Goal: Task Accomplishment & Management: Manage account settings

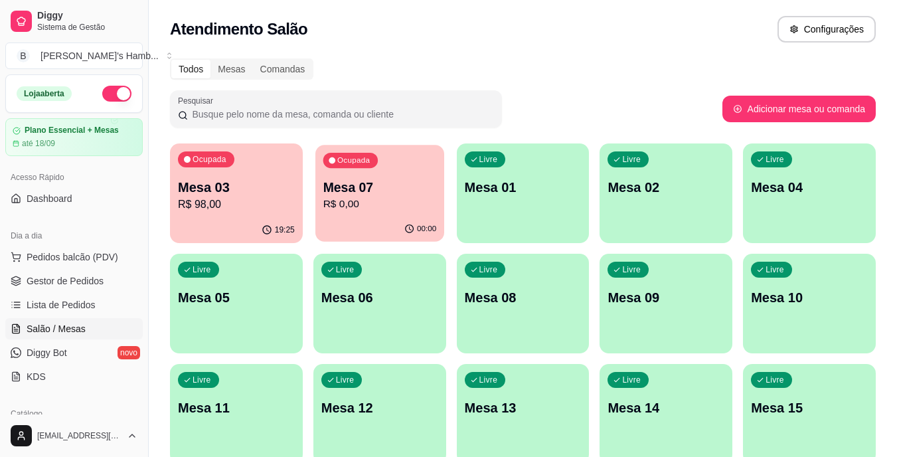
click at [414, 192] on p "Mesa 07" at bounding box center [380, 188] width 114 height 18
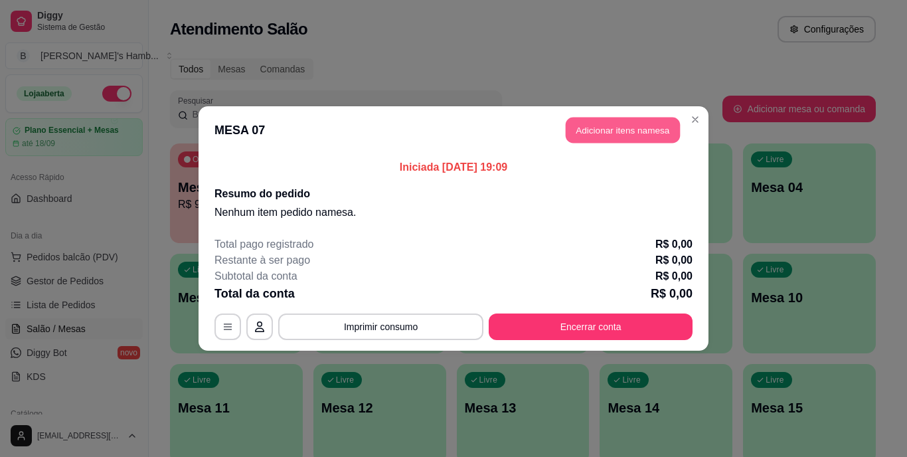
click at [599, 131] on button "Adicionar itens na mesa" at bounding box center [623, 131] width 114 height 26
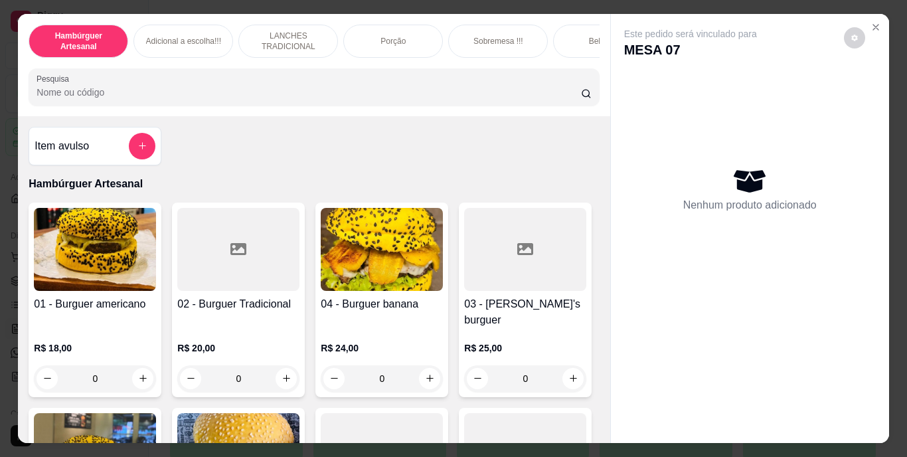
scroll to position [266, 0]
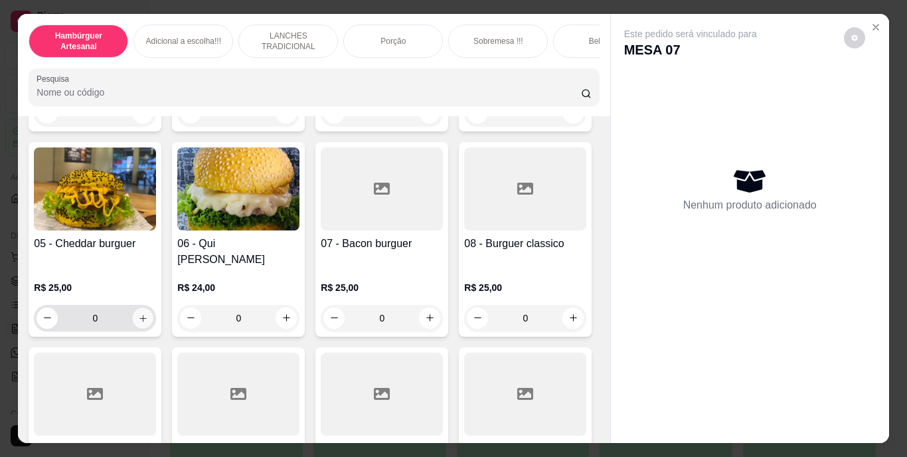
click at [153, 307] on button "increase-product-quantity" at bounding box center [143, 317] width 21 height 21
type input "1"
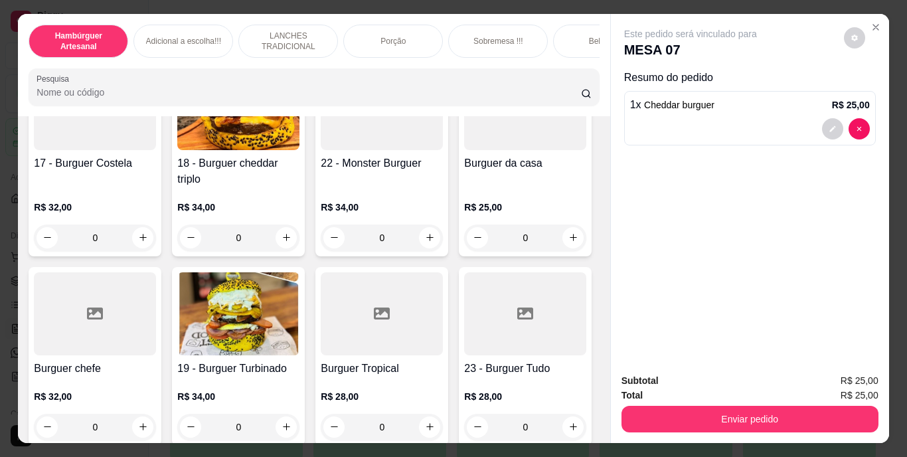
scroll to position [797, 0]
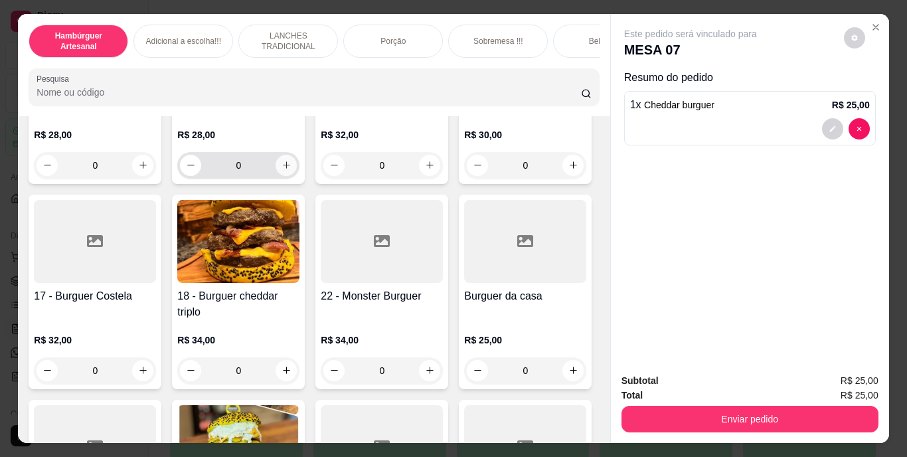
click at [289, 176] on button "increase-product-quantity" at bounding box center [285, 165] width 21 height 21
type input "1"
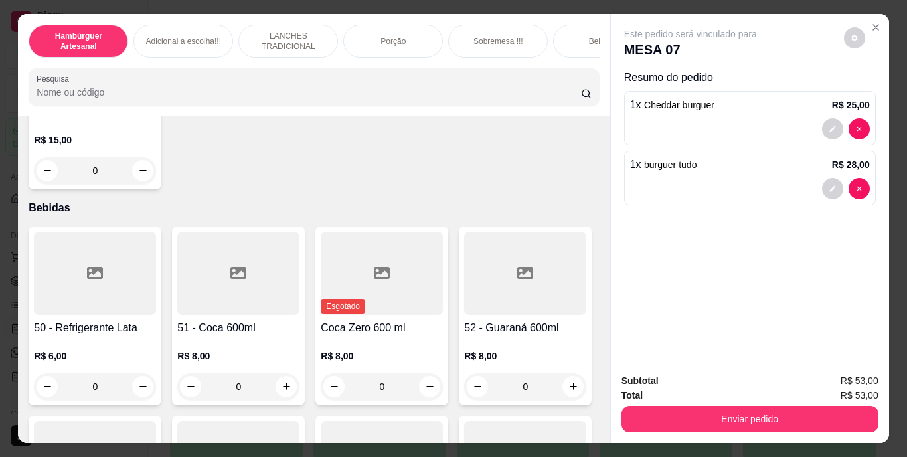
scroll to position [2788, 0]
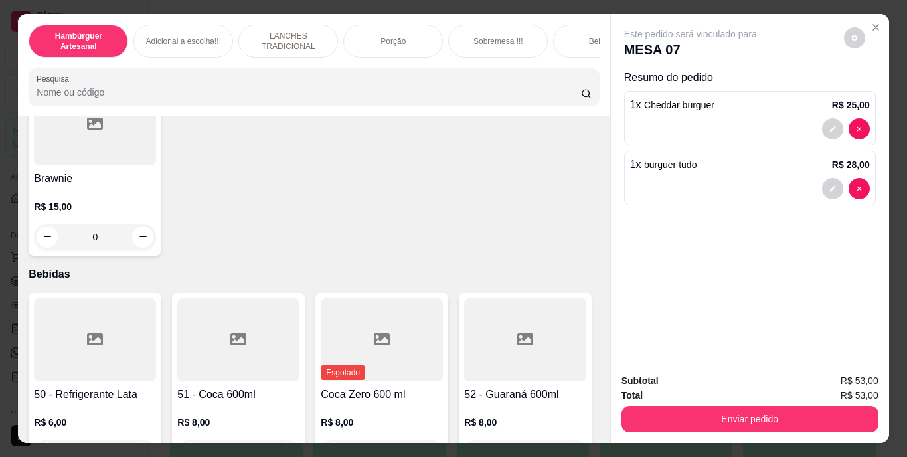
type input "1"
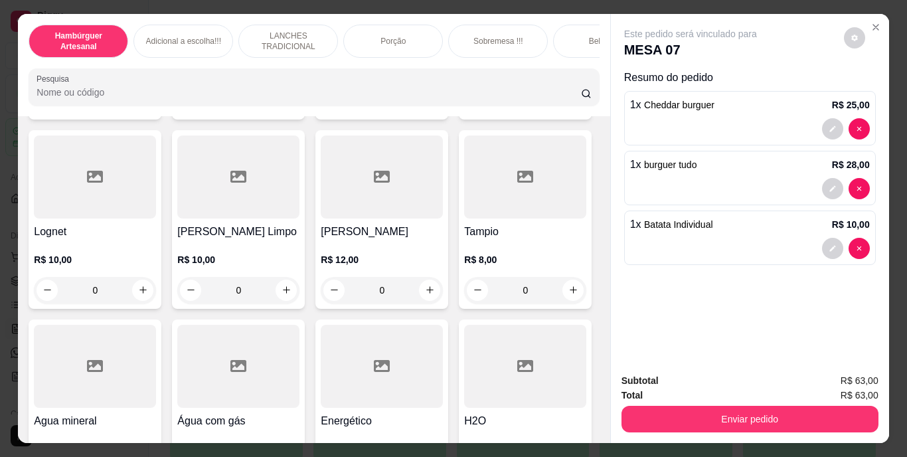
scroll to position [3651, 0]
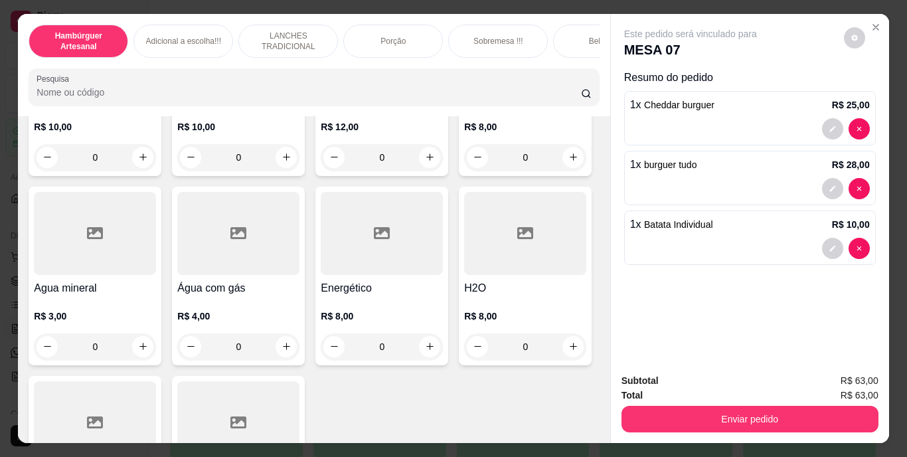
type input "1"
click at [830, 304] on icon "decrease-product-quantity" at bounding box center [832, 308] width 8 height 8
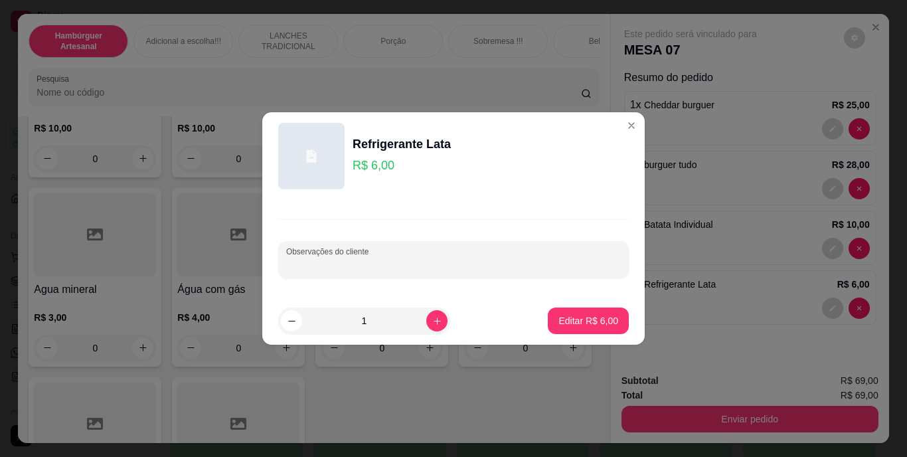
click at [495, 262] on input "Observações do cliente" at bounding box center [453, 264] width 335 height 13
type input "zero"
click at [580, 321] on p "Editar R$ 6,00" at bounding box center [588, 320] width 60 height 13
type input "0"
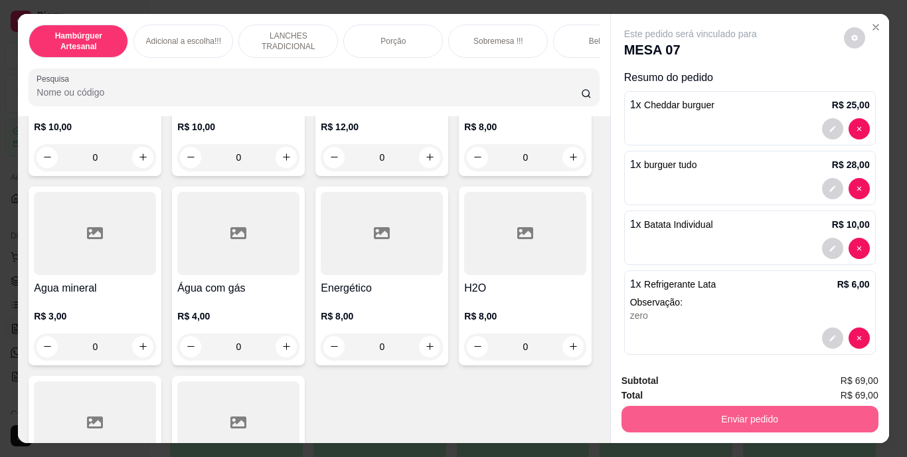
click at [726, 421] on button "Enviar pedido" at bounding box center [749, 419] width 257 height 27
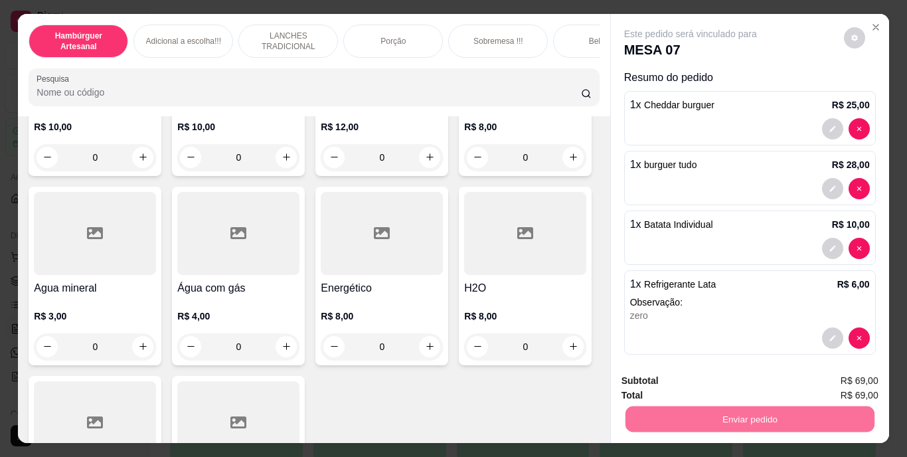
click at [704, 380] on button "Não registrar e enviar pedido" at bounding box center [706, 381] width 138 height 25
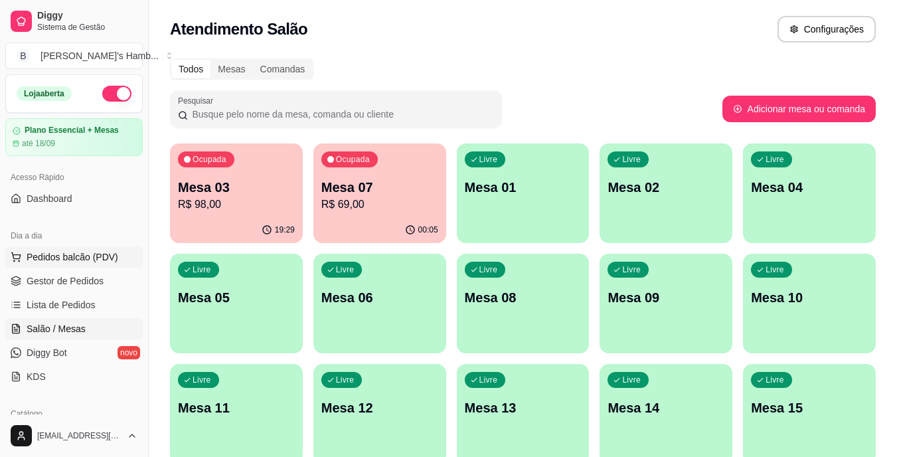
click at [83, 247] on button "Pedidos balcão (PDV)" at bounding box center [73, 256] width 137 height 21
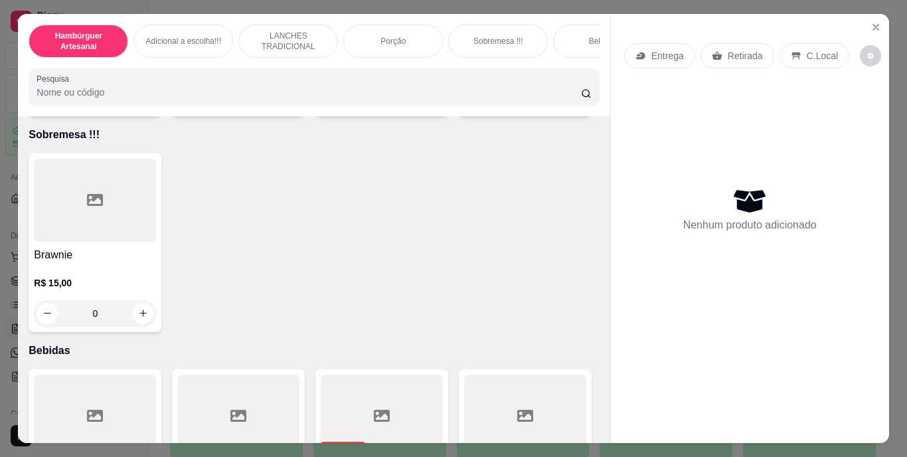
scroll to position [2910, 0]
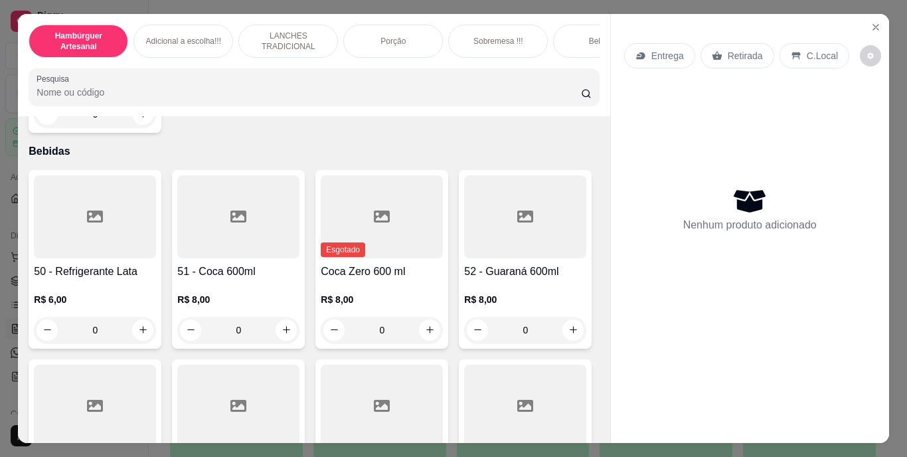
type input "1"
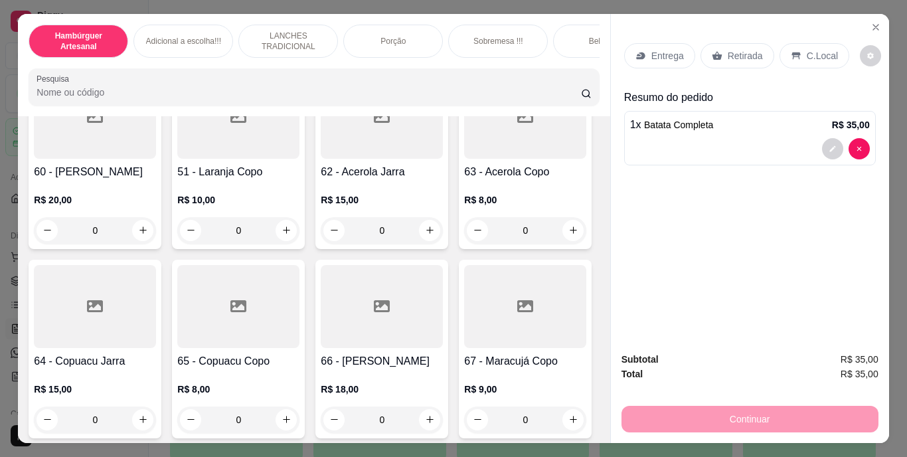
scroll to position [4105, 0]
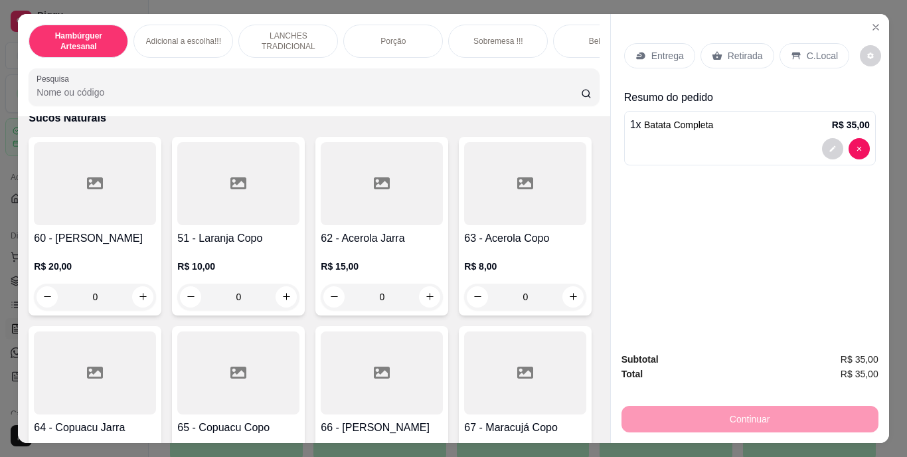
type input "1"
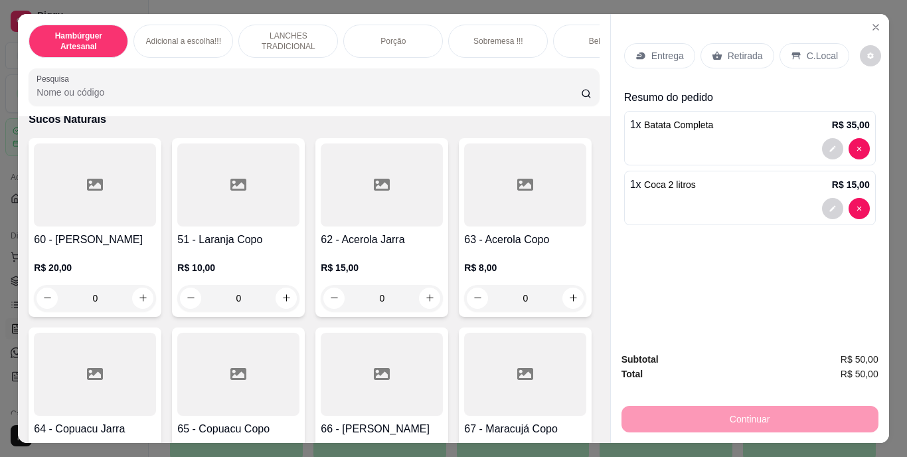
click at [659, 49] on p "Entrega" at bounding box center [667, 55] width 33 height 13
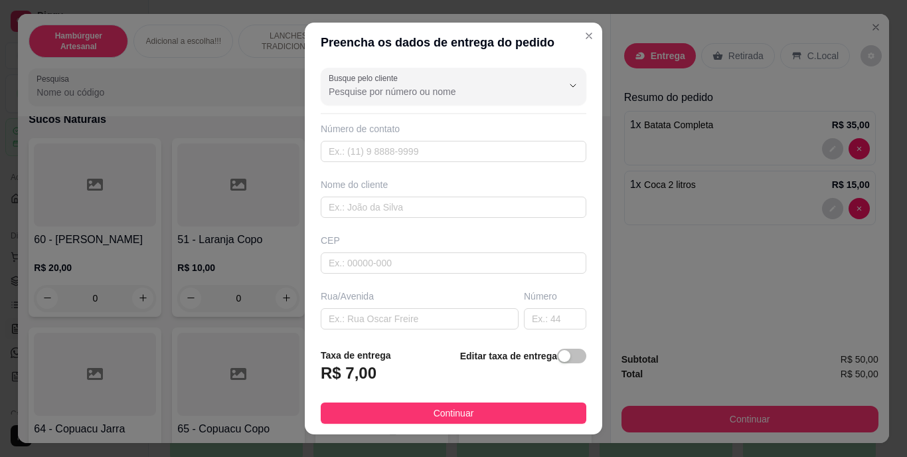
drag, startPoint x: 486, startPoint y: 416, endPoint x: 485, endPoint y: 409, distance: 6.7
click at [487, 414] on button "Continuar" at bounding box center [454, 412] width 266 height 21
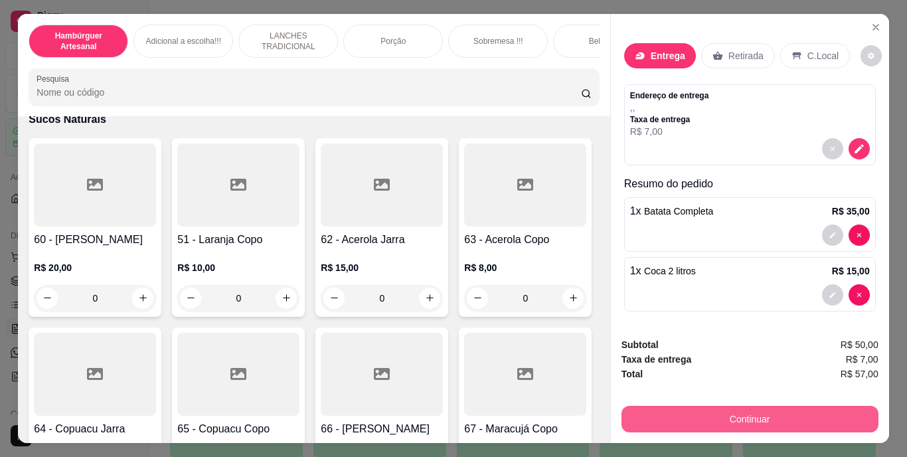
click at [686, 406] on button "Continuar" at bounding box center [749, 419] width 257 height 27
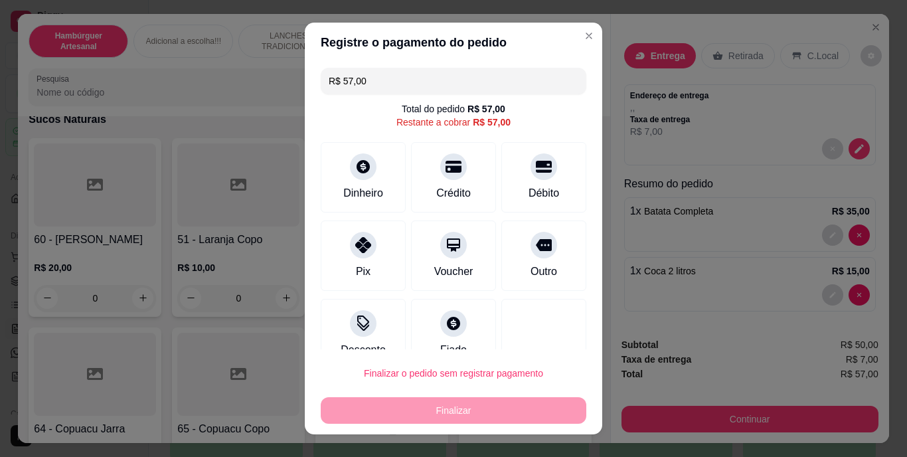
drag, startPoint x: 528, startPoint y: 183, endPoint x: 537, endPoint y: 201, distance: 20.5
click at [529, 183] on div "Débito" at bounding box center [543, 177] width 85 height 70
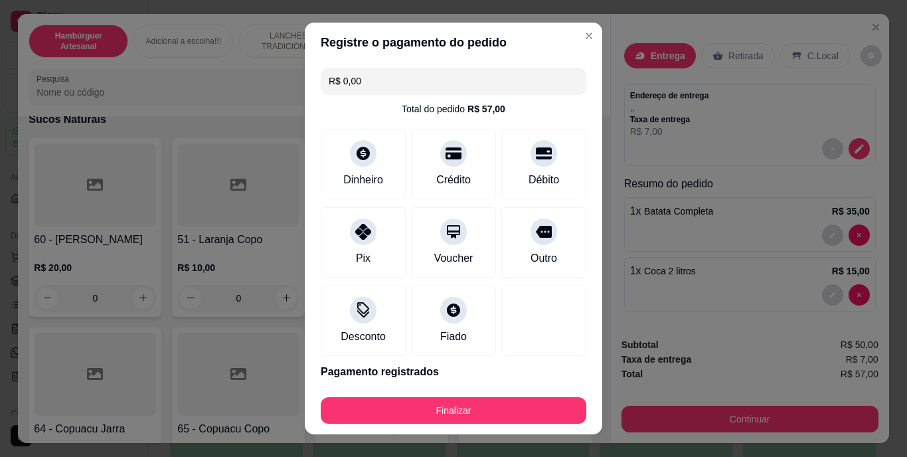
type input "R$ 0,00"
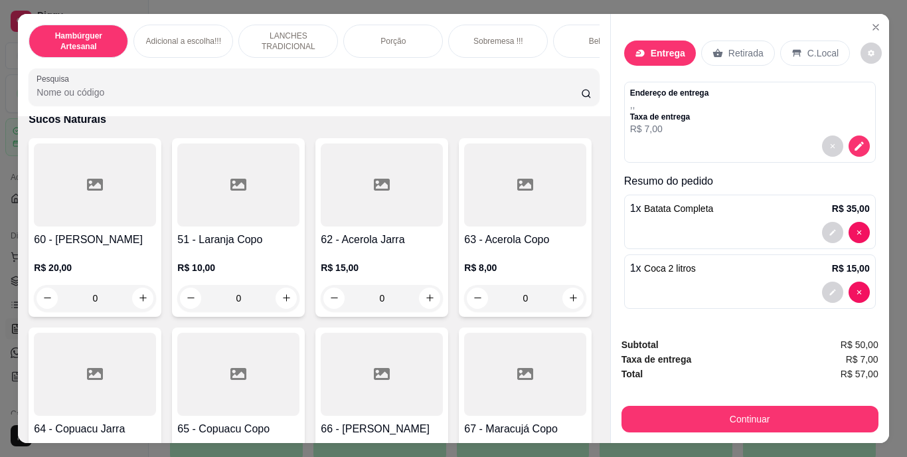
scroll to position [0, 0]
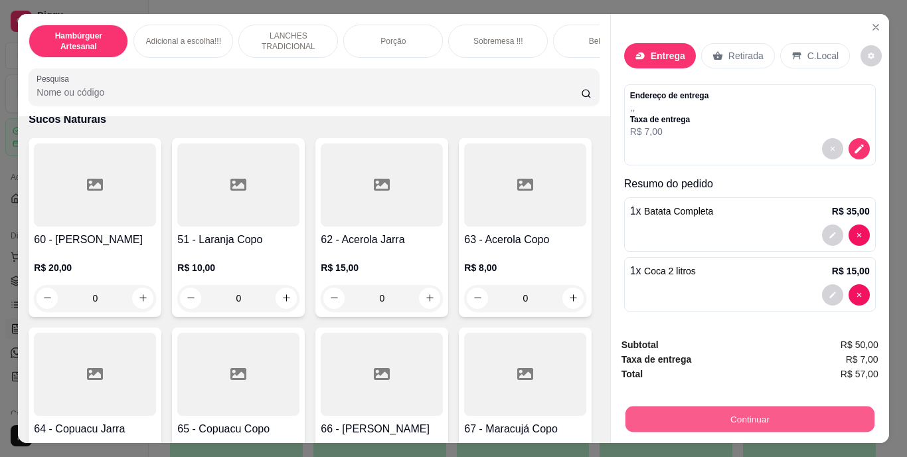
click at [800, 420] on button "Continuar" at bounding box center [749, 419] width 249 height 26
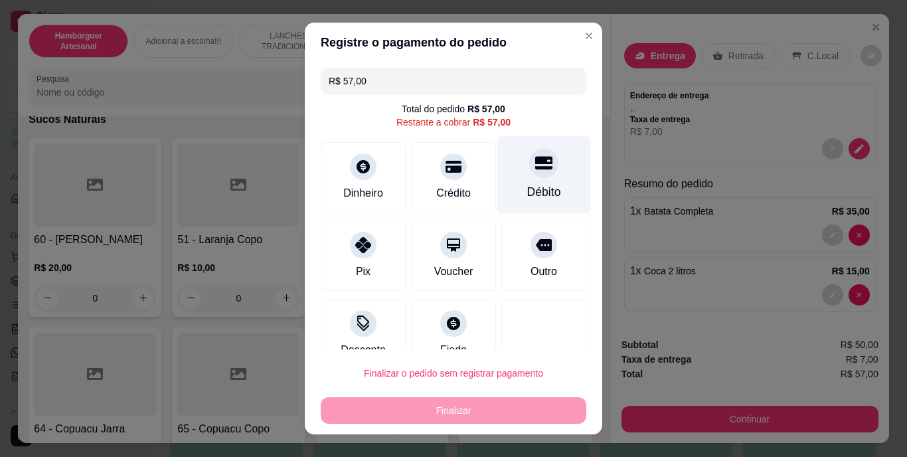
click at [527, 187] on div "Débito" at bounding box center [544, 192] width 34 height 17
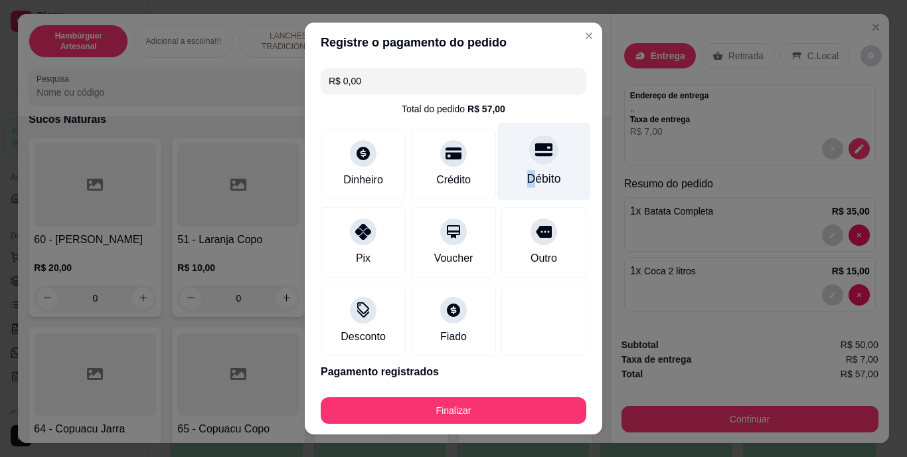
type input "R$ 0,00"
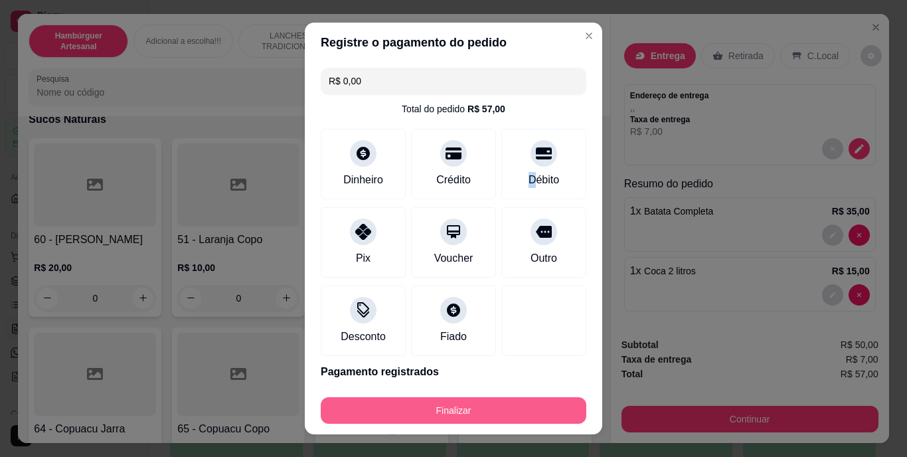
click at [461, 408] on button "Finalizar" at bounding box center [454, 410] width 266 height 27
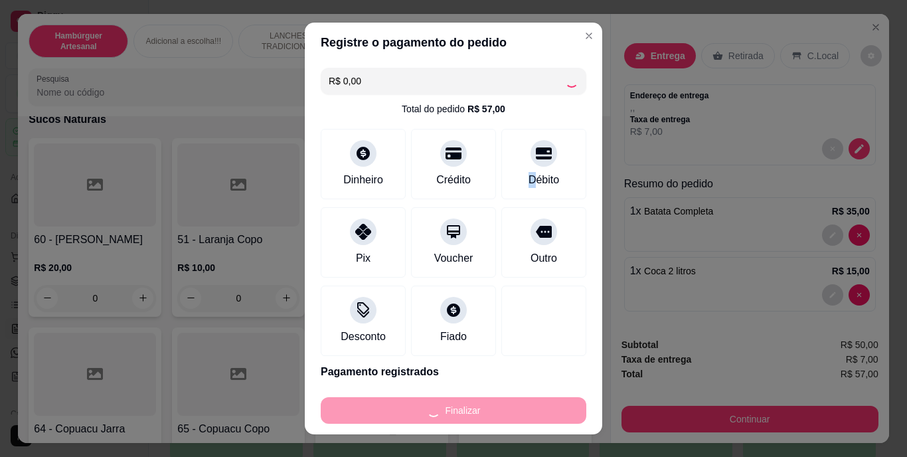
type input "0"
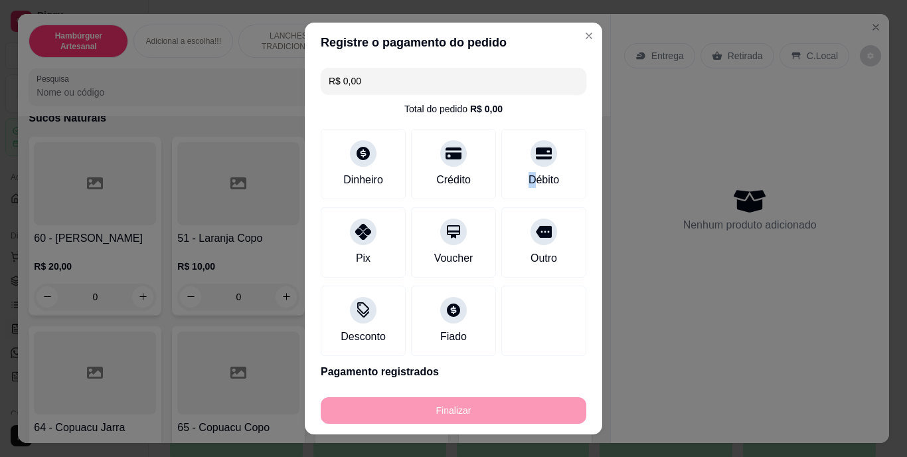
type input "-R$ 57,00"
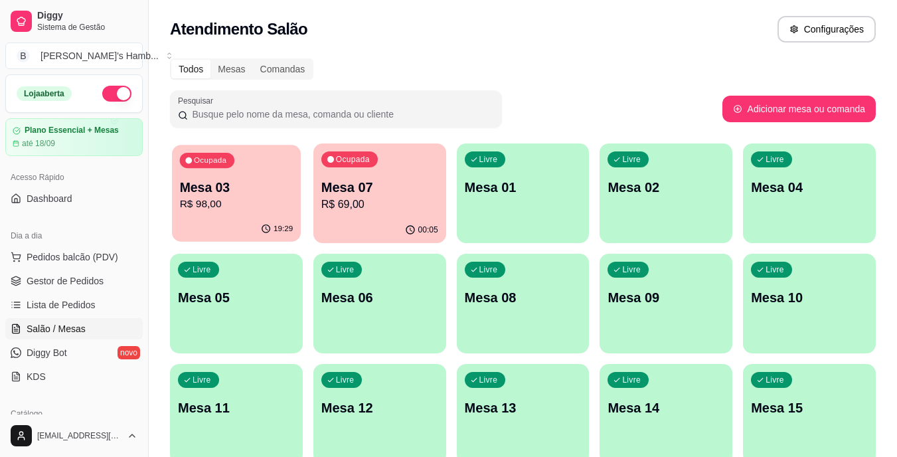
click at [256, 182] on p "Mesa 03" at bounding box center [237, 188] width 114 height 18
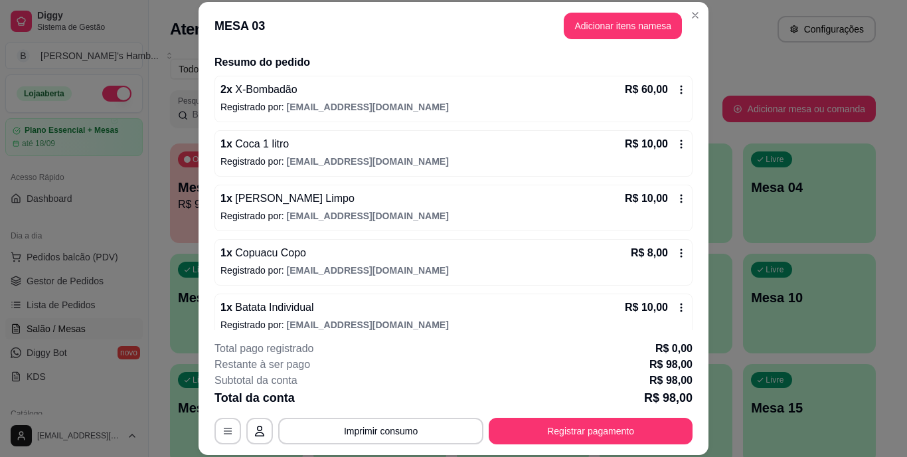
scroll to position [103, 0]
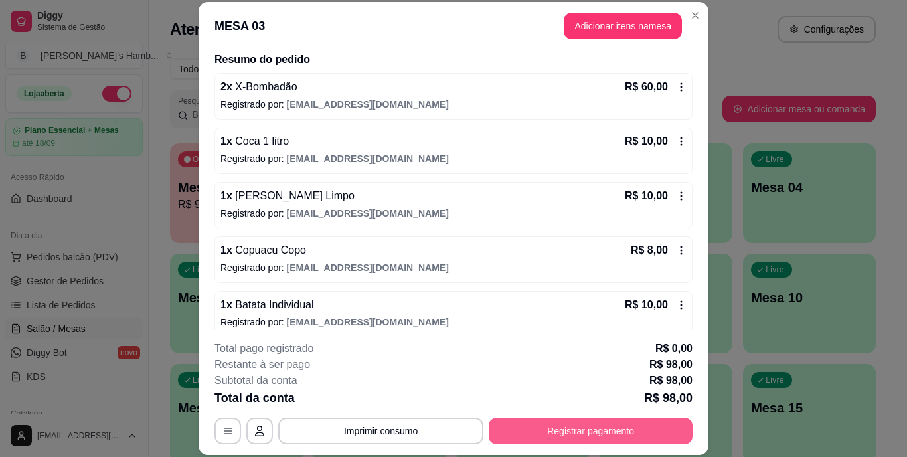
click at [674, 433] on button "Registrar pagamento" at bounding box center [591, 431] width 204 height 27
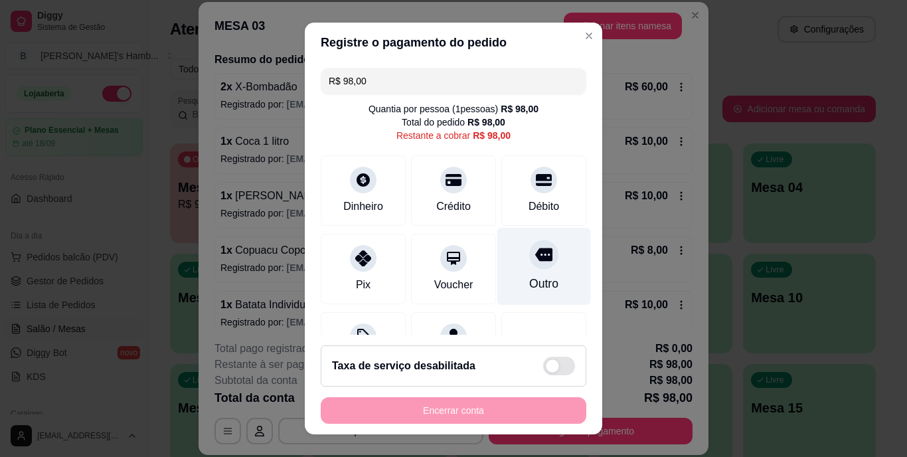
click at [542, 266] on div "Outro" at bounding box center [544, 267] width 94 height 78
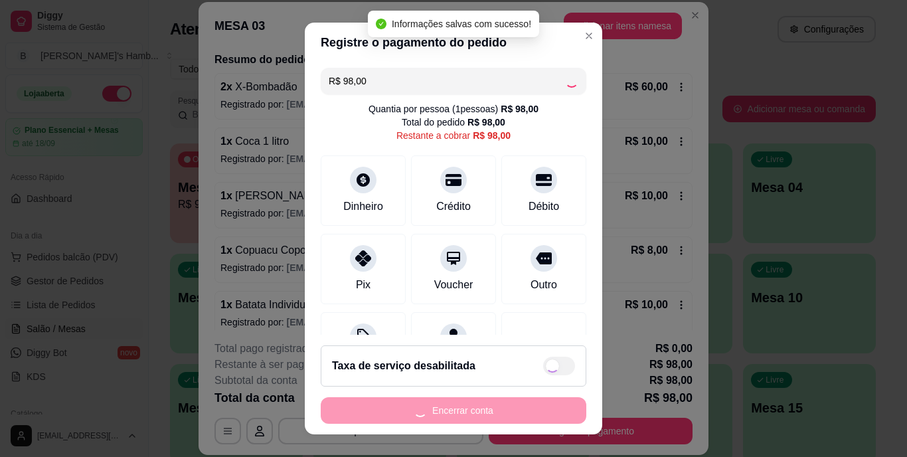
type input "R$ 0,00"
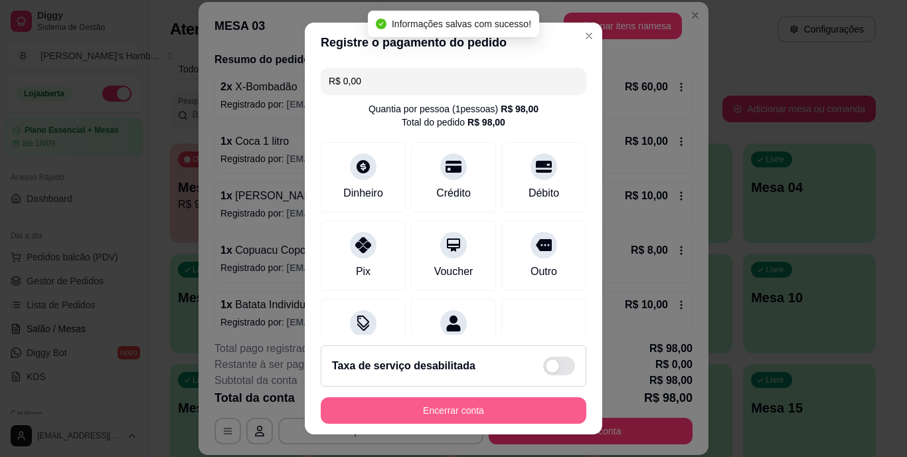
click at [498, 402] on button "Encerrar conta" at bounding box center [454, 410] width 266 height 27
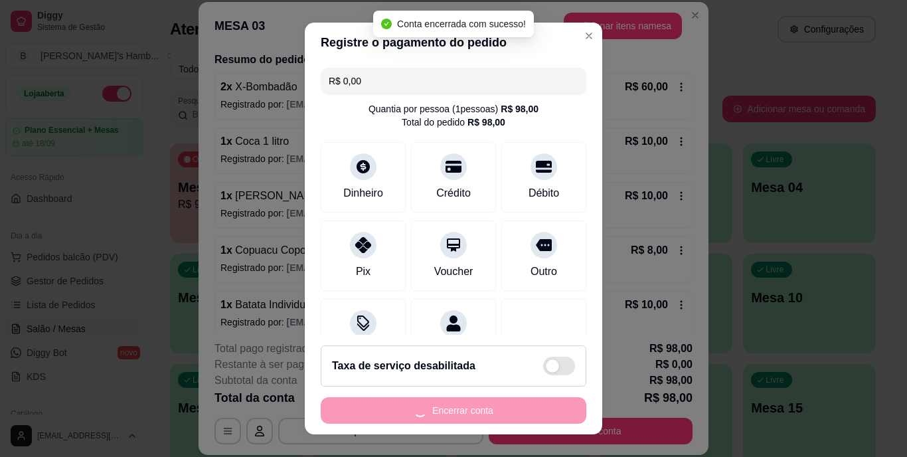
scroll to position [0, 0]
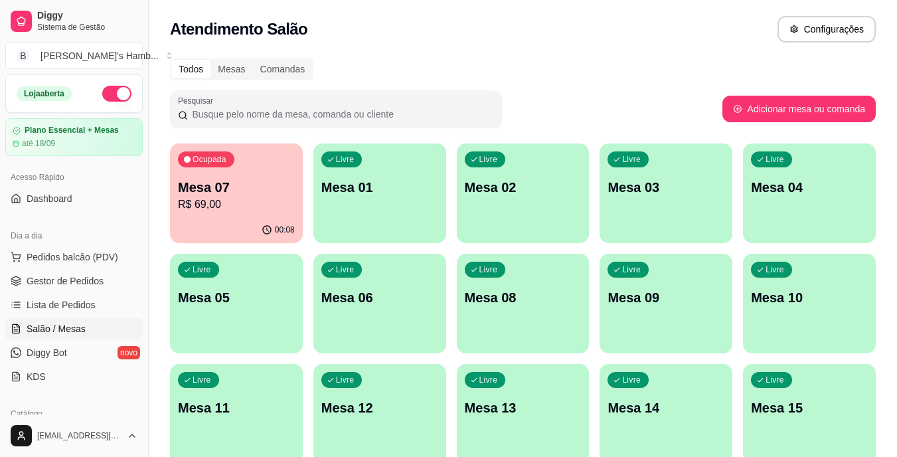
click at [728, 62] on div "Todos Mesas Comandas" at bounding box center [523, 68] width 706 height 21
click at [94, 262] on span "Pedidos balcão (PDV)" at bounding box center [73, 256] width 92 height 13
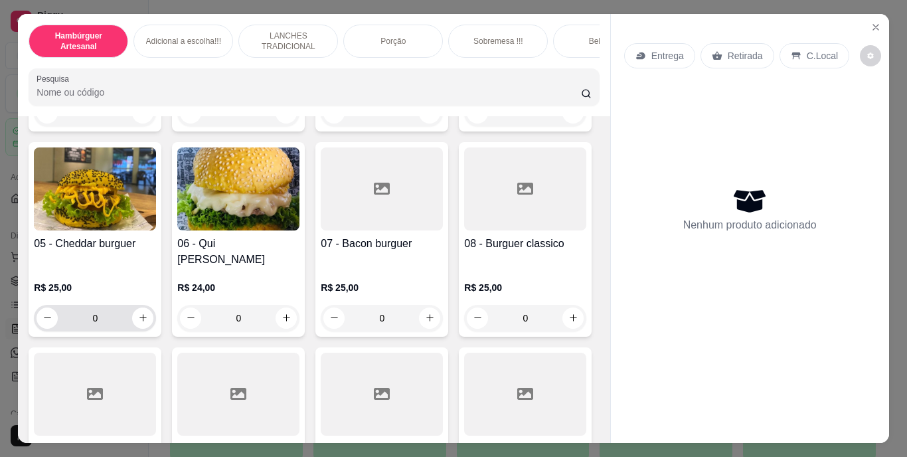
scroll to position [332, 0]
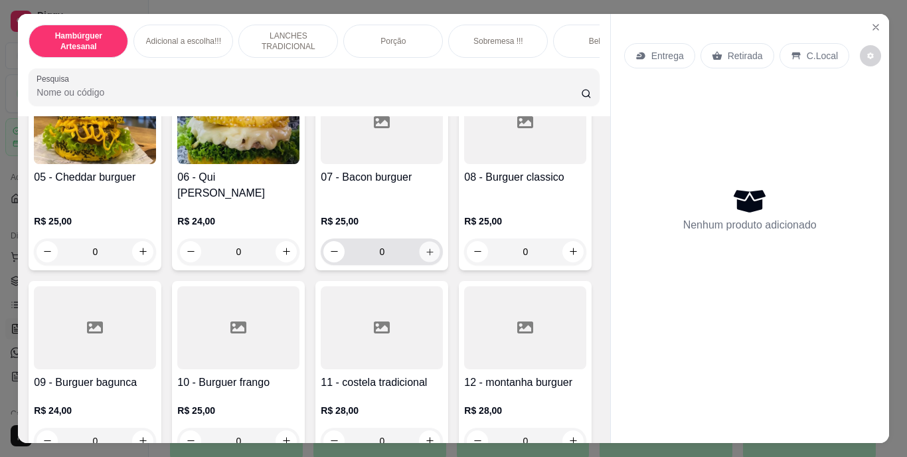
click at [425, 256] on icon "increase-product-quantity" at bounding box center [430, 251] width 10 height 10
type input "1"
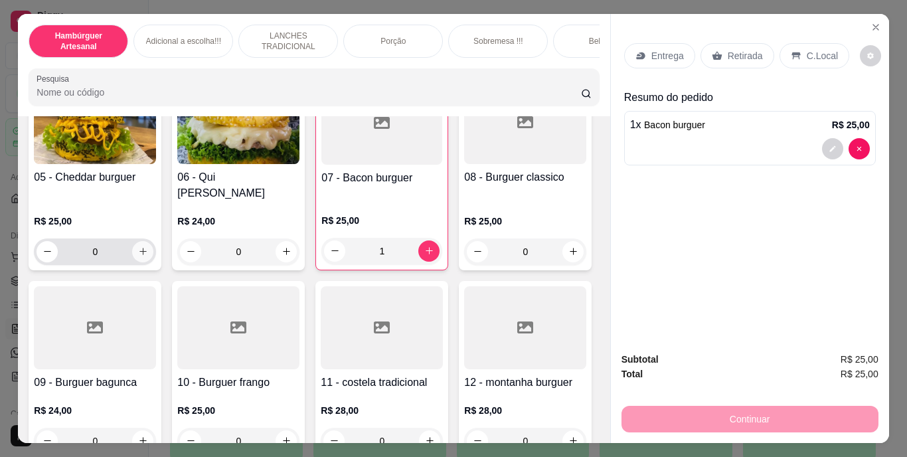
click at [153, 241] on button "increase-product-quantity" at bounding box center [142, 251] width 21 height 21
type input "1"
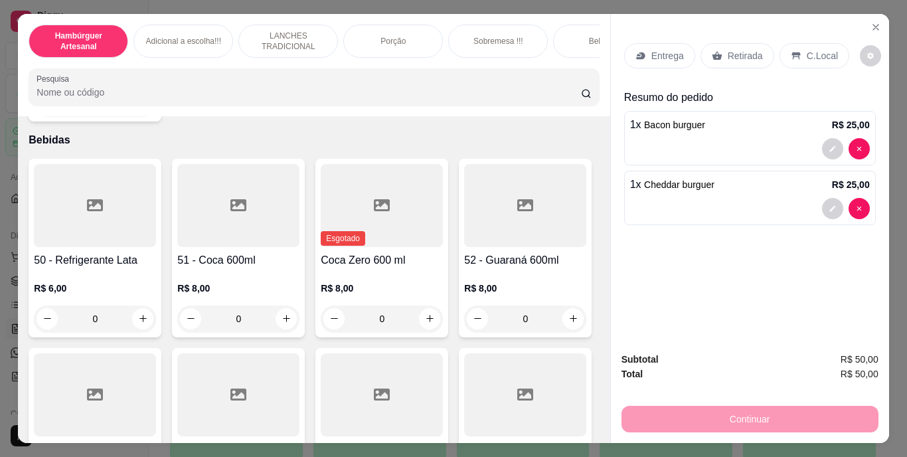
scroll to position [2855, 0]
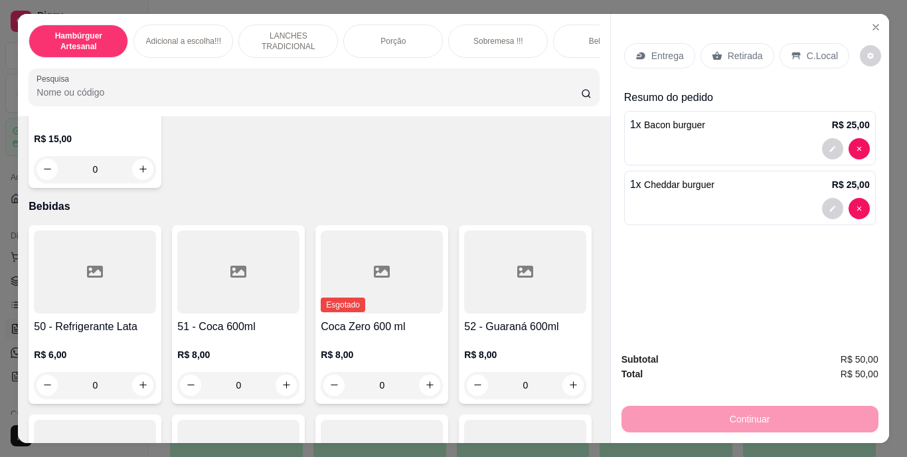
type input "1"
click at [675, 51] on p "Entrega" at bounding box center [667, 55] width 33 height 13
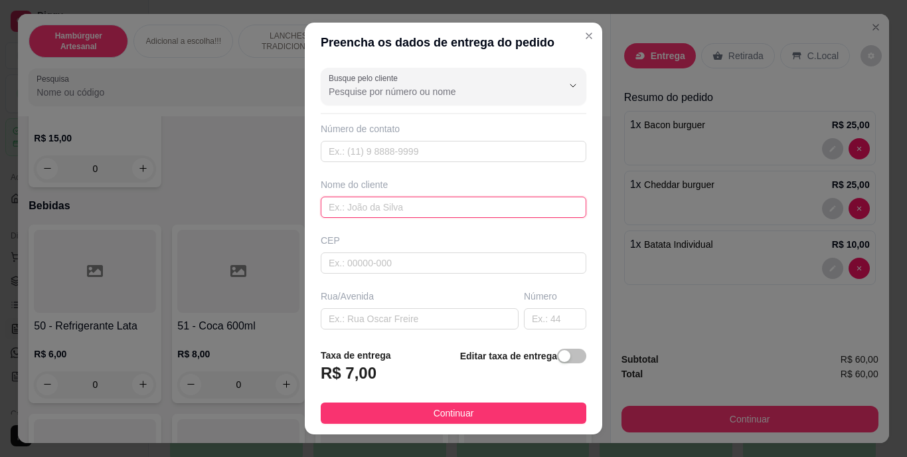
click at [505, 200] on input "text" at bounding box center [454, 206] width 266 height 21
type input "r"
click at [505, 204] on input "text" at bounding box center [454, 206] width 266 height 21
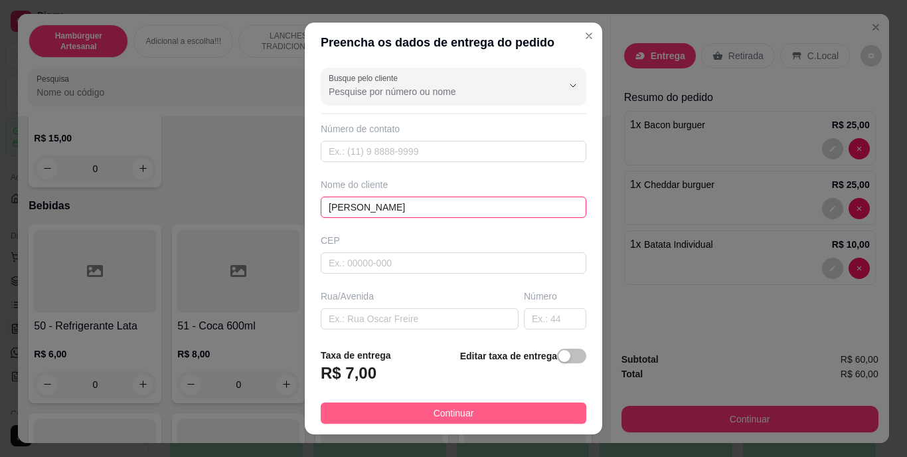
type input "[PERSON_NAME]"
click at [462, 409] on span "Continuar" at bounding box center [453, 413] width 40 height 15
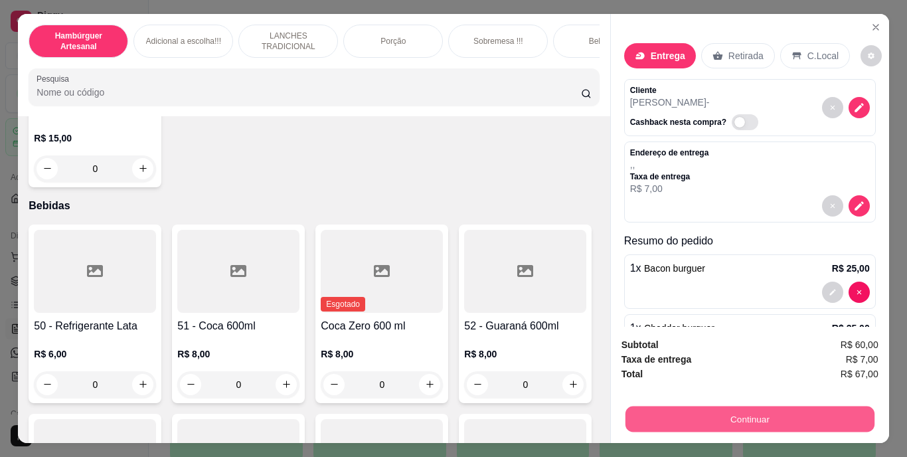
click at [646, 423] on button "Continuar" at bounding box center [749, 419] width 249 height 26
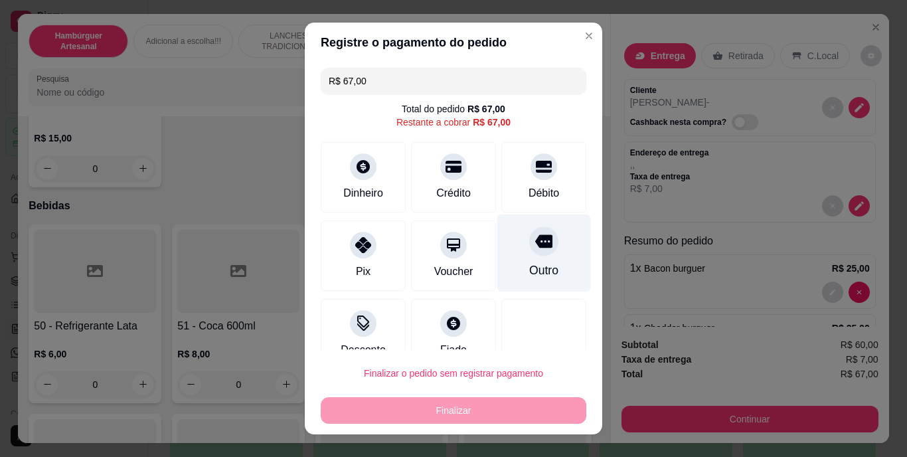
click at [544, 281] on div "Outro" at bounding box center [544, 253] width 94 height 78
type input "R$ 0,00"
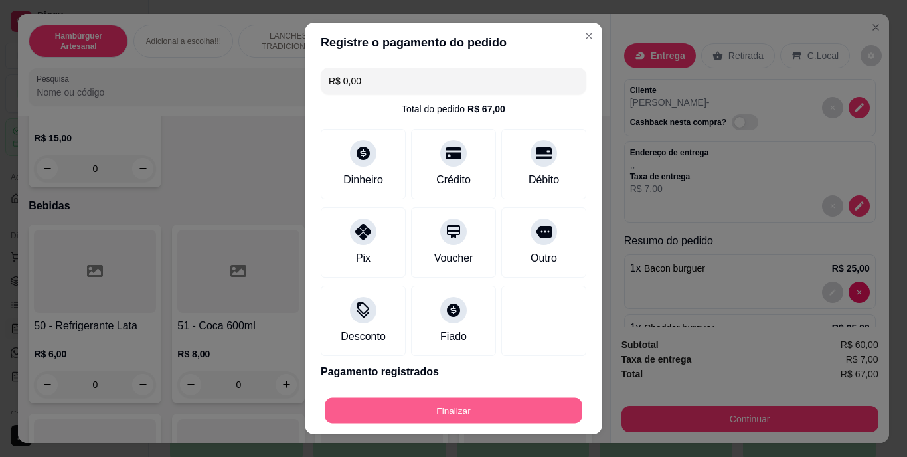
click at [529, 401] on button "Finalizar" at bounding box center [454, 410] width 258 height 26
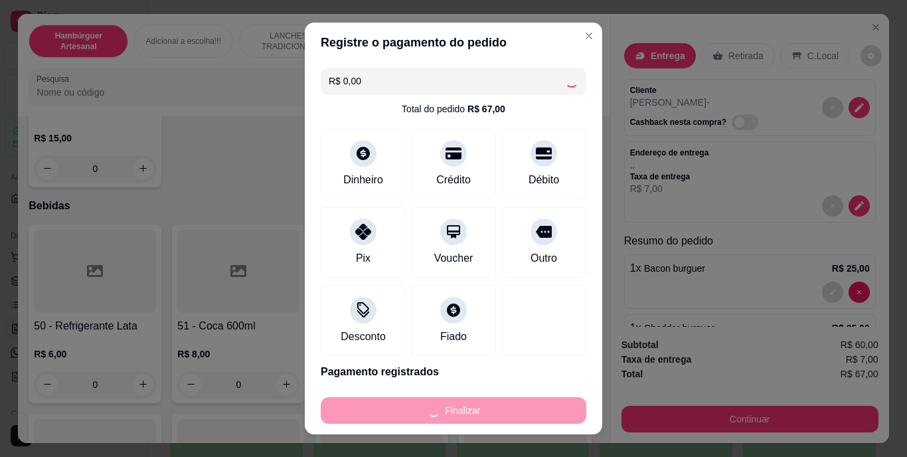
type input "0"
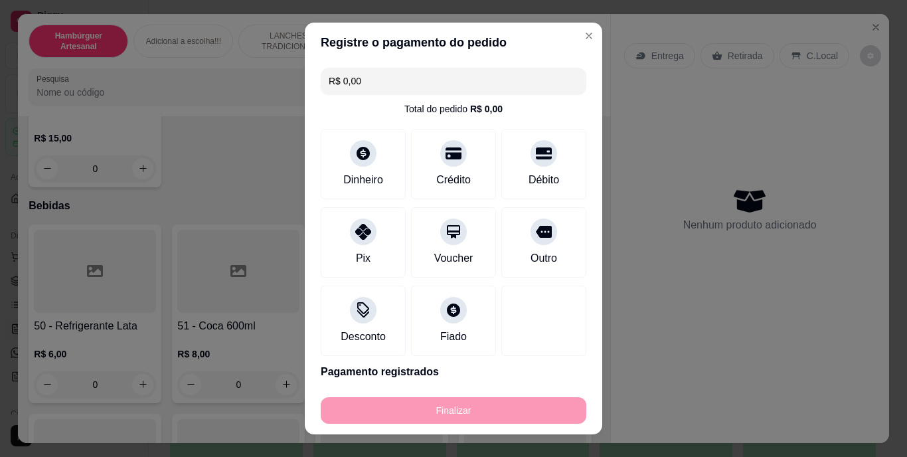
type input "-R$ 67,00"
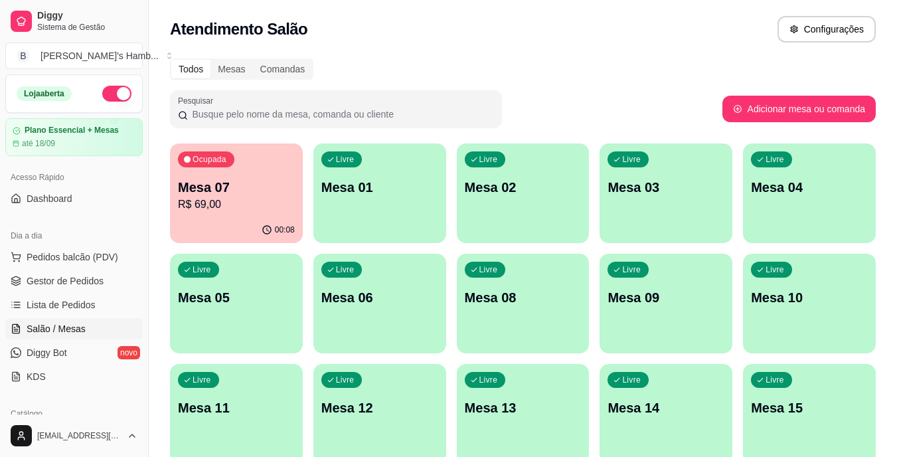
click at [219, 184] on p "Mesa 07" at bounding box center [236, 187] width 117 height 19
click at [78, 302] on span "Lista de Pedidos" at bounding box center [61, 304] width 69 height 13
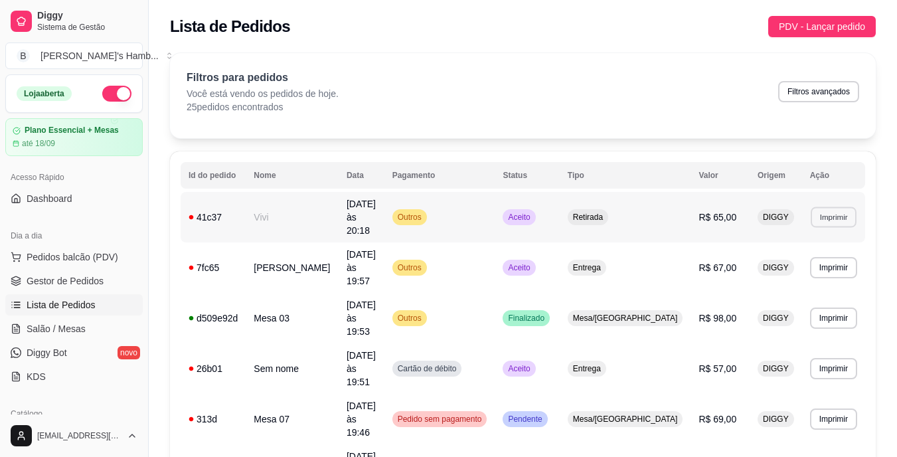
click at [826, 212] on button "Imprimir" at bounding box center [834, 216] width 46 height 21
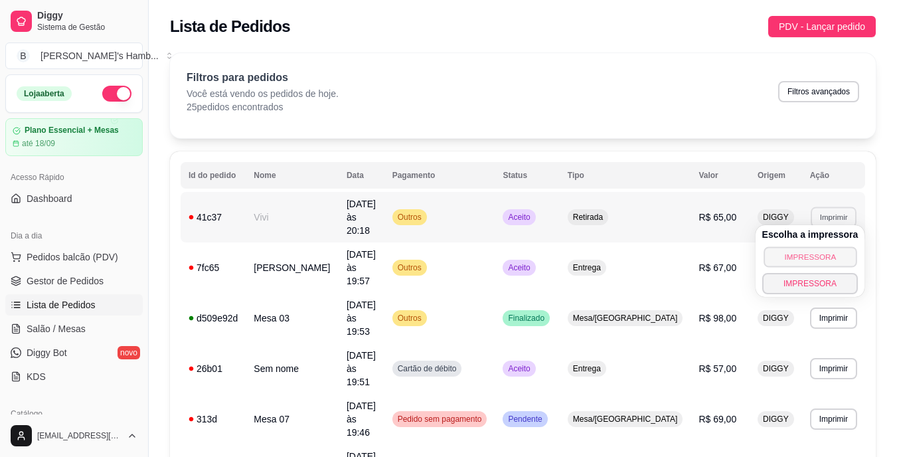
click at [796, 251] on button "IMPRESSORA" at bounding box center [809, 256] width 93 height 21
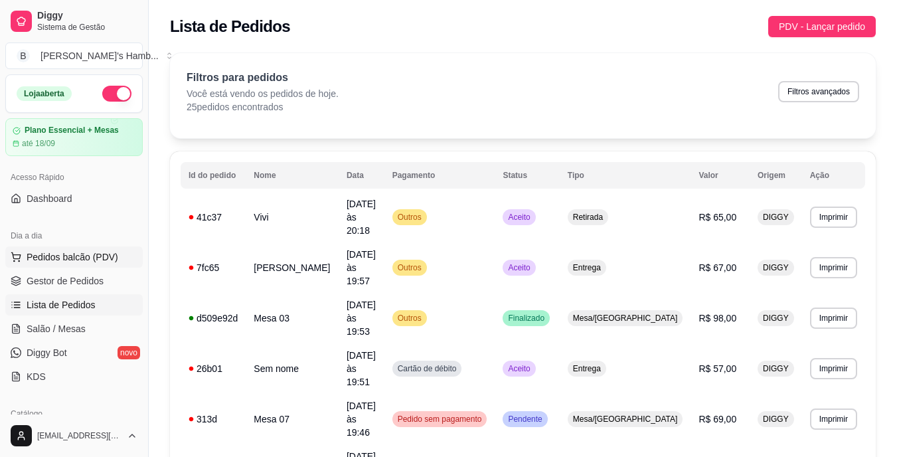
click at [101, 250] on button "Pedidos balcão (PDV)" at bounding box center [73, 256] width 137 height 21
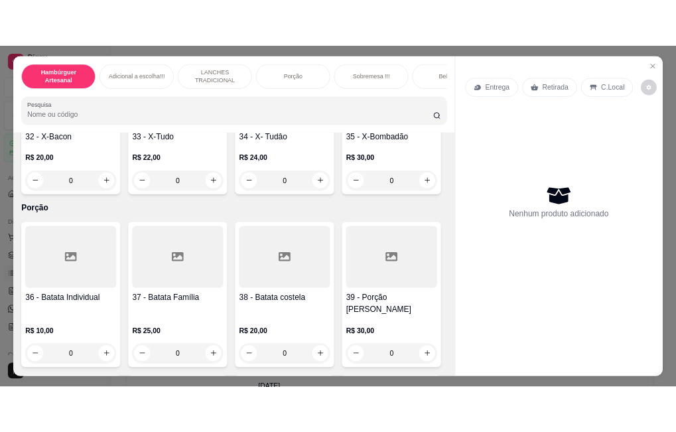
scroll to position [2124, 0]
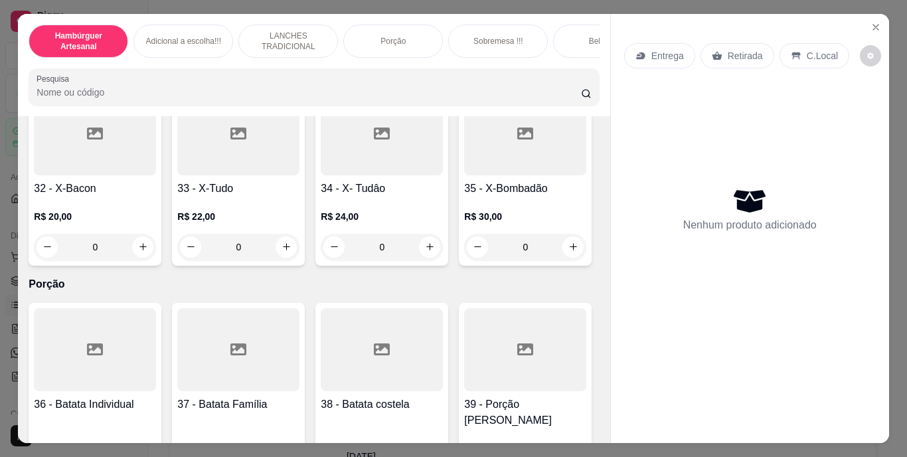
click at [291, 62] on icon "increase-product-quantity" at bounding box center [286, 57] width 10 height 10
type input "1"
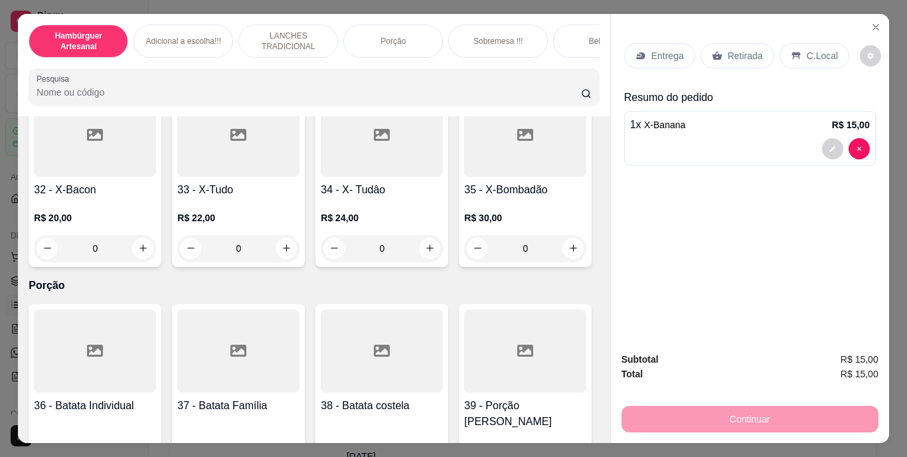
drag, startPoint x: 709, startPoint y: 50, endPoint x: 722, endPoint y: 60, distance: 17.0
click at [712, 52] on icon at bounding box center [717, 55] width 11 height 11
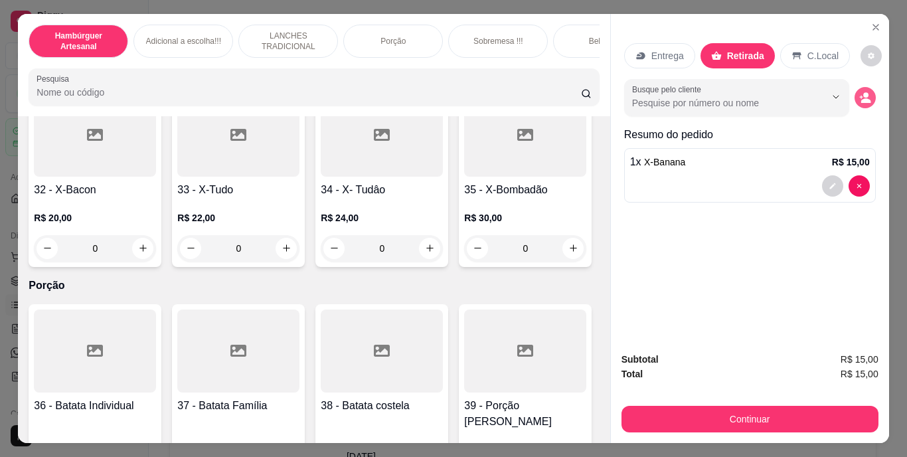
click at [854, 87] on button "decrease-product-quantity" at bounding box center [864, 97] width 21 height 21
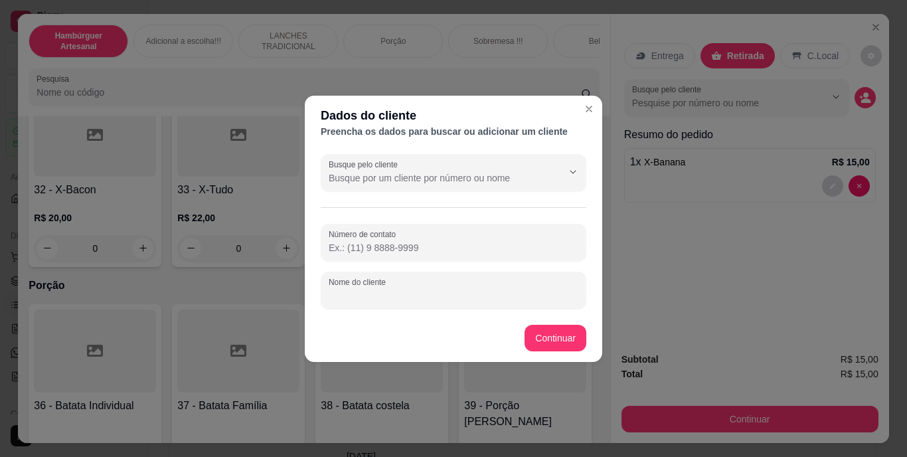
click at [567, 295] on input "Nome do cliente" at bounding box center [454, 295] width 250 height 13
type input "N"
type input "NAY"
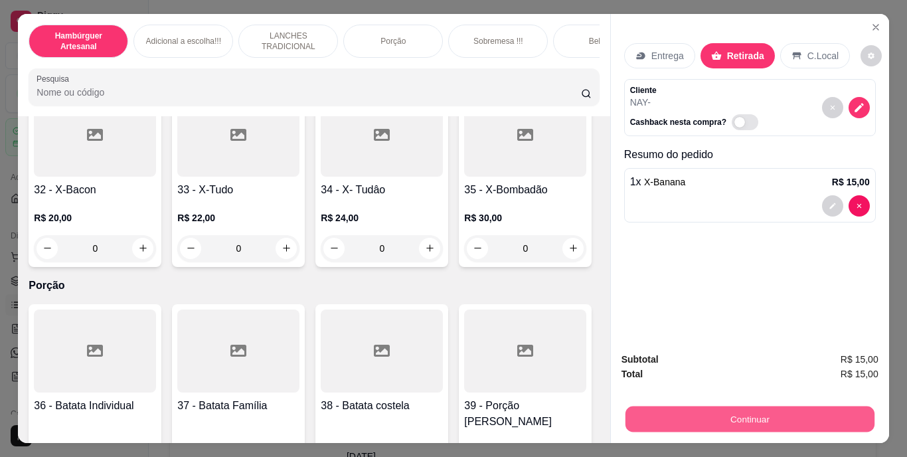
click at [674, 406] on button "Continuar" at bounding box center [749, 419] width 249 height 26
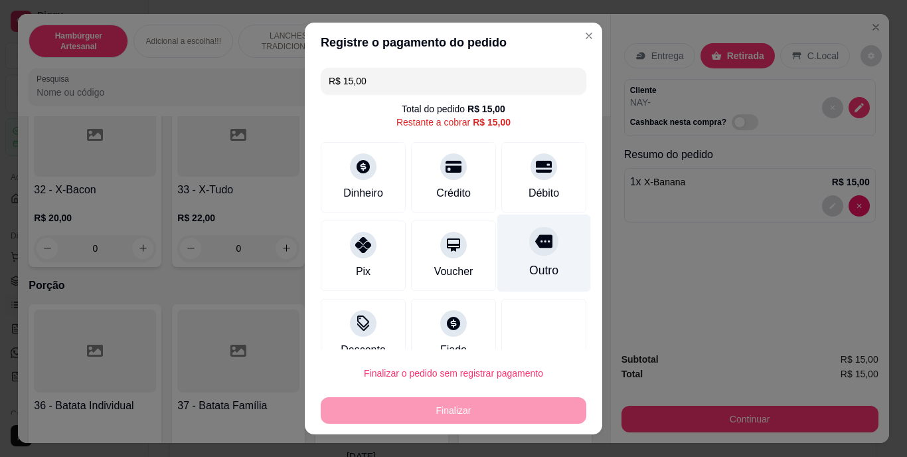
click at [529, 264] on div "Outro" at bounding box center [543, 270] width 29 height 17
type input "R$ 0,00"
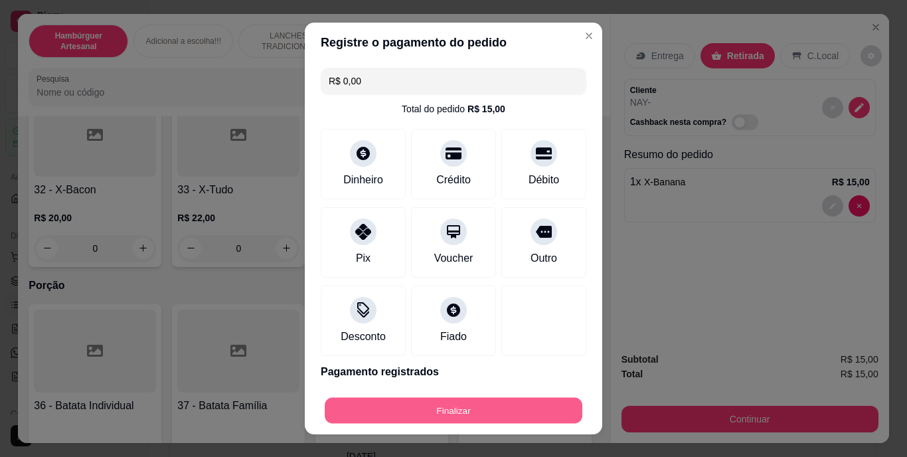
click at [430, 412] on button "Finalizar" at bounding box center [454, 410] width 258 height 26
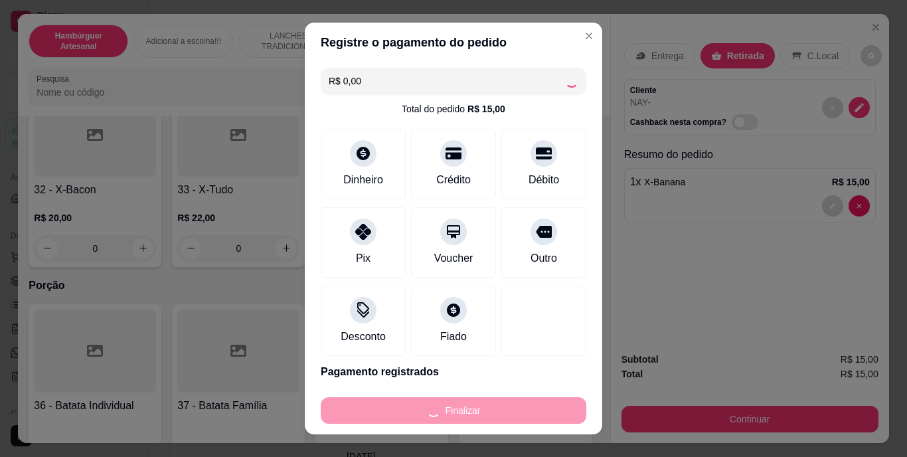
type input "0"
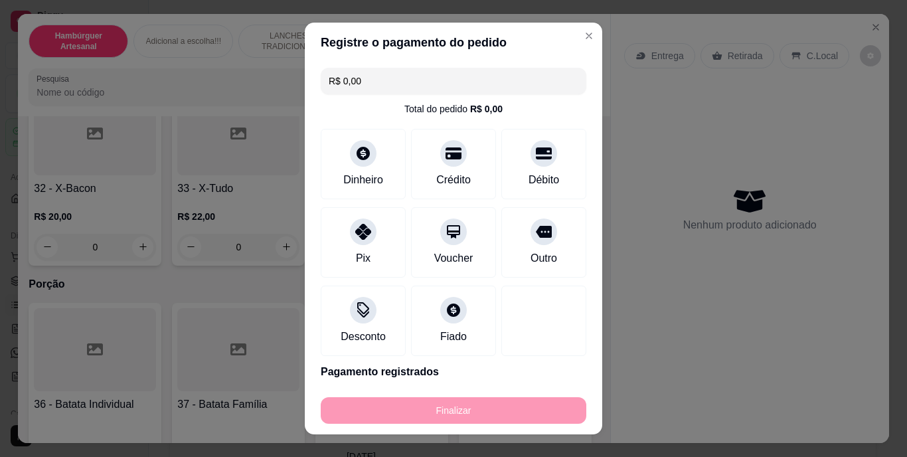
type input "-R$ 15,00"
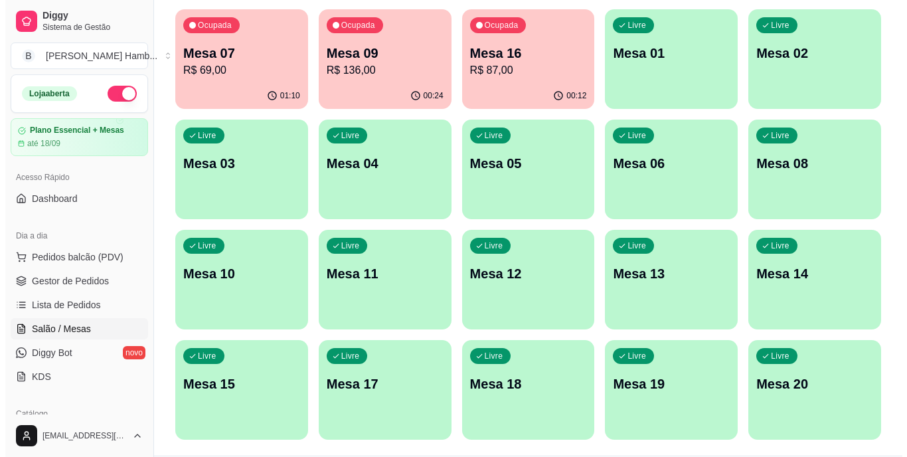
scroll to position [135, 0]
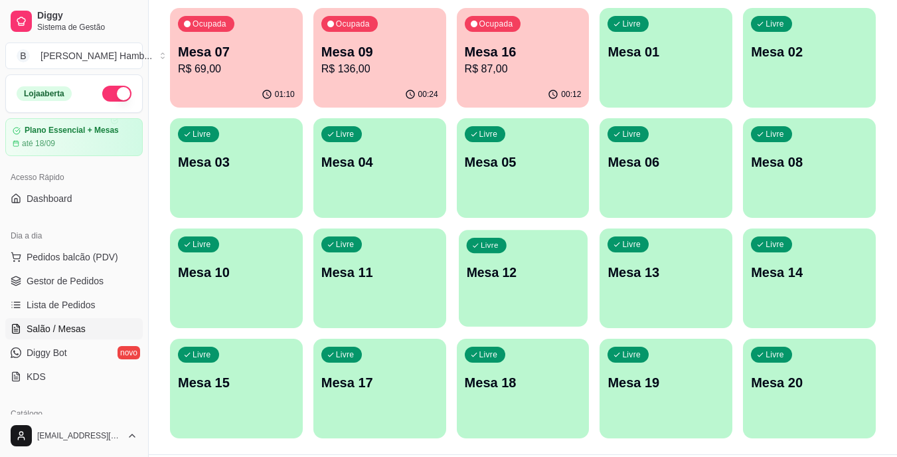
click at [526, 289] on div "Livre Mesa 12" at bounding box center [523, 270] width 129 height 81
click at [405, 58] on p "Mesa 09" at bounding box center [380, 52] width 114 height 18
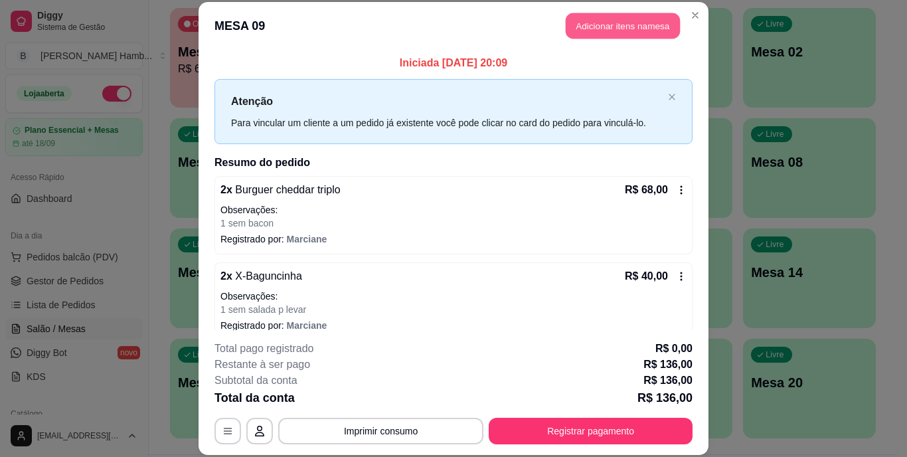
click at [595, 21] on button "Adicionar itens na mesa" at bounding box center [623, 26] width 114 height 26
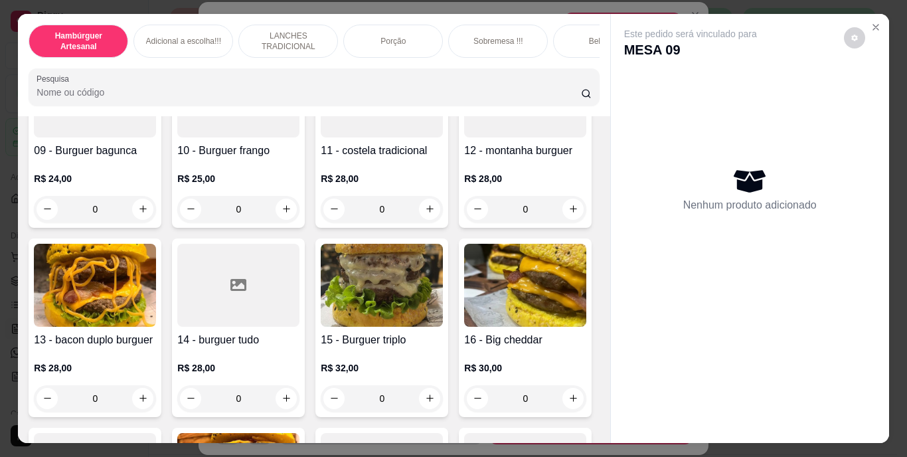
scroll to position [566, 0]
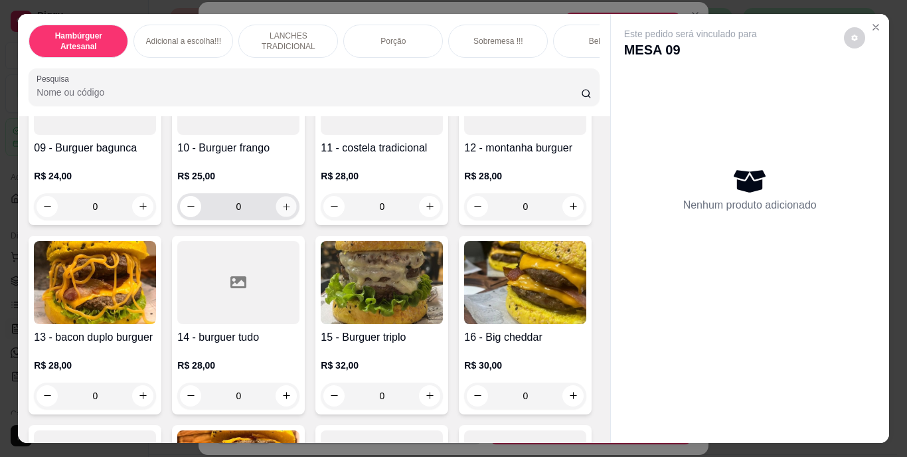
click at [180, 220] on div "0" at bounding box center [238, 206] width 117 height 27
type input "1"
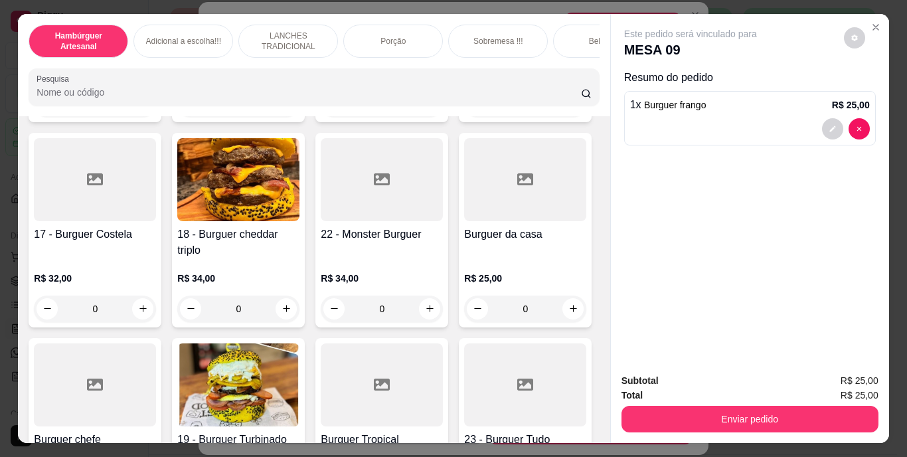
scroll to position [860, 0]
click at [138, 108] on icon "increase-product-quantity" at bounding box center [143, 103] width 10 height 10
type input "1"
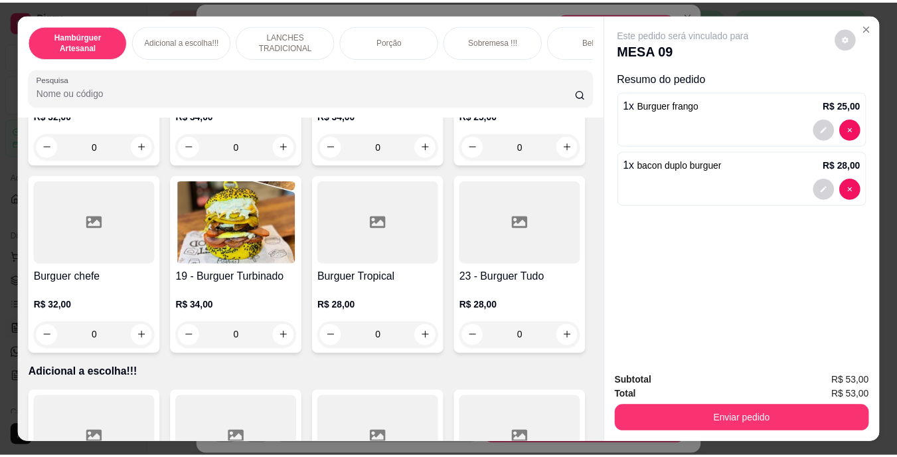
scroll to position [1025, 0]
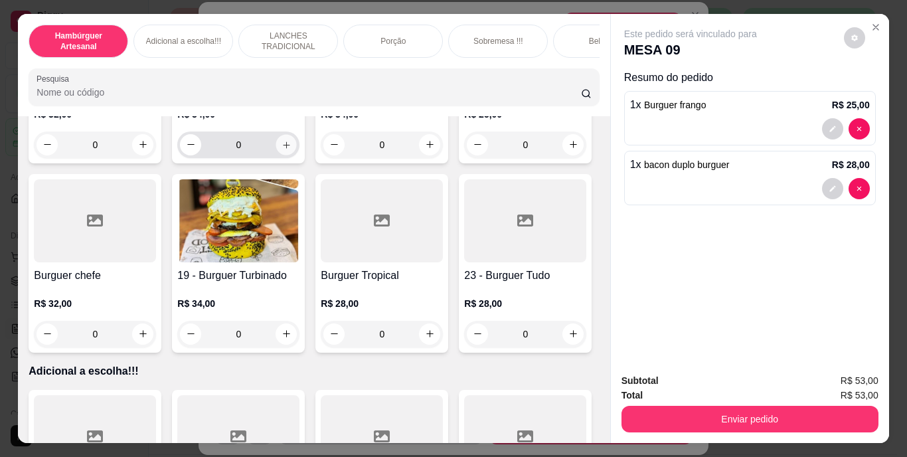
click at [291, 149] on icon "increase-product-quantity" at bounding box center [286, 144] width 10 height 10
type input "1"
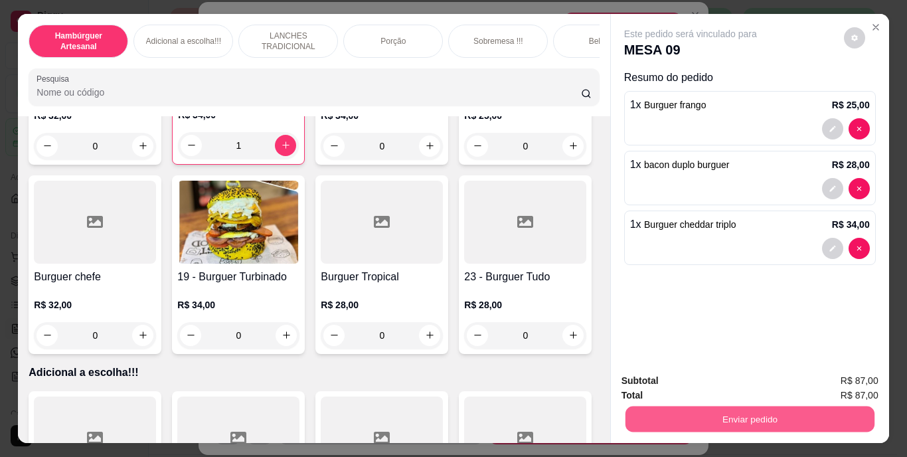
click at [652, 414] on button "Enviar pedido" at bounding box center [749, 419] width 249 height 26
click at [657, 381] on button "Não registrar e enviar pedido" at bounding box center [706, 381] width 134 height 25
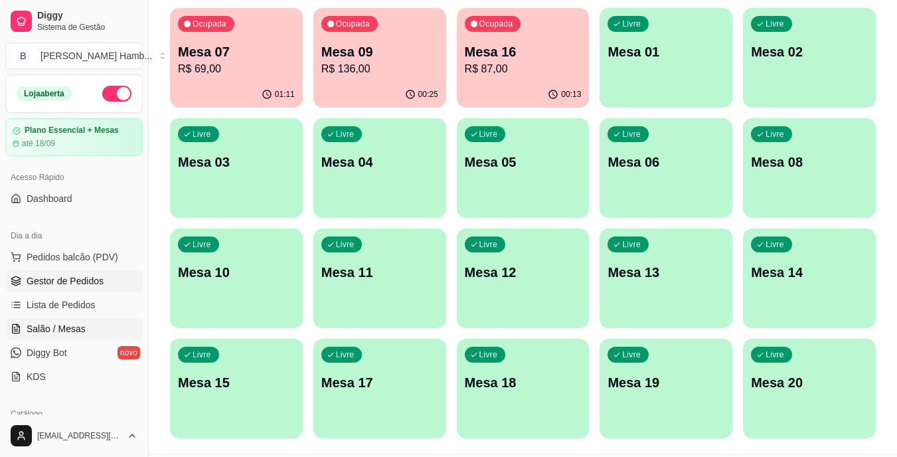
click at [82, 279] on span "Gestor de Pedidos" at bounding box center [65, 280] width 77 height 13
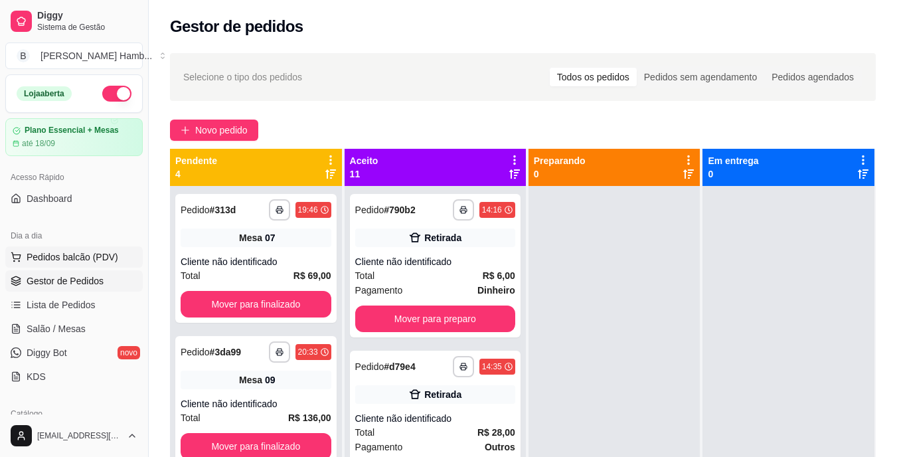
click at [109, 260] on span "Pedidos balcão (PDV)" at bounding box center [73, 256] width 92 height 13
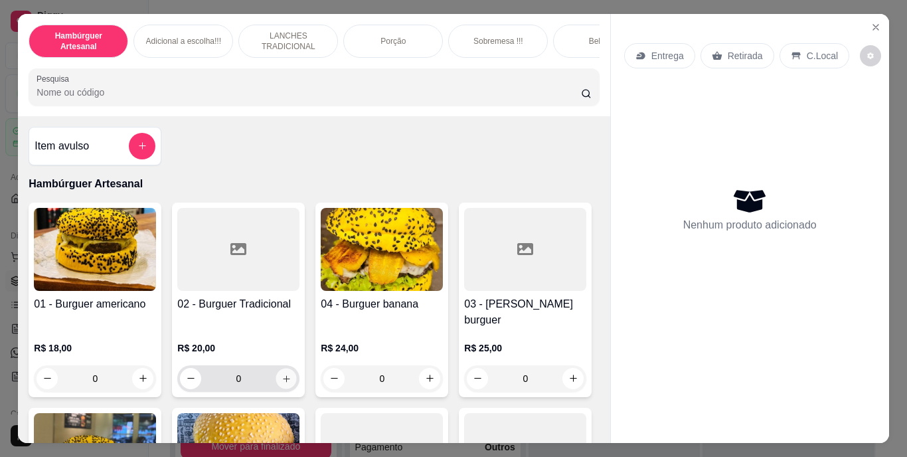
click at [283, 372] on button "increase-product-quantity" at bounding box center [286, 378] width 21 height 21
type input "1"
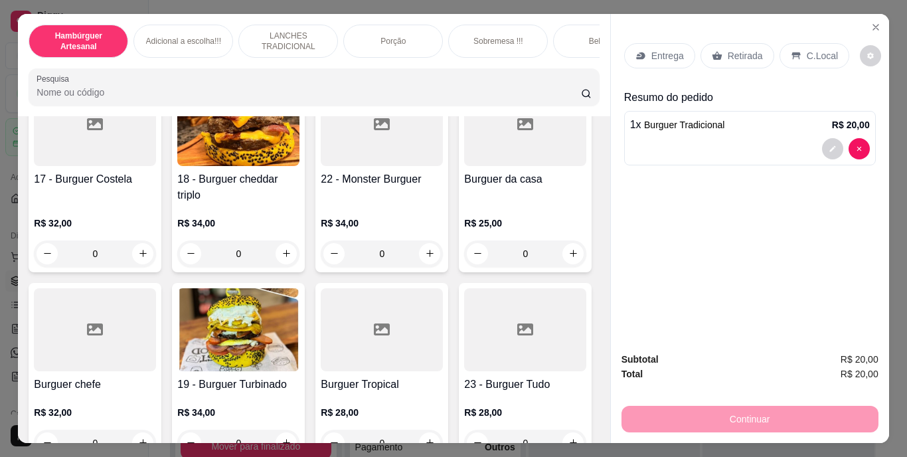
scroll to position [973, 0]
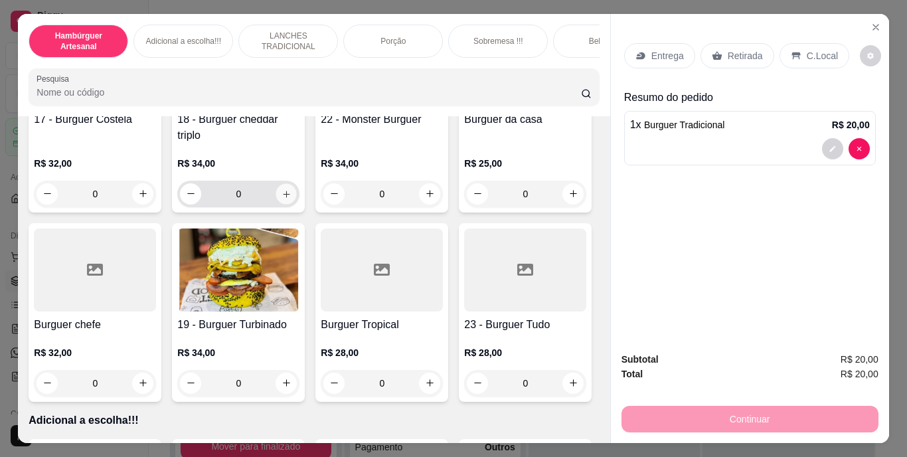
click at [291, 198] on icon "increase-product-quantity" at bounding box center [286, 194] width 10 height 10
type input "1"
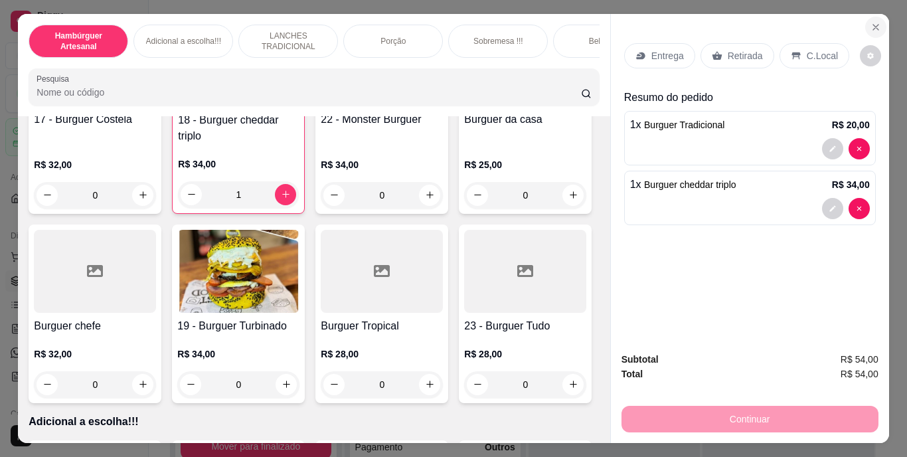
click at [876, 21] on button "Close" at bounding box center [875, 27] width 21 height 21
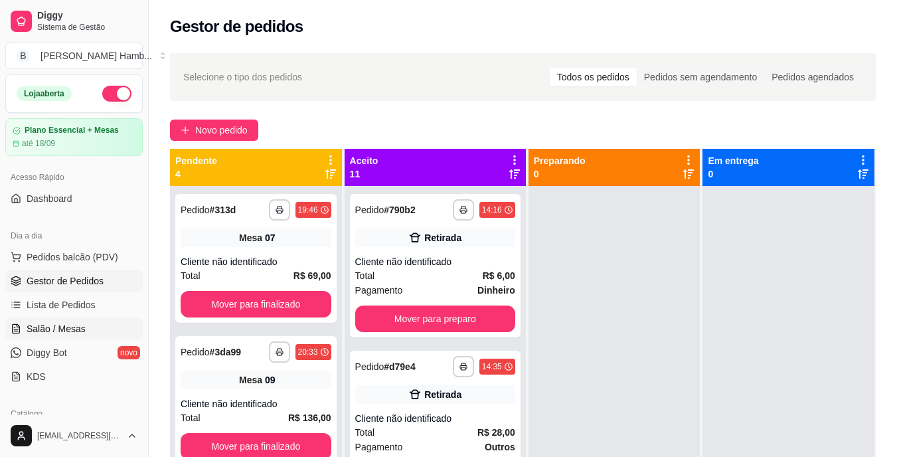
click at [96, 324] on link "Salão / Mesas" at bounding box center [73, 328] width 137 height 21
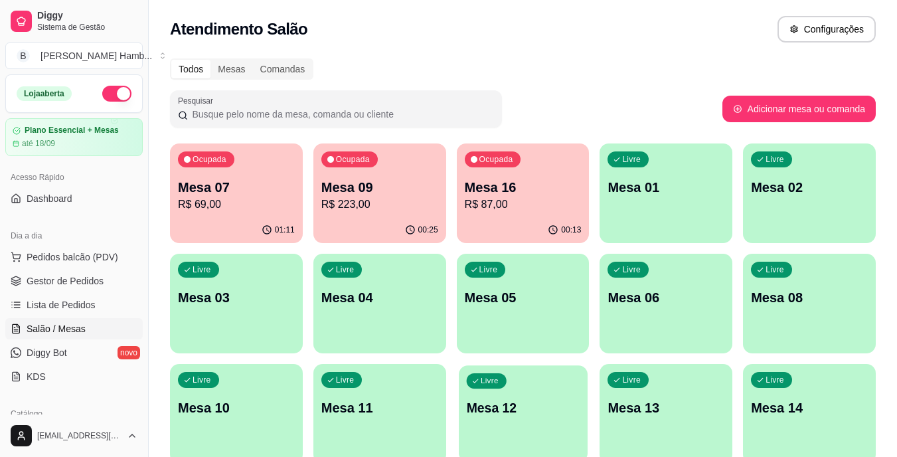
click at [495, 374] on div "Livre" at bounding box center [486, 380] width 40 height 15
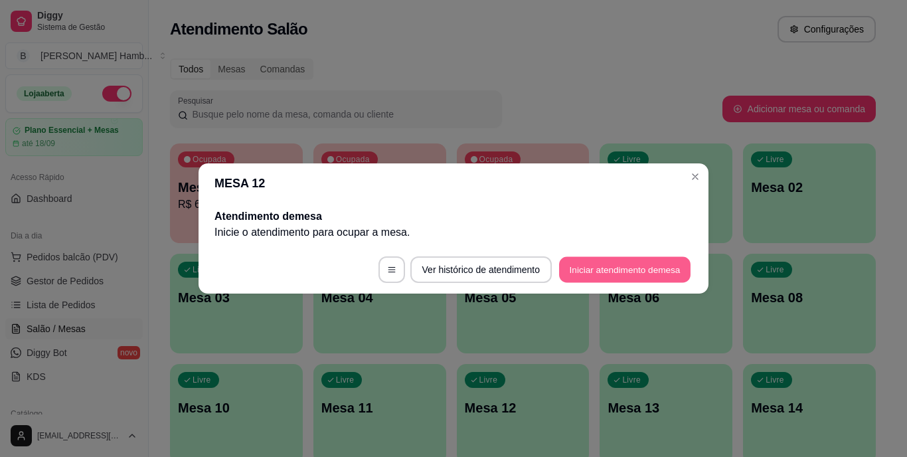
click at [573, 261] on button "Iniciar atendimento de mesa" at bounding box center [624, 270] width 131 height 26
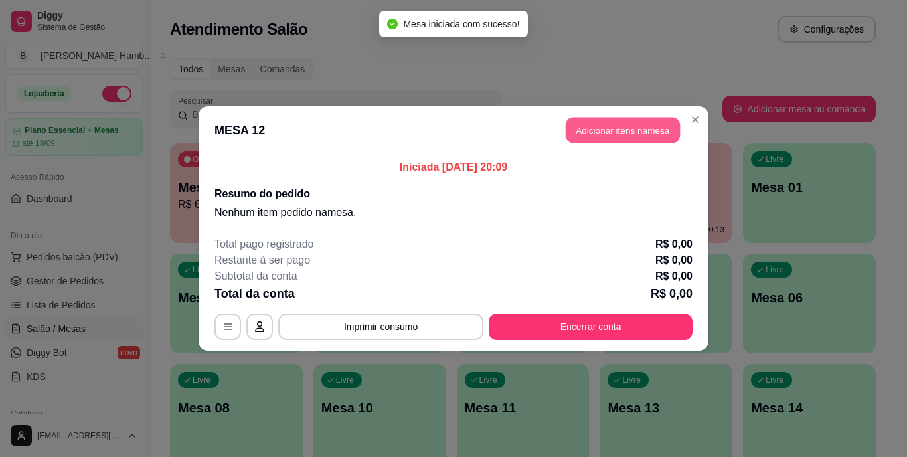
click at [598, 132] on button "Adicionar itens na mesa" at bounding box center [623, 131] width 114 height 26
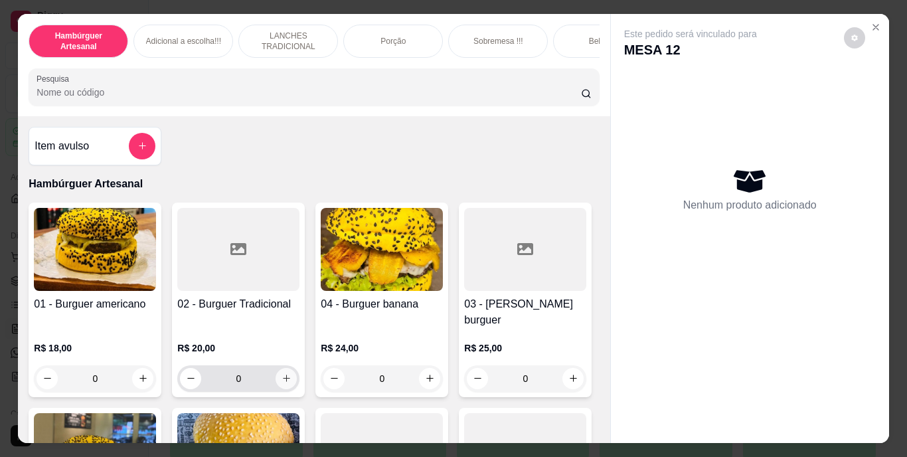
click at [281, 373] on icon "increase-product-quantity" at bounding box center [286, 378] width 10 height 10
type input "1"
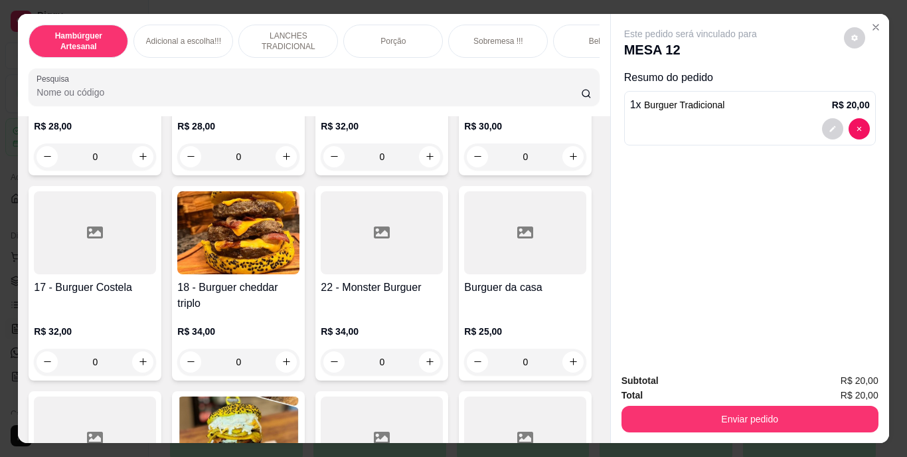
scroll to position [956, 0]
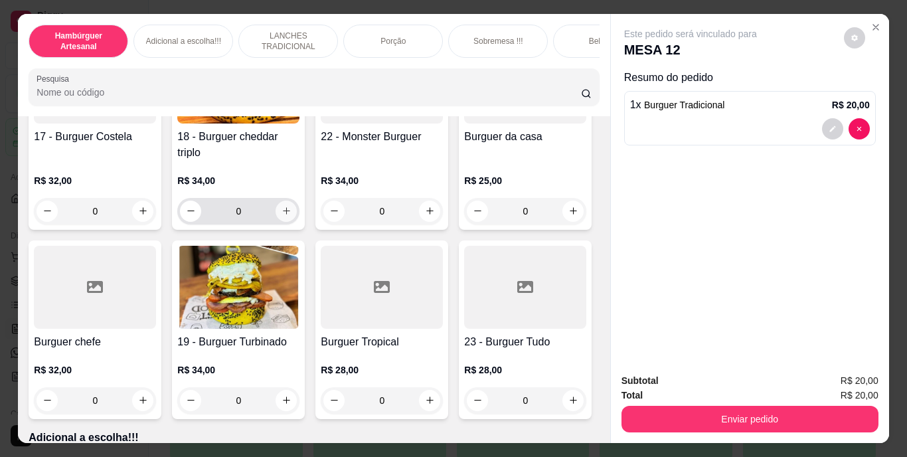
click at [291, 216] on icon "increase-product-quantity" at bounding box center [286, 211] width 10 height 10
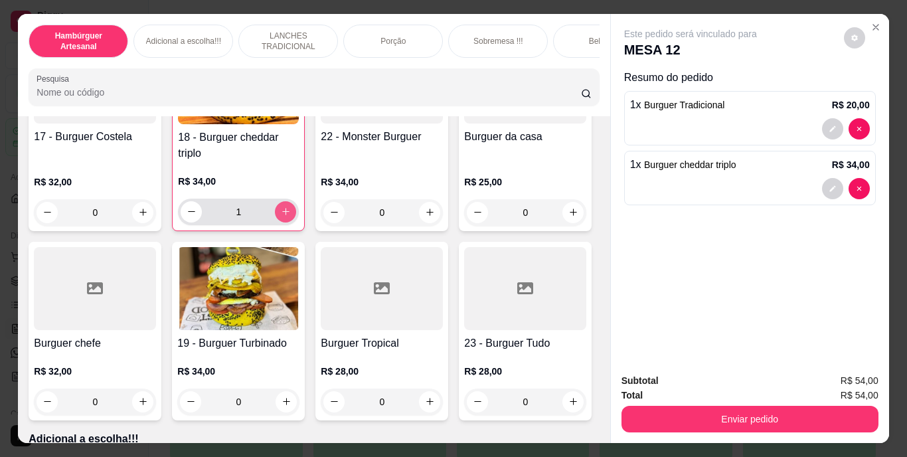
type input "1"
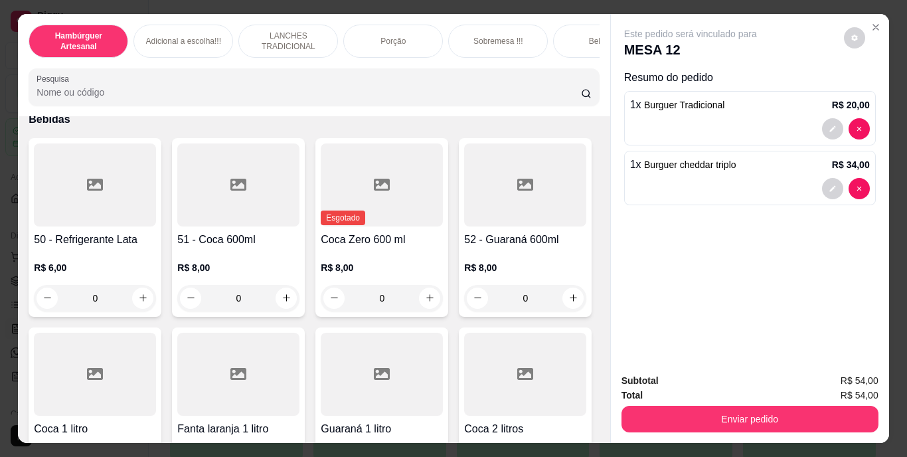
scroll to position [2956, 0]
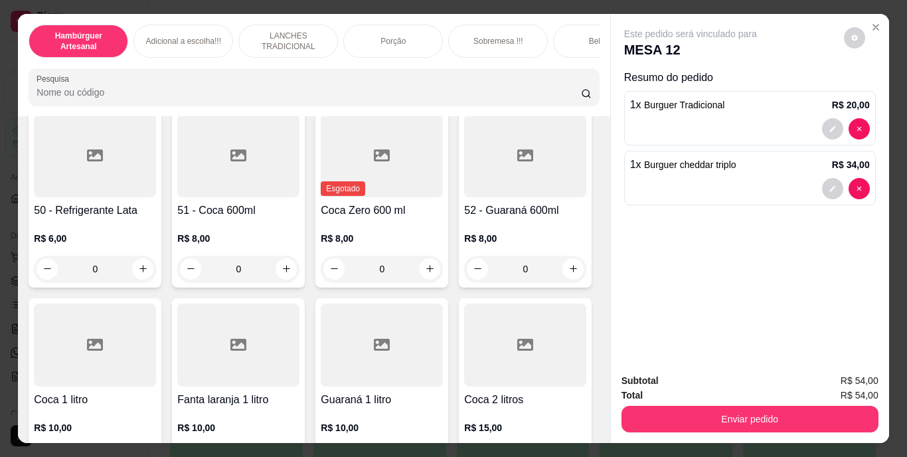
type input "1"
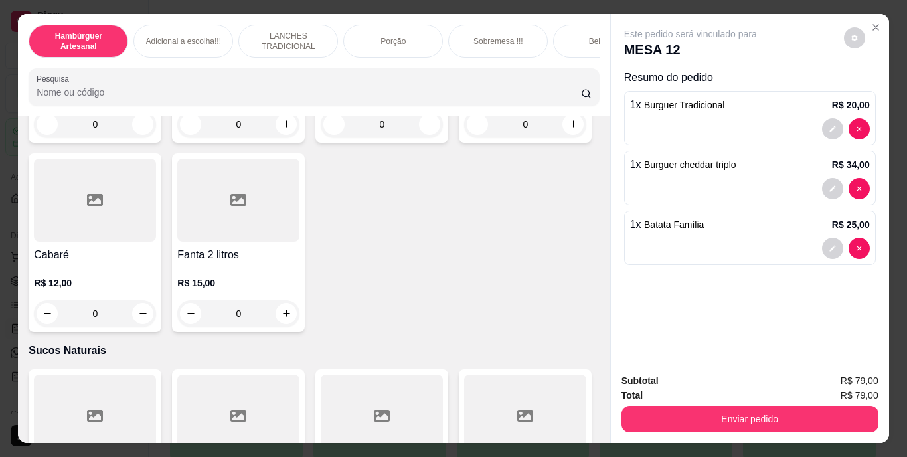
scroll to position [3860, 0]
type input "1"
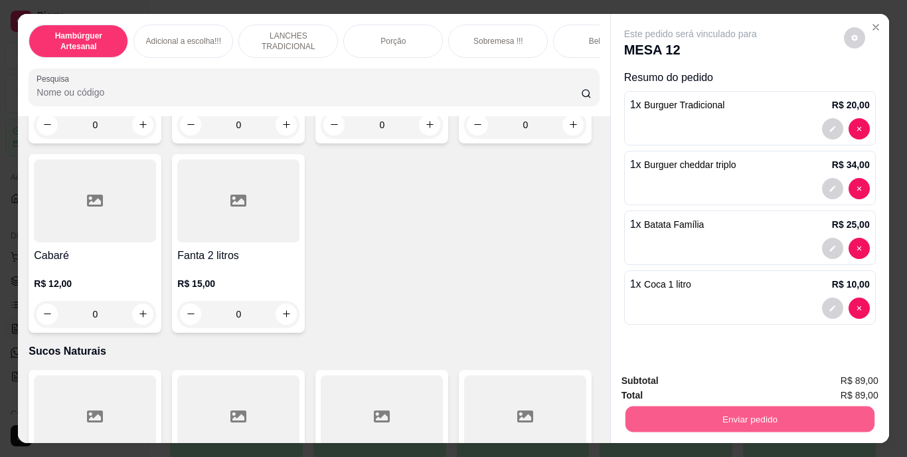
click at [627, 406] on button "Enviar pedido" at bounding box center [749, 419] width 249 height 26
click at [643, 376] on button "Não registrar e enviar pedido" at bounding box center [706, 381] width 134 height 25
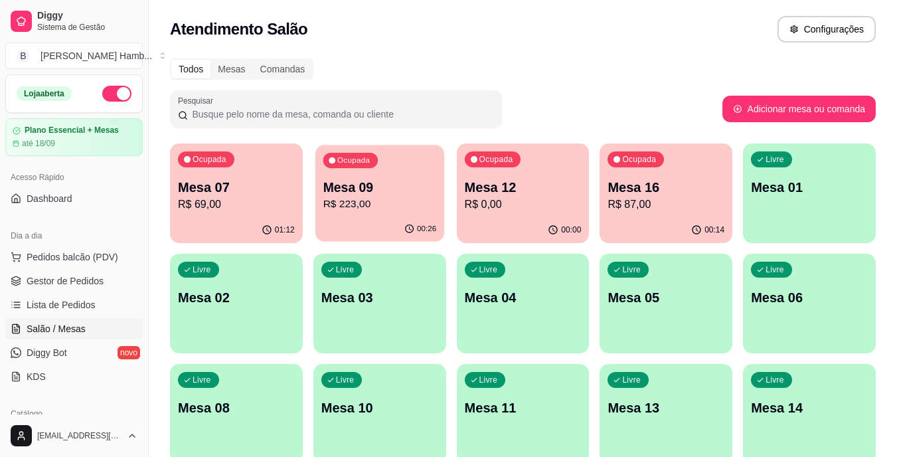
click at [404, 185] on p "Mesa 09" at bounding box center [380, 188] width 114 height 18
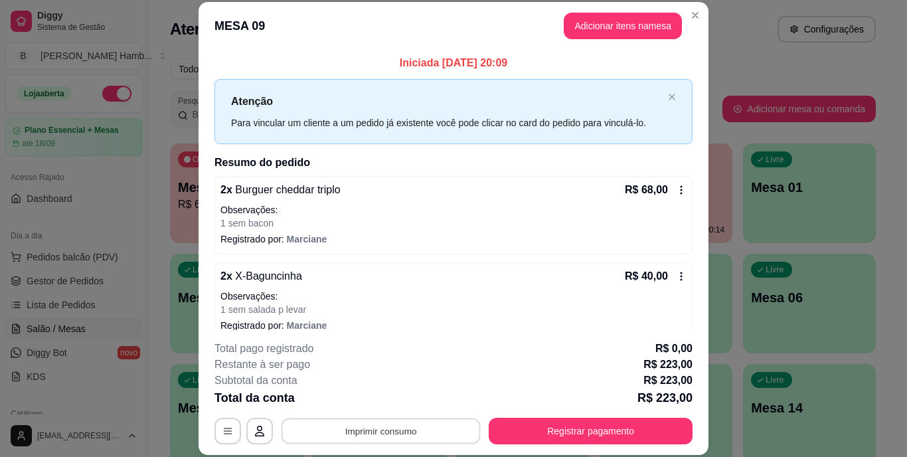
click at [412, 427] on button "Imprimir consumo" at bounding box center [380, 431] width 199 height 26
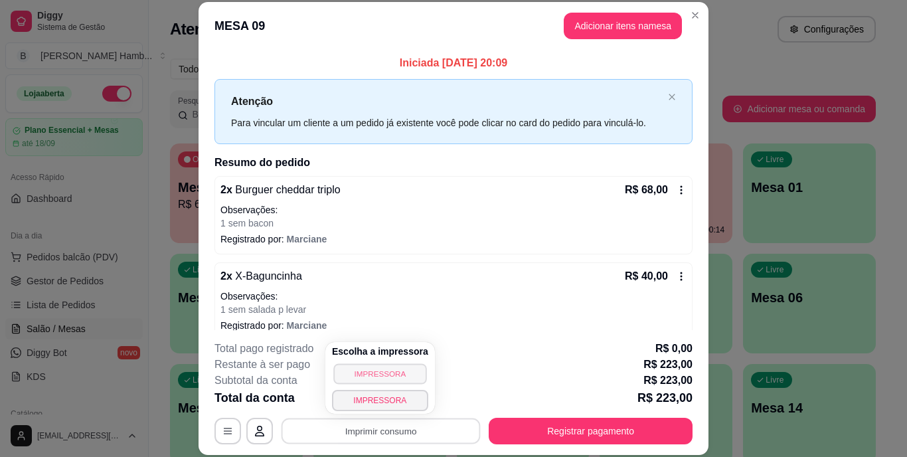
click at [400, 378] on button "IMPRESSORA" at bounding box center [379, 373] width 93 height 21
click at [400, 378] on div "Escolha a impressora IMPRESSORA IMPRESSORA" at bounding box center [380, 378] width 110 height 72
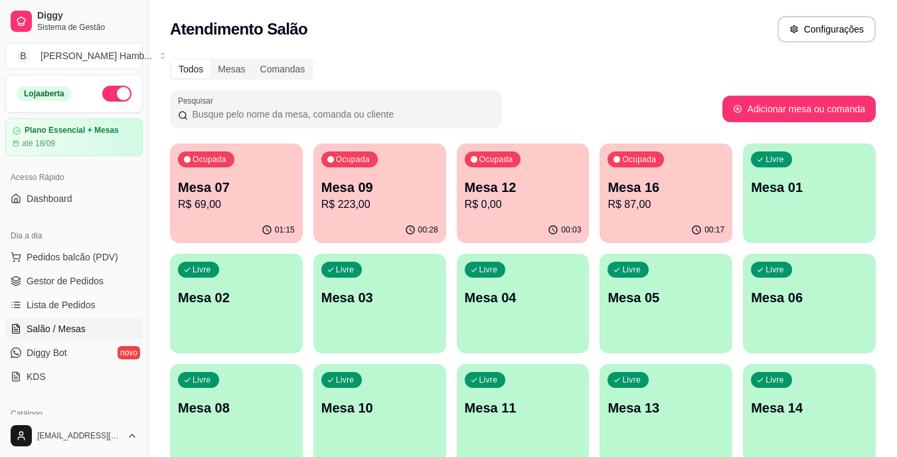
click at [123, 250] on button "Pedidos balcão (PDV)" at bounding box center [73, 256] width 137 height 21
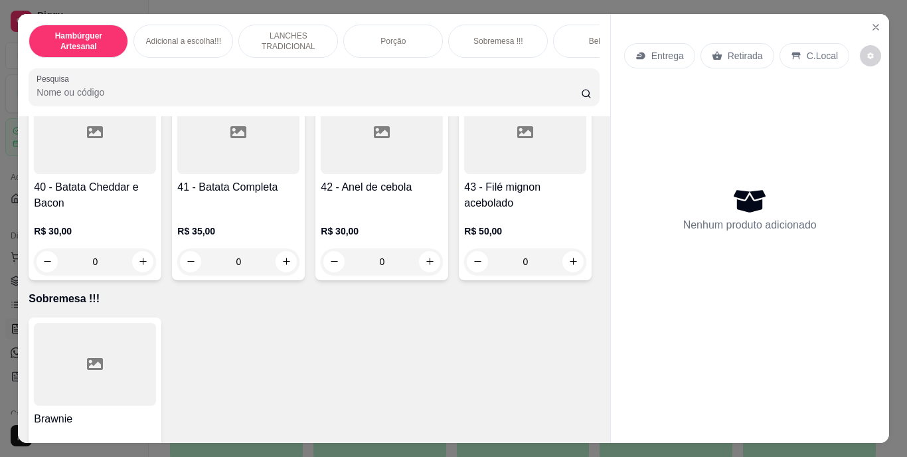
scroll to position [2597, 0]
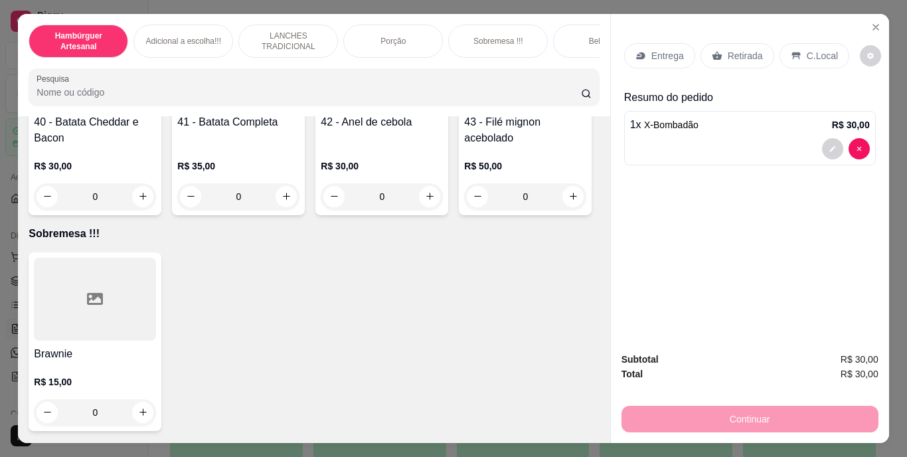
type input "2"
type input "1"
click at [643, 50] on div "Entrega" at bounding box center [659, 55] width 71 height 25
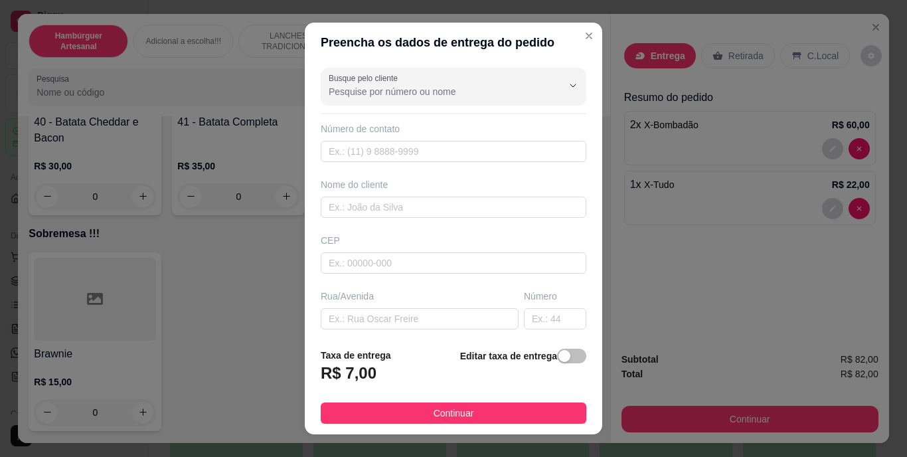
click at [531, 358] on strong "Editar taxa de entrega" at bounding box center [508, 356] width 97 height 11
click at [558, 356] on div "button" at bounding box center [564, 356] width 12 height 12
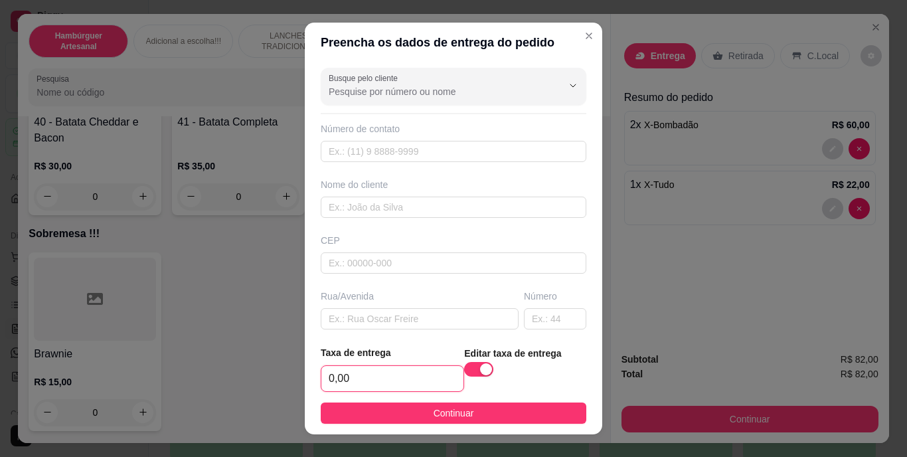
click at [388, 378] on input "0,00" at bounding box center [392, 378] width 142 height 25
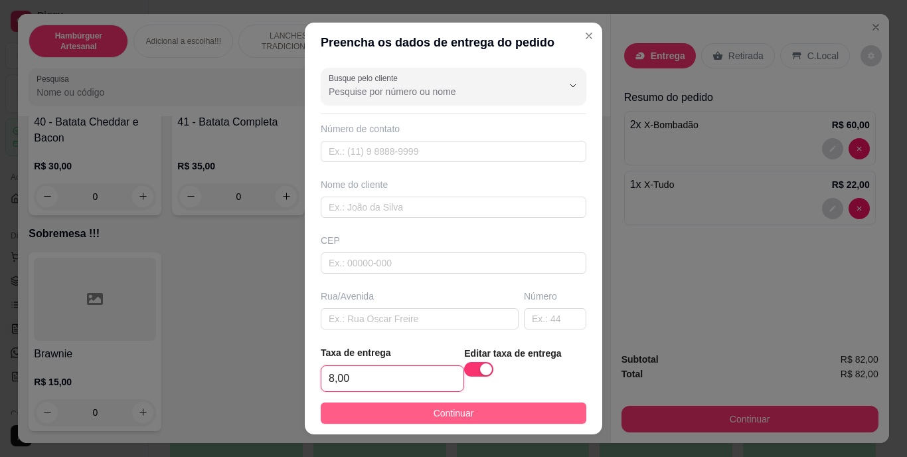
type input "8,00"
click at [436, 412] on span "Continuar" at bounding box center [453, 413] width 40 height 15
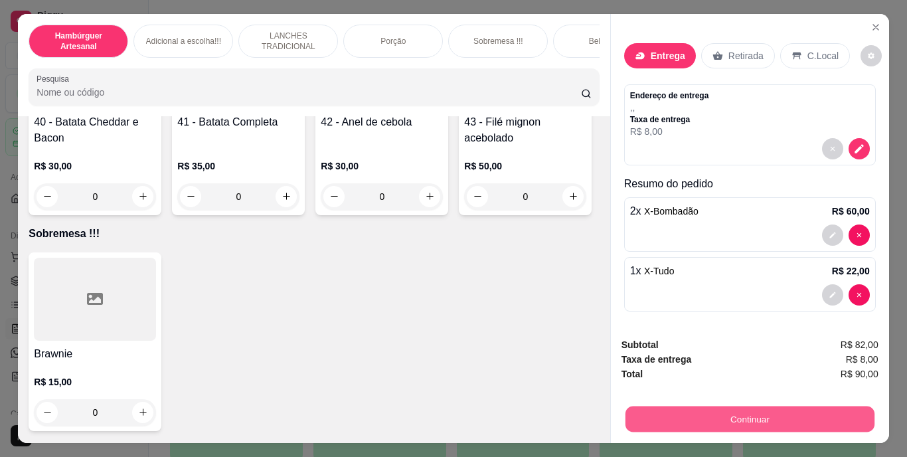
click at [632, 410] on button "Continuar" at bounding box center [749, 419] width 249 height 26
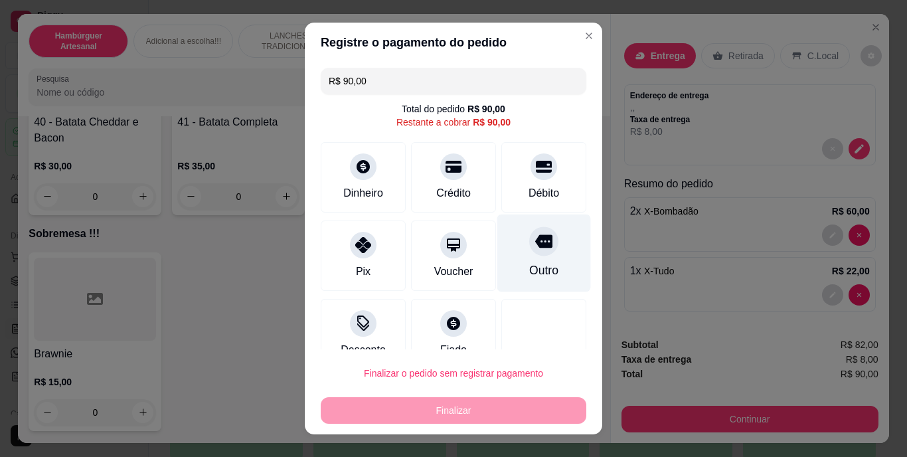
click at [532, 287] on div "Outro" at bounding box center [544, 253] width 94 height 78
type input "R$ 0,00"
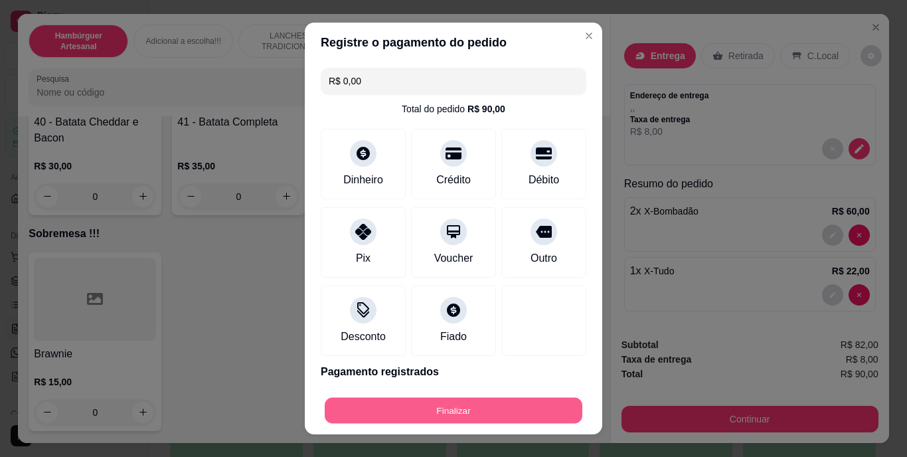
click at [503, 407] on button "Finalizar" at bounding box center [454, 410] width 258 height 26
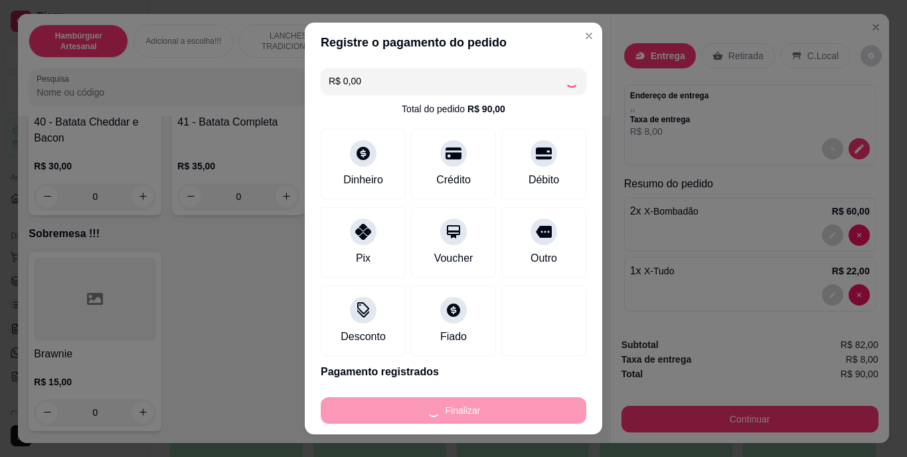
type input "0"
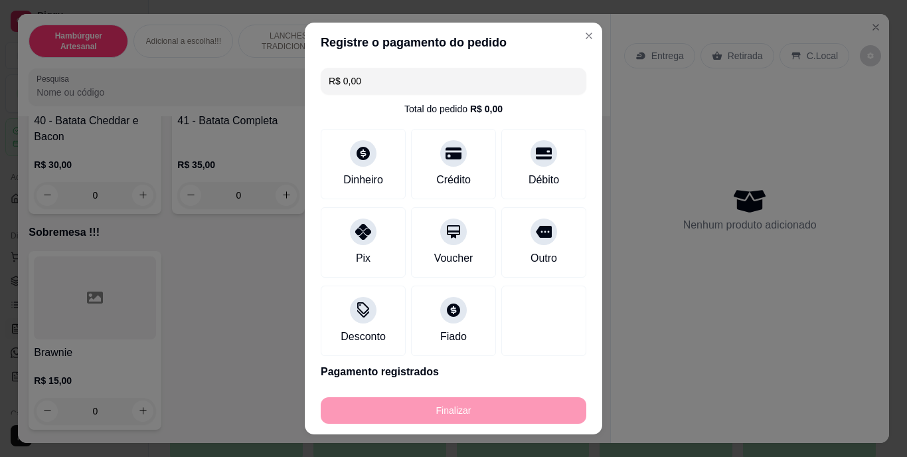
type input "-R$ 90,00"
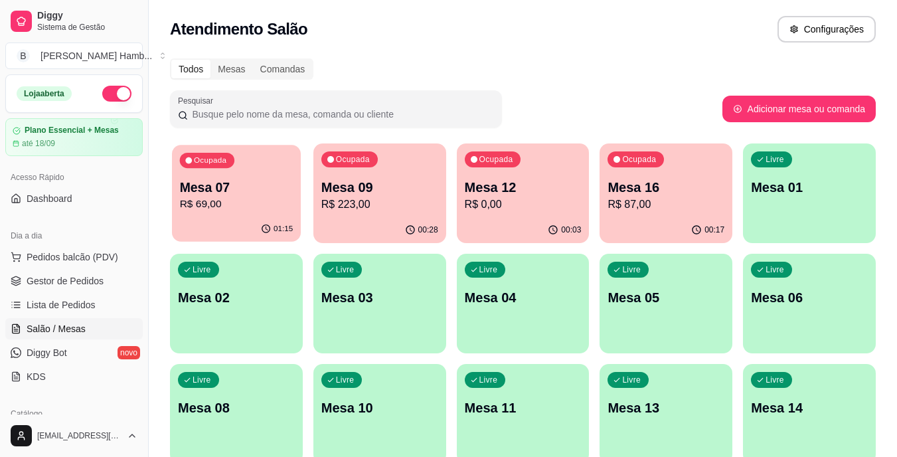
click at [241, 228] on div "01:15" at bounding box center [236, 228] width 129 height 25
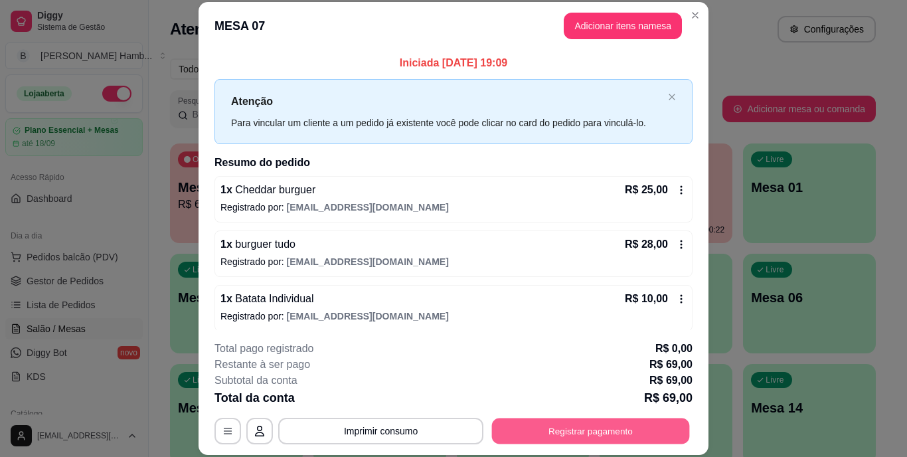
click at [549, 426] on button "Registrar pagamento" at bounding box center [591, 431] width 198 height 26
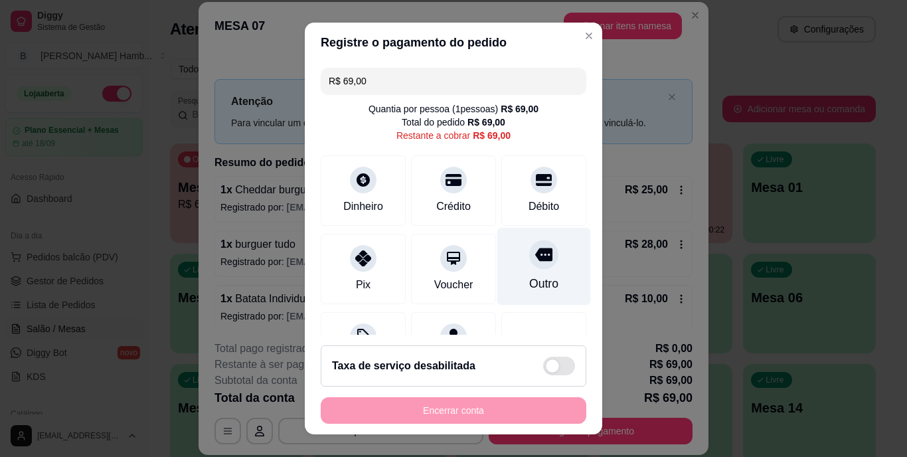
click at [529, 276] on div "Outro" at bounding box center [543, 283] width 29 height 17
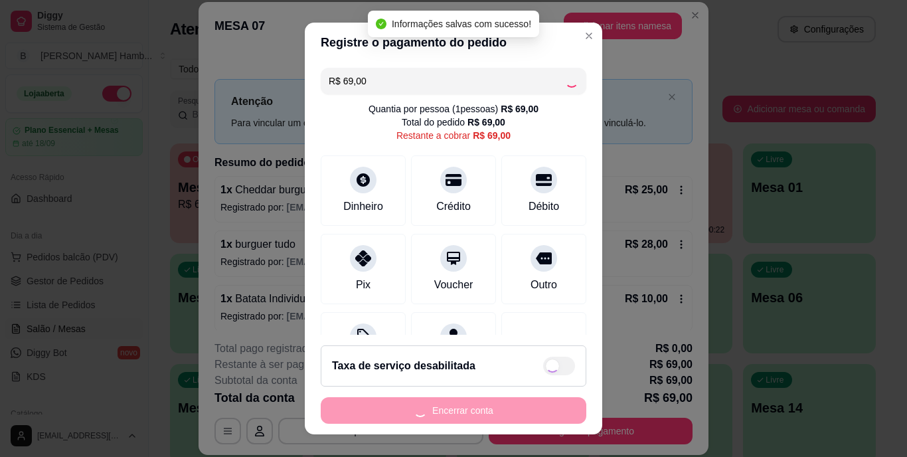
type input "R$ 0,00"
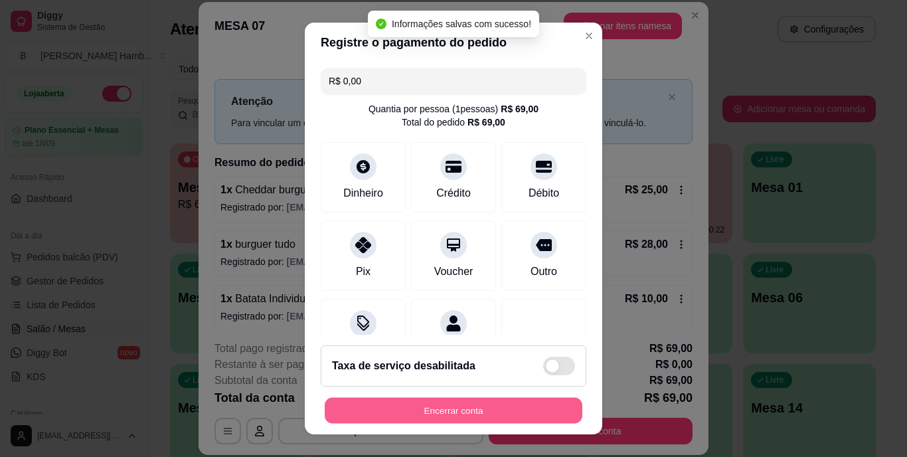
click at [443, 407] on button "Encerrar conta" at bounding box center [454, 410] width 258 height 26
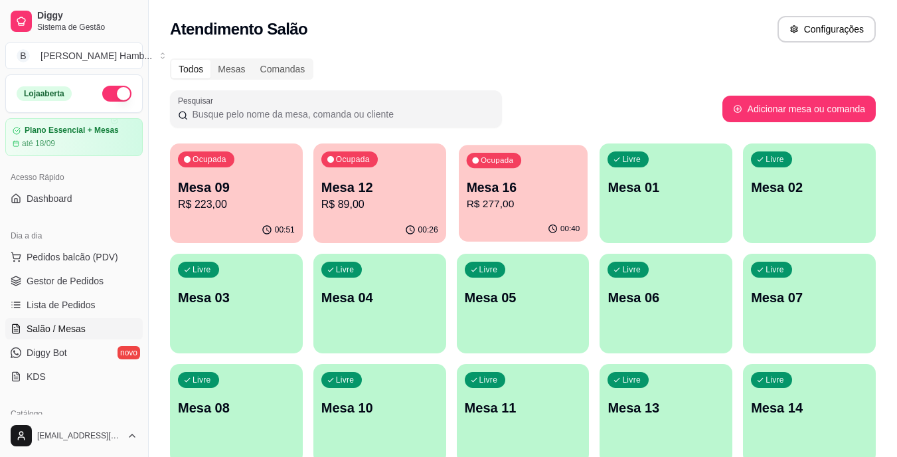
click at [546, 209] on p "R$ 277,00" at bounding box center [523, 203] width 114 height 15
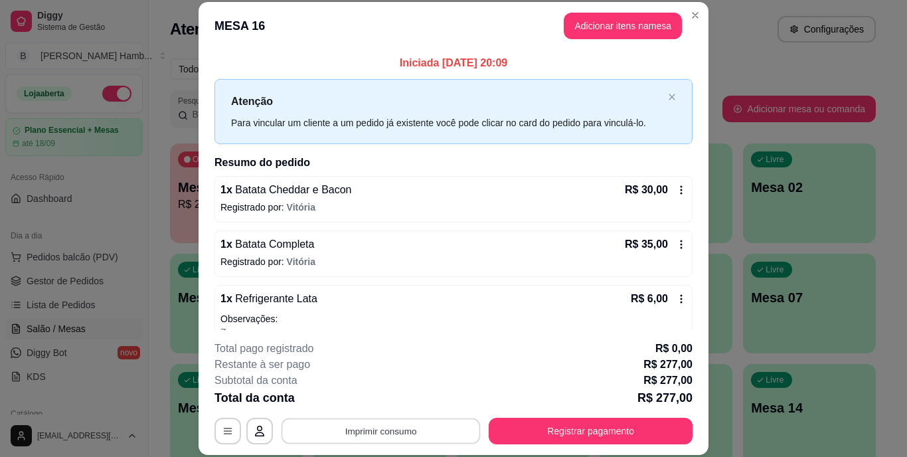
click at [349, 424] on button "Imprimir consumo" at bounding box center [380, 431] width 199 height 26
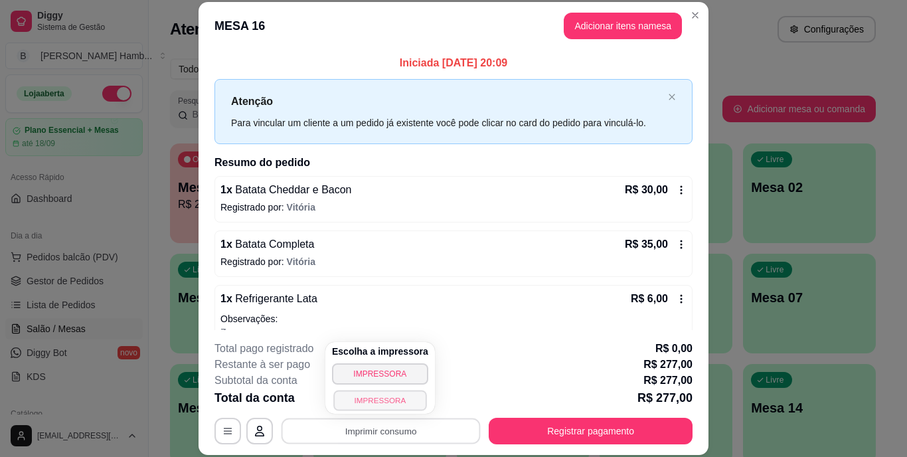
click at [368, 402] on button "IMPRESSORA" at bounding box center [379, 400] width 93 height 21
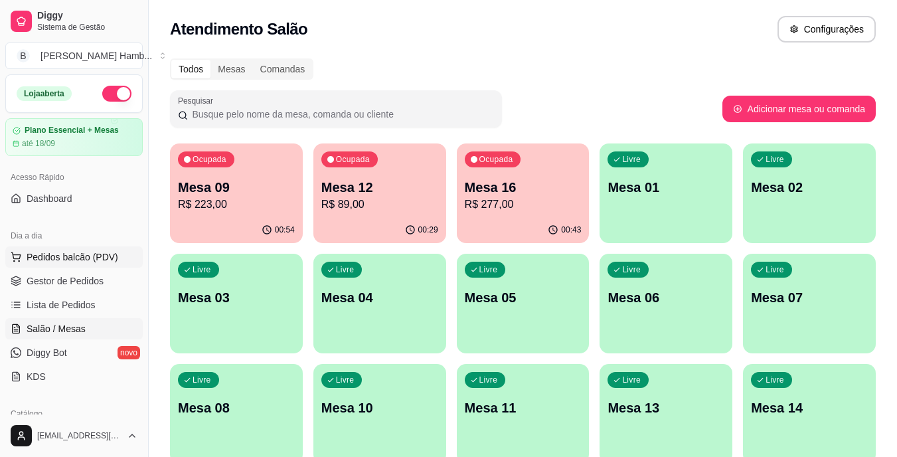
click at [86, 262] on span "Pedidos balcão (PDV)" at bounding box center [73, 256] width 92 height 13
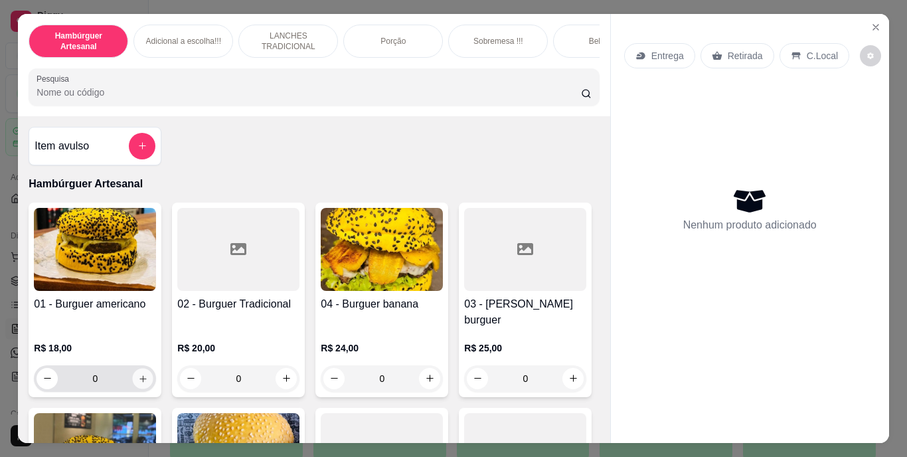
click at [139, 375] on icon "increase-product-quantity" at bounding box center [142, 378] width 7 height 7
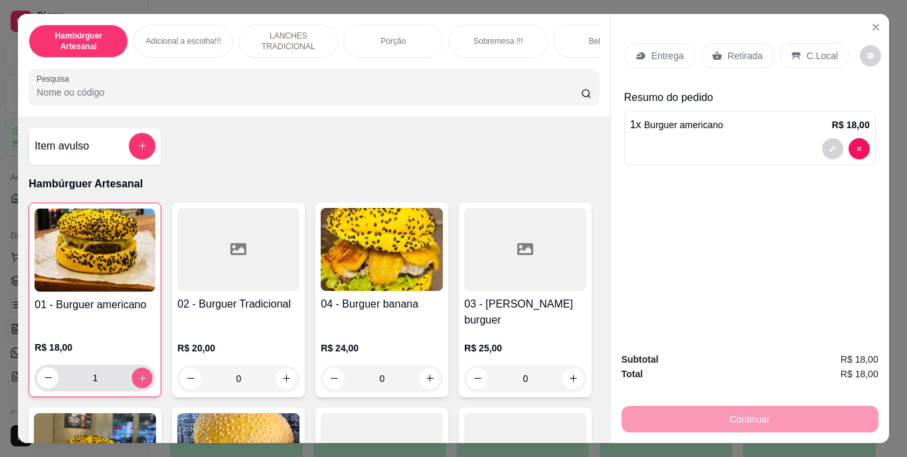
click at [138, 372] on icon "increase-product-quantity" at bounding box center [142, 377] width 10 height 10
type input "2"
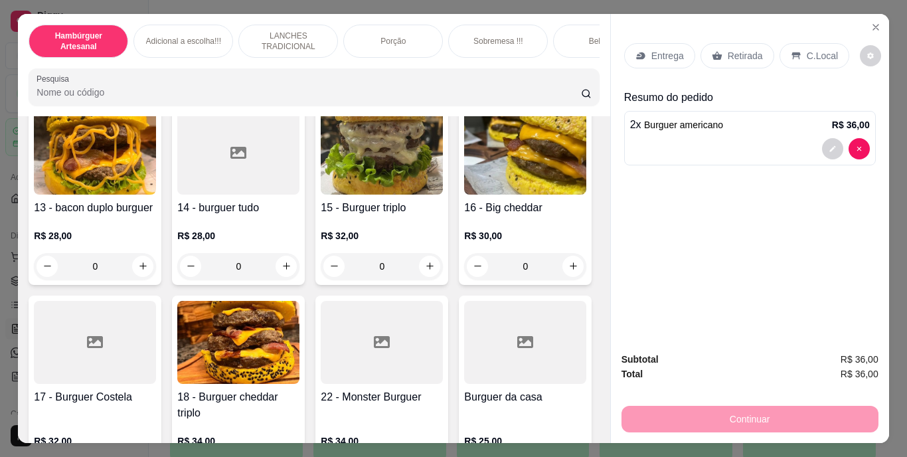
scroll to position [696, 0]
click at [420, 87] on button "increase-product-quantity" at bounding box center [430, 76] width 21 height 21
type input "2"
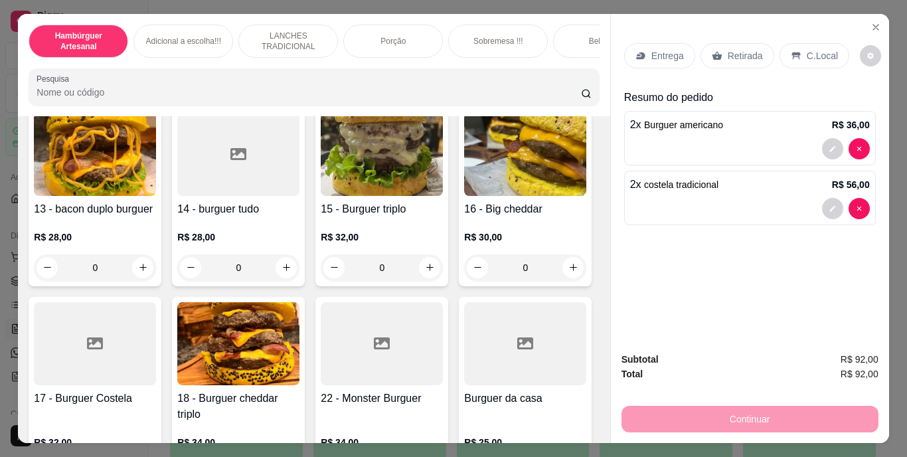
click at [657, 49] on p "Entrega" at bounding box center [667, 55] width 33 height 13
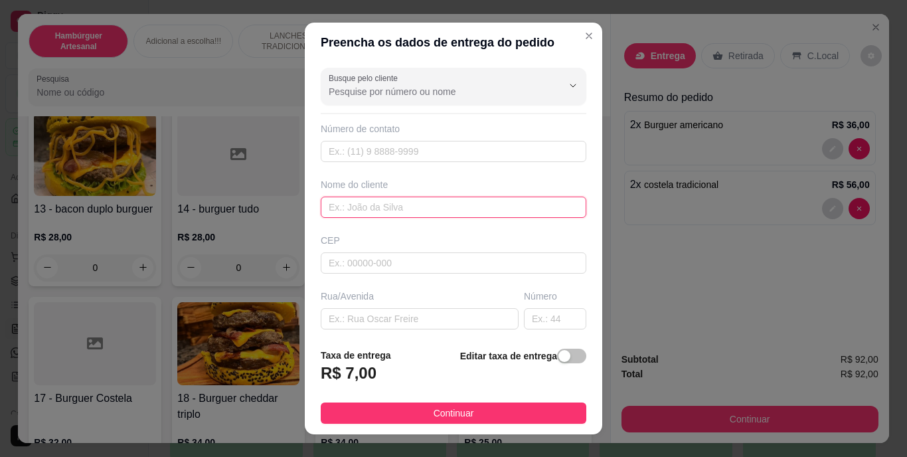
click at [401, 209] on input "text" at bounding box center [454, 206] width 266 height 21
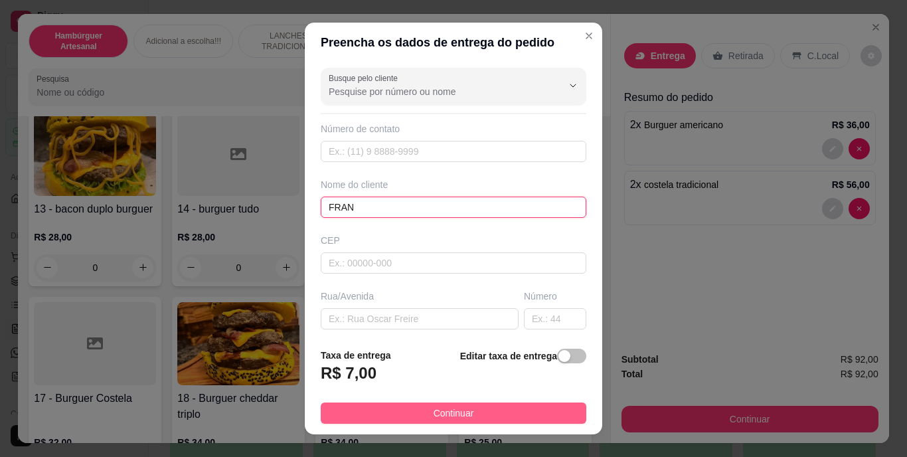
type input "FRAN"
click at [410, 412] on button "Continuar" at bounding box center [454, 412] width 266 height 21
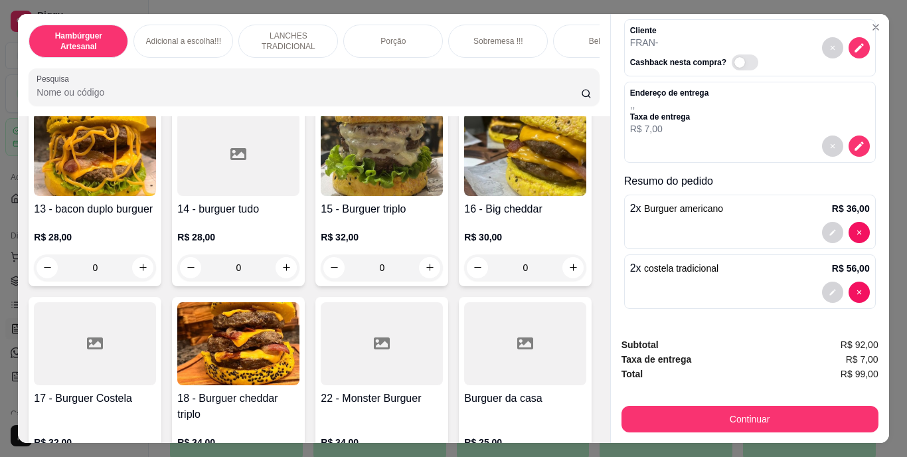
scroll to position [60, 0]
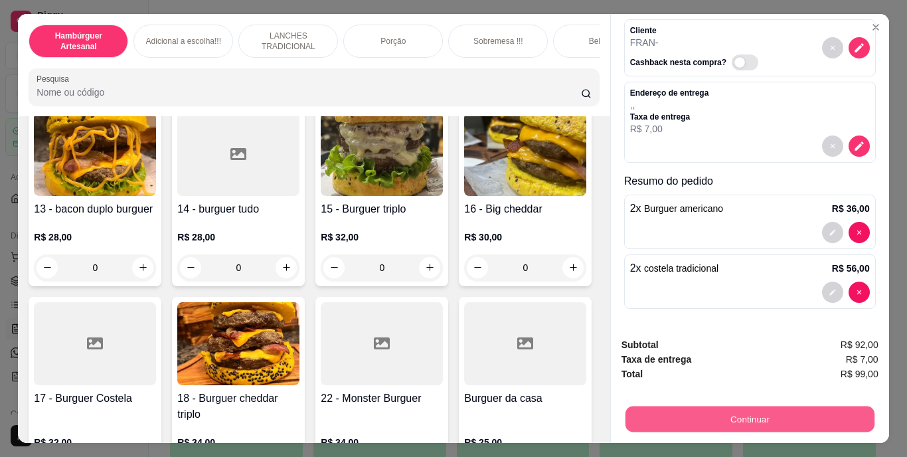
click at [712, 408] on button "Continuar" at bounding box center [749, 419] width 249 height 26
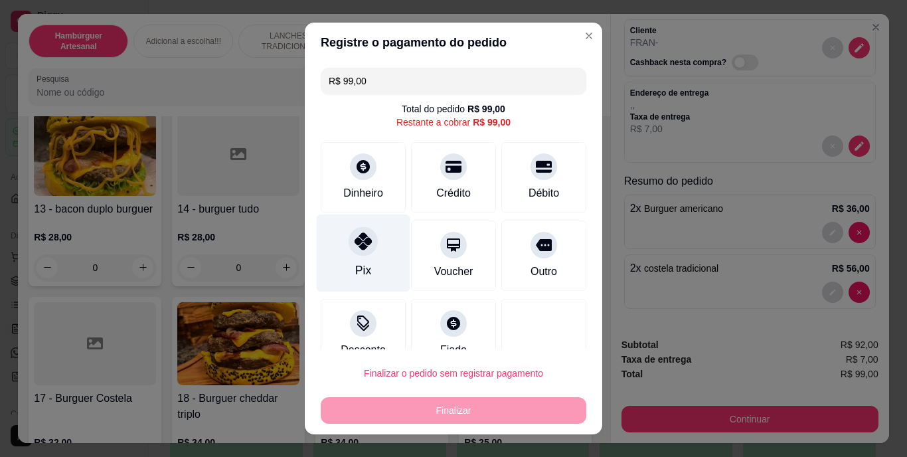
click at [364, 264] on div "Pix" at bounding box center [364, 253] width 94 height 78
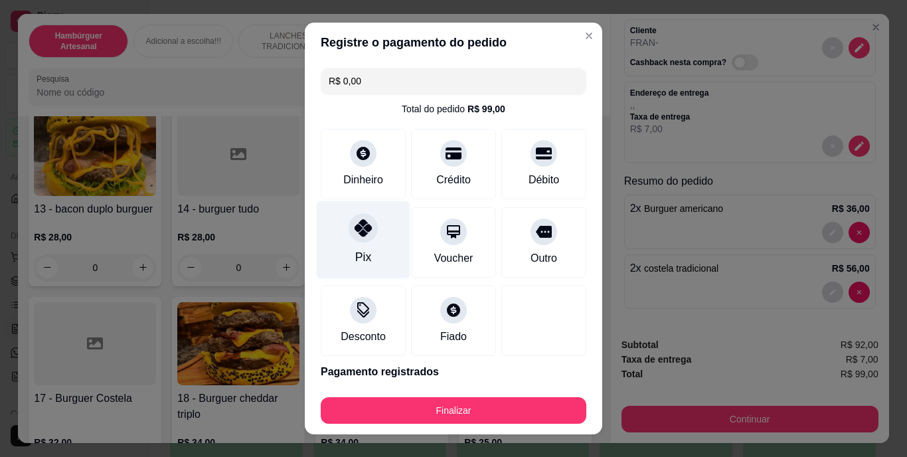
type input "R$ 0,00"
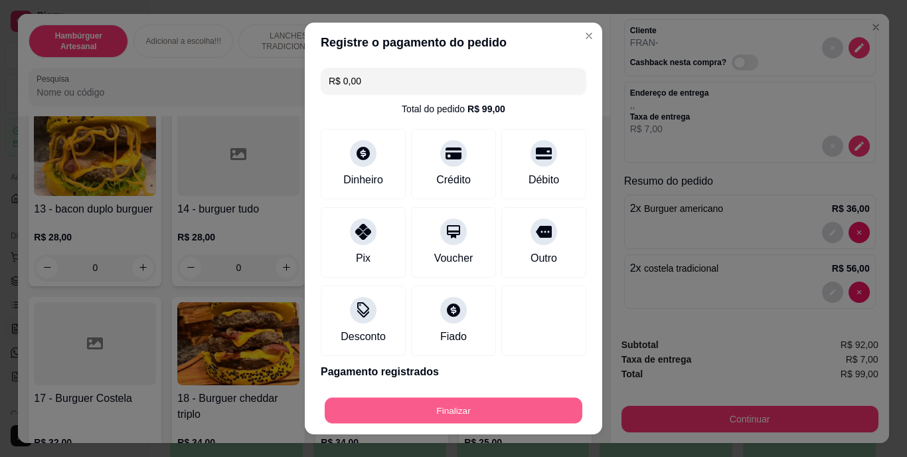
click at [368, 414] on button "Finalizar" at bounding box center [454, 410] width 258 height 26
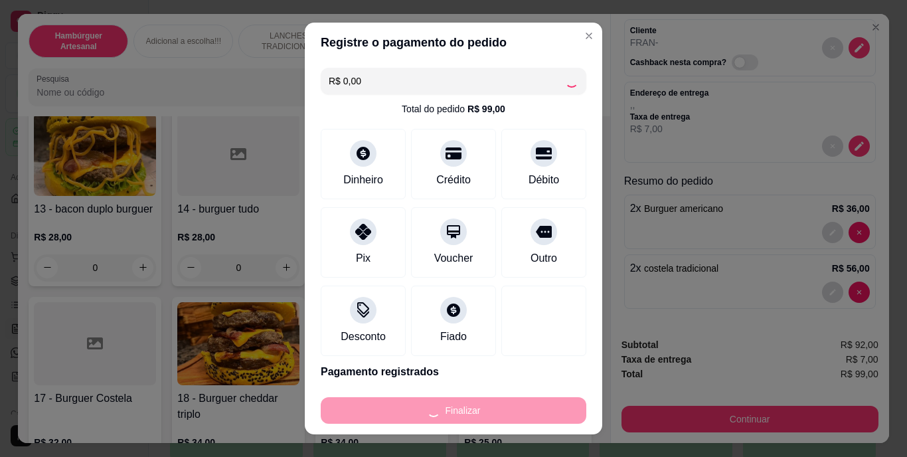
type input "0"
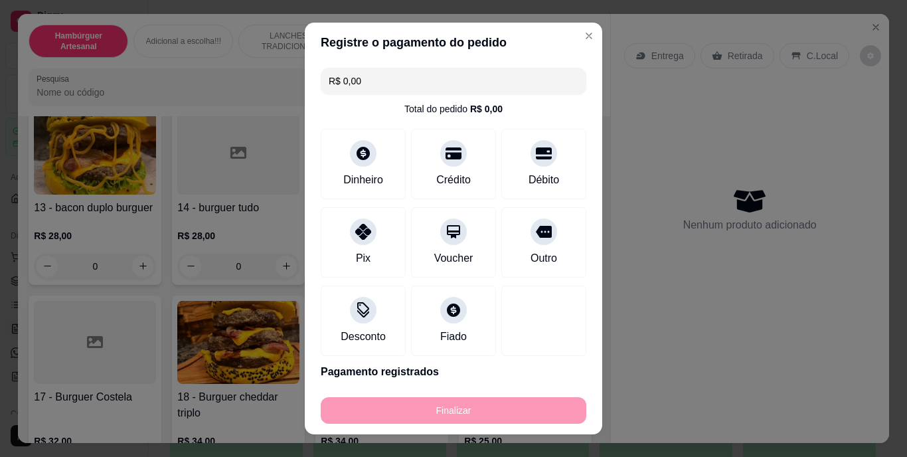
type input "-R$ 99,00"
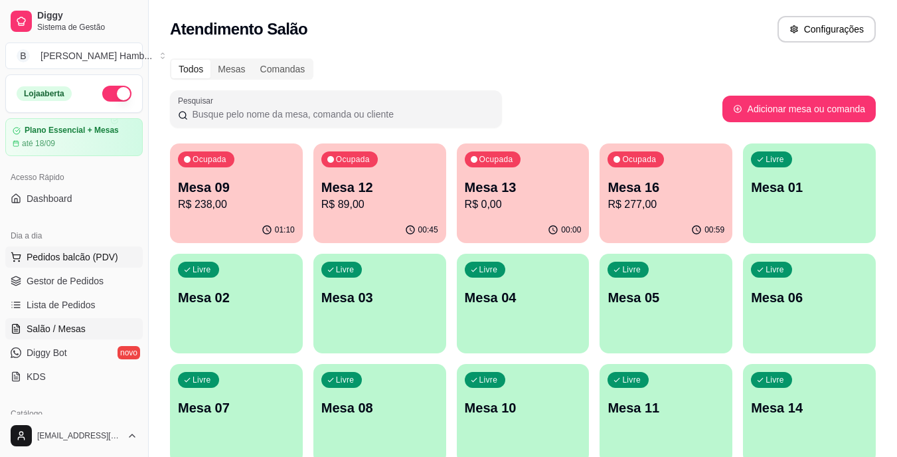
click at [88, 253] on span "Pedidos balcão (PDV)" at bounding box center [73, 256] width 92 height 13
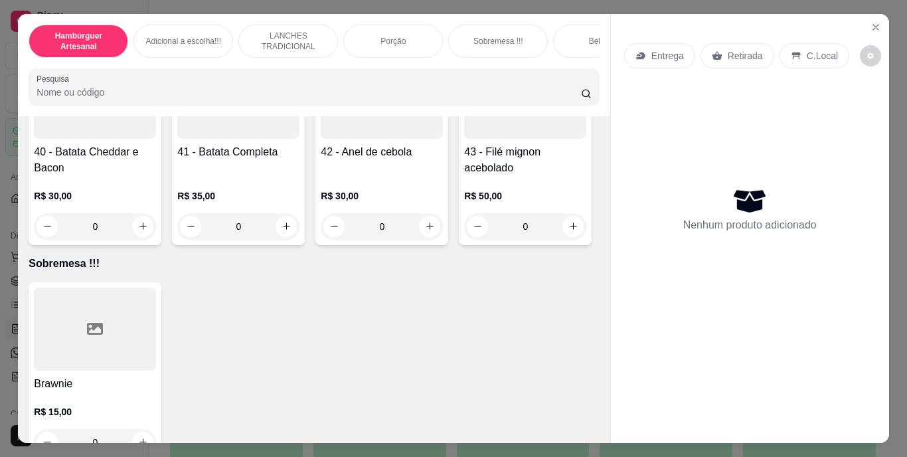
scroll to position [2647, 0]
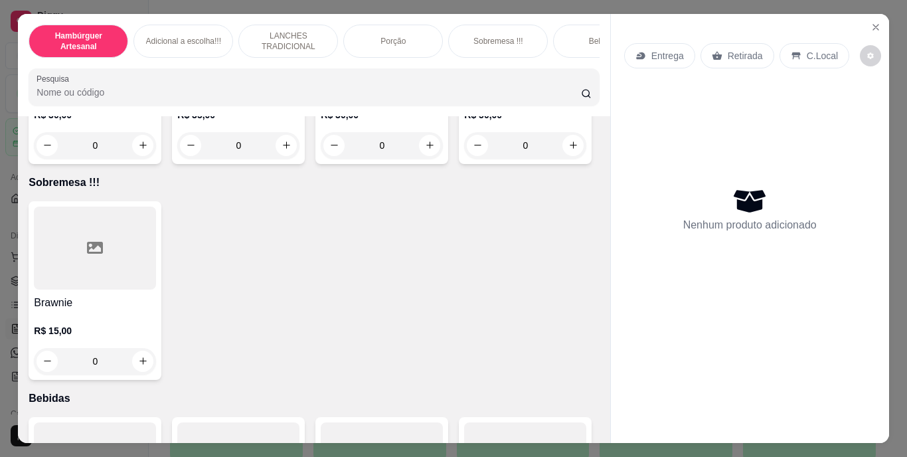
type input "1"
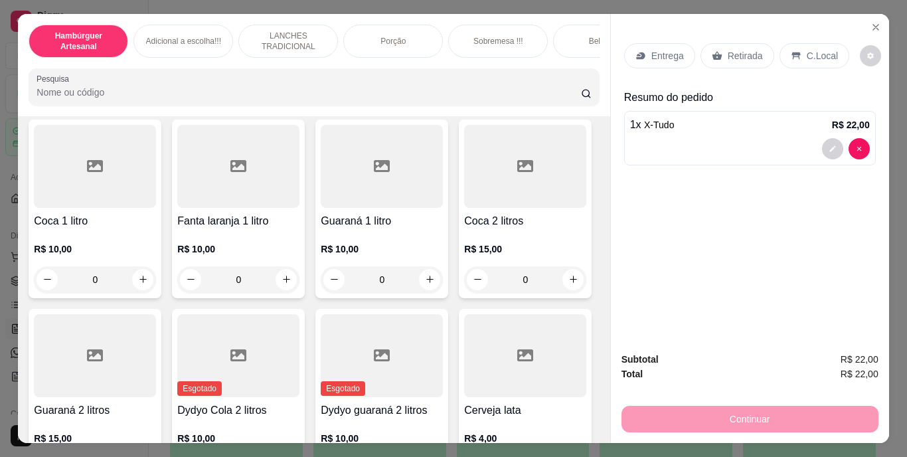
scroll to position [2930, 0]
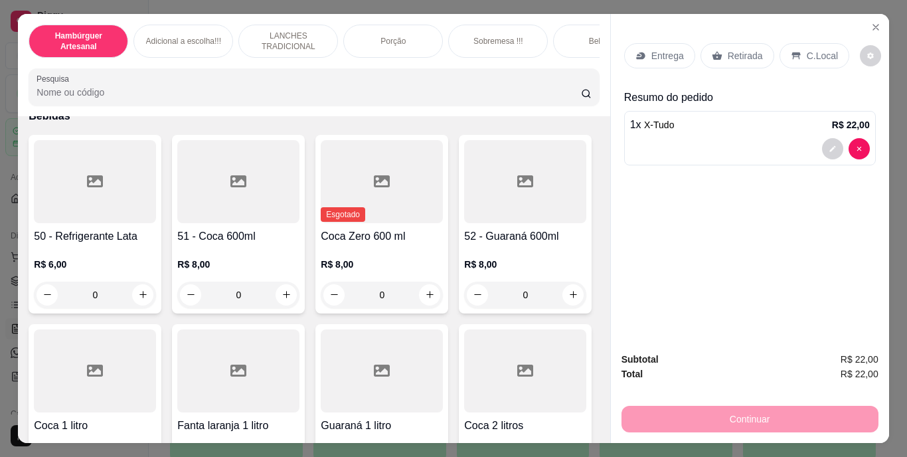
type input "1"
click at [728, 49] on p "Retirada" at bounding box center [745, 55] width 35 height 13
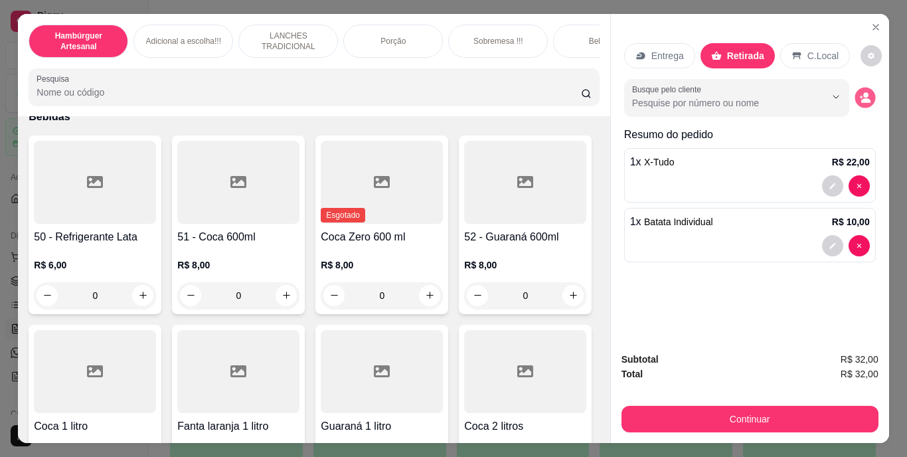
click at [863, 92] on icon "decrease-product-quantity" at bounding box center [864, 97] width 11 height 11
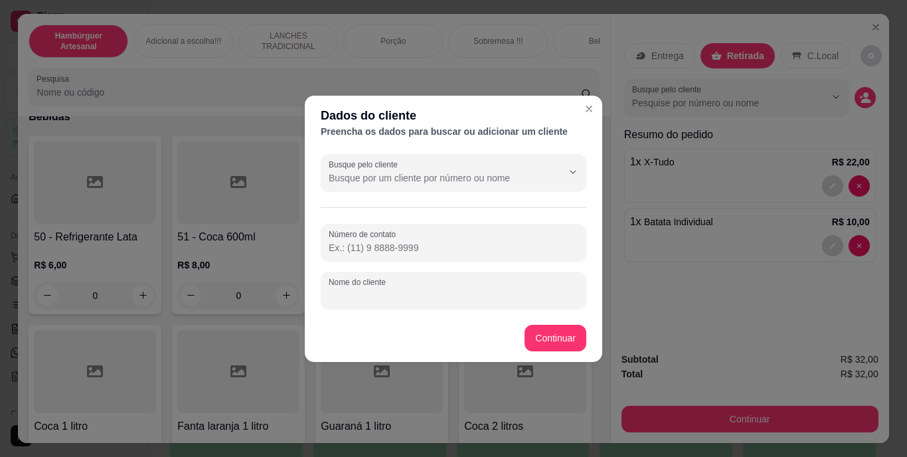
click at [501, 293] on input "Nome do cliente" at bounding box center [454, 295] width 250 height 13
type input "FLAVIANA"
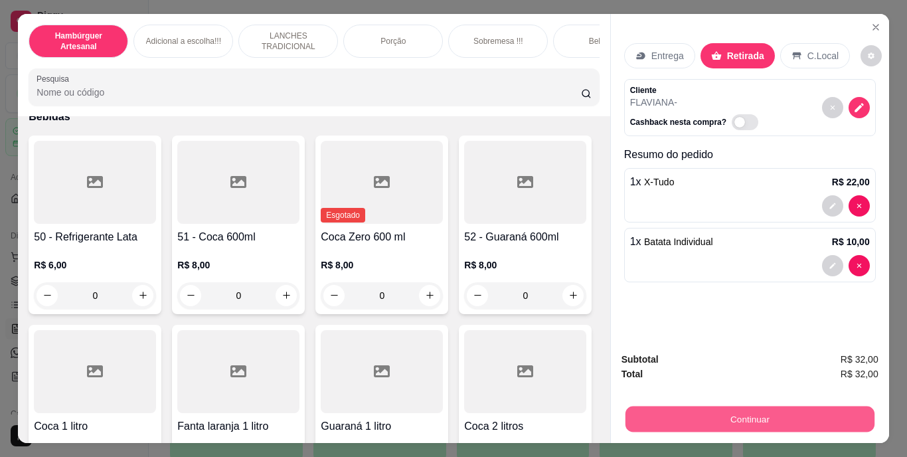
click at [665, 408] on button "Continuar" at bounding box center [749, 419] width 249 height 26
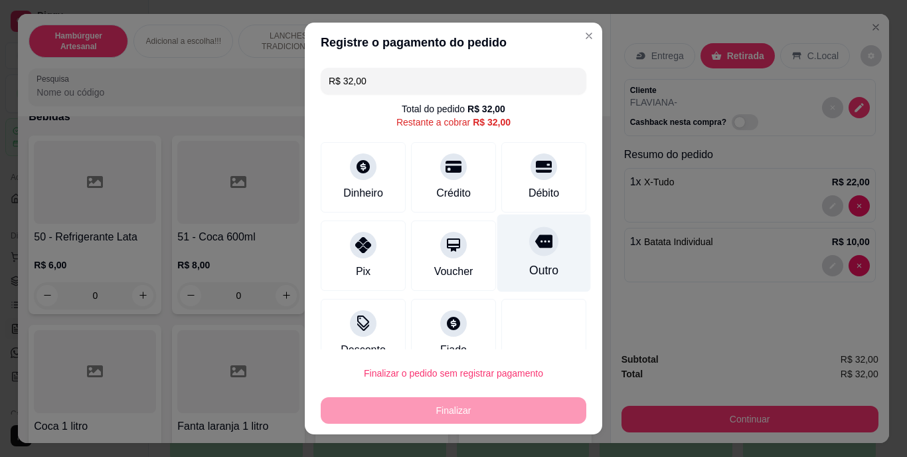
click at [529, 253] on div at bounding box center [543, 241] width 29 height 29
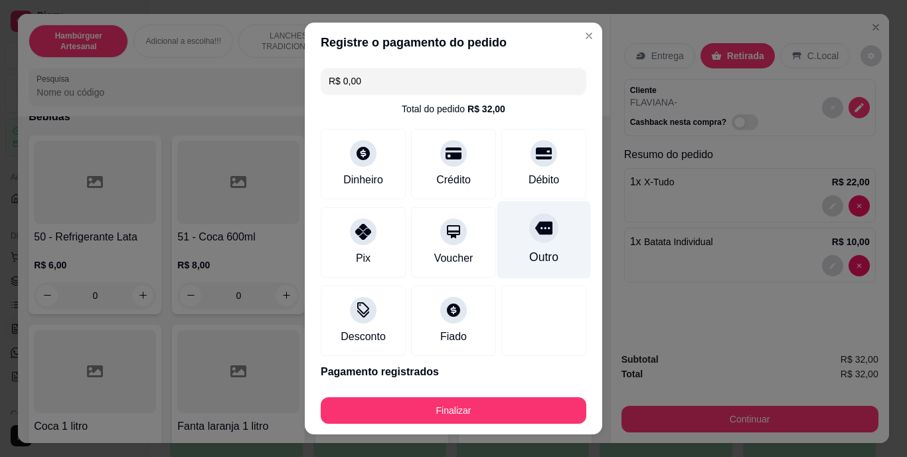
type input "R$ 0,00"
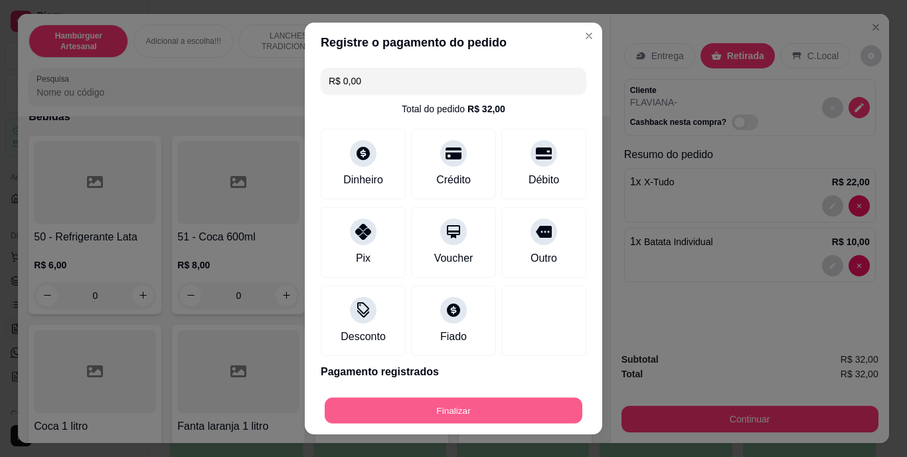
click at [463, 411] on button "Finalizar" at bounding box center [454, 410] width 258 height 26
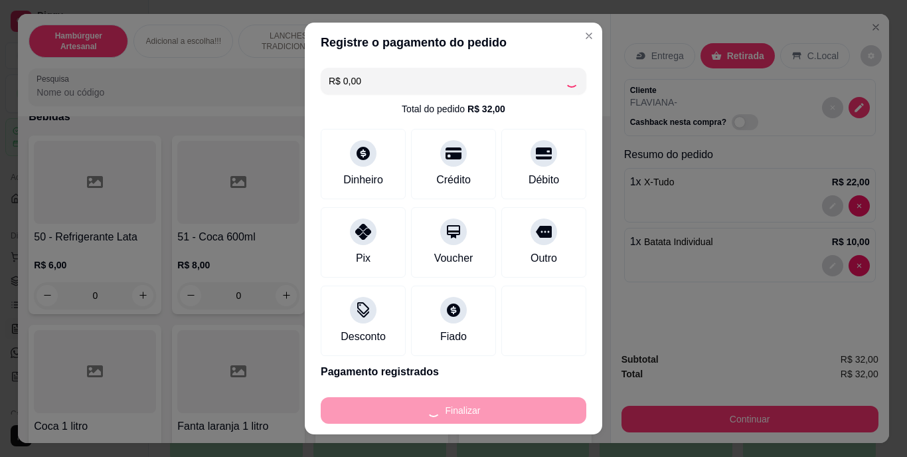
type input "0"
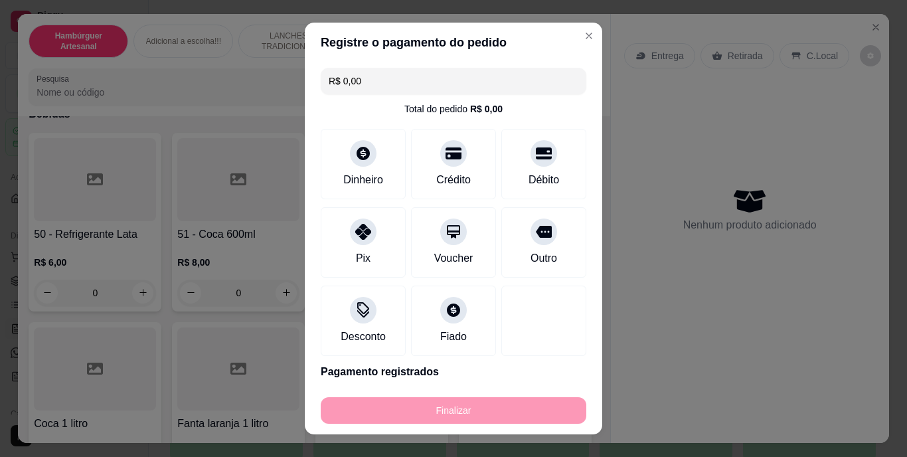
type input "-R$ 32,00"
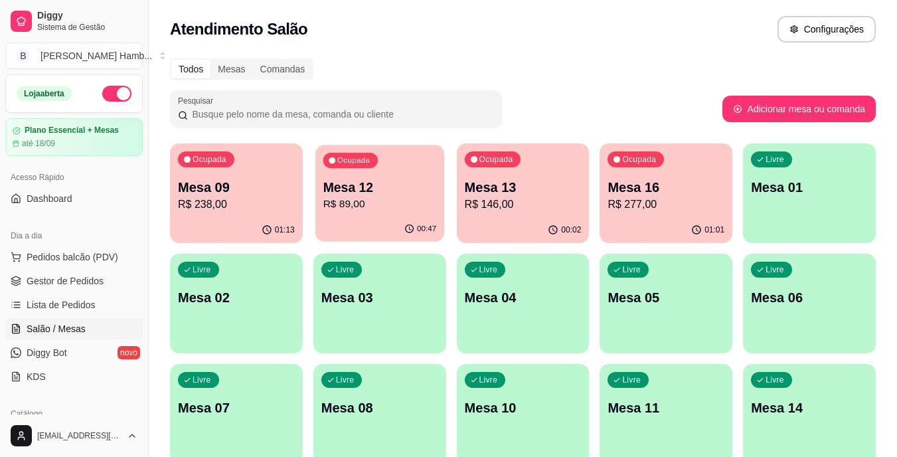
click at [388, 212] on div "Ocupada Mesa 12 R$ 89,00" at bounding box center [379, 181] width 129 height 72
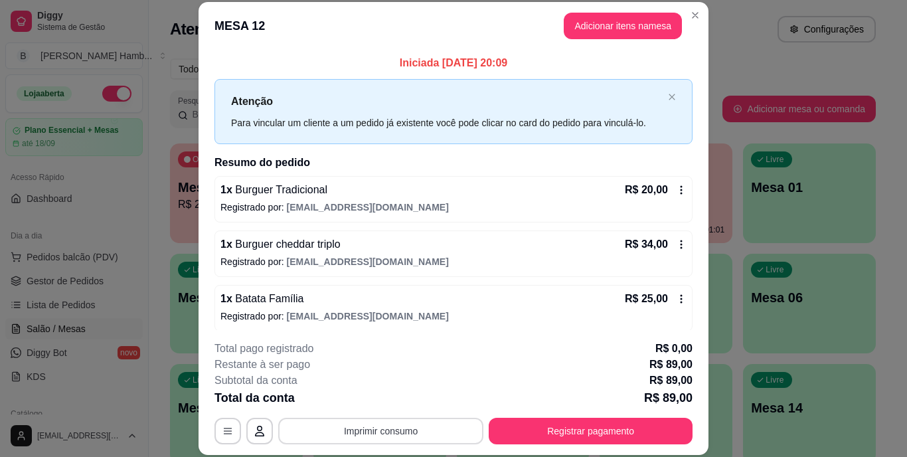
click at [429, 422] on button "Imprimir consumo" at bounding box center [380, 431] width 205 height 27
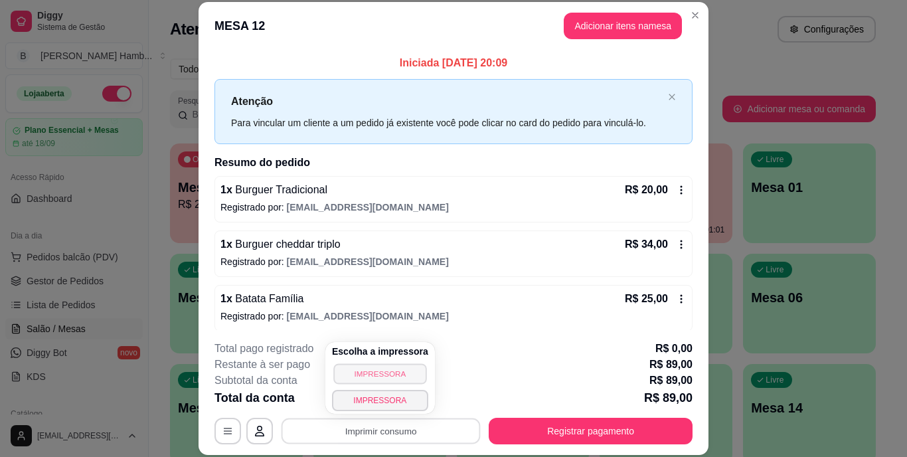
click at [380, 376] on button "IMPRESSORA" at bounding box center [379, 373] width 93 height 21
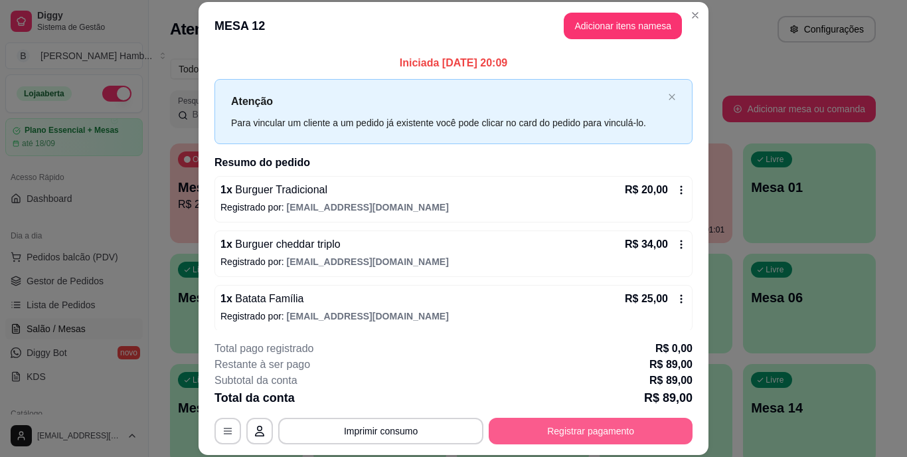
click at [507, 433] on button "Registrar pagamento" at bounding box center [591, 431] width 204 height 27
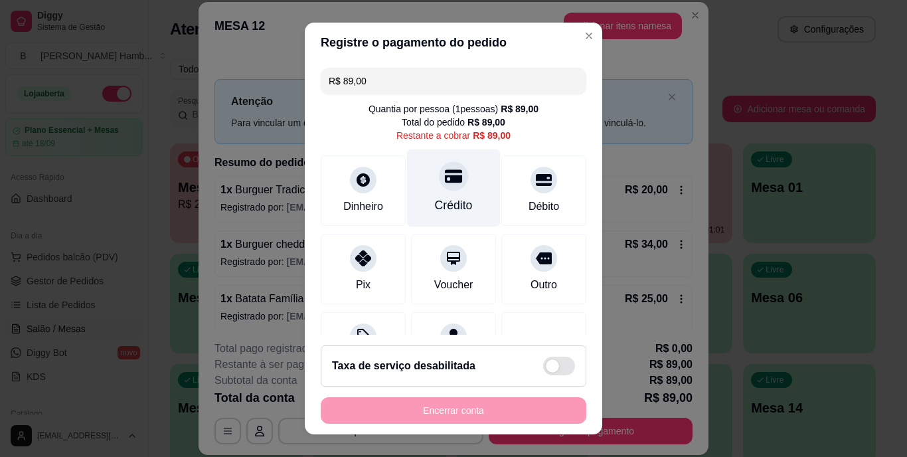
click at [445, 218] on div "Crédito" at bounding box center [454, 188] width 94 height 78
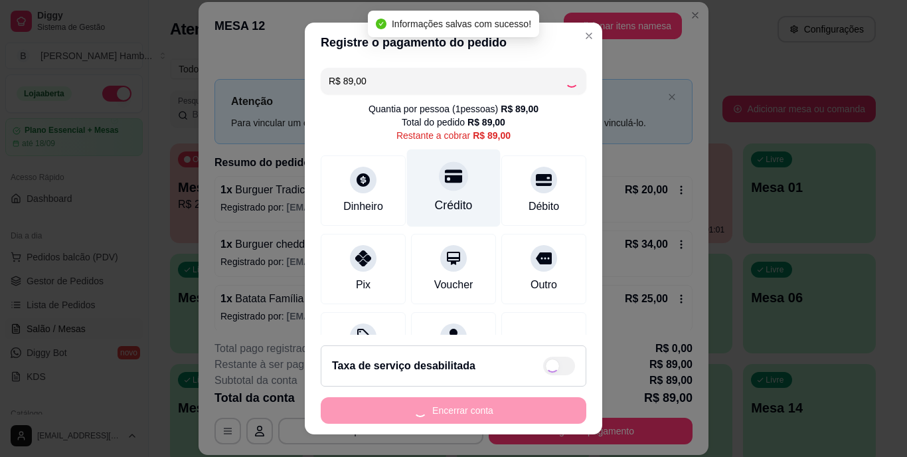
type input "R$ 0,00"
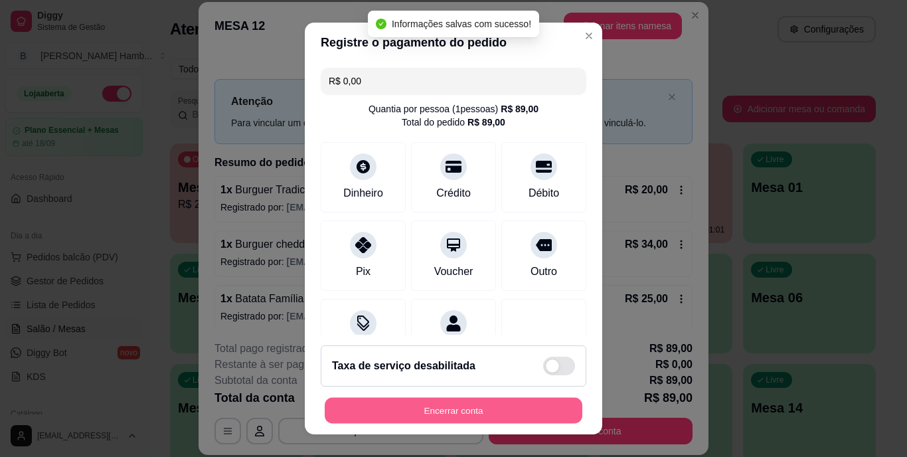
click at [431, 412] on button "Encerrar conta" at bounding box center [454, 410] width 258 height 26
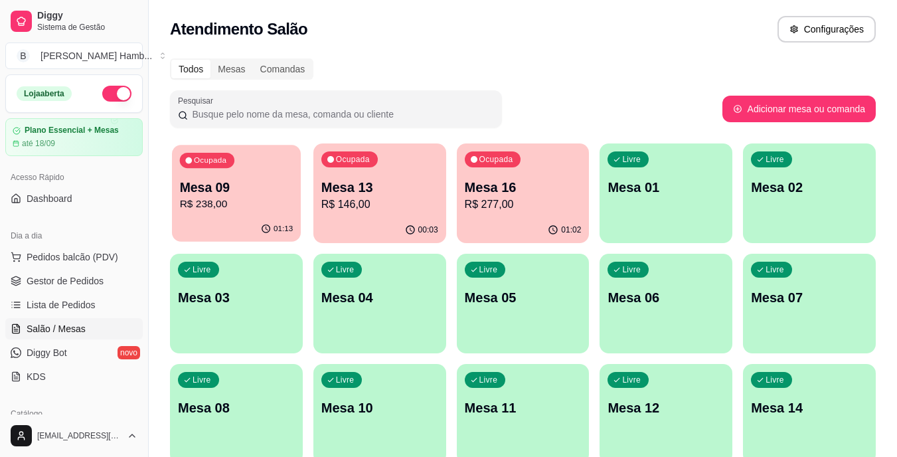
click at [250, 195] on p "Mesa 09" at bounding box center [237, 188] width 114 height 18
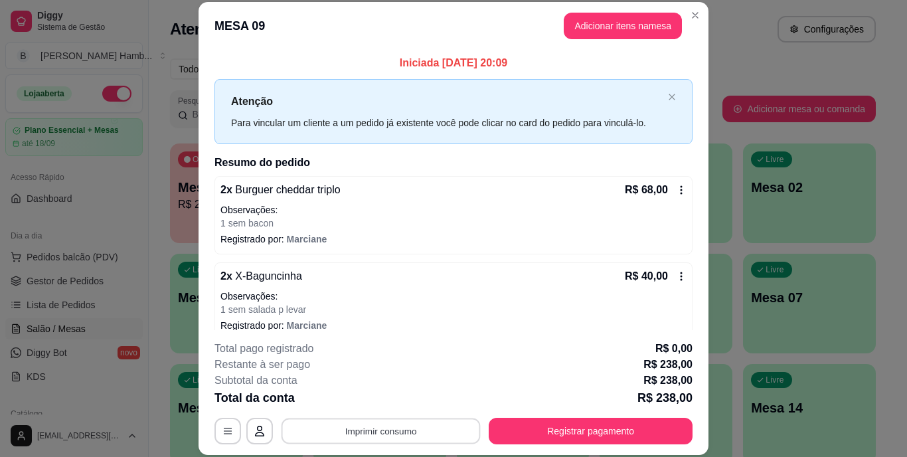
click at [372, 432] on button "Imprimir consumo" at bounding box center [380, 431] width 199 height 26
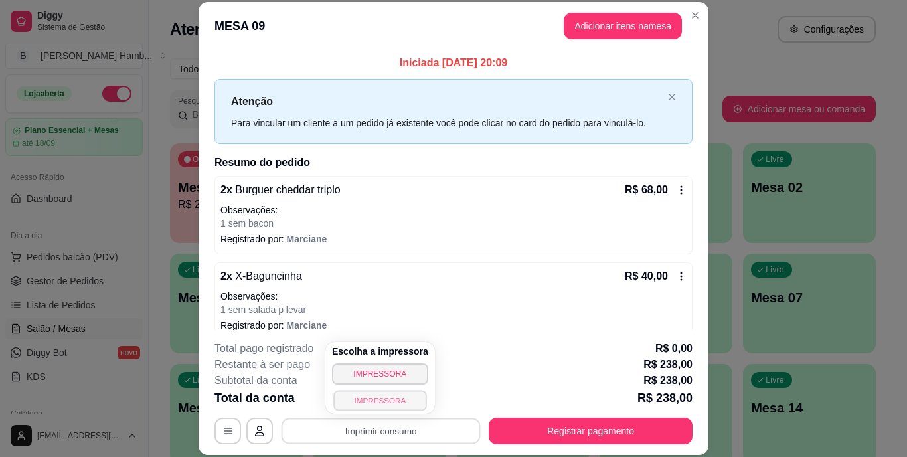
click at [370, 393] on button "IMPRESSORA" at bounding box center [379, 400] width 93 height 21
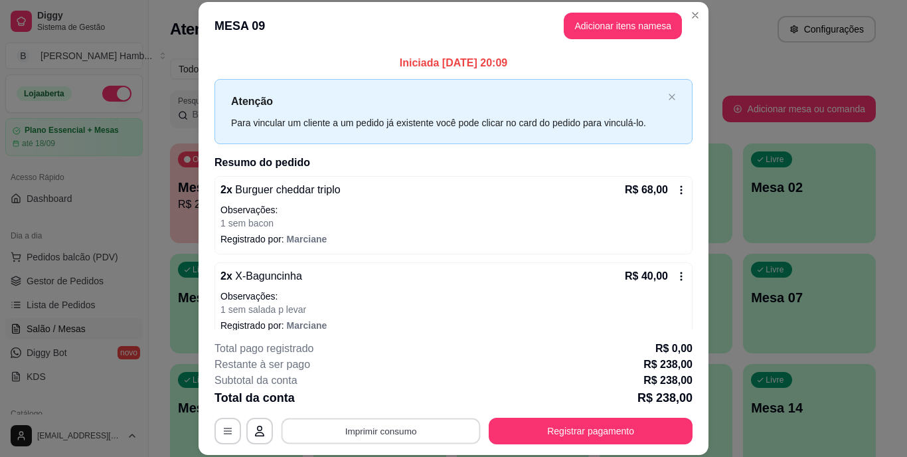
click at [446, 425] on button "Imprimir consumo" at bounding box center [380, 431] width 199 height 26
click at [516, 456] on html "Diggy Sistema de Gestão B Bakana's Hamb ... Loja aberta Plano Essencial + Mesas…" at bounding box center [453, 228] width 907 height 457
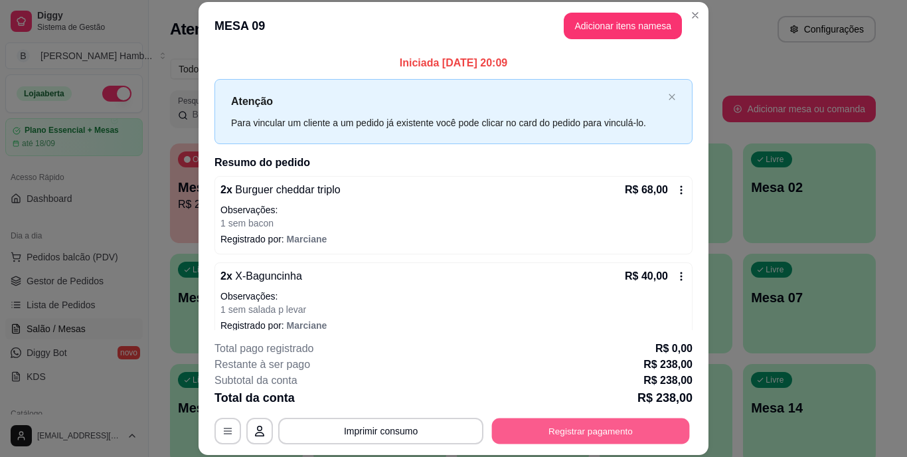
click at [594, 429] on button "Registrar pagamento" at bounding box center [591, 431] width 198 height 26
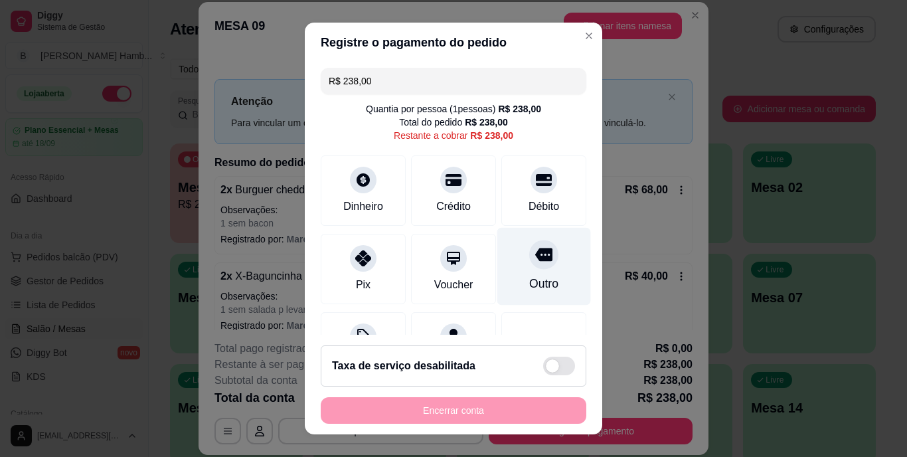
click at [527, 270] on div "Outro" at bounding box center [544, 267] width 94 height 78
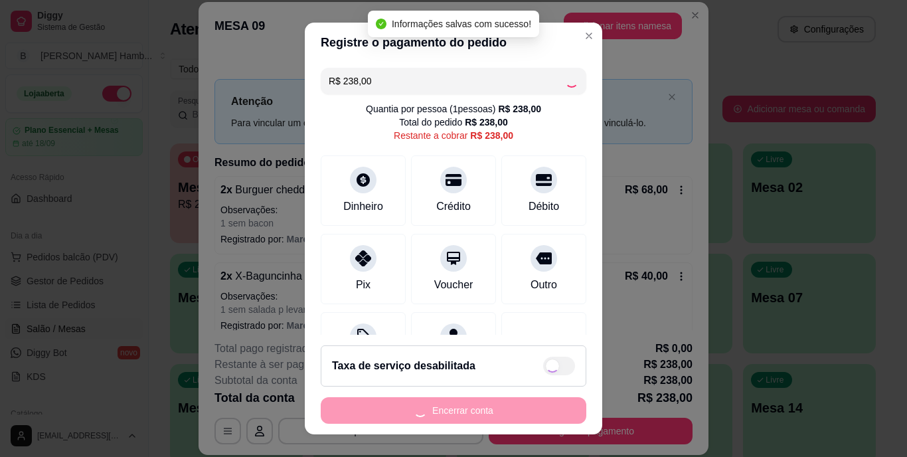
type input "R$ 0,00"
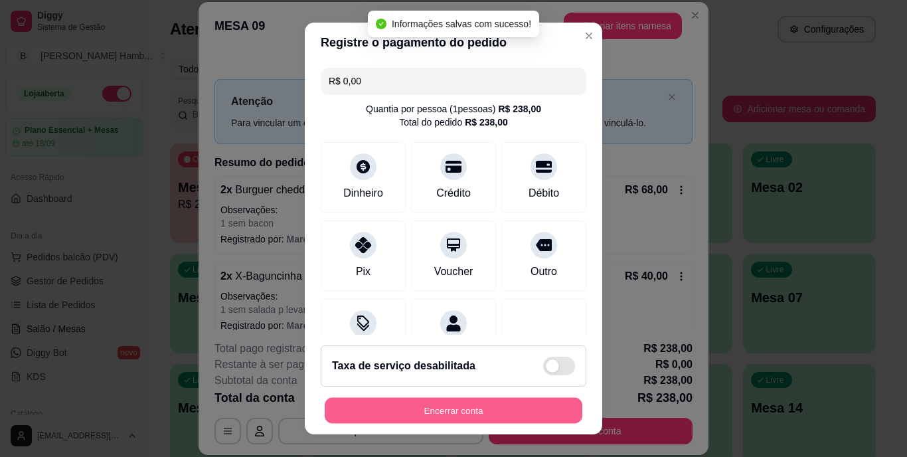
click at [465, 412] on button "Encerrar conta" at bounding box center [454, 410] width 258 height 26
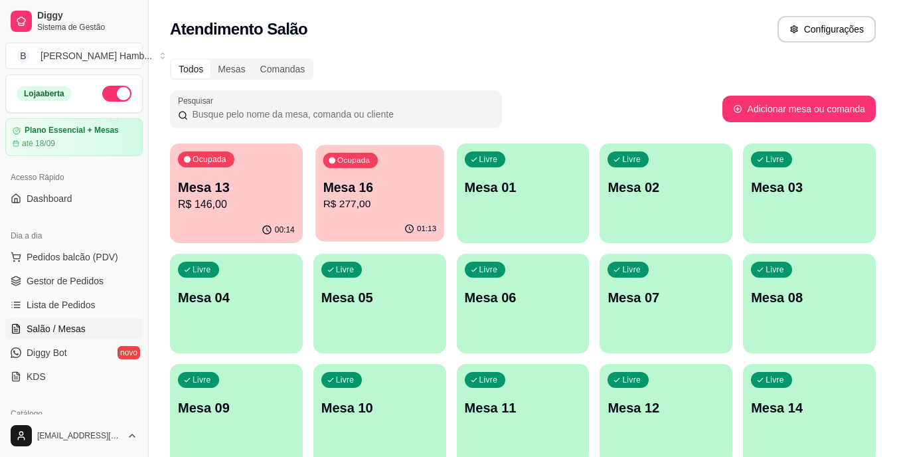
click at [362, 222] on div "01:13" at bounding box center [379, 228] width 129 height 25
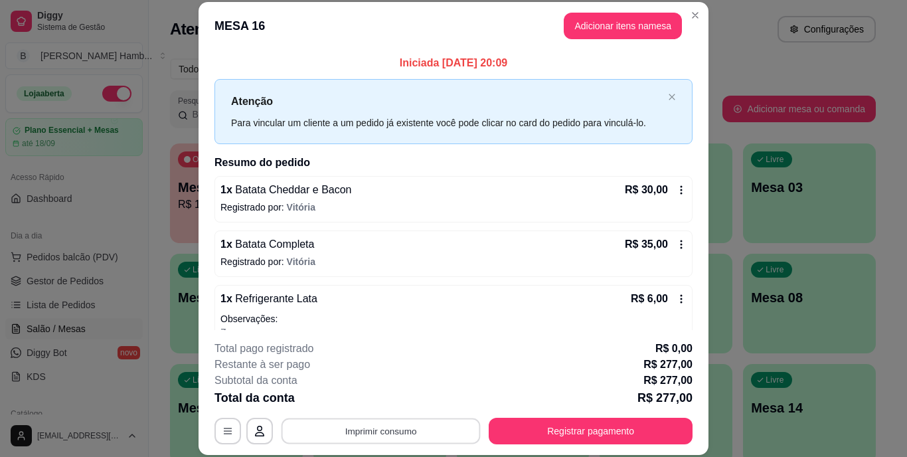
click at [347, 424] on button "Imprimir consumo" at bounding box center [380, 431] width 199 height 26
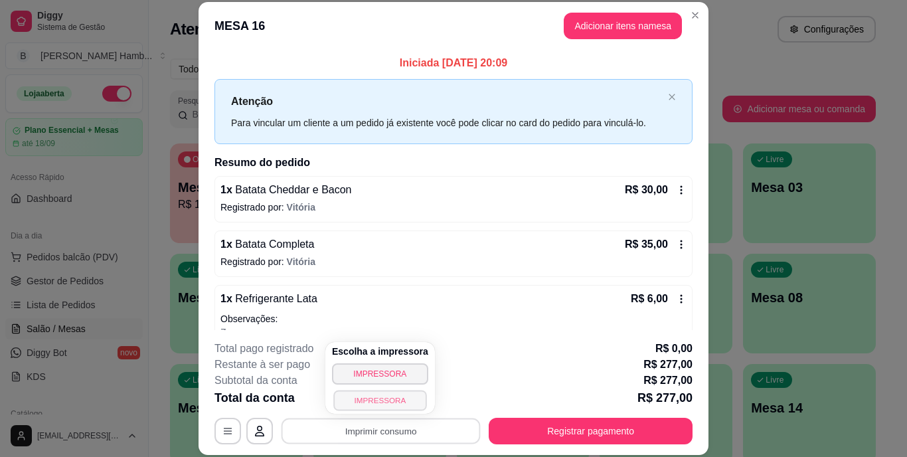
click at [356, 408] on button "IMPRESSORA" at bounding box center [379, 400] width 93 height 21
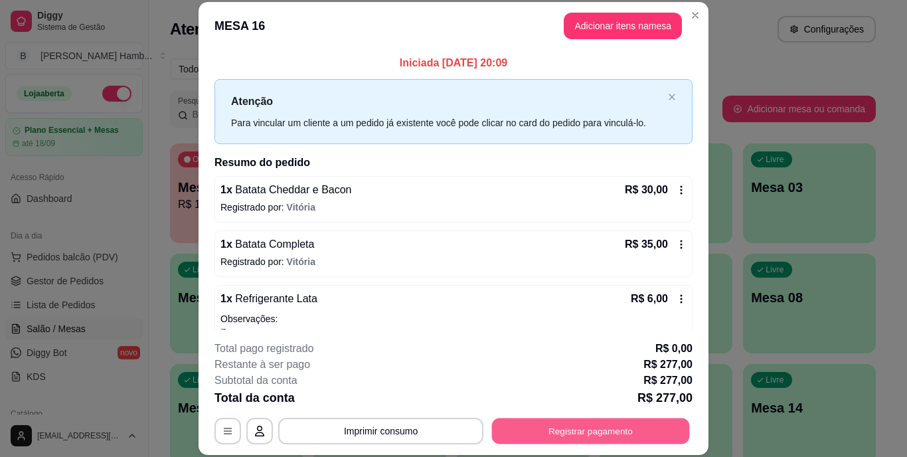
click at [518, 433] on button "Registrar pagamento" at bounding box center [591, 431] width 198 height 26
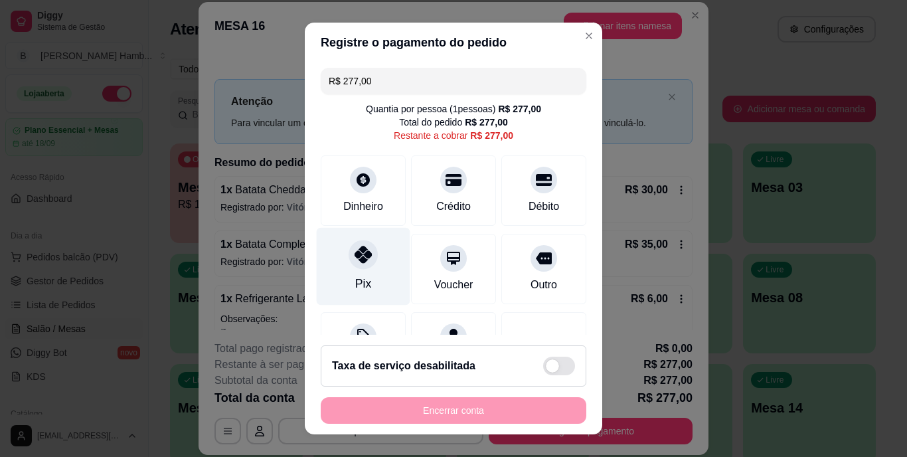
click at [346, 272] on div "Pix" at bounding box center [364, 267] width 94 height 78
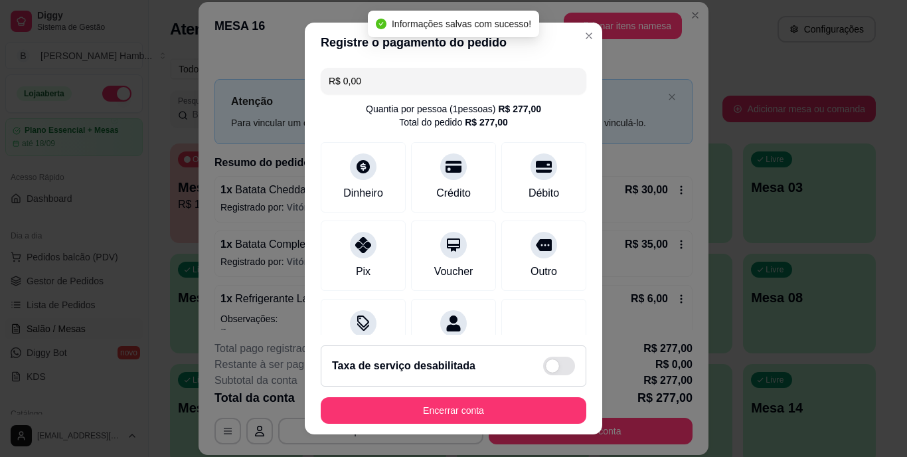
type input "R$ 0,00"
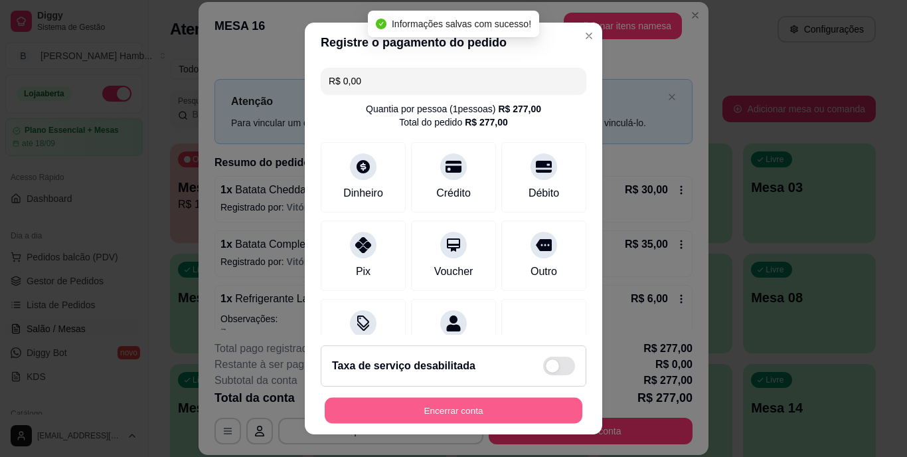
click at [401, 408] on button "Encerrar conta" at bounding box center [454, 410] width 258 height 26
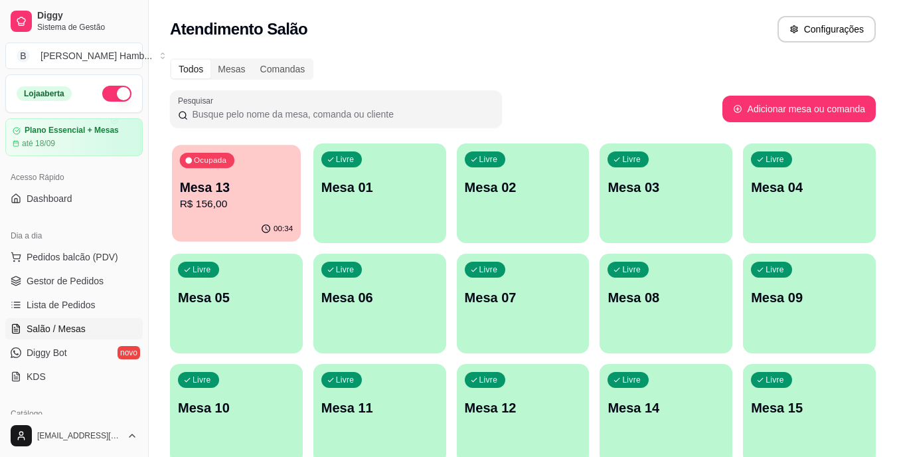
click at [216, 224] on div "00:34" at bounding box center [236, 228] width 129 height 25
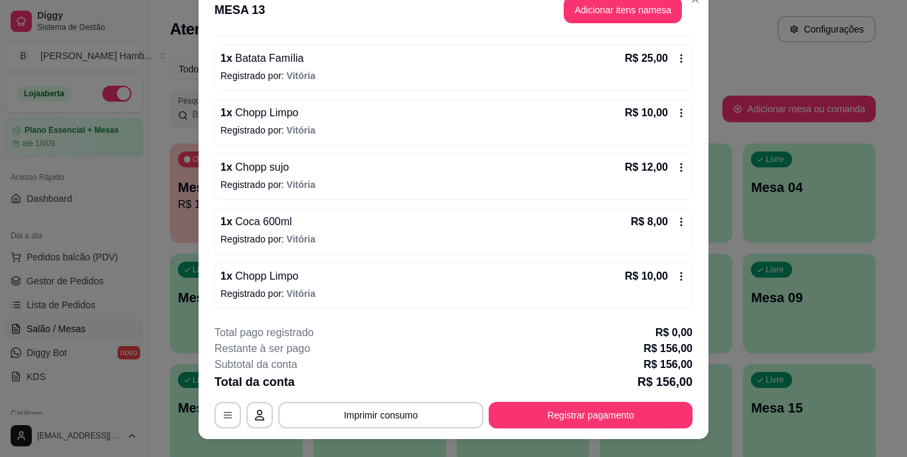
scroll to position [17, 0]
click at [339, 410] on button "Imprimir consumo" at bounding box center [380, 414] width 199 height 26
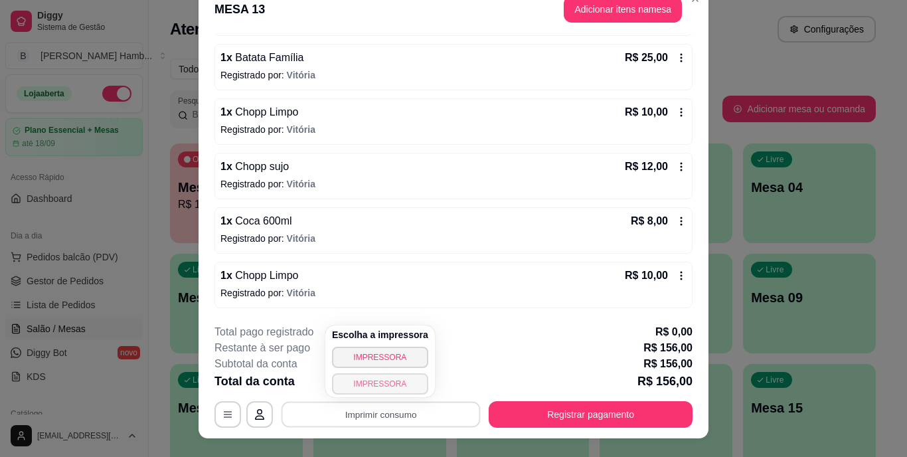
click at [374, 381] on button "IMPRESSORA" at bounding box center [380, 383] width 96 height 21
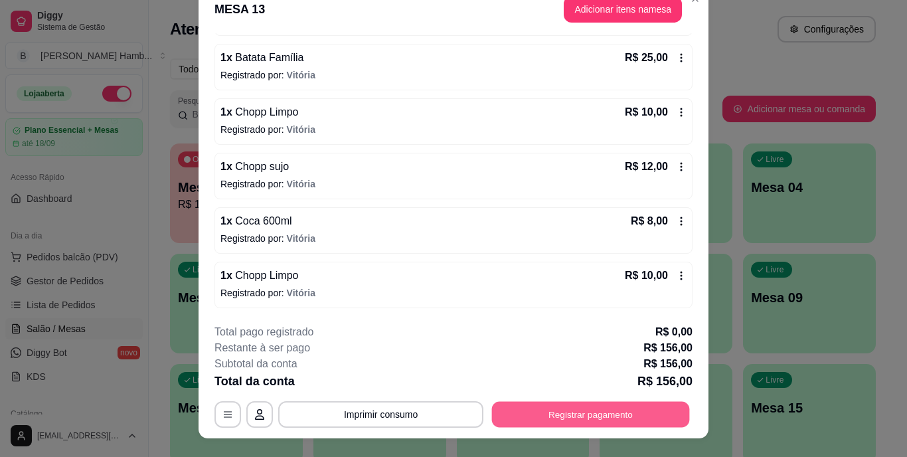
click at [552, 418] on button "Registrar pagamento" at bounding box center [591, 414] width 198 height 26
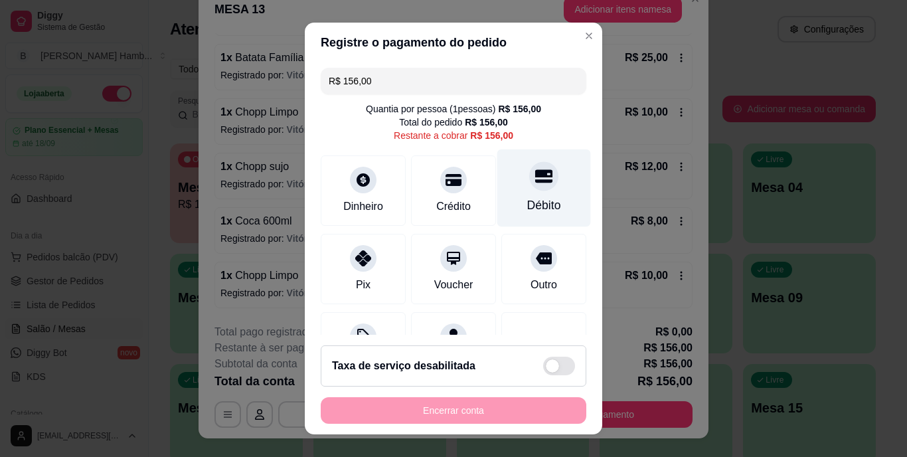
click at [509, 189] on div "Débito" at bounding box center [544, 188] width 94 height 78
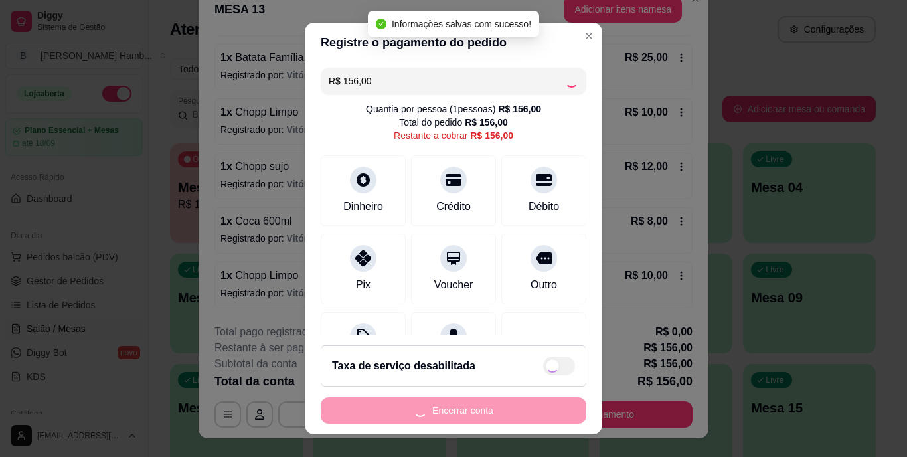
type input "R$ 0,00"
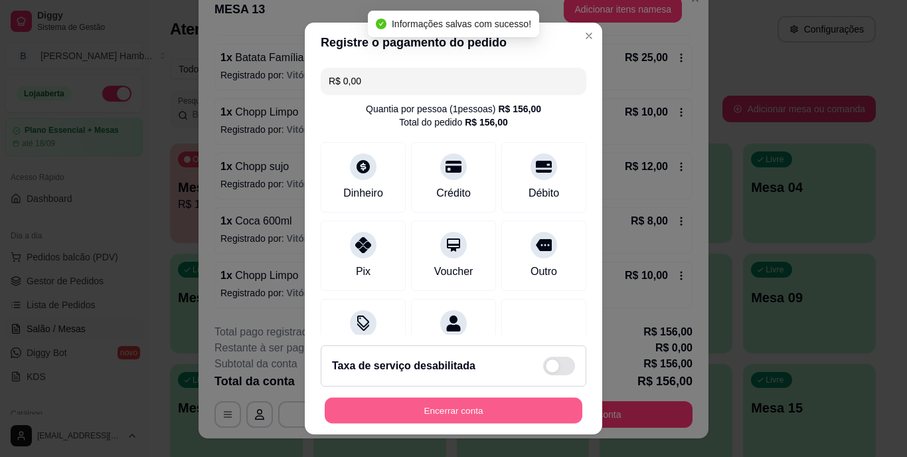
click at [438, 402] on button "Encerrar conta" at bounding box center [454, 410] width 258 height 26
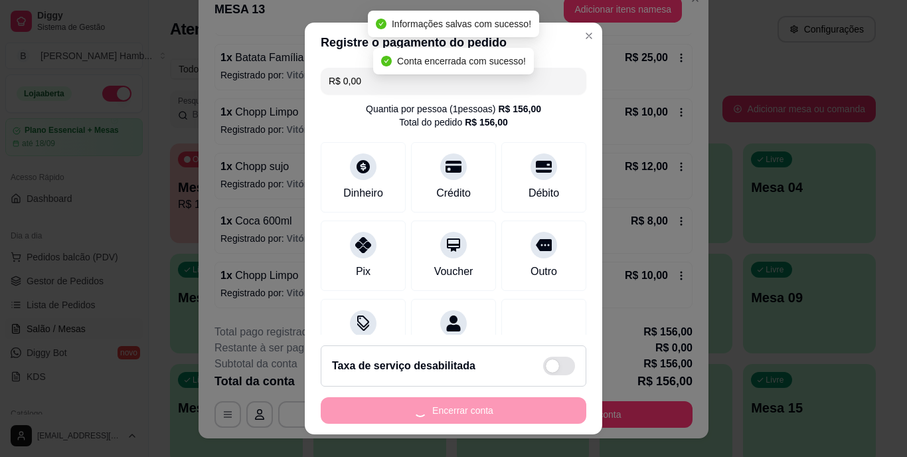
scroll to position [0, 0]
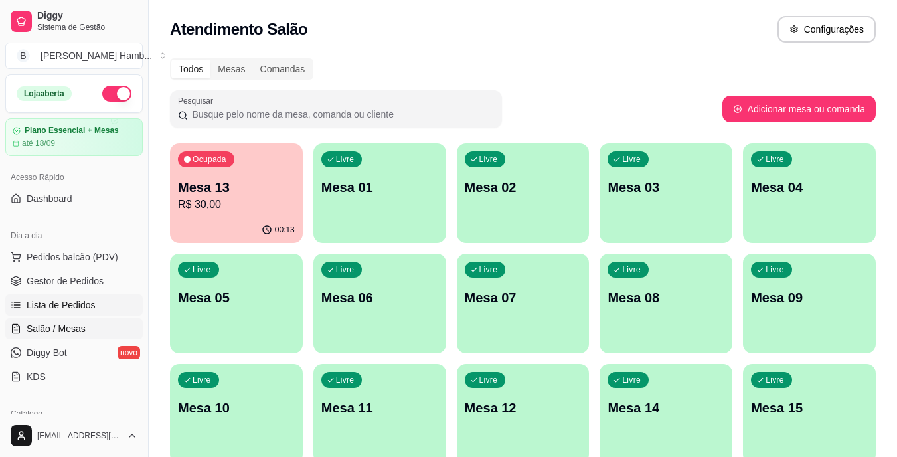
click at [58, 305] on span "Lista de Pedidos" at bounding box center [61, 304] width 69 height 13
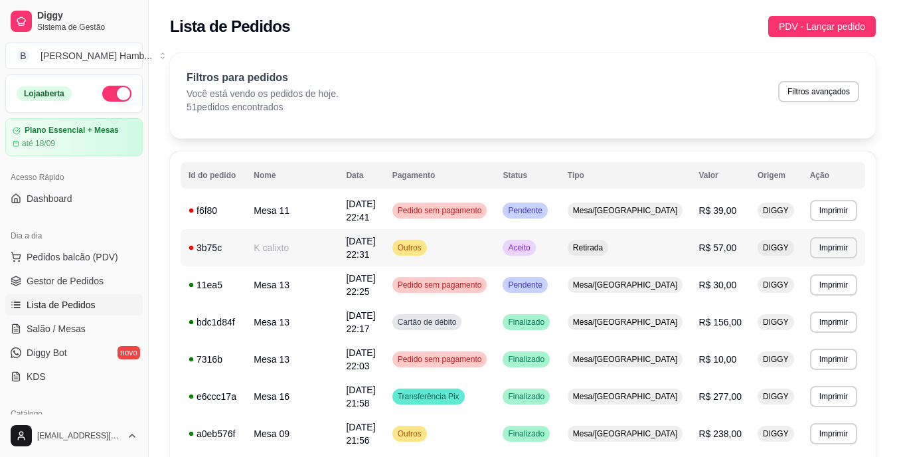
click at [668, 242] on td "Retirada" at bounding box center [625, 247] width 131 height 37
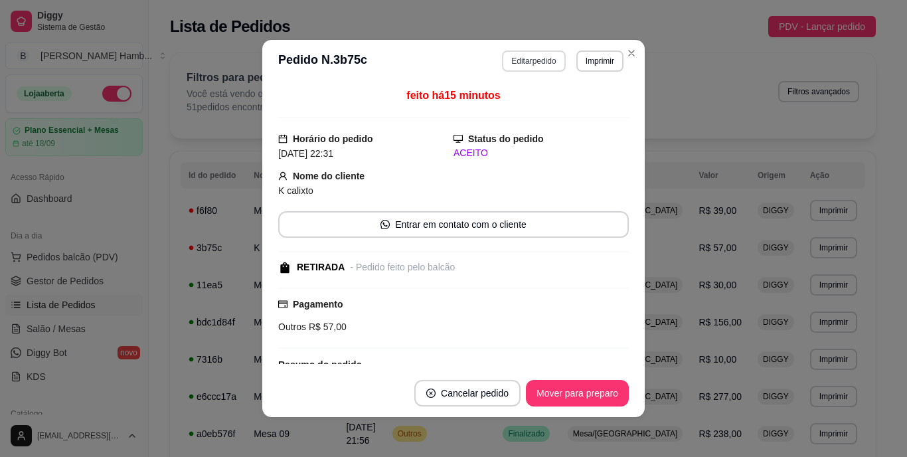
click at [540, 60] on button "Editar pedido" at bounding box center [533, 60] width 63 height 21
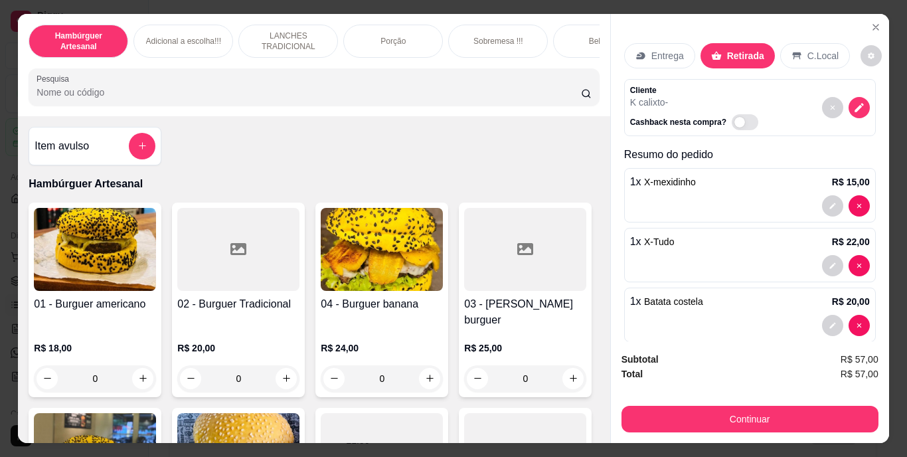
click at [439, 99] on input "Pesquisa" at bounding box center [309, 92] width 544 height 13
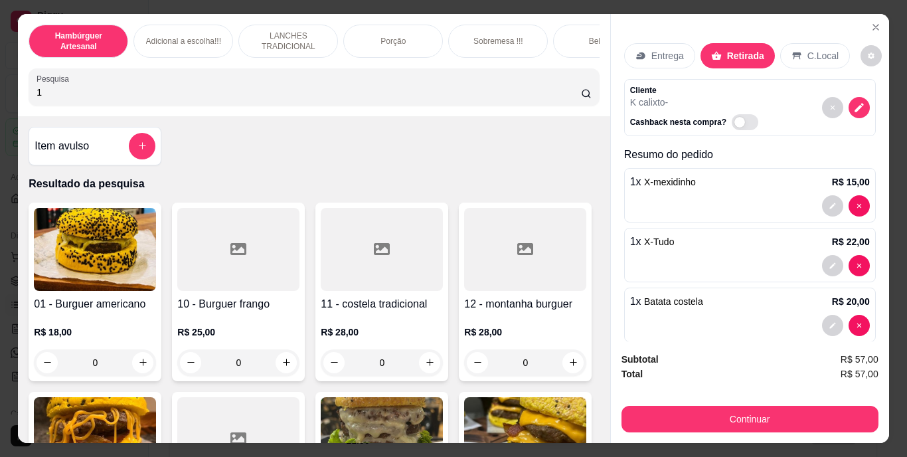
click at [406, 91] on input "1" at bounding box center [309, 92] width 544 height 13
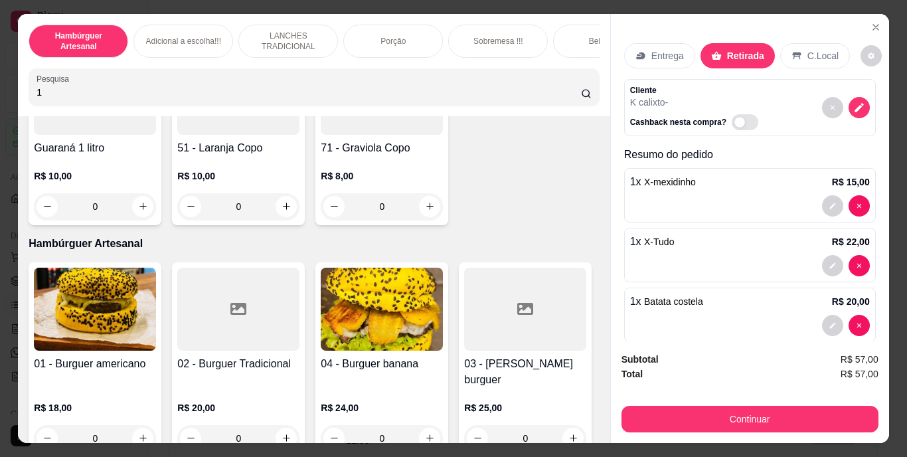
scroll to position [913, 0]
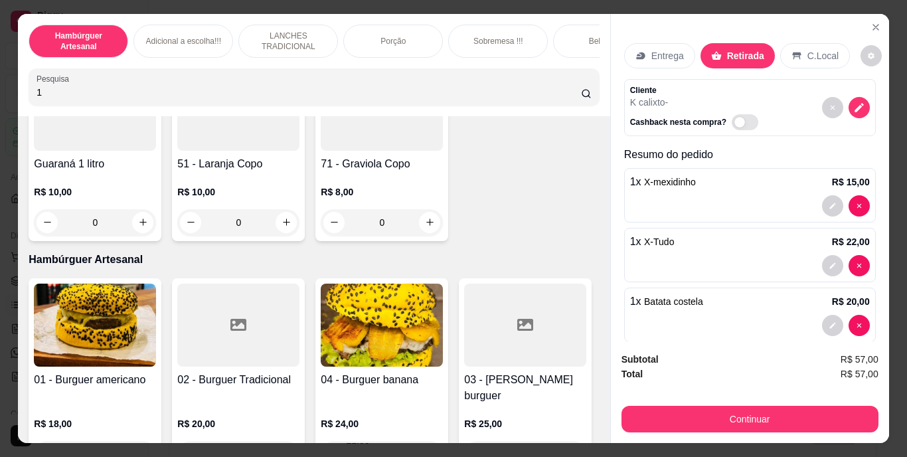
type input "1"
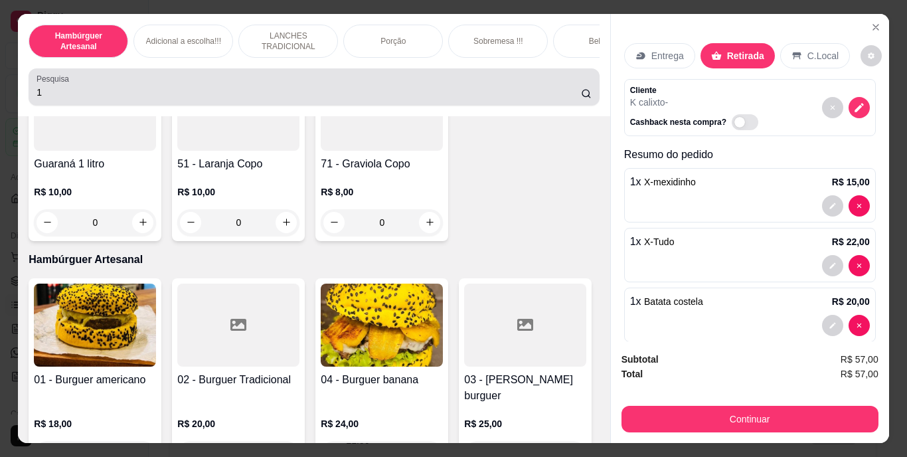
click at [353, 106] on div "Pesquisa 1" at bounding box center [314, 86] width 570 height 37
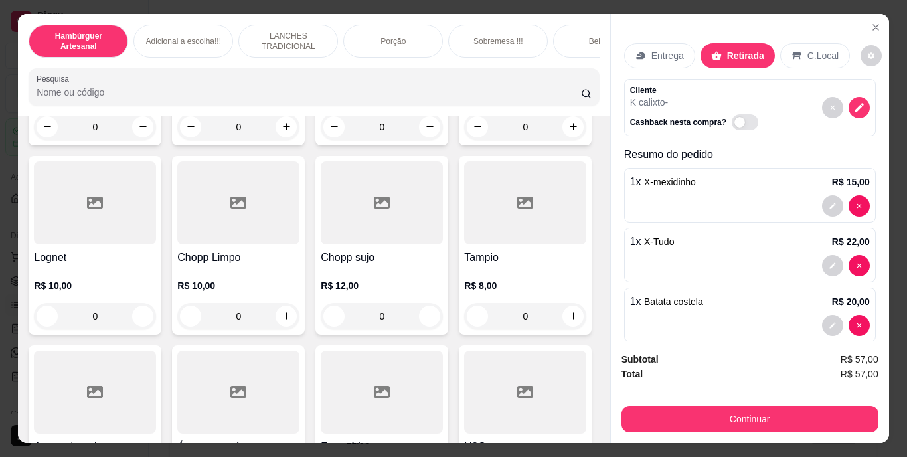
scroll to position [3575, 0]
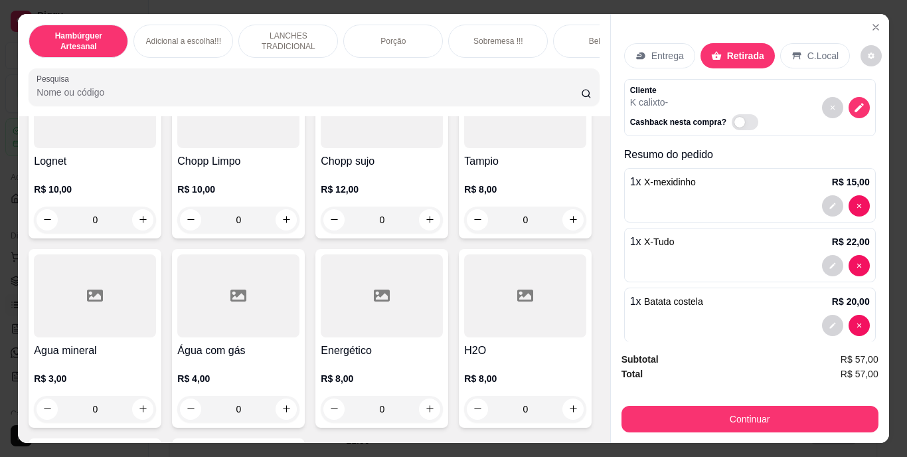
type input "1"
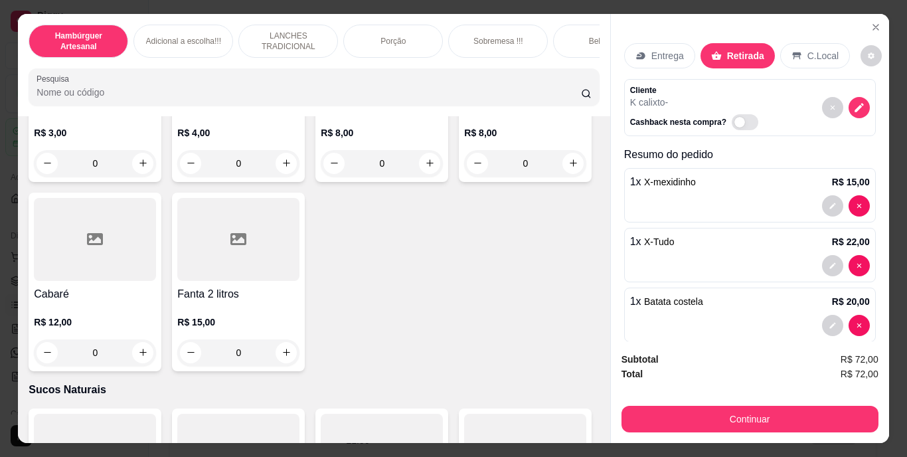
scroll to position [3826, 0]
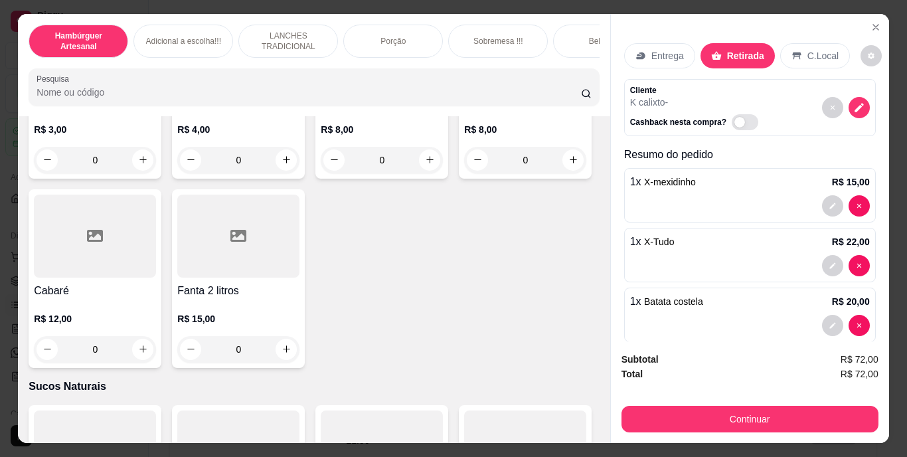
type input "1"
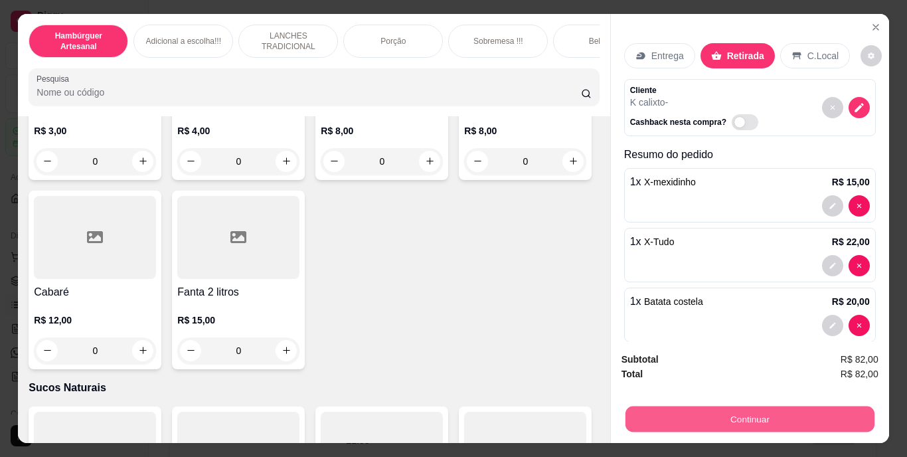
click at [645, 414] on button "Continuar" at bounding box center [749, 419] width 249 height 26
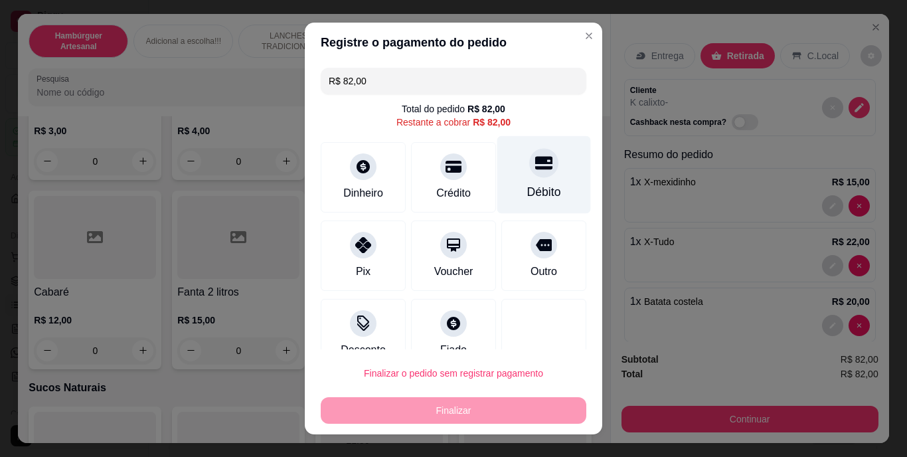
click at [527, 184] on div "Débito" at bounding box center [544, 192] width 34 height 17
type input "R$ 0,00"
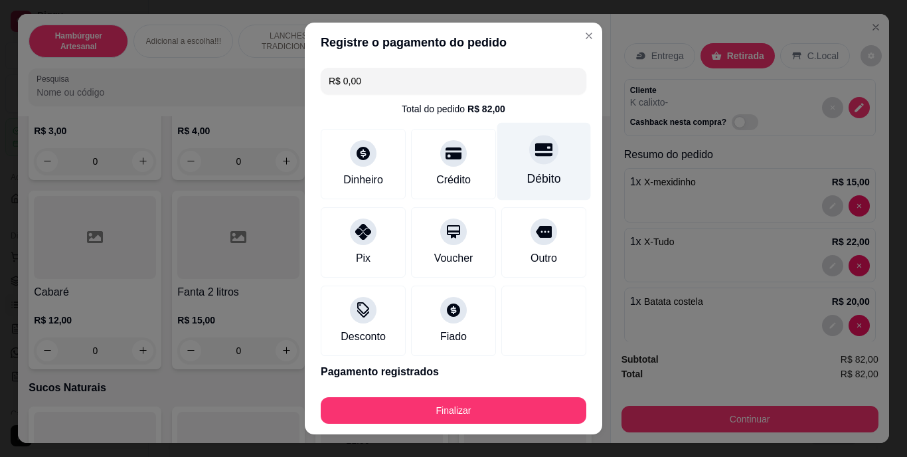
click at [524, 167] on div "Débito" at bounding box center [544, 162] width 94 height 78
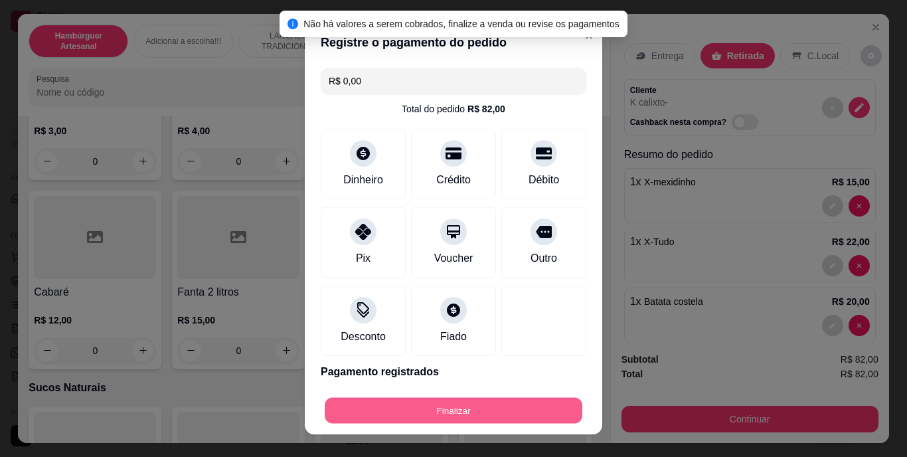
click at [381, 414] on button "Finalizar" at bounding box center [454, 410] width 258 height 26
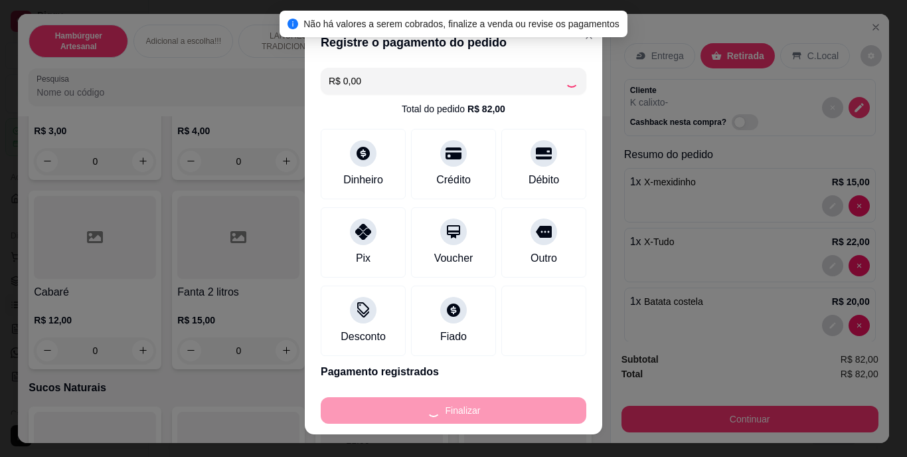
type input "0"
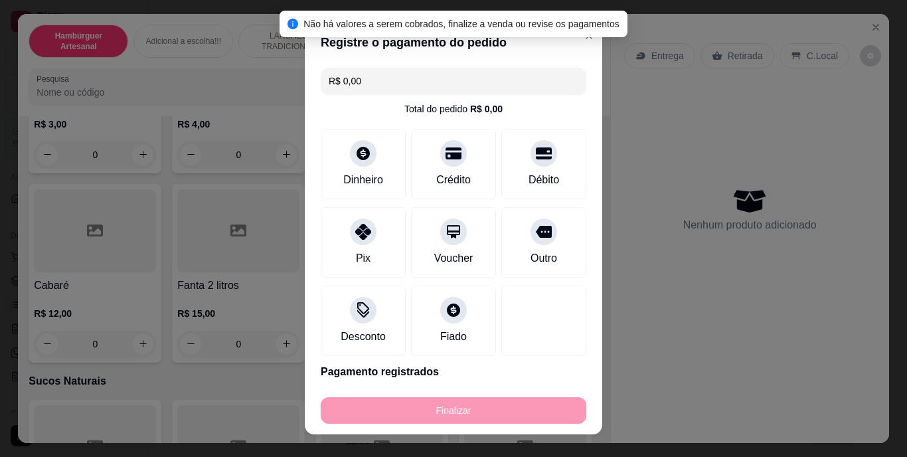
type input "-R$ 82,00"
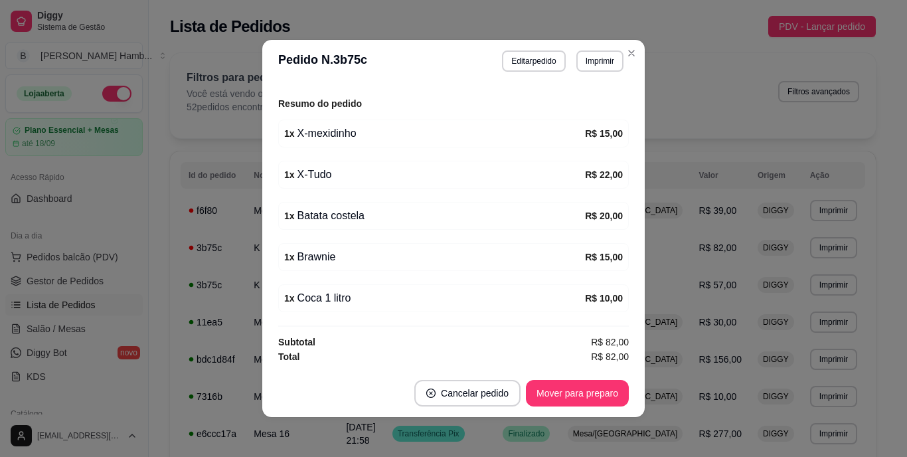
scroll to position [3, 0]
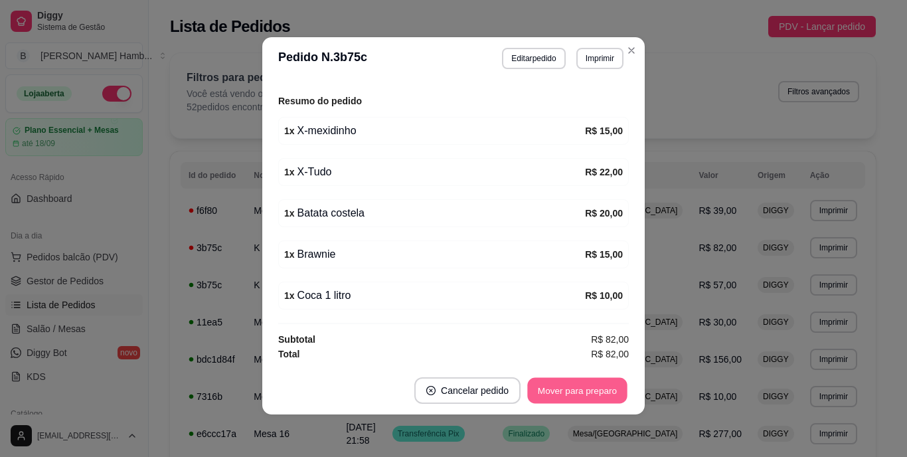
click at [582, 390] on button "Mover para preparo" at bounding box center [577, 391] width 100 height 26
click at [582, 390] on button "Mover para retirada disponível" at bounding box center [555, 391] width 142 height 26
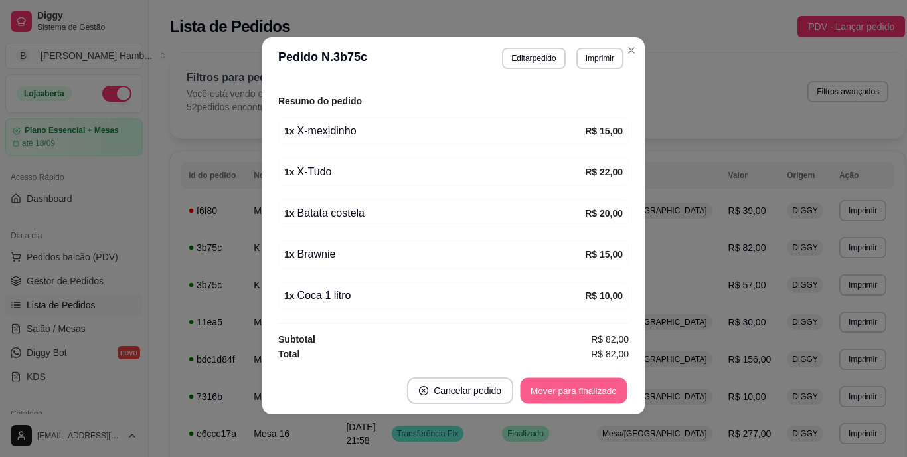
click at [607, 389] on button "Mover para finalizado" at bounding box center [573, 391] width 107 height 26
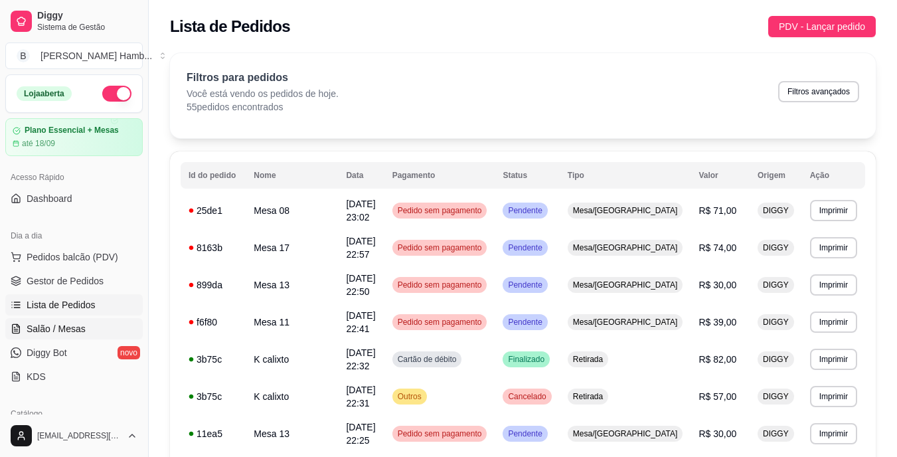
click at [90, 324] on link "Salão / Mesas" at bounding box center [73, 328] width 137 height 21
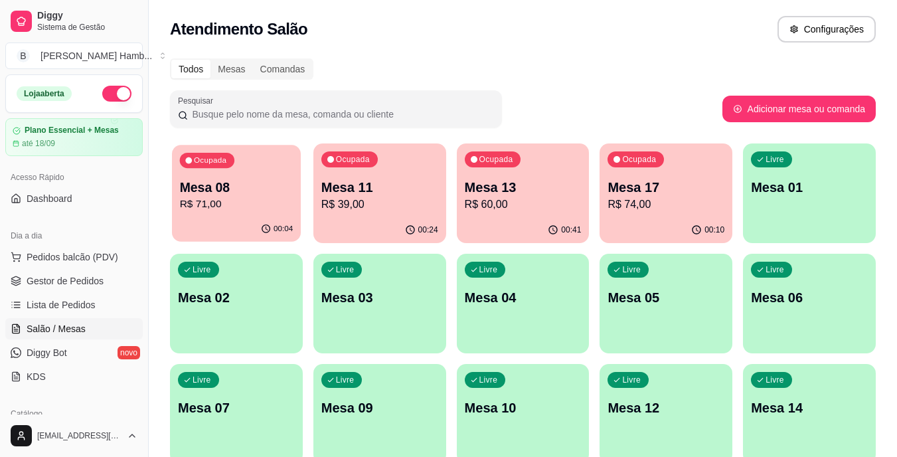
click at [276, 200] on p "R$ 71,00" at bounding box center [237, 203] width 114 height 15
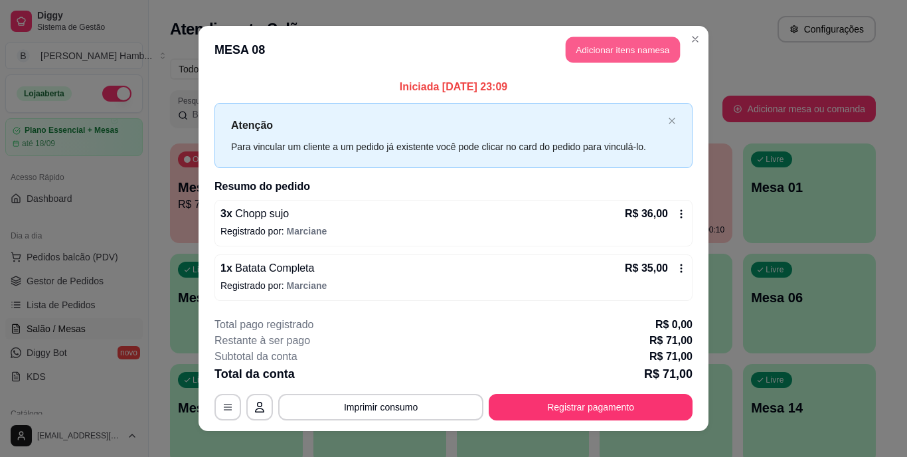
click at [607, 42] on button "Adicionar itens na mesa" at bounding box center [623, 50] width 114 height 26
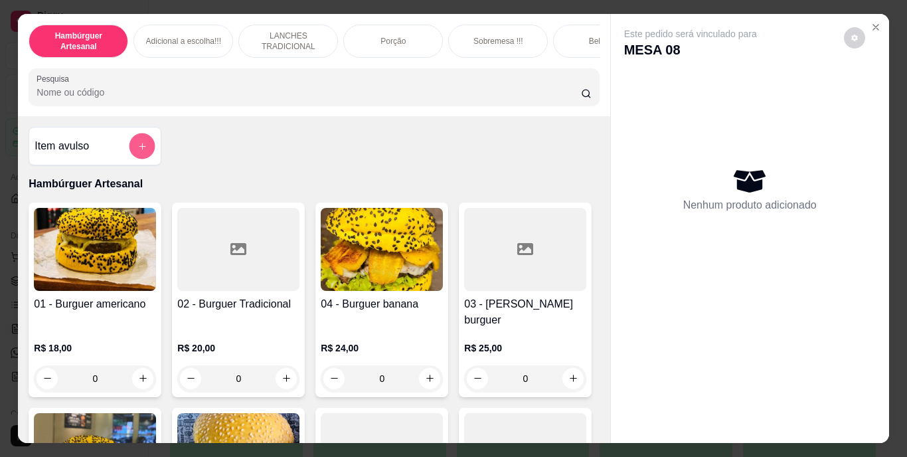
click at [130, 148] on button "add-separate-item" at bounding box center [142, 146] width 26 height 26
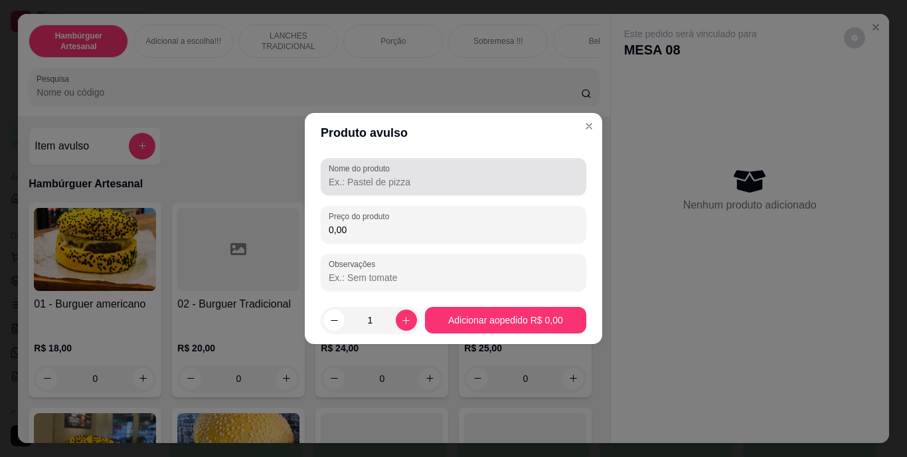
click at [369, 167] on label "Nome do produto" at bounding box center [362, 168] width 66 height 11
click at [369, 175] on input "Nome do produto" at bounding box center [454, 181] width 250 height 13
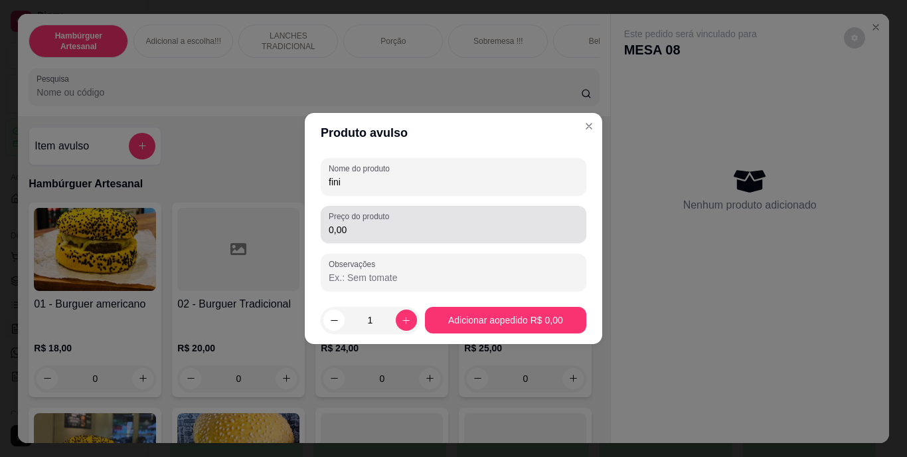
type input "fini"
click at [374, 237] on div "0,00" at bounding box center [454, 224] width 250 height 27
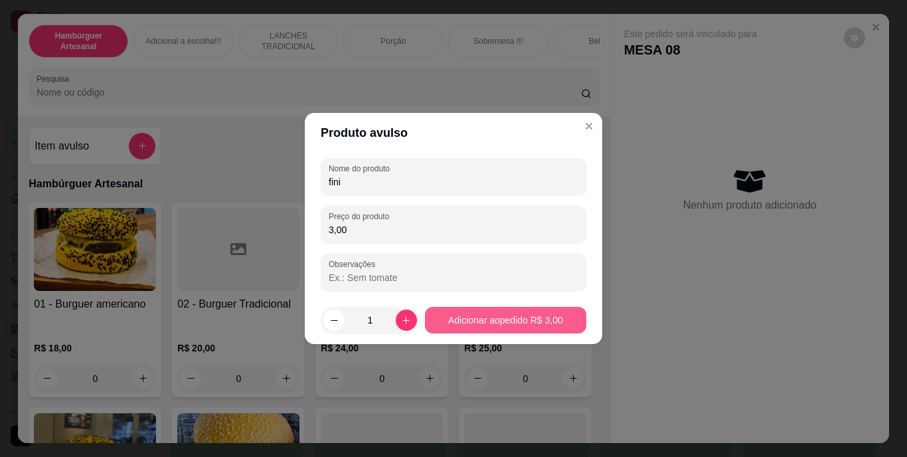
type input "3,00"
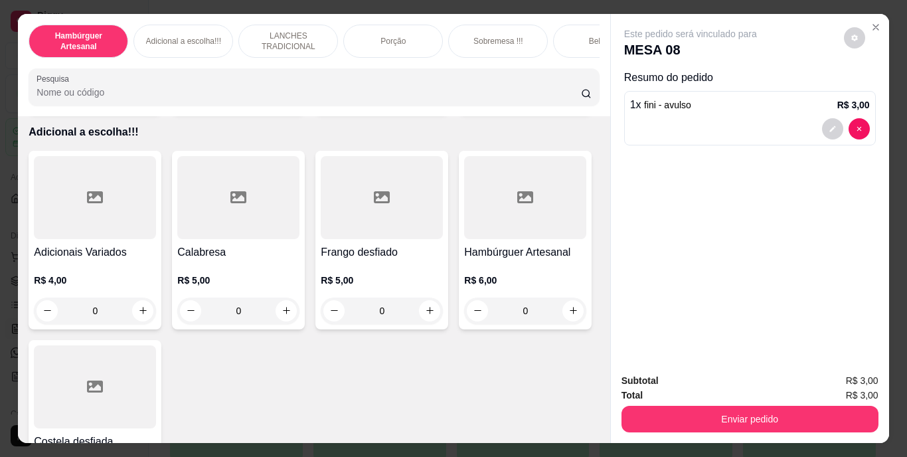
scroll to position [1328, 0]
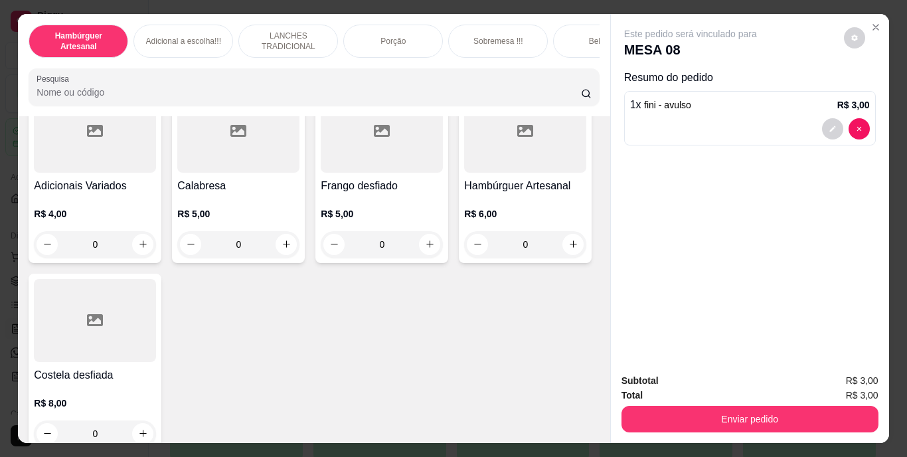
click at [281, 33] on icon "increase-product-quantity" at bounding box center [286, 28] width 10 height 10
type input "1"
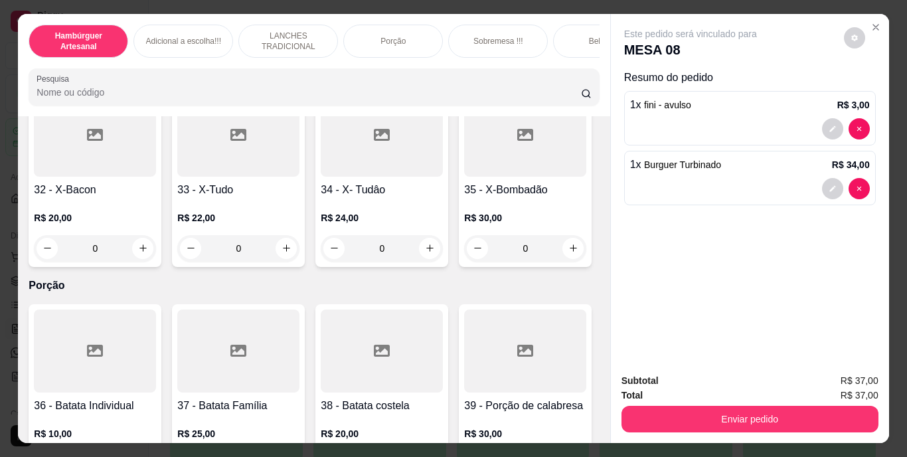
scroll to position [2058, 0]
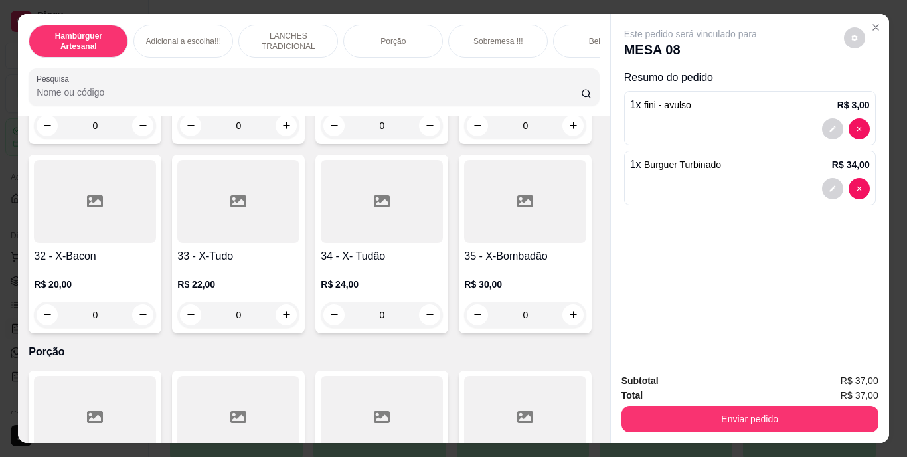
type input "1"
click at [827, 179] on button "decrease-product-quantity" at bounding box center [832, 188] width 21 height 21
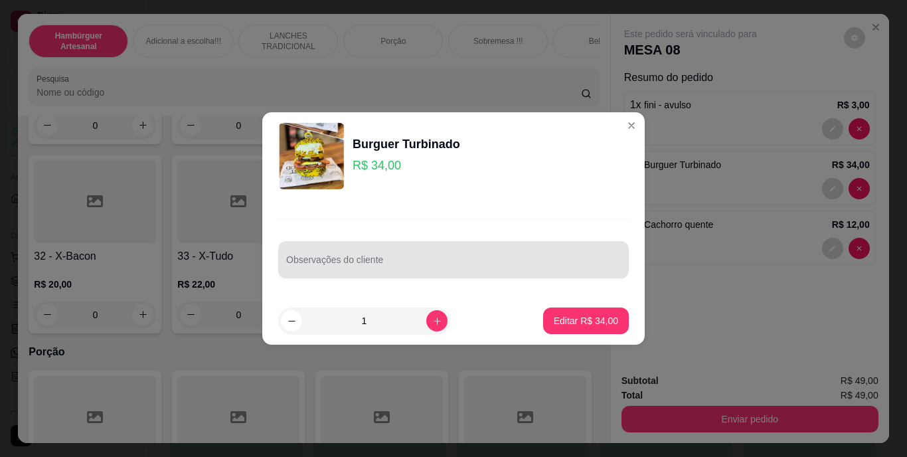
click at [552, 250] on div at bounding box center [453, 259] width 335 height 27
click at [552, 250] on div "sem molho de azei" at bounding box center [453, 259] width 335 height 27
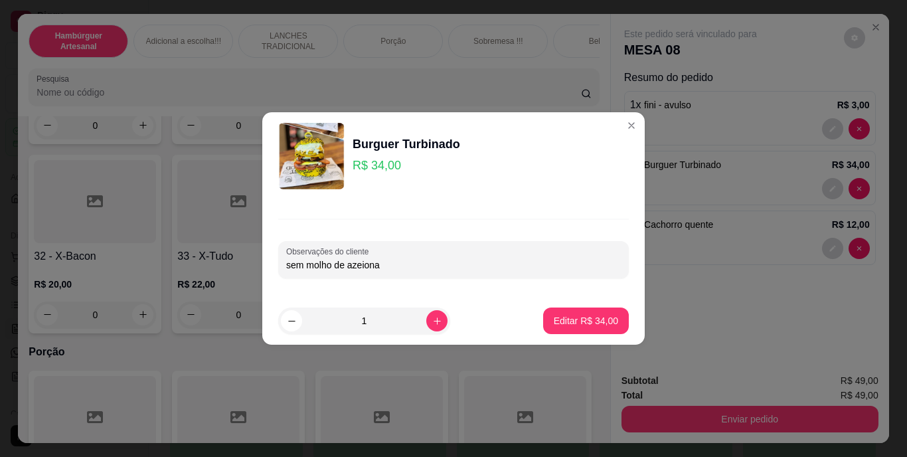
click at [363, 262] on input "sem molho de azeiona" at bounding box center [453, 264] width 335 height 13
type input "sem molho de azeitona"
click at [591, 317] on p "Editar R$ 34,00" at bounding box center [585, 320] width 62 height 13
type input "0"
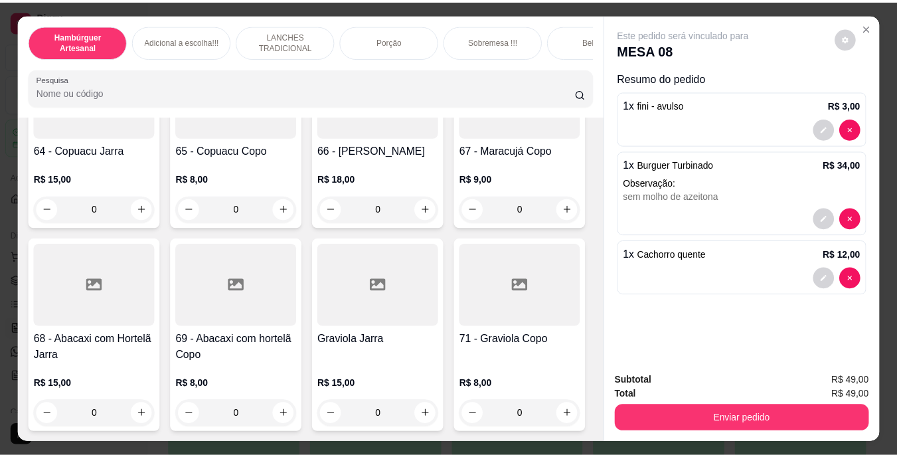
scroll to position [4628, 0]
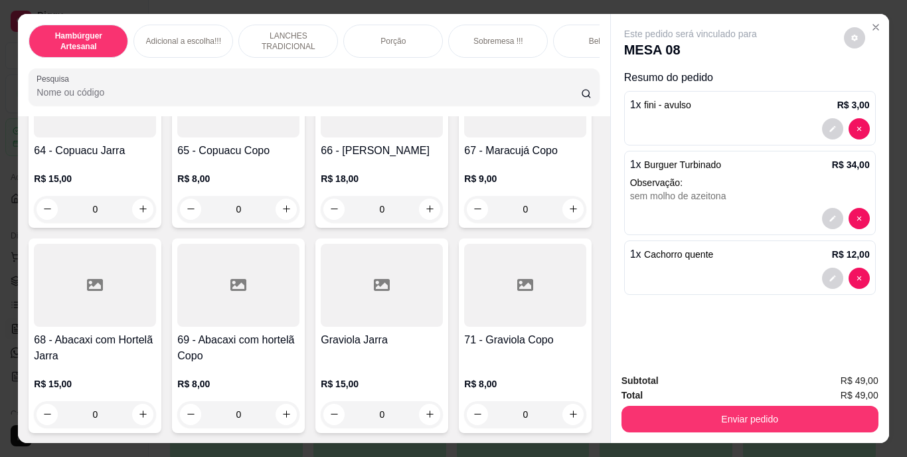
type input "1"
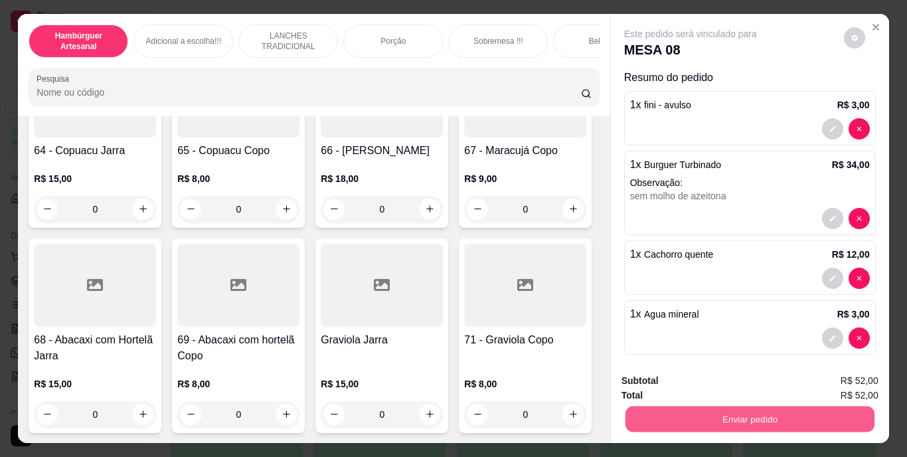
click at [671, 406] on button "Enviar pedido" at bounding box center [749, 419] width 249 height 26
click at [653, 376] on button "Não registrar e enviar pedido" at bounding box center [706, 381] width 134 height 25
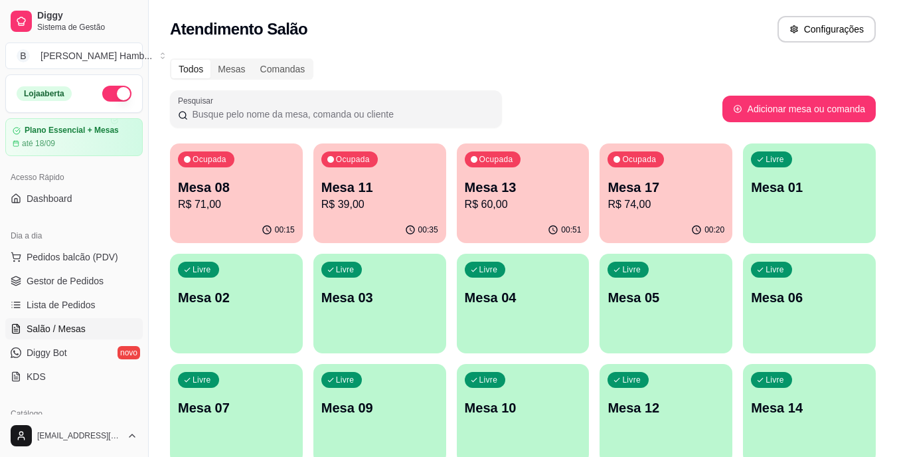
click at [680, 193] on p "Mesa 17" at bounding box center [665, 187] width 117 height 19
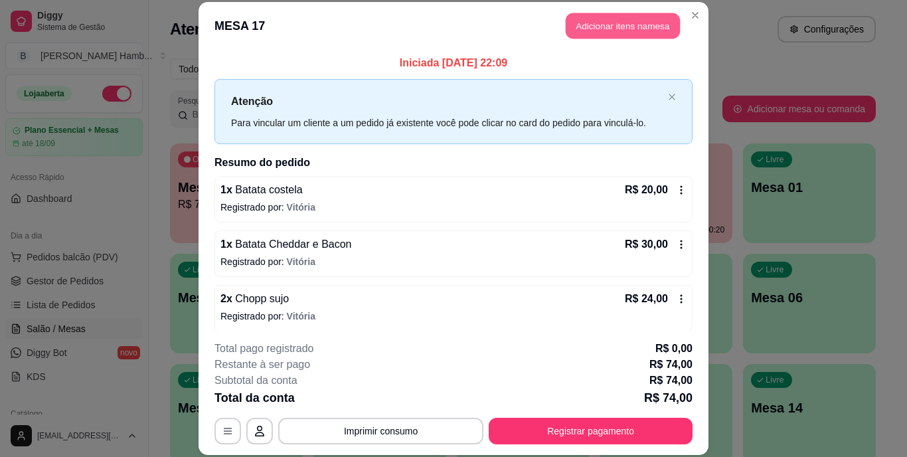
click at [627, 24] on button "Adicionar itens na mesa" at bounding box center [623, 26] width 114 height 26
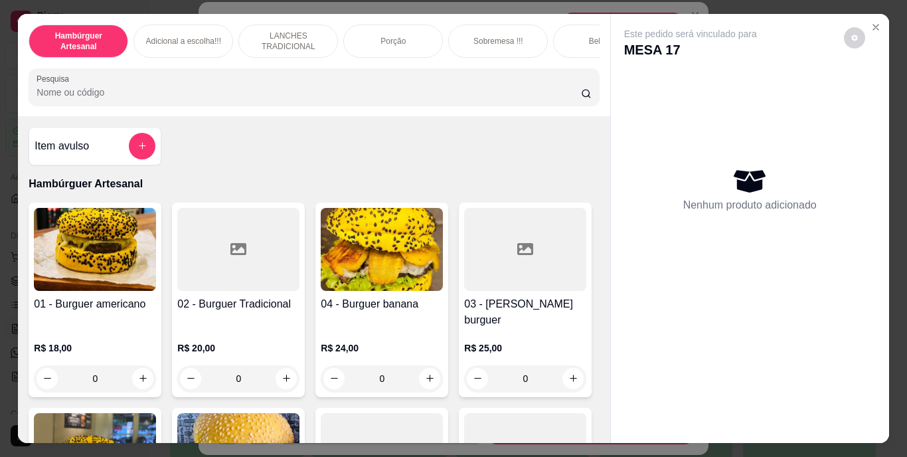
click at [475, 99] on input "Pesquisa" at bounding box center [309, 92] width 544 height 13
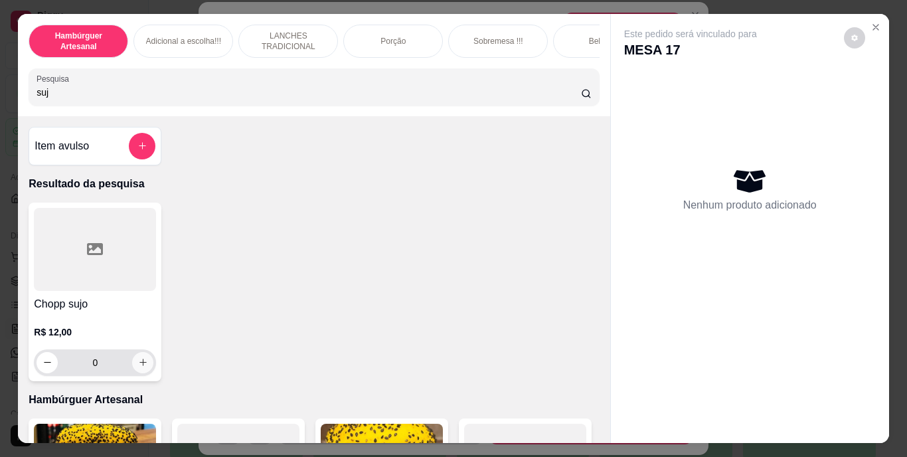
type input "suj"
click at [141, 367] on icon "increase-product-quantity" at bounding box center [143, 362] width 10 height 10
type input "1"
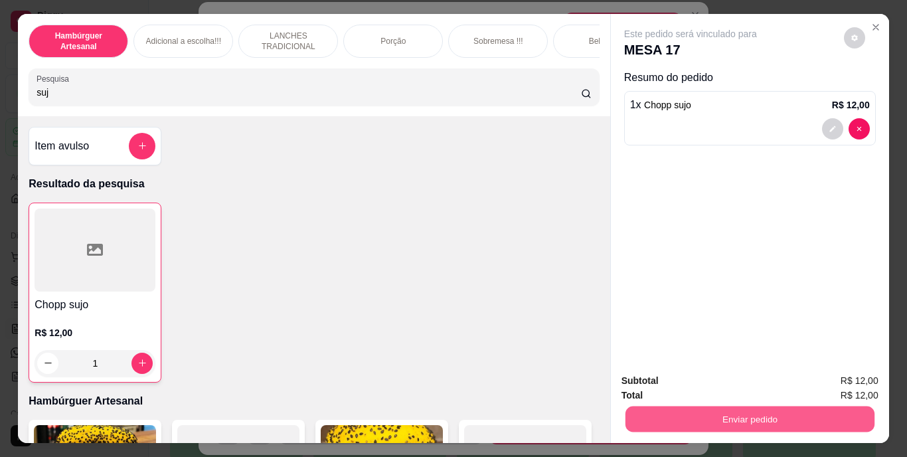
click at [796, 416] on button "Enviar pedido" at bounding box center [749, 419] width 249 height 26
click at [759, 375] on button "Não registrar e enviar pedido" at bounding box center [706, 381] width 134 height 25
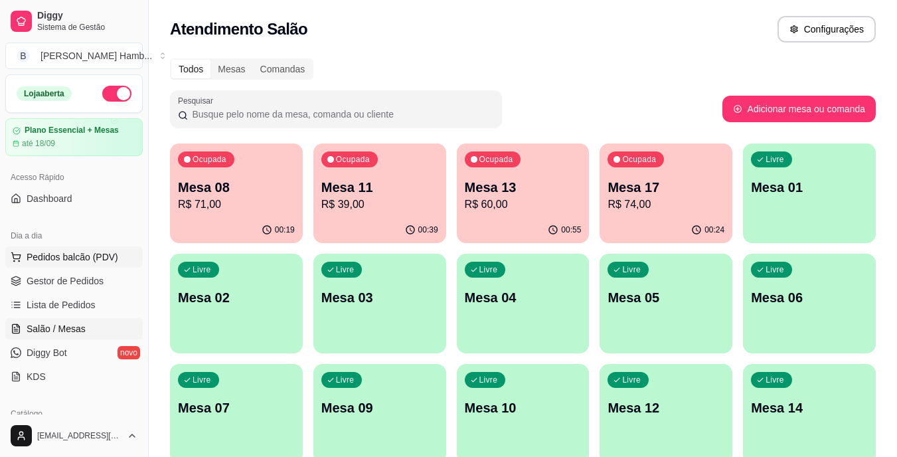
click at [102, 248] on button "Pedidos balcão (PDV)" at bounding box center [73, 256] width 137 height 21
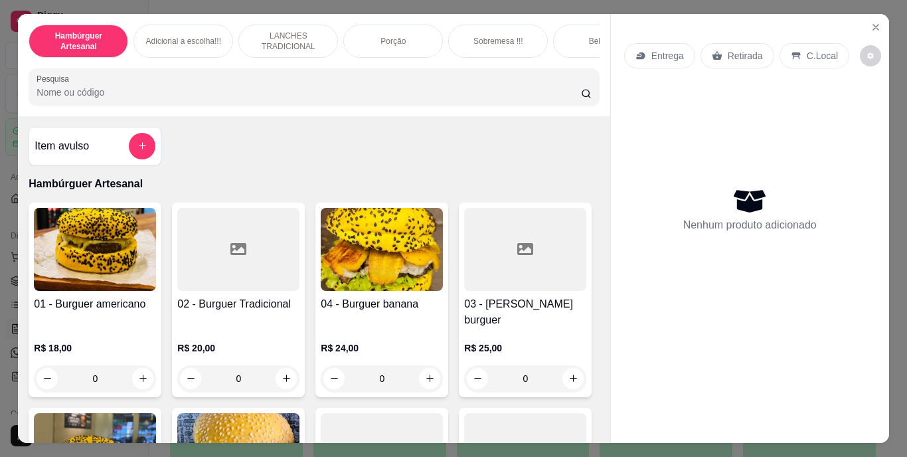
click at [293, 96] on input "Pesquisa" at bounding box center [309, 92] width 544 height 13
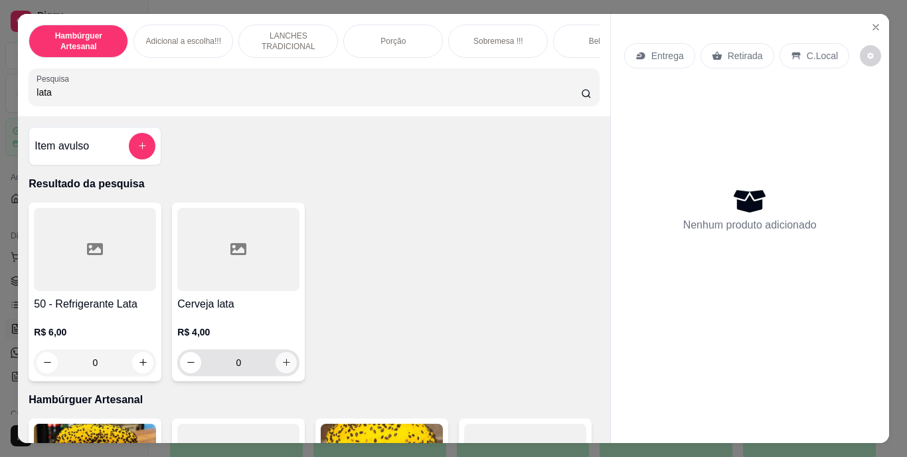
type input "lata"
click at [281, 367] on icon "increase-product-quantity" at bounding box center [286, 362] width 10 height 10
type input "1"
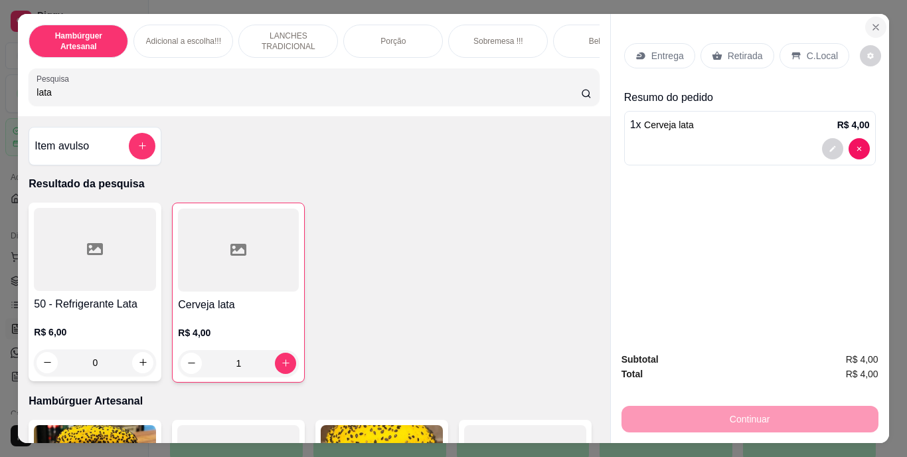
click at [873, 25] on icon "Close" at bounding box center [875, 27] width 5 height 5
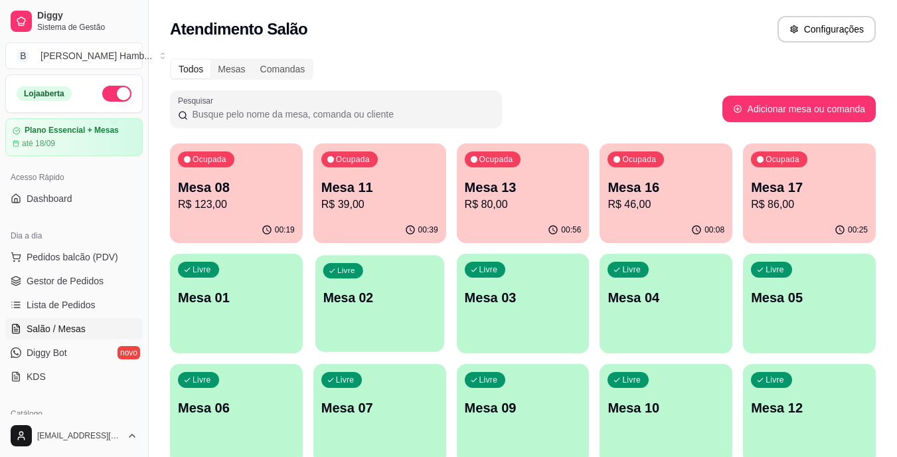
click at [360, 305] on p "Mesa 02" at bounding box center [380, 298] width 114 height 18
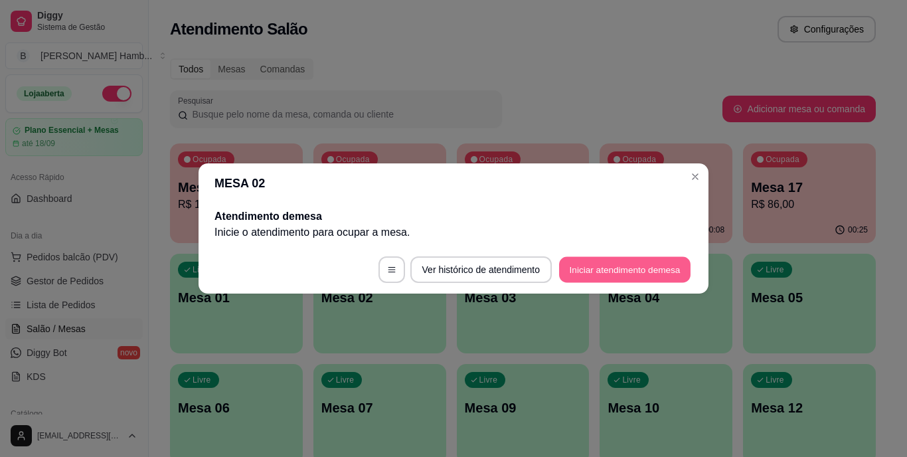
click at [620, 270] on button "Iniciar atendimento de mesa" at bounding box center [624, 270] width 131 height 26
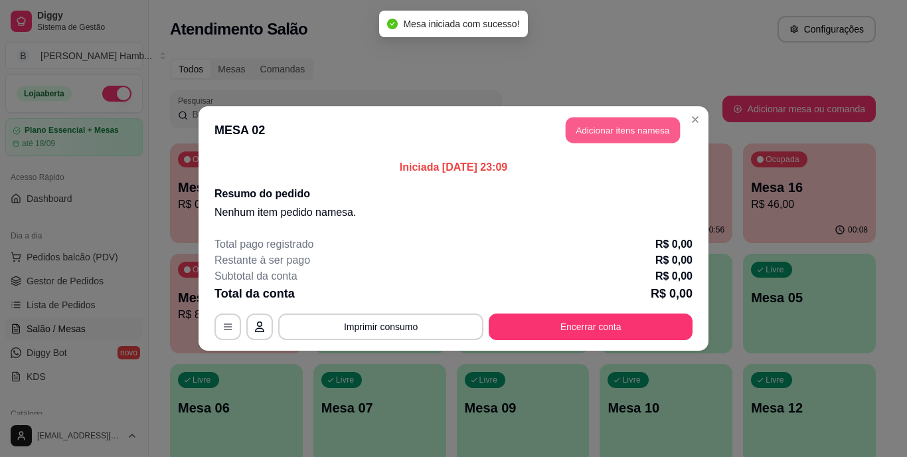
click at [600, 130] on button "Adicionar itens na mesa" at bounding box center [623, 131] width 114 height 26
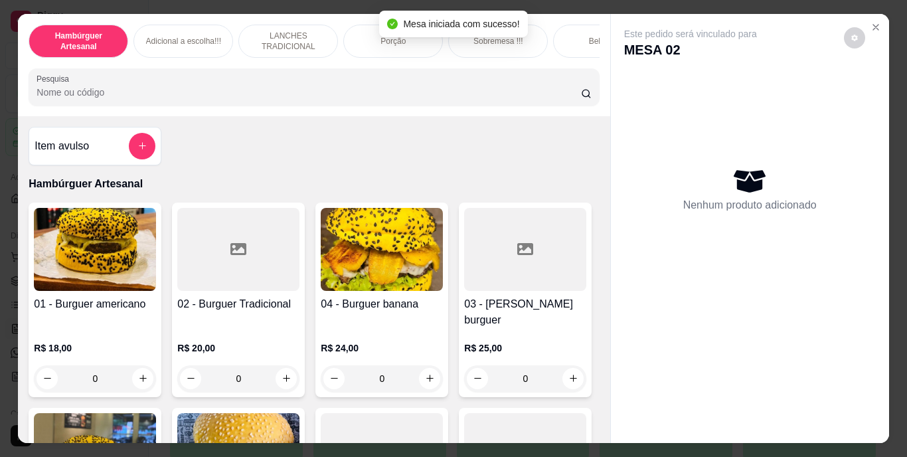
click at [431, 92] on input "Pesquisa" at bounding box center [309, 92] width 544 height 13
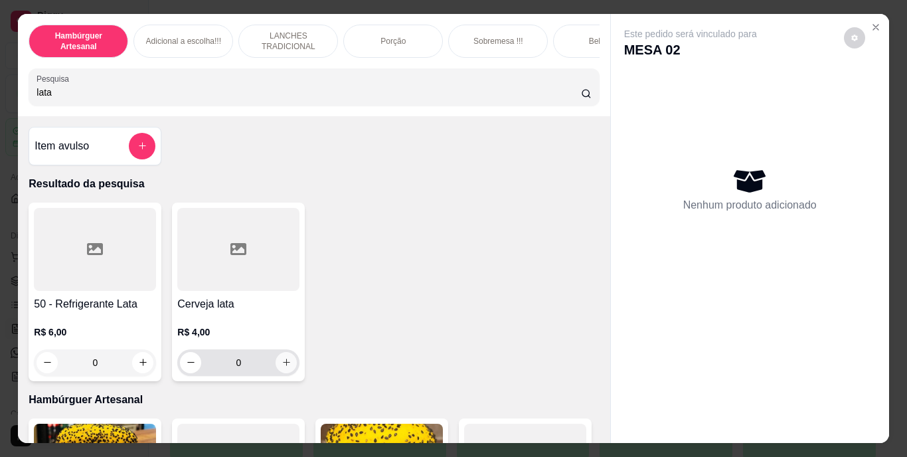
type input "lata"
click at [281, 366] on icon "increase-product-quantity" at bounding box center [286, 362] width 10 height 10
type input "1"
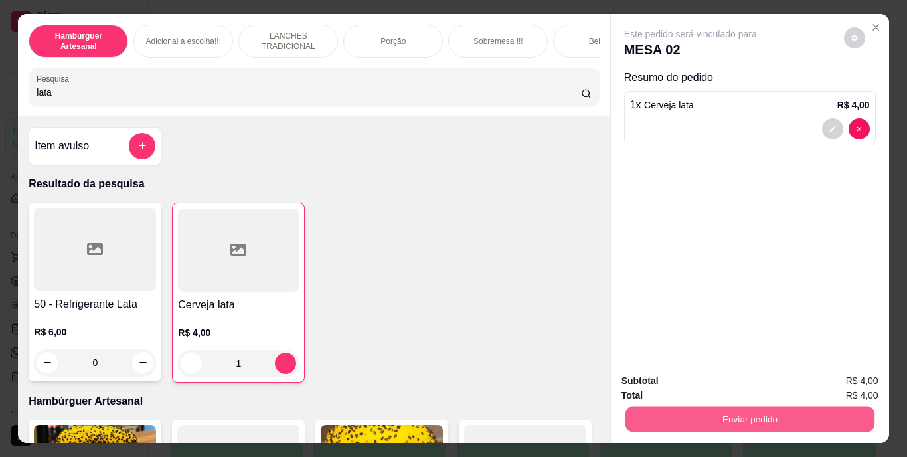
click at [763, 422] on button "Enviar pedido" at bounding box center [749, 419] width 249 height 26
click at [731, 384] on button "Não registrar e enviar pedido" at bounding box center [706, 381] width 134 height 25
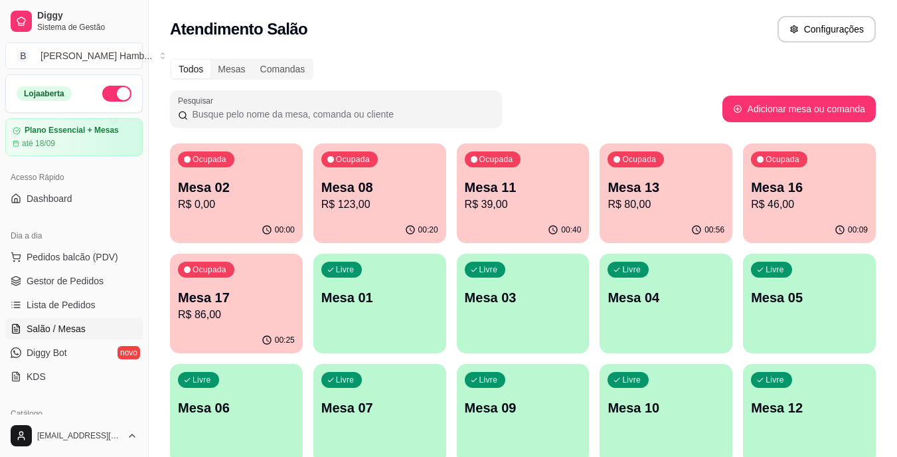
click at [664, 187] on p "Mesa 13" at bounding box center [665, 187] width 117 height 19
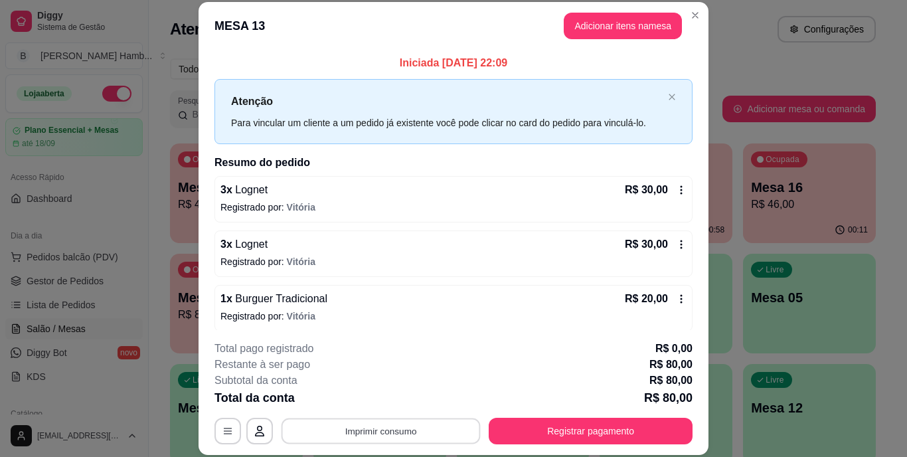
click at [351, 422] on button "Imprimir consumo" at bounding box center [380, 431] width 199 height 26
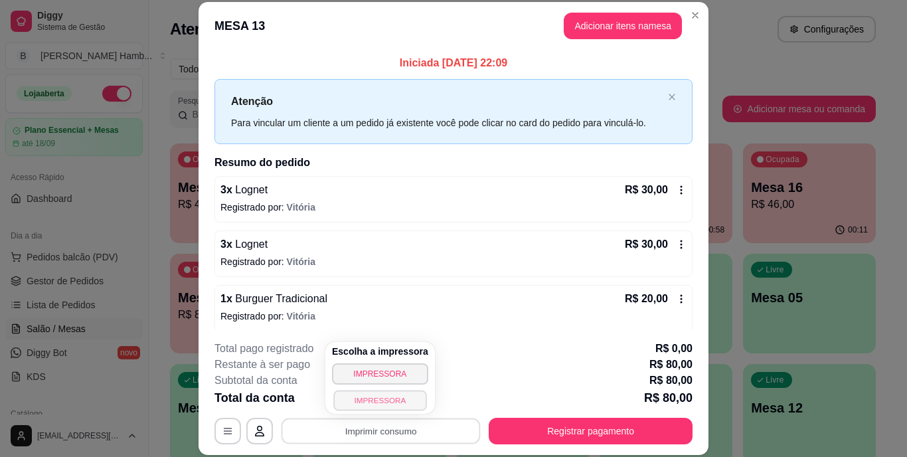
click at [356, 404] on button "IMPRESSORA" at bounding box center [379, 400] width 93 height 21
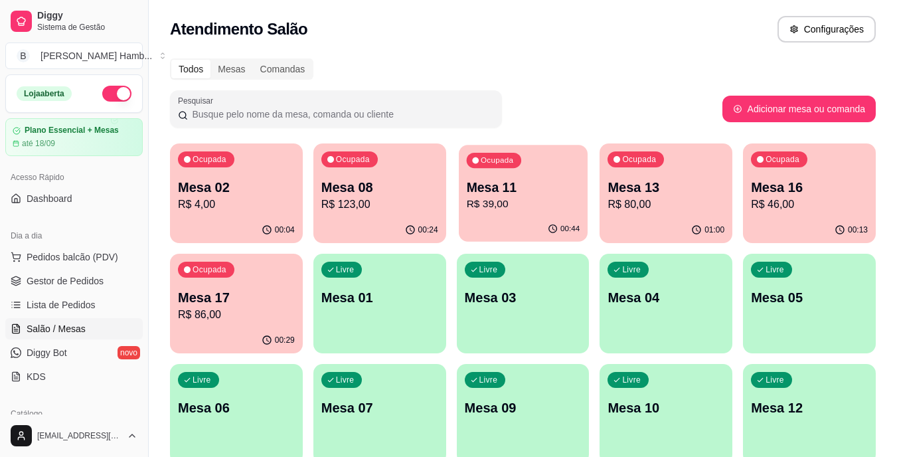
click at [498, 183] on p "Mesa 11" at bounding box center [523, 188] width 114 height 18
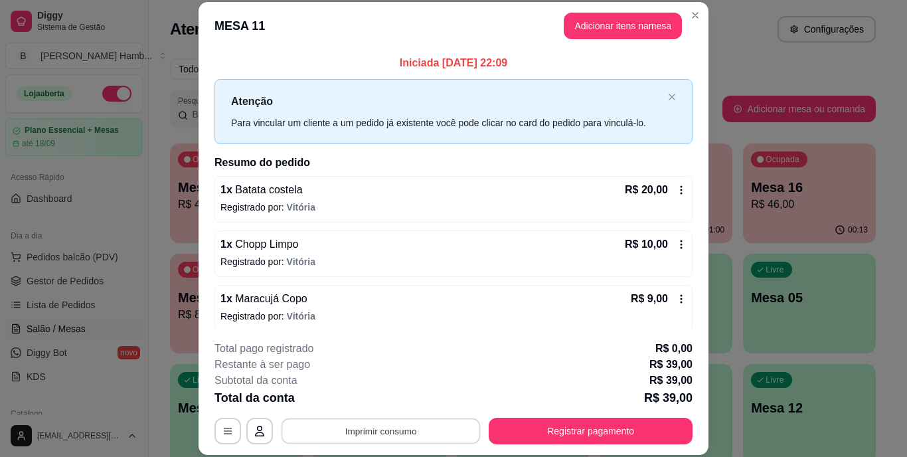
click at [392, 432] on button "Imprimir consumo" at bounding box center [380, 431] width 199 height 26
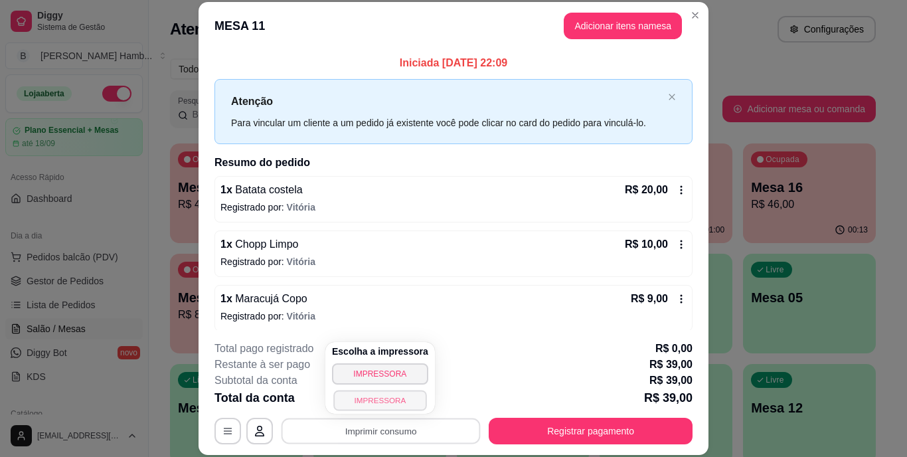
click at [395, 401] on button "IMPRESSORA" at bounding box center [379, 400] width 93 height 21
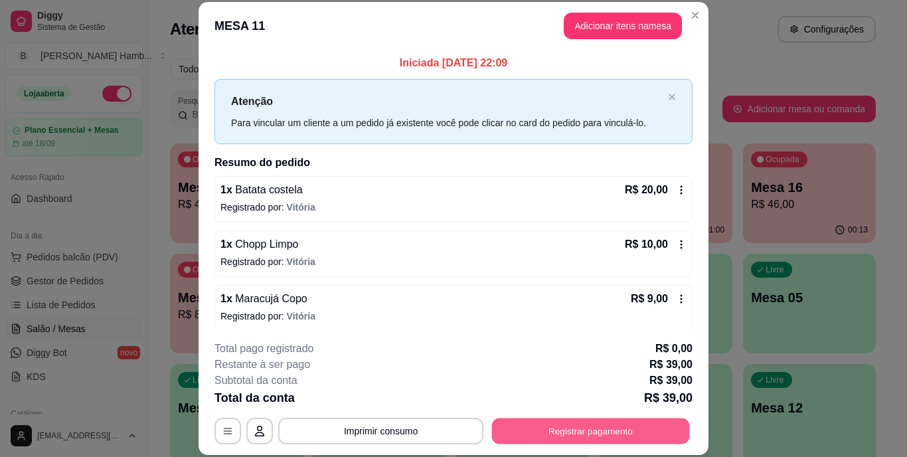
click at [530, 428] on button "Registrar pagamento" at bounding box center [591, 431] width 198 height 26
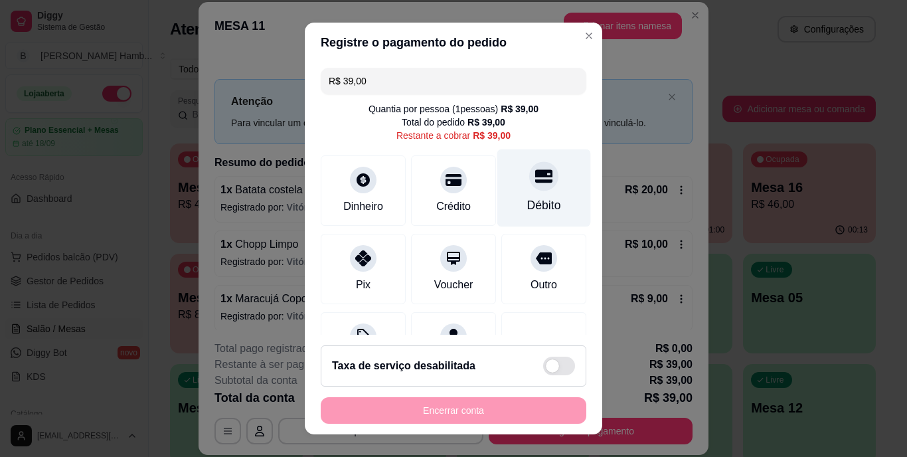
click at [527, 205] on div "Débito" at bounding box center [544, 205] width 34 height 17
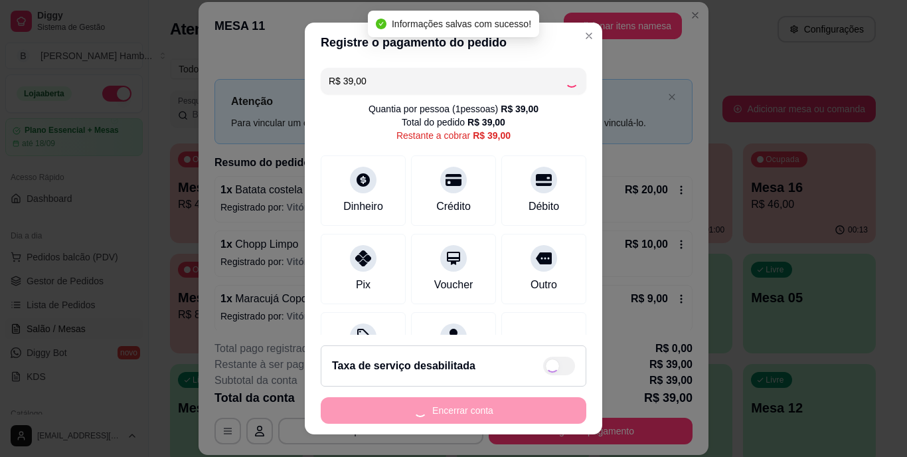
type input "R$ 0,00"
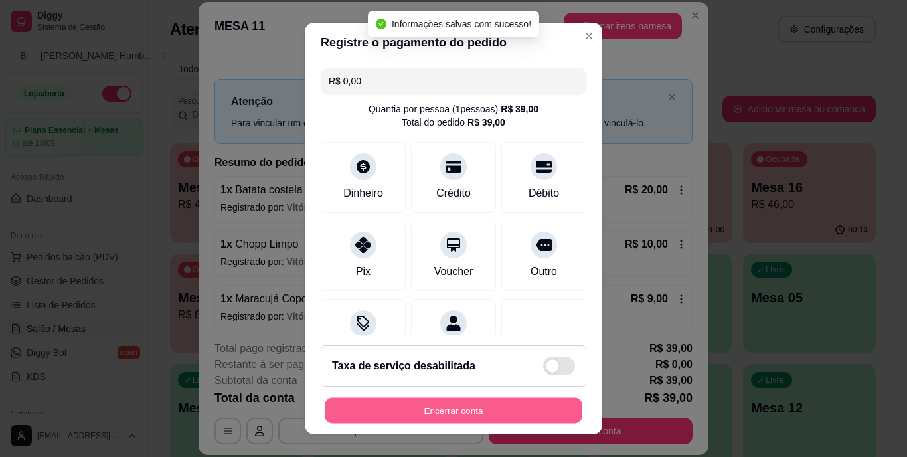
click at [477, 410] on button "Encerrar conta" at bounding box center [454, 410] width 258 height 26
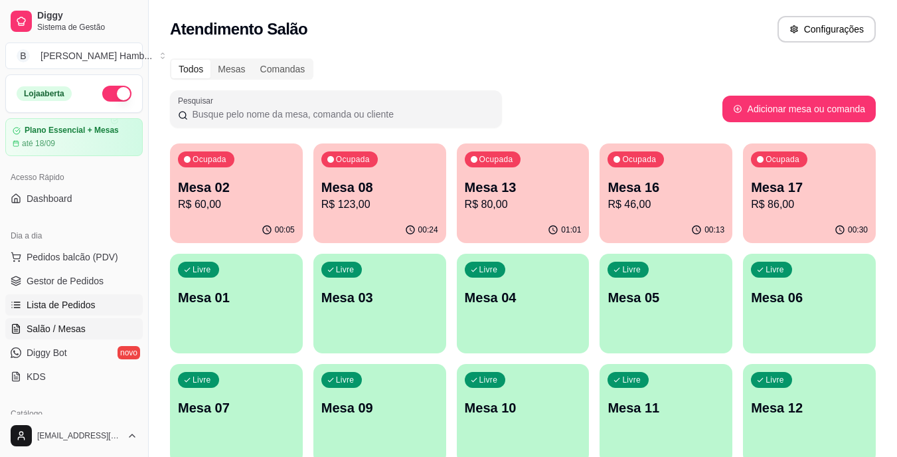
click at [78, 303] on span "Lista de Pedidos" at bounding box center [61, 304] width 69 height 13
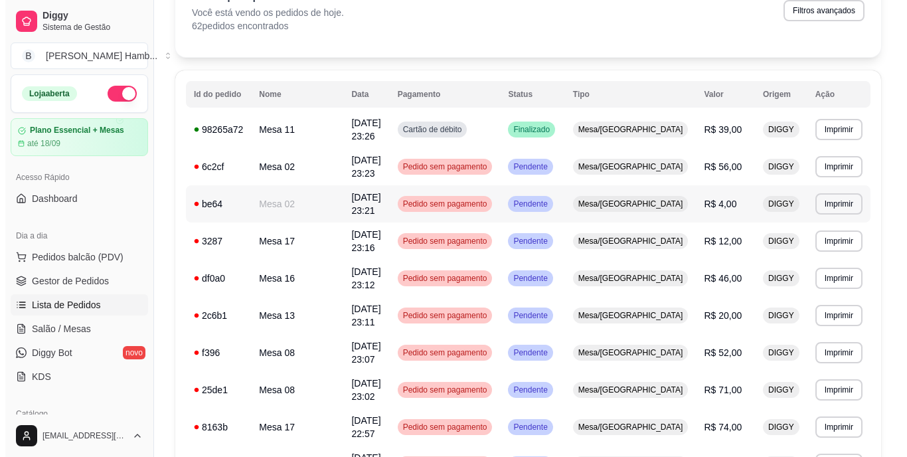
scroll to position [83, 0]
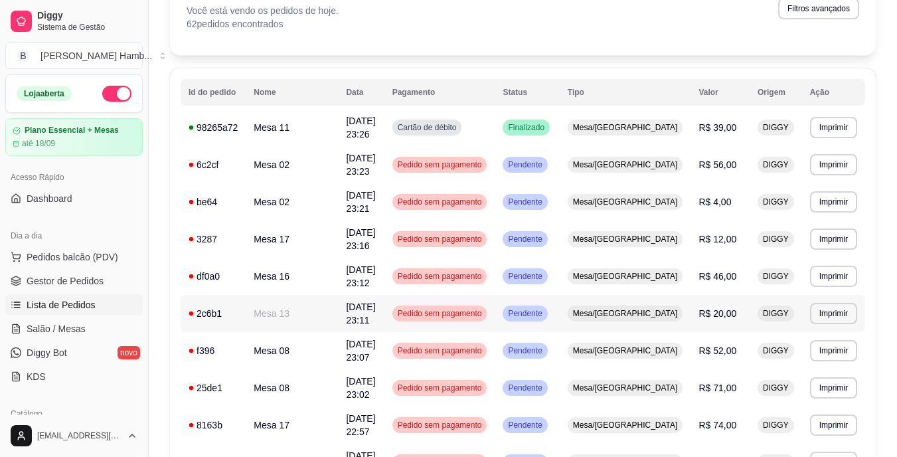
click at [292, 319] on td "Mesa 13" at bounding box center [292, 313] width 92 height 37
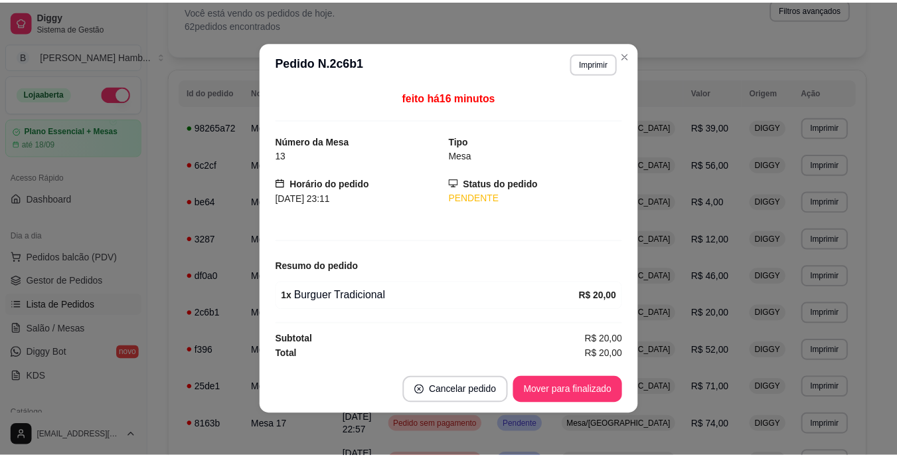
scroll to position [1, 0]
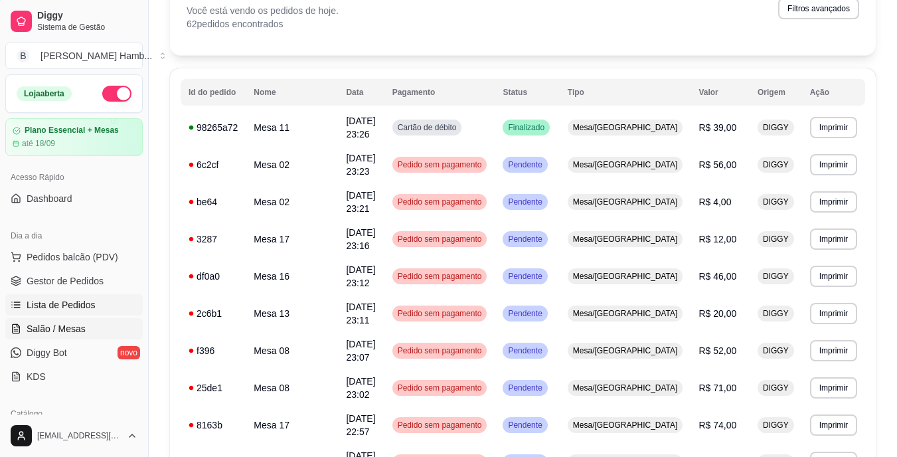
click at [79, 329] on span "Salão / Mesas" at bounding box center [56, 328] width 59 height 13
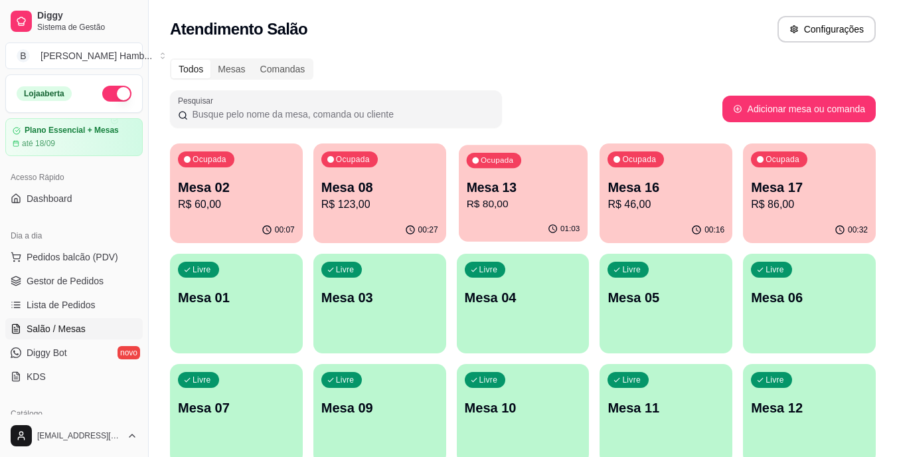
click at [568, 192] on p "Mesa 13" at bounding box center [523, 188] width 114 height 18
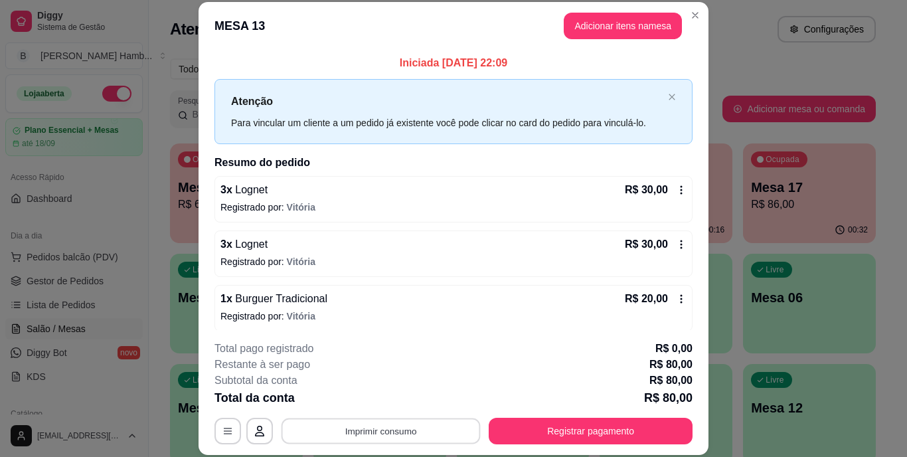
click at [309, 432] on button "Imprimir consumo" at bounding box center [380, 431] width 199 height 26
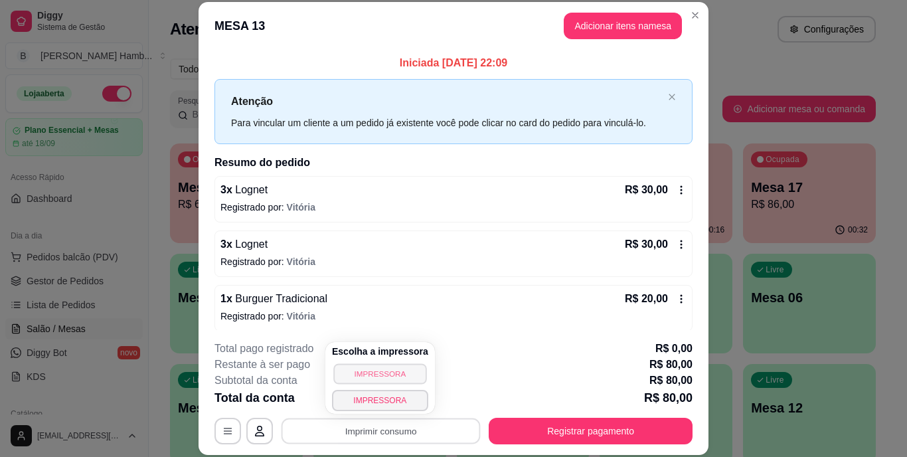
click at [369, 376] on button "IMPRESSORA" at bounding box center [379, 373] width 93 height 21
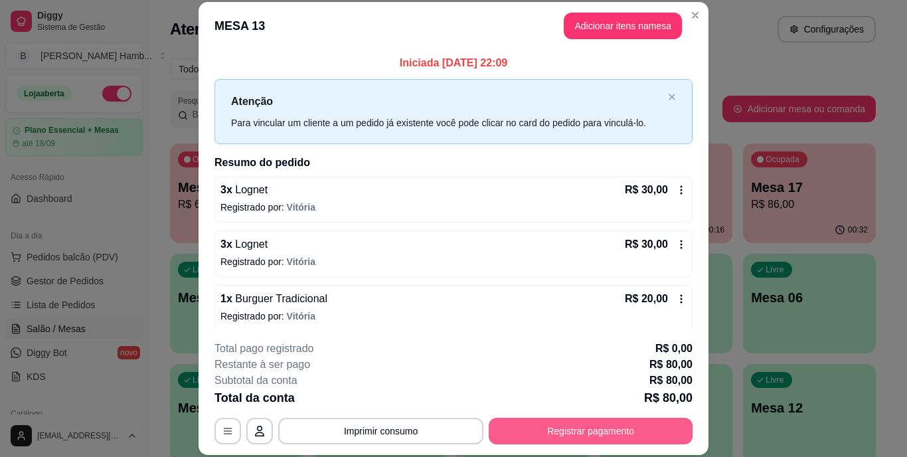
click at [513, 419] on button "Registrar pagamento" at bounding box center [591, 431] width 204 height 27
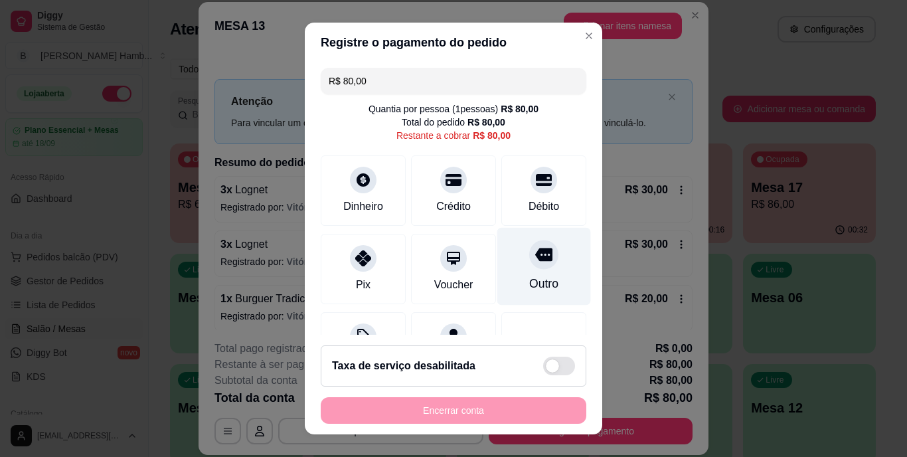
click at [534, 266] on div "Outro" at bounding box center [544, 267] width 94 height 78
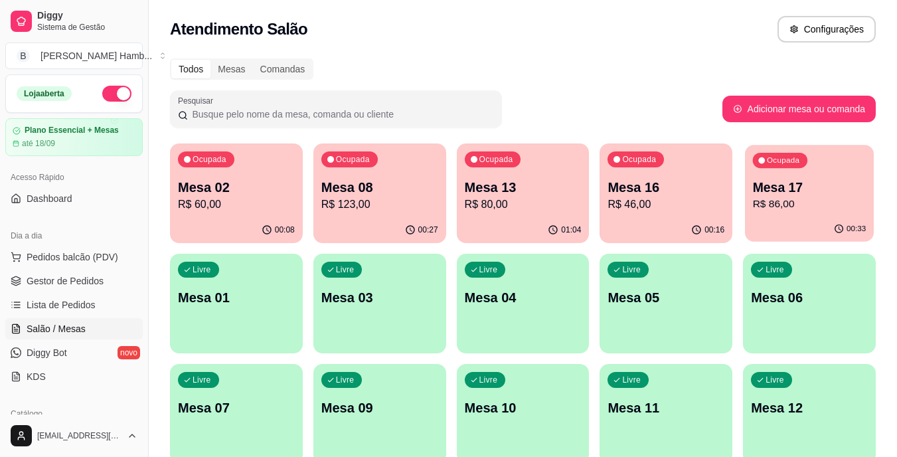
click at [807, 192] on p "Mesa 17" at bounding box center [810, 188] width 114 height 18
click at [510, 191] on p "Mesa 13" at bounding box center [523, 188] width 114 height 18
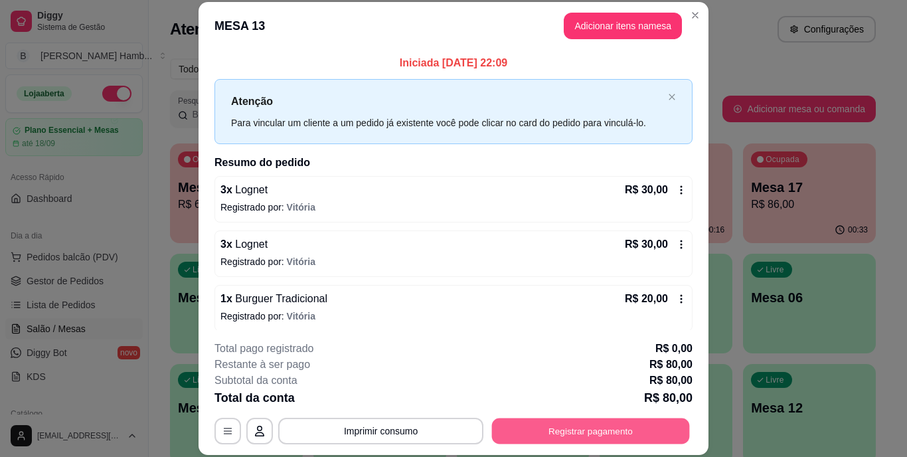
click at [551, 428] on button "Registrar pagamento" at bounding box center [591, 431] width 198 height 26
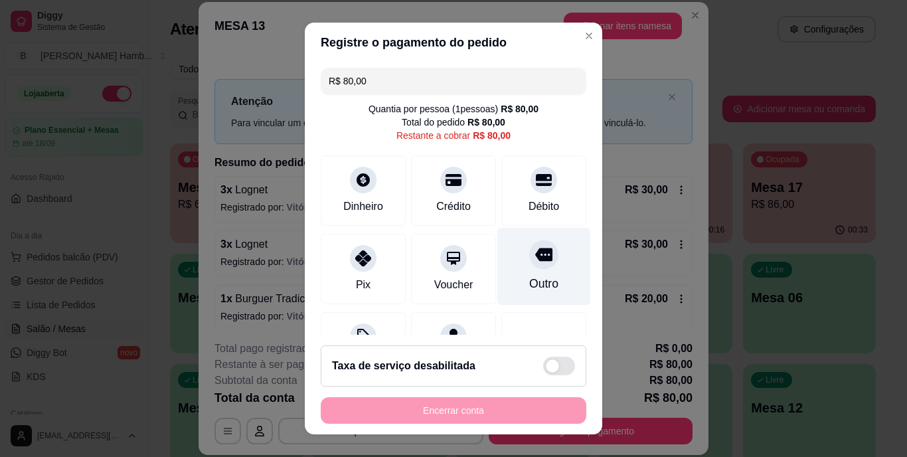
click at [529, 285] on div "Outro" at bounding box center [543, 283] width 29 height 17
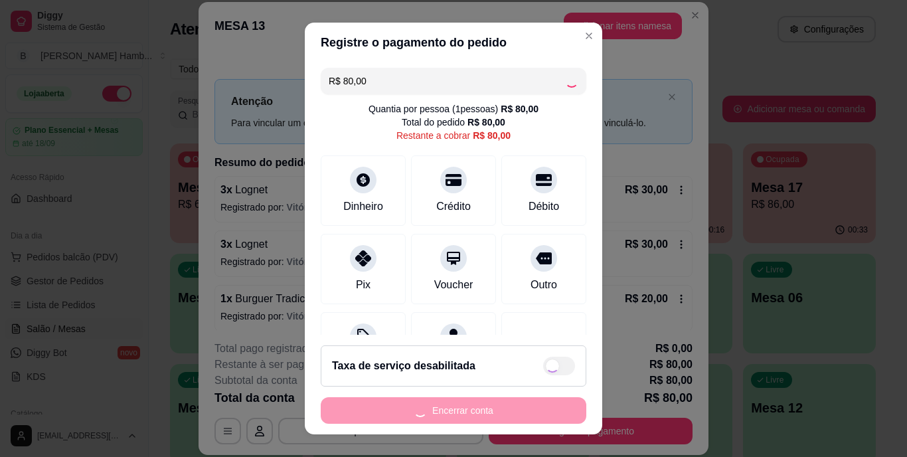
type input "R$ 0,00"
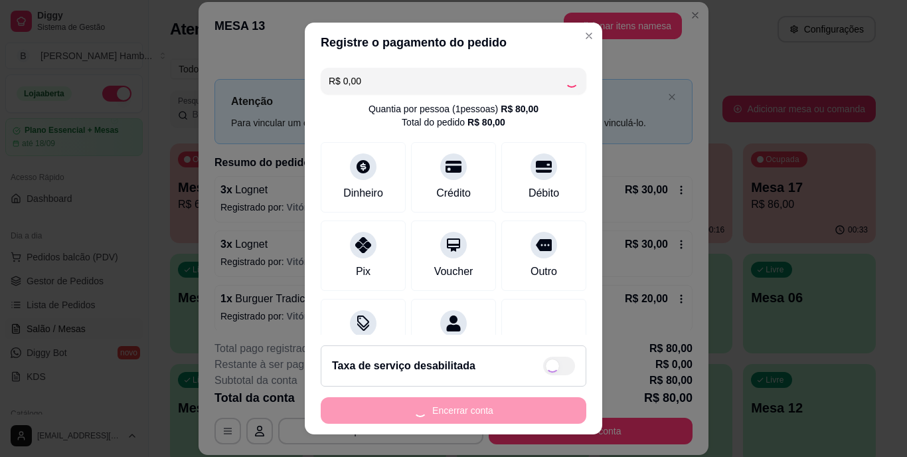
click at [510, 410] on div "Encerrar conta" at bounding box center [454, 410] width 266 height 27
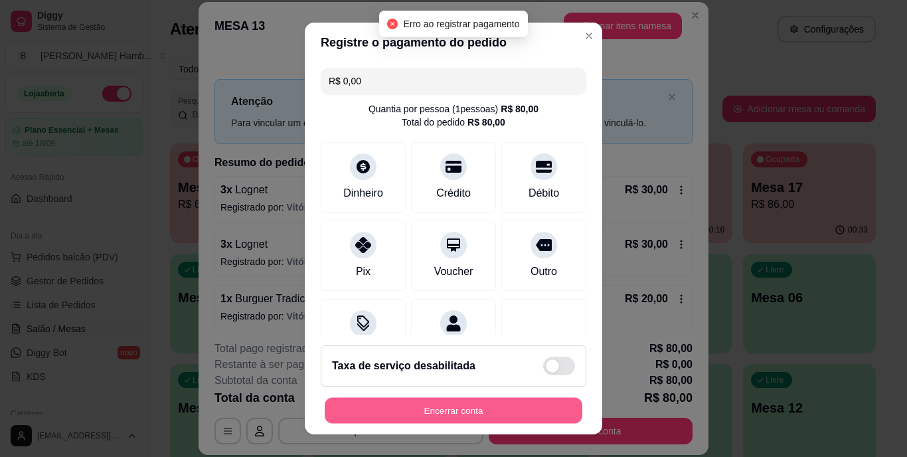
click at [510, 410] on button "Encerrar conta" at bounding box center [454, 410] width 258 height 26
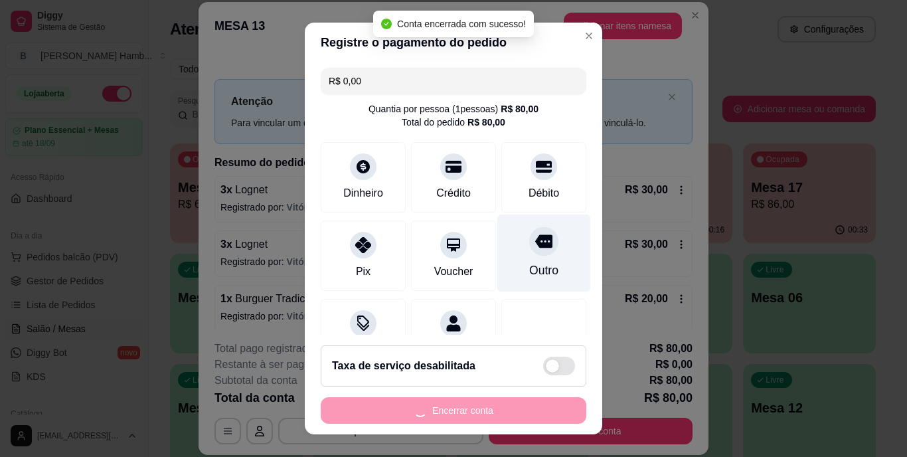
click at [525, 259] on div "Outro" at bounding box center [544, 253] width 94 height 78
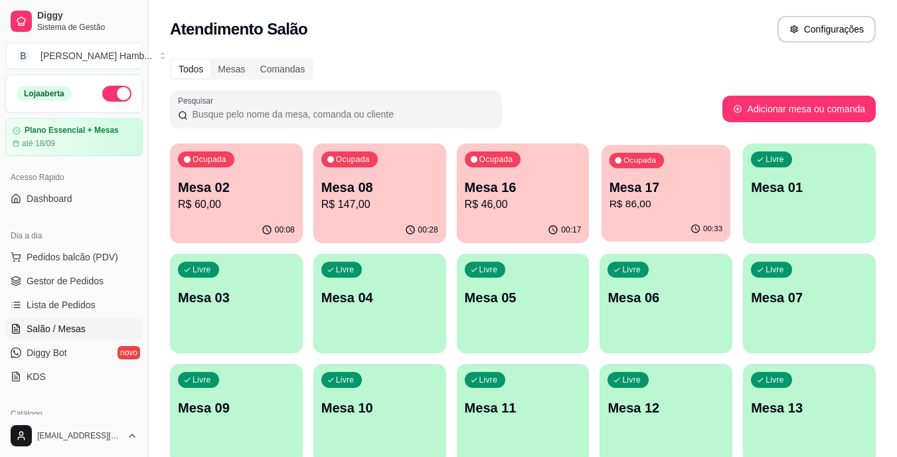
click at [641, 190] on p "Mesa 17" at bounding box center [666, 188] width 114 height 18
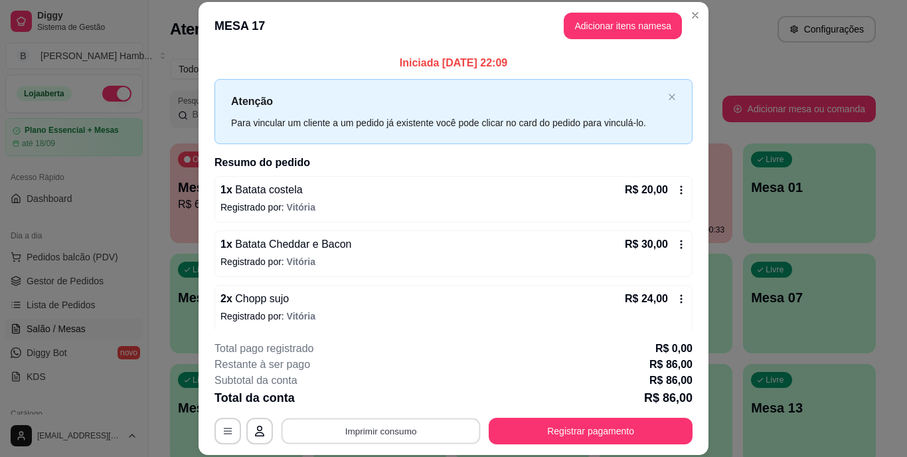
click at [407, 421] on button "Imprimir consumo" at bounding box center [380, 431] width 199 height 26
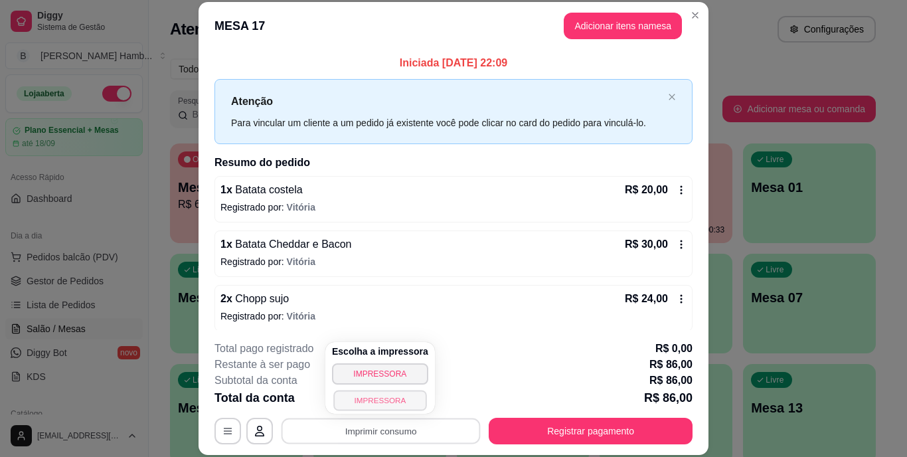
click at [409, 393] on button "IMPRESSORA" at bounding box center [379, 400] width 93 height 21
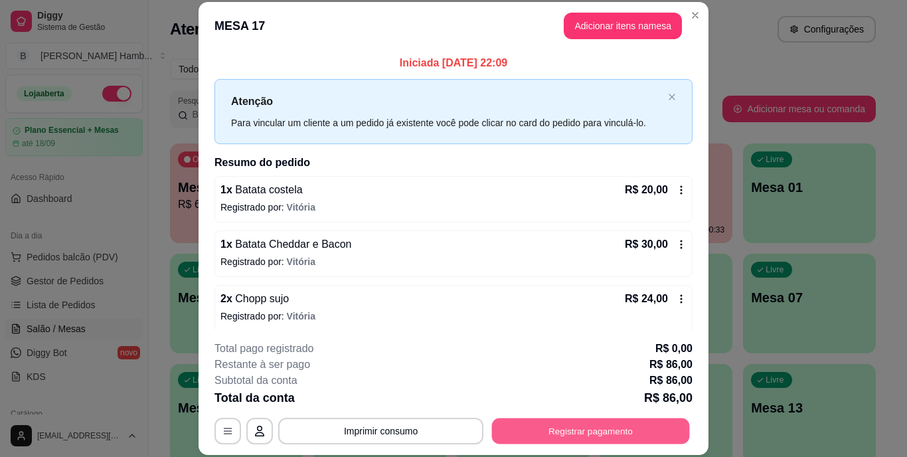
click at [522, 427] on button "Registrar pagamento" at bounding box center [591, 431] width 198 height 26
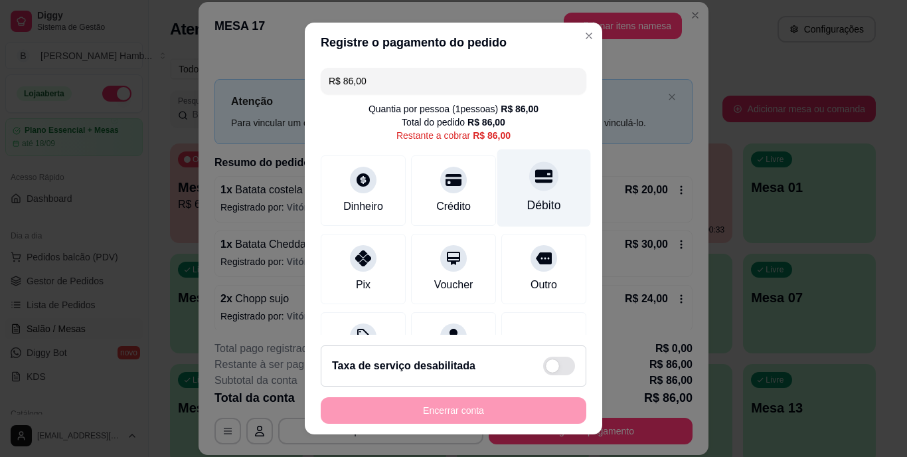
click at [527, 201] on div "Débito" at bounding box center [544, 205] width 34 height 17
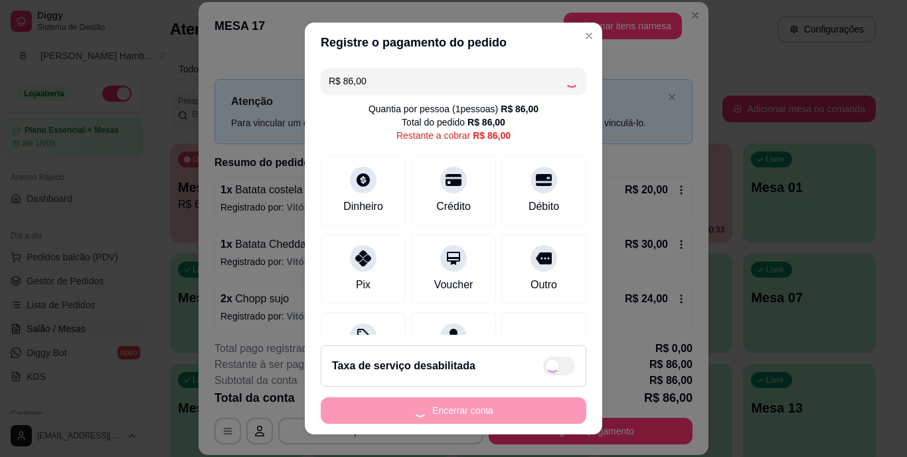
type input "R$ 0,00"
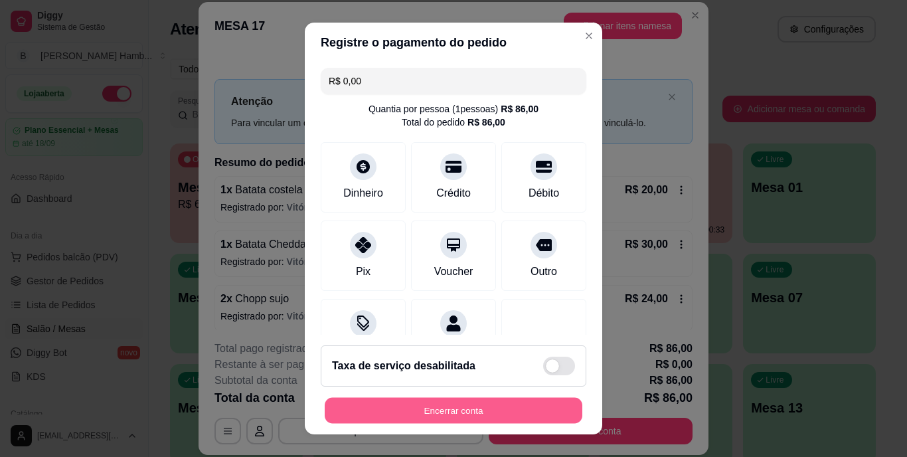
click at [544, 407] on button "Encerrar conta" at bounding box center [454, 410] width 258 height 26
click at [479, 399] on button "Encerrar conta" at bounding box center [454, 410] width 258 height 26
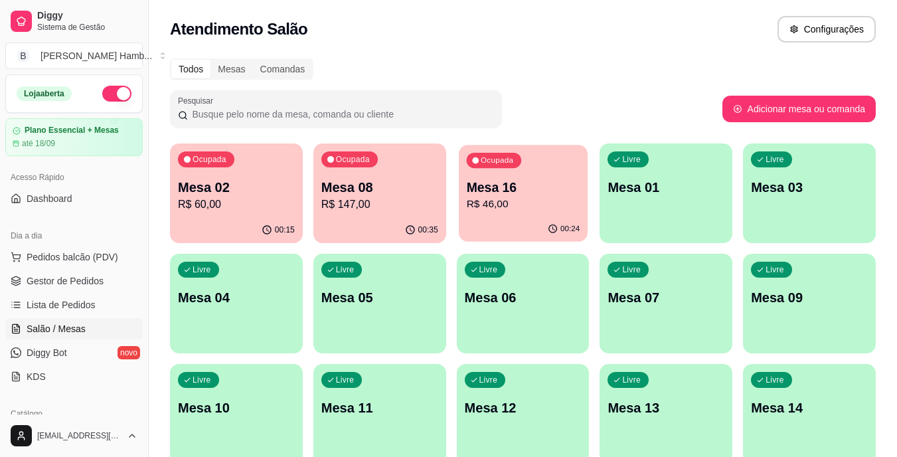
click at [511, 202] on p "R$ 46,00" at bounding box center [523, 203] width 114 height 15
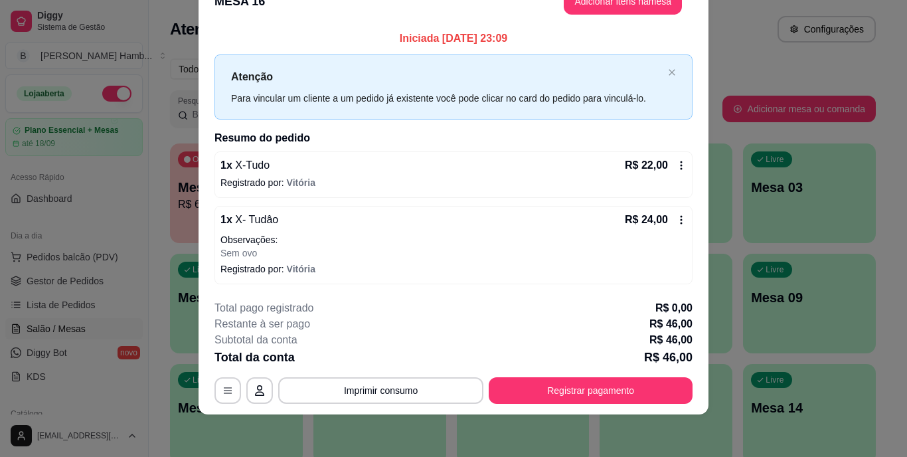
scroll to position [33, 0]
click at [441, 385] on button "Imprimir consumo" at bounding box center [380, 390] width 199 height 26
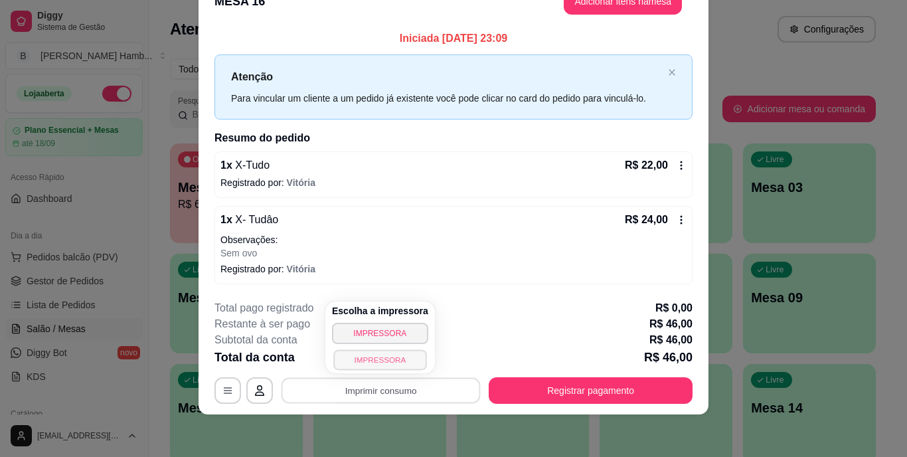
click at [407, 360] on button "IMPRESSORA" at bounding box center [379, 359] width 93 height 21
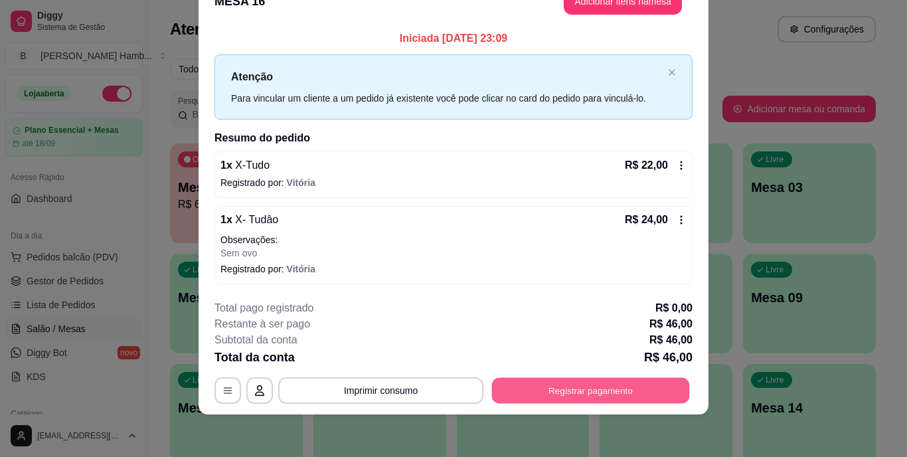
click at [510, 384] on button "Registrar pagamento" at bounding box center [591, 390] width 198 height 26
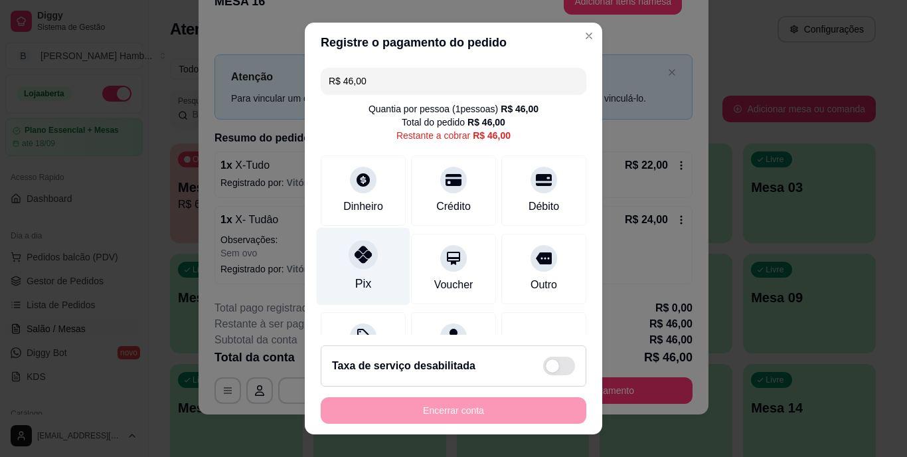
click at [358, 256] on icon at bounding box center [362, 254] width 17 height 17
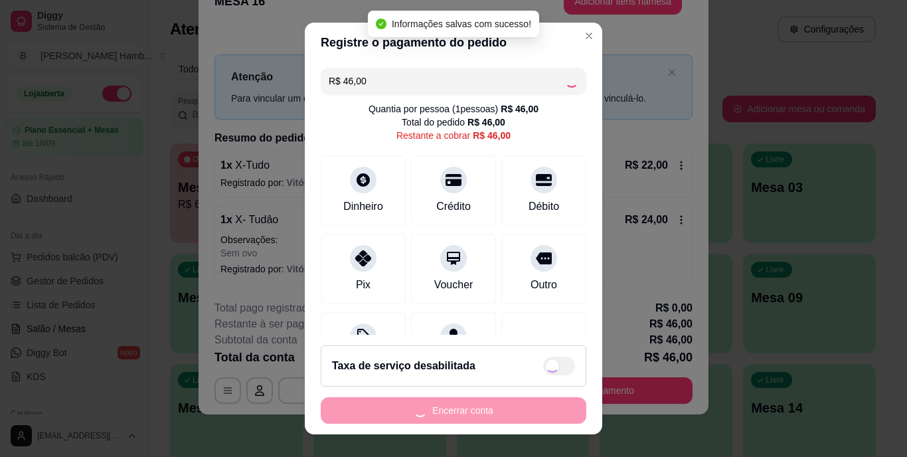
type input "R$ 0,00"
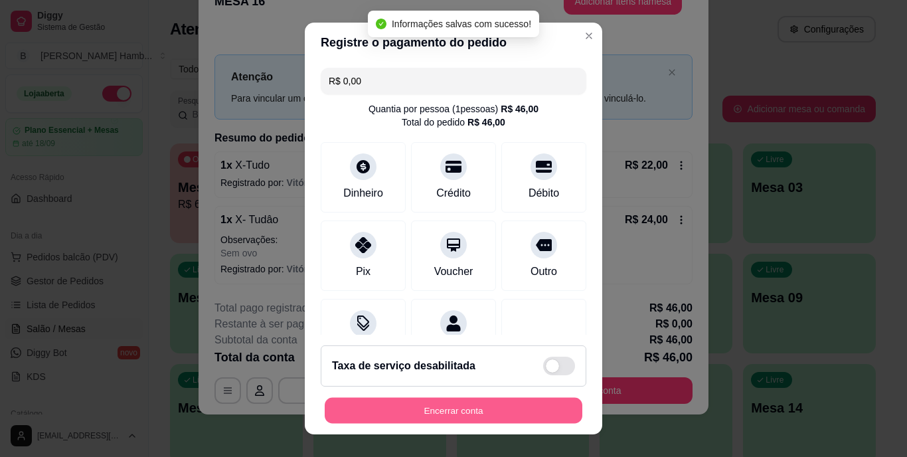
click at [372, 411] on button "Encerrar conta" at bounding box center [454, 410] width 258 height 26
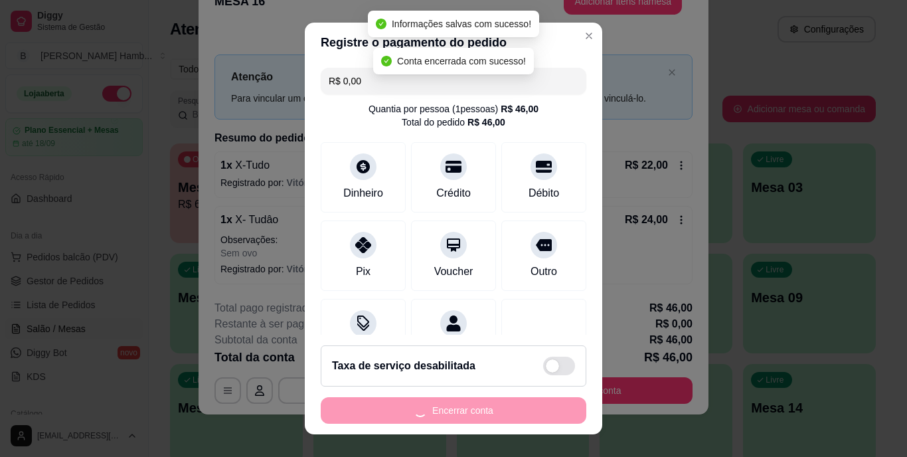
scroll to position [0, 0]
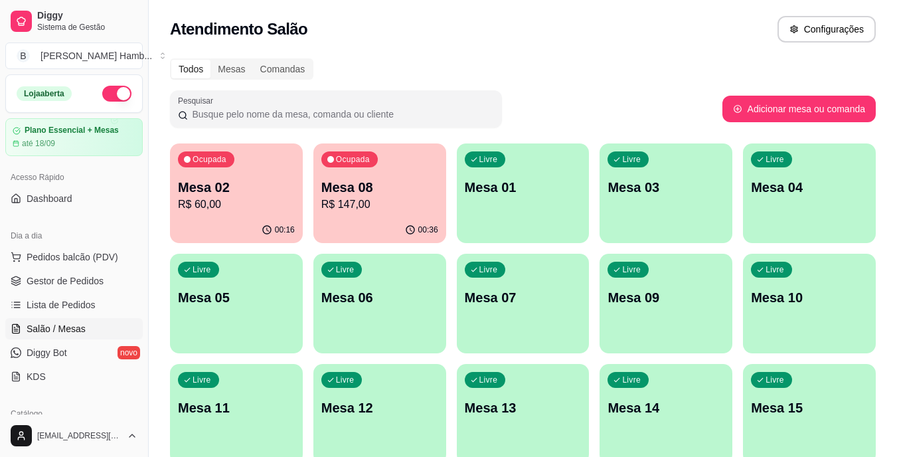
click at [258, 202] on p "R$ 60,00" at bounding box center [236, 204] width 117 height 16
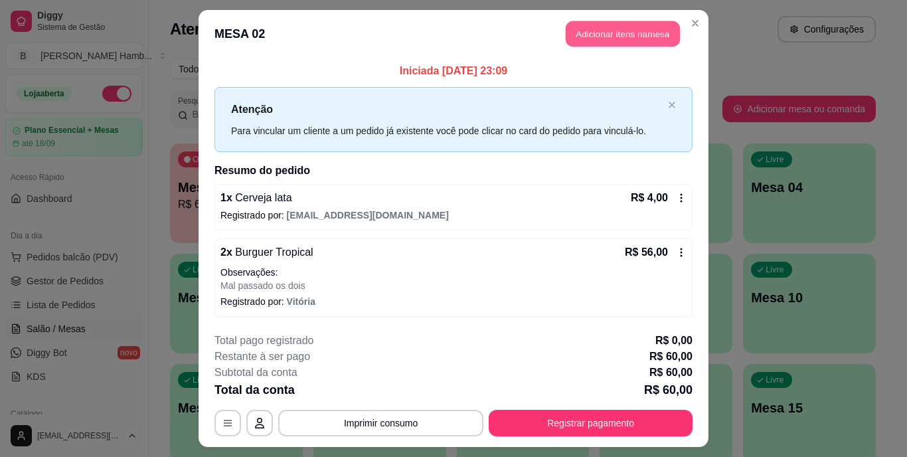
click at [586, 39] on button "Adicionar itens na mesa" at bounding box center [623, 34] width 114 height 26
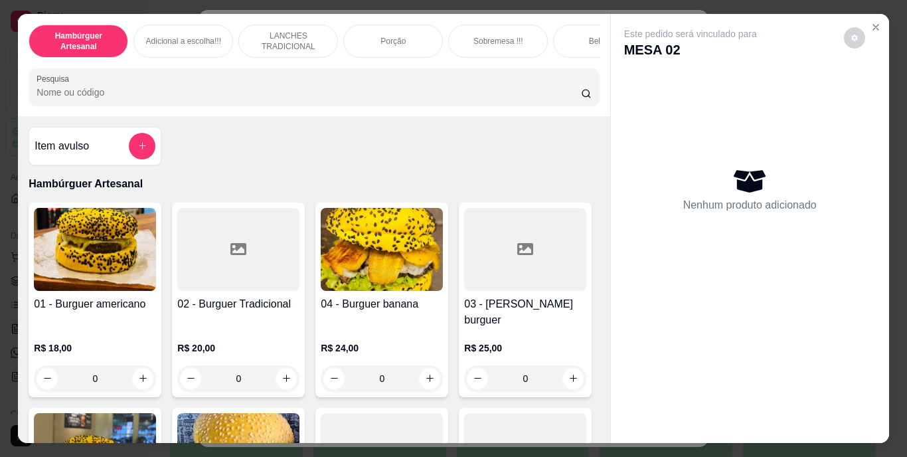
click at [459, 98] on input "Pesquisa" at bounding box center [309, 92] width 544 height 13
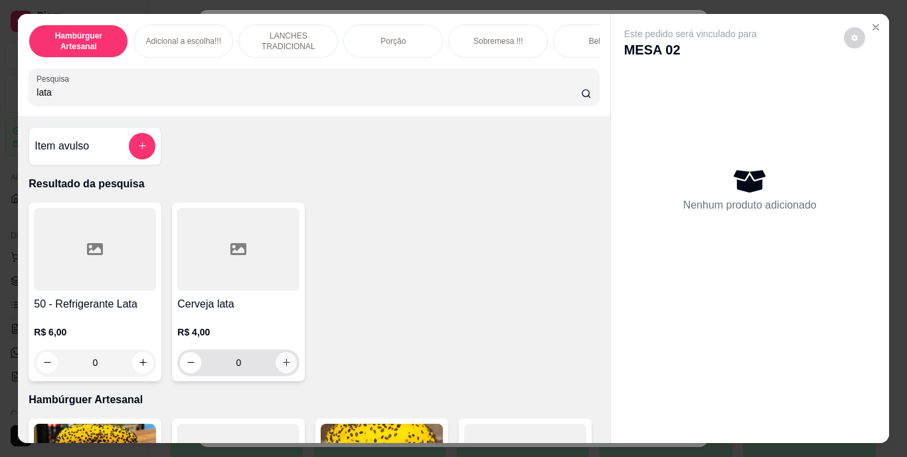
type input "lata"
click at [287, 367] on button "increase-product-quantity" at bounding box center [286, 362] width 21 height 21
type input "1"
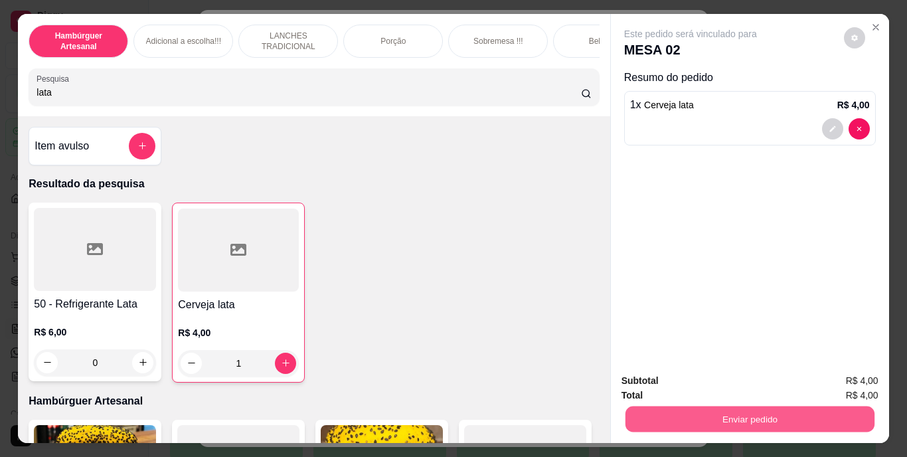
click at [647, 413] on button "Enviar pedido" at bounding box center [749, 419] width 249 height 26
click at [650, 389] on button "Não registrar e enviar pedido" at bounding box center [706, 381] width 134 height 25
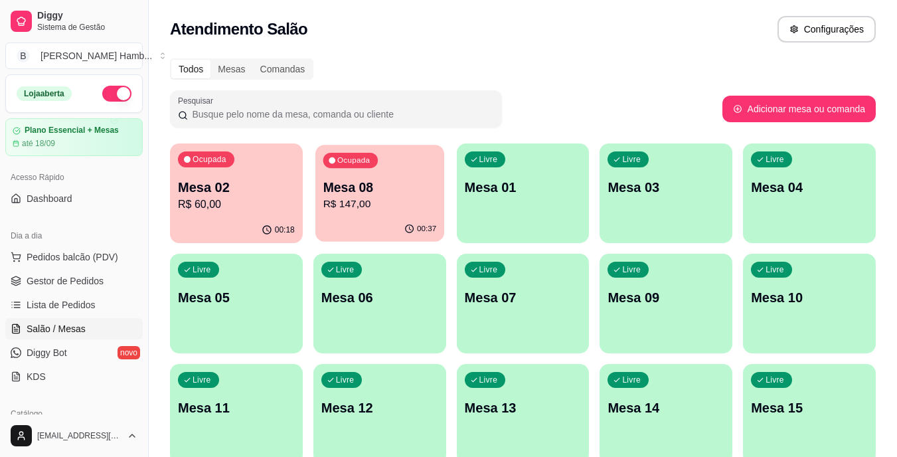
click at [410, 163] on div "Ocupada Mesa 08 R$ 147,00" at bounding box center [379, 181] width 129 height 72
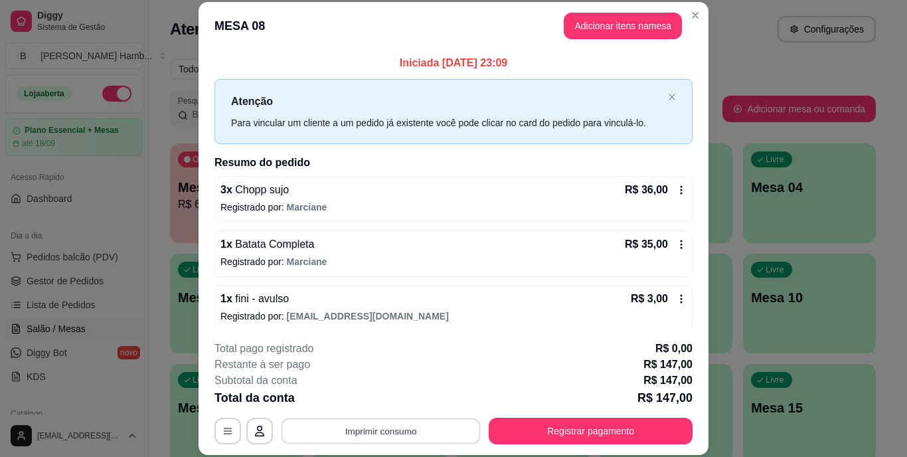
click at [400, 432] on button "Imprimir consumo" at bounding box center [380, 431] width 199 height 26
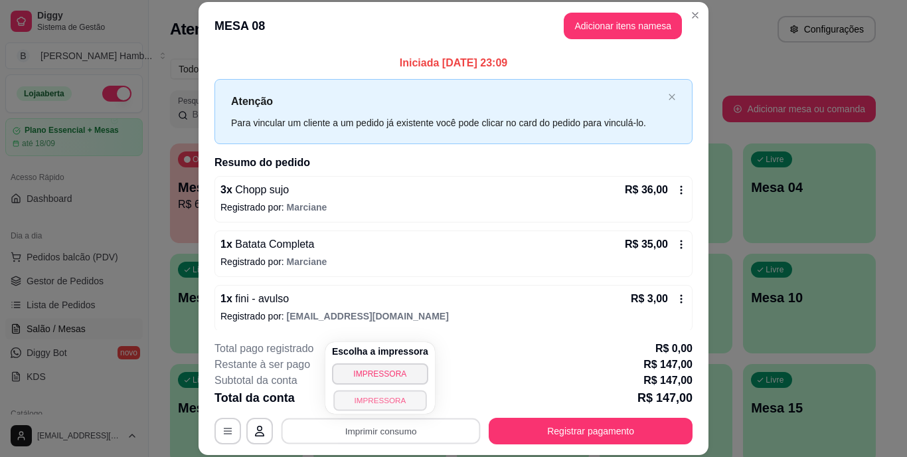
click at [393, 394] on button "IMPRESSORA" at bounding box center [379, 400] width 93 height 21
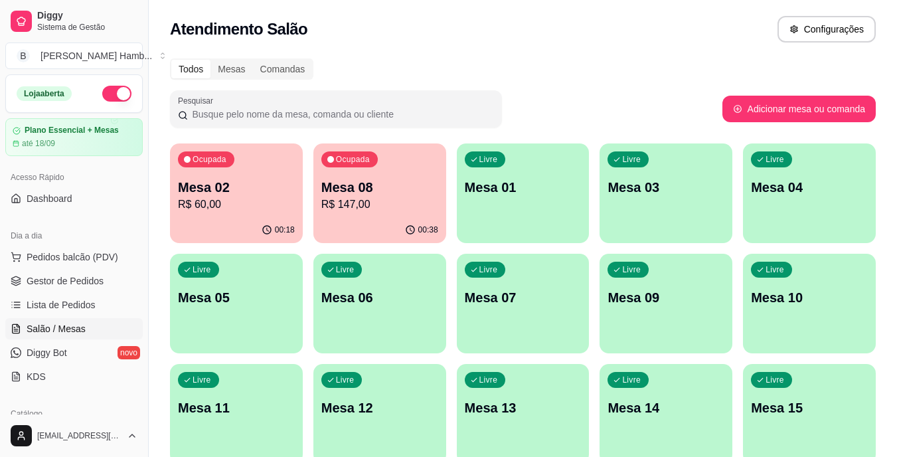
click at [249, 198] on p "R$ 60,00" at bounding box center [236, 204] width 117 height 16
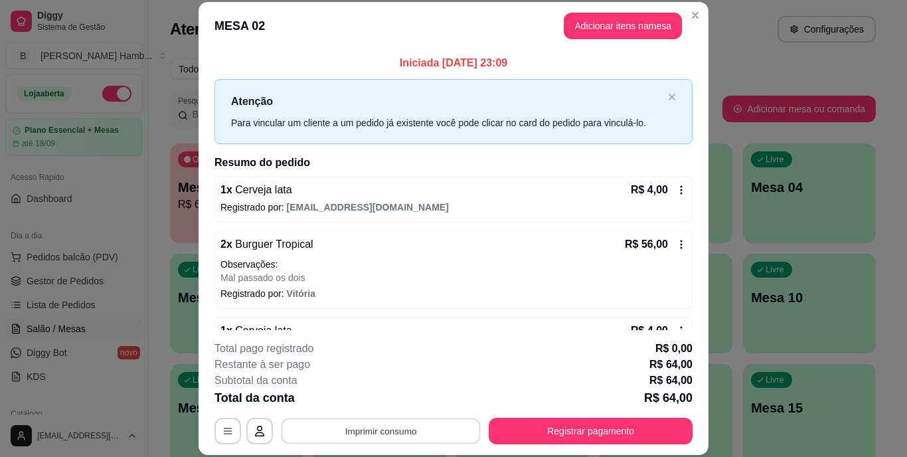
click at [442, 429] on button "Imprimir consumo" at bounding box center [380, 431] width 199 height 26
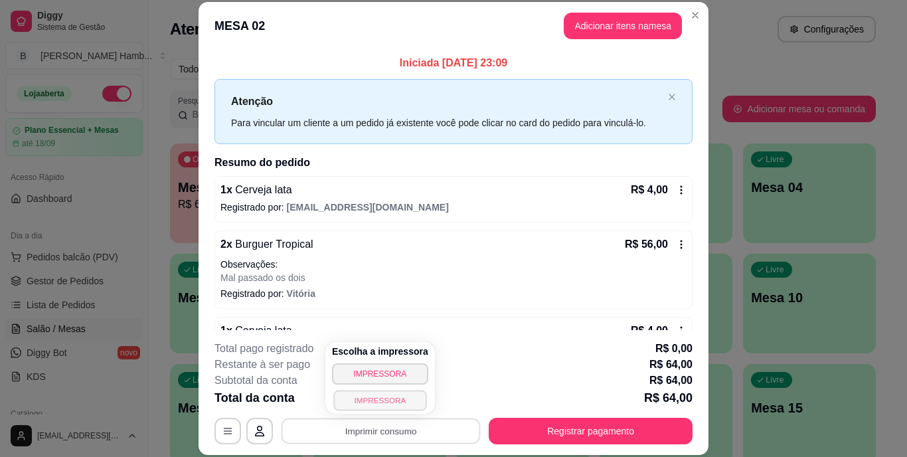
click at [405, 394] on button "IMPRESSORA" at bounding box center [379, 400] width 93 height 21
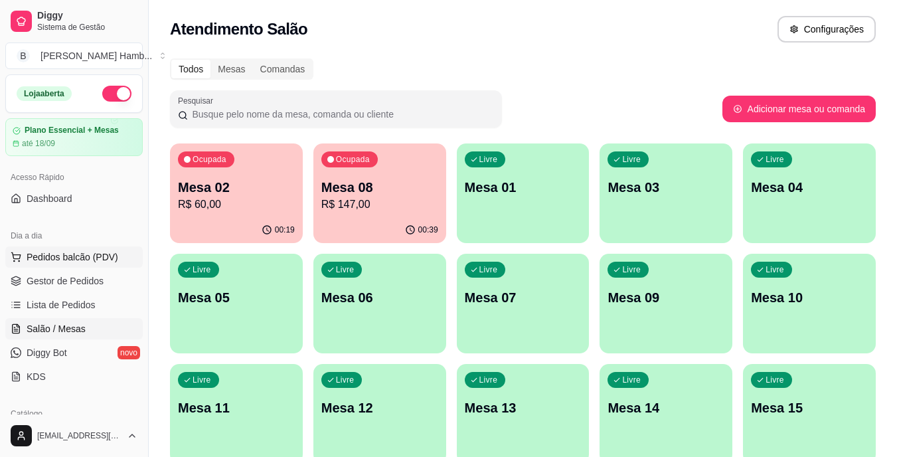
click at [75, 264] on button "Pedidos balcão (PDV)" at bounding box center [73, 256] width 137 height 21
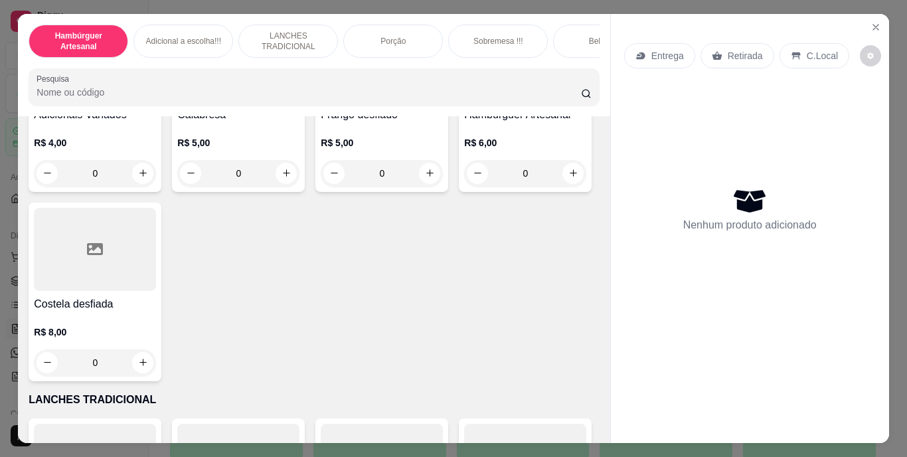
scroll to position [1372, 0]
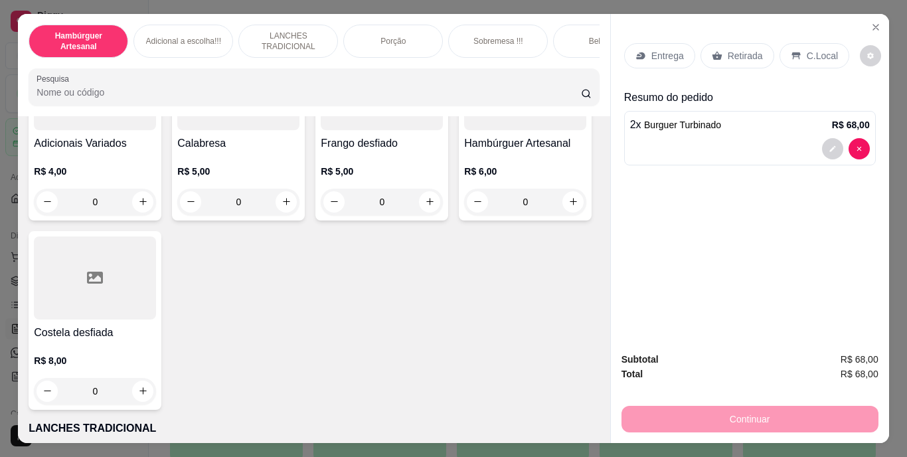
type input "2"
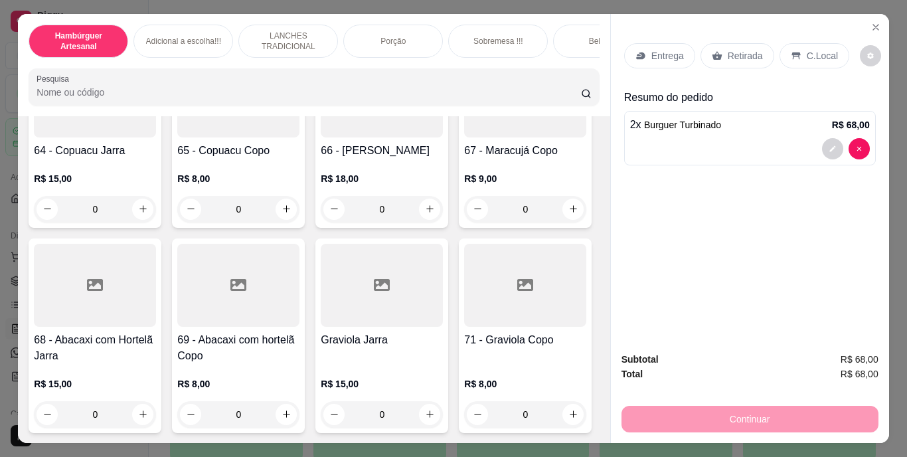
scroll to position [4785, 0]
type input "1"
click at [825, 198] on button "decrease-product-quantity" at bounding box center [832, 208] width 21 height 21
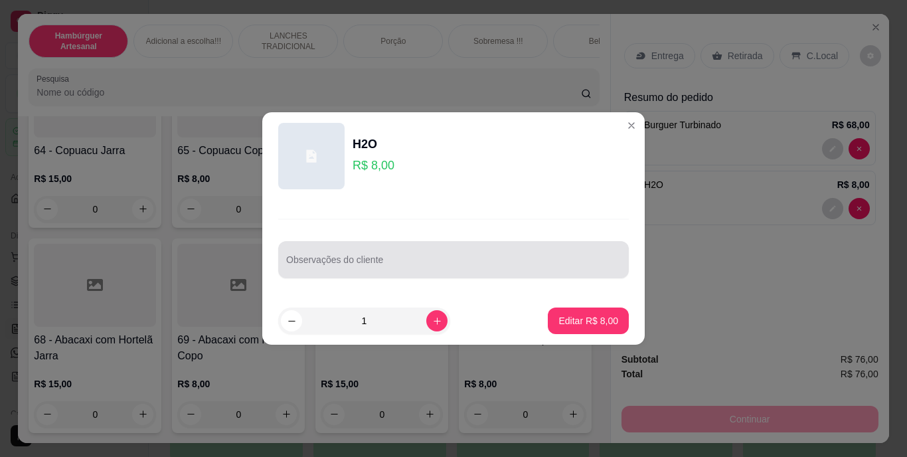
click at [503, 256] on div at bounding box center [453, 259] width 335 height 27
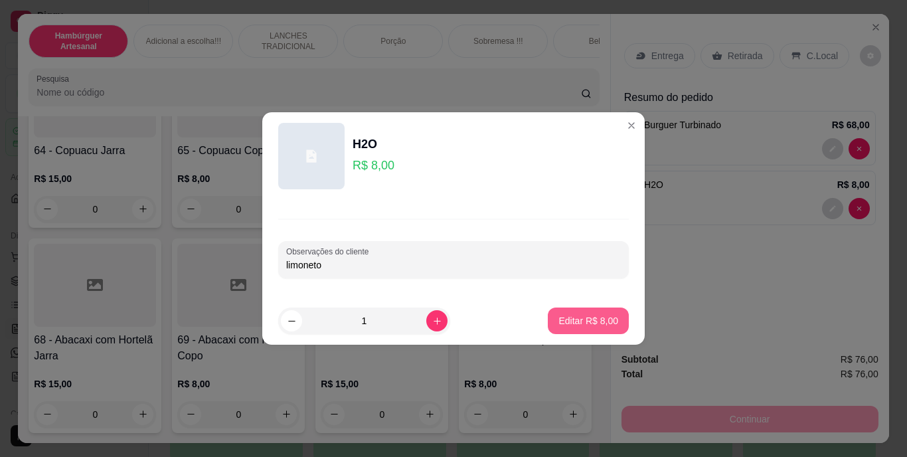
type input "limoneto"
click at [570, 315] on p "Editar R$ 8,00" at bounding box center [589, 320] width 58 height 13
type input "0"
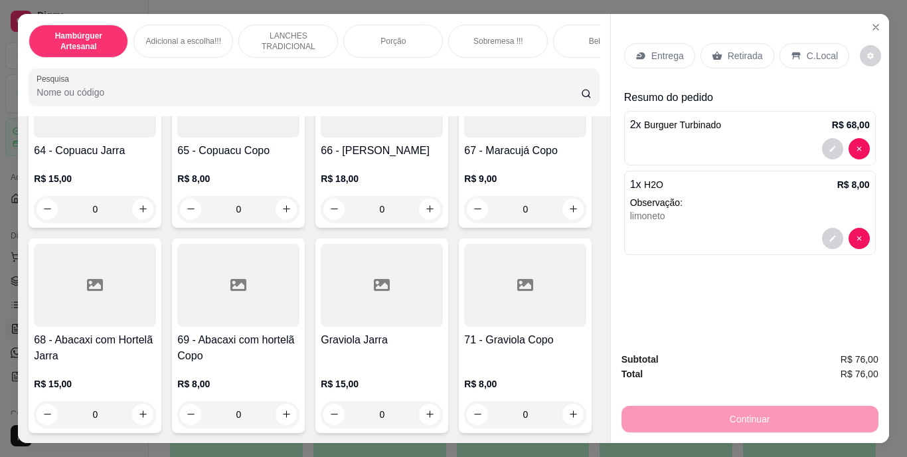
click at [747, 50] on p "Retirada" at bounding box center [745, 55] width 35 height 13
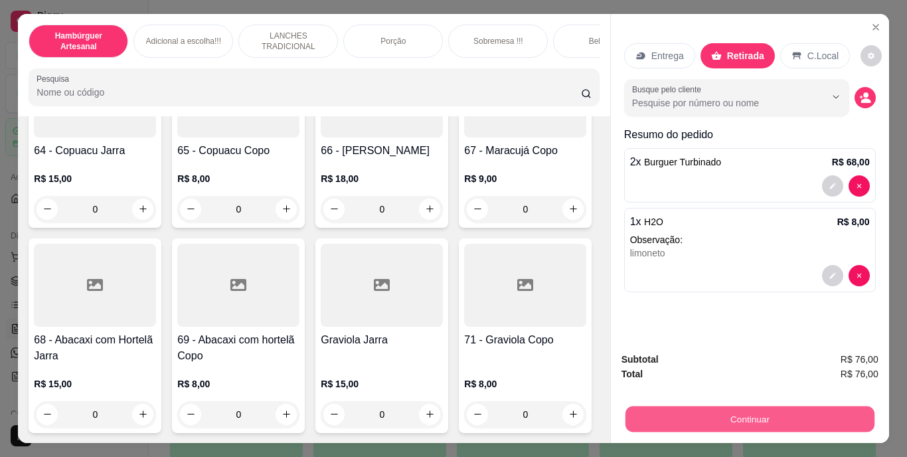
click at [714, 411] on button "Continuar" at bounding box center [749, 419] width 249 height 26
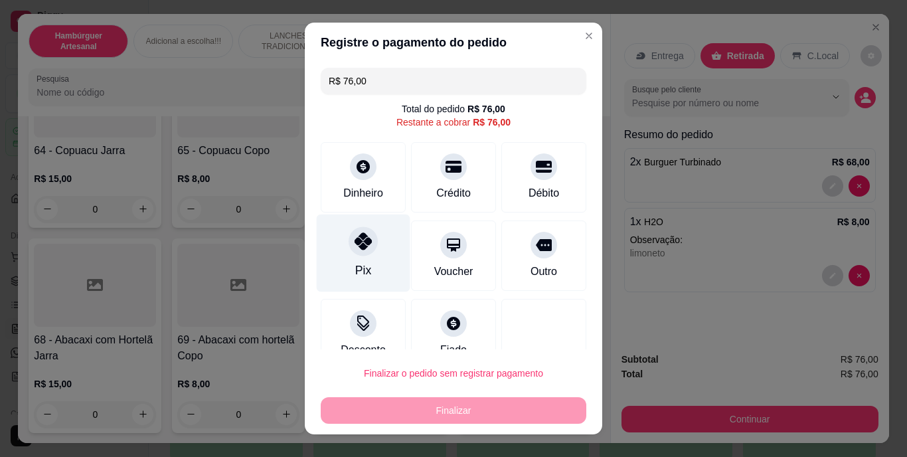
click at [358, 256] on div "Pix" at bounding box center [364, 253] width 94 height 78
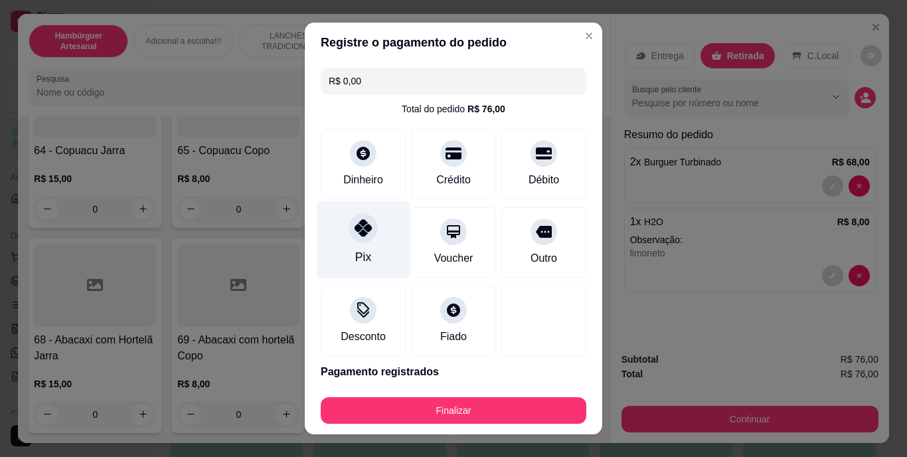
type input "R$ 0,00"
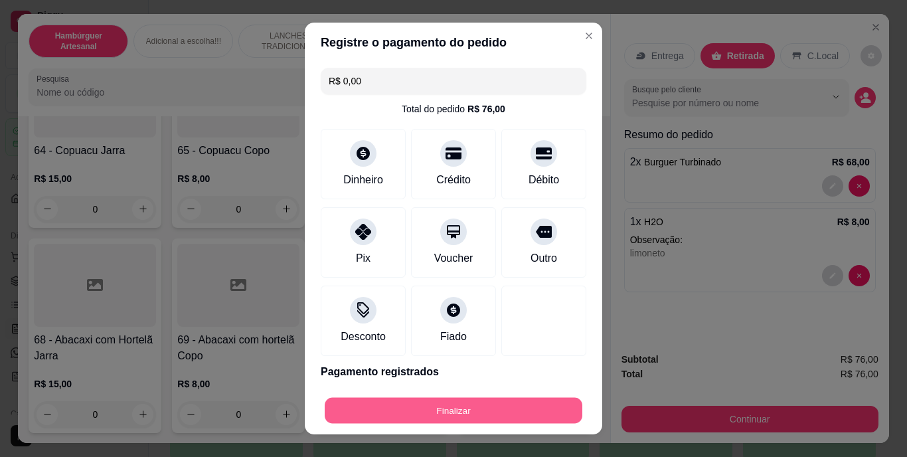
click at [400, 405] on button "Finalizar" at bounding box center [454, 410] width 258 height 26
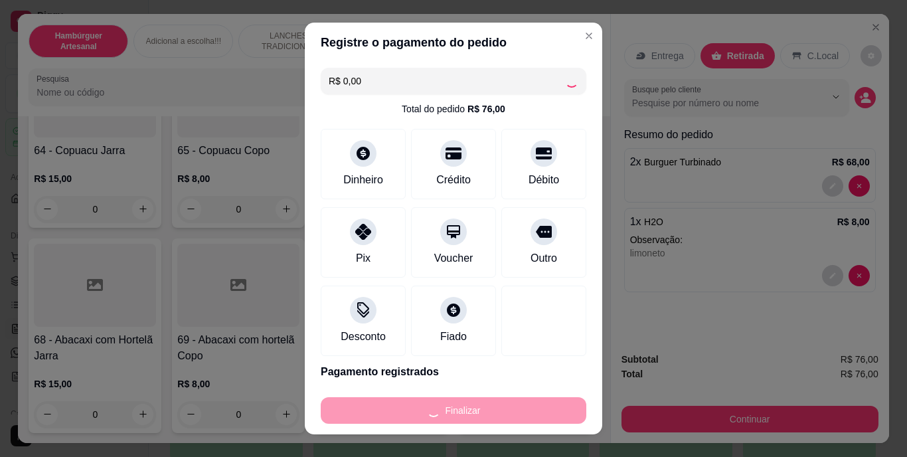
type input "0"
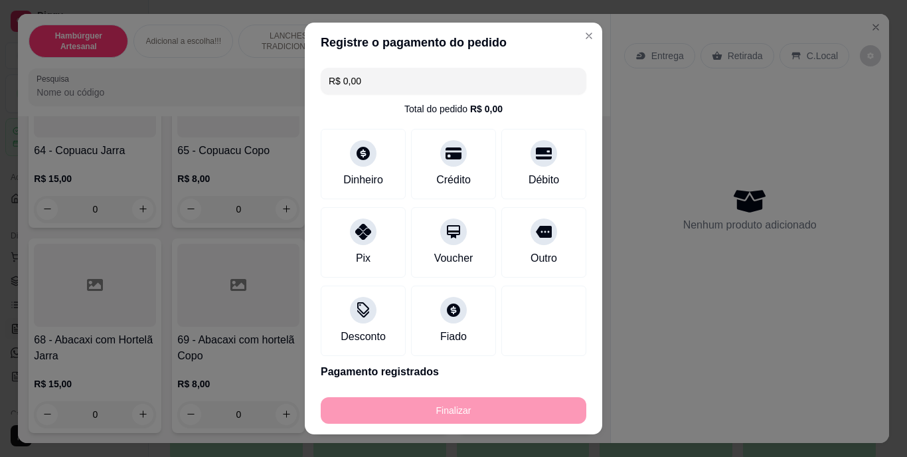
type input "-R$ 76,00"
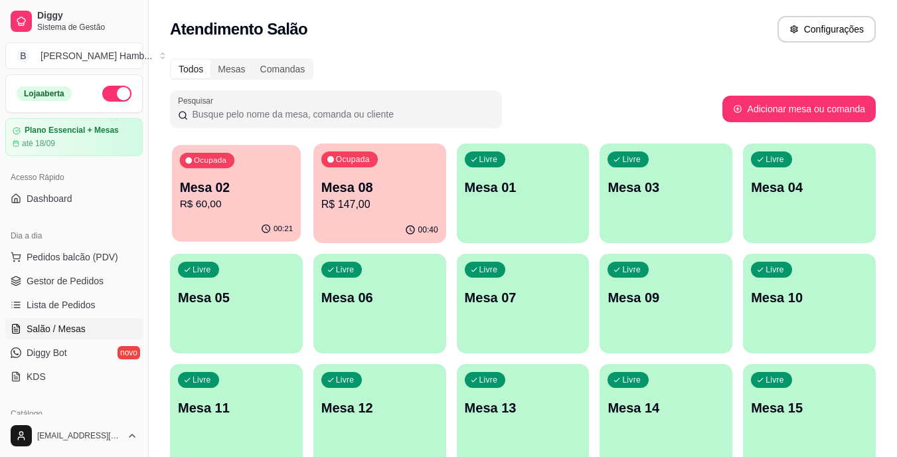
click at [261, 208] on p "R$ 60,00" at bounding box center [237, 203] width 114 height 15
click at [376, 198] on p "R$ 147,00" at bounding box center [380, 203] width 114 height 15
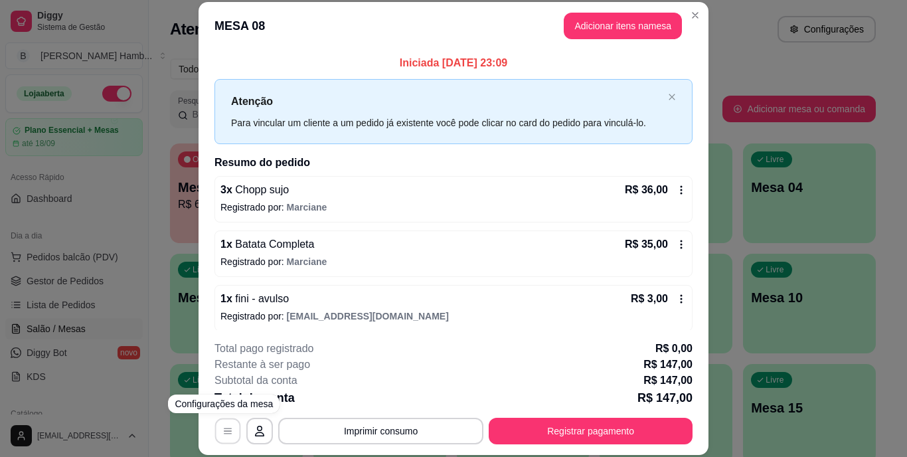
click at [224, 431] on icon "button" at bounding box center [228, 431] width 8 height 6
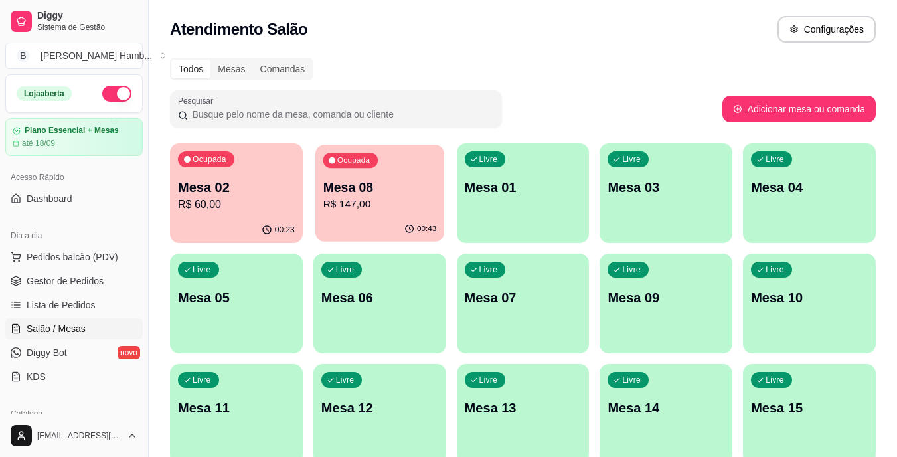
click at [403, 204] on p "R$ 147,00" at bounding box center [380, 203] width 114 height 15
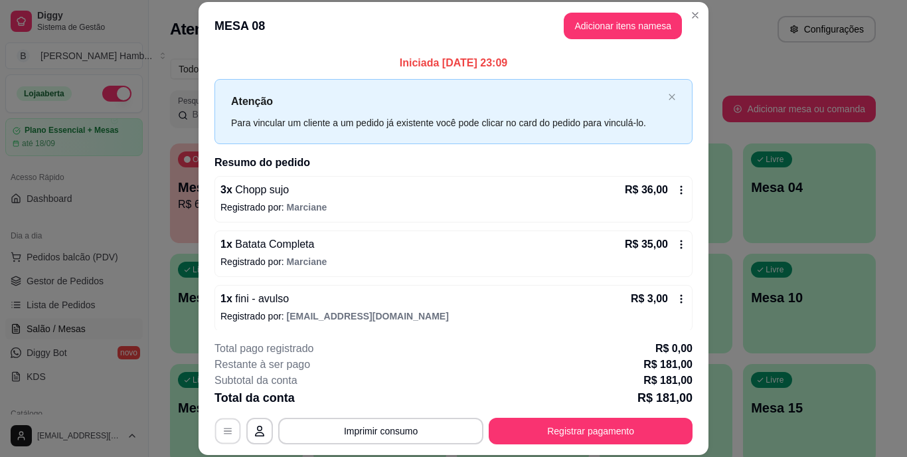
click at [225, 432] on icon "button" at bounding box center [227, 431] width 11 height 11
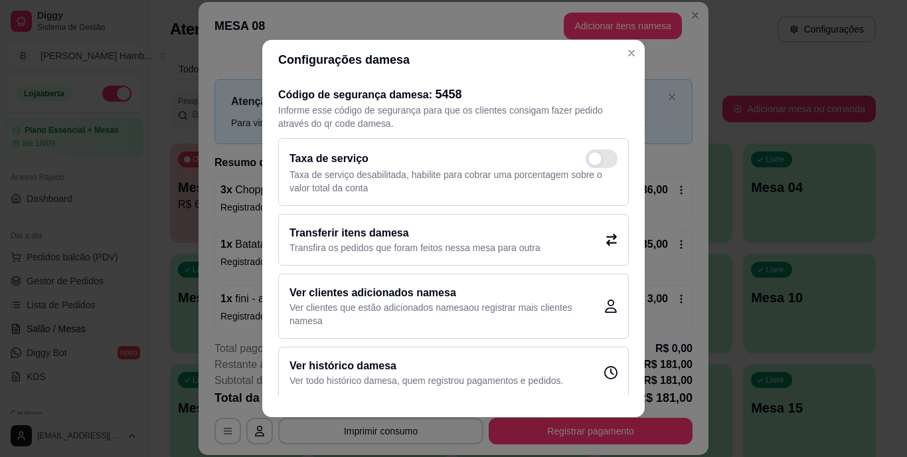
click at [329, 244] on p "Transfira os pedidos que foram feitos nessa mesa para outra" at bounding box center [414, 247] width 251 height 13
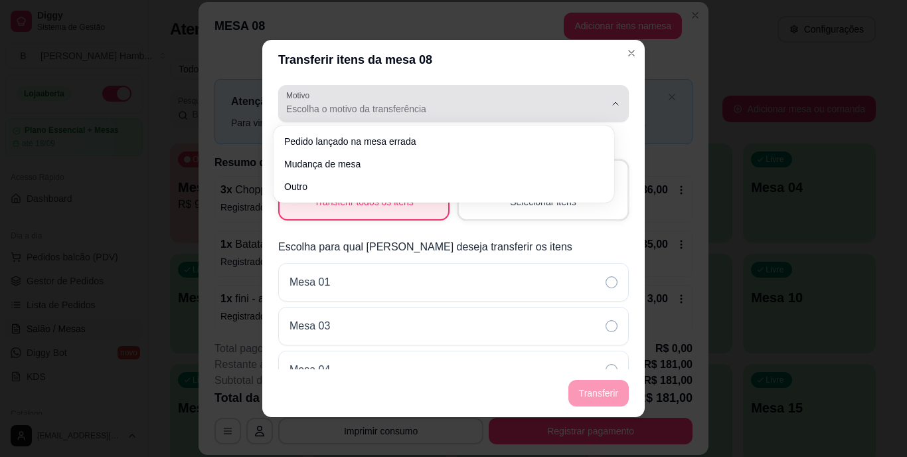
click at [418, 107] on span "Escolha o motivo da transferência" at bounding box center [445, 108] width 319 height 13
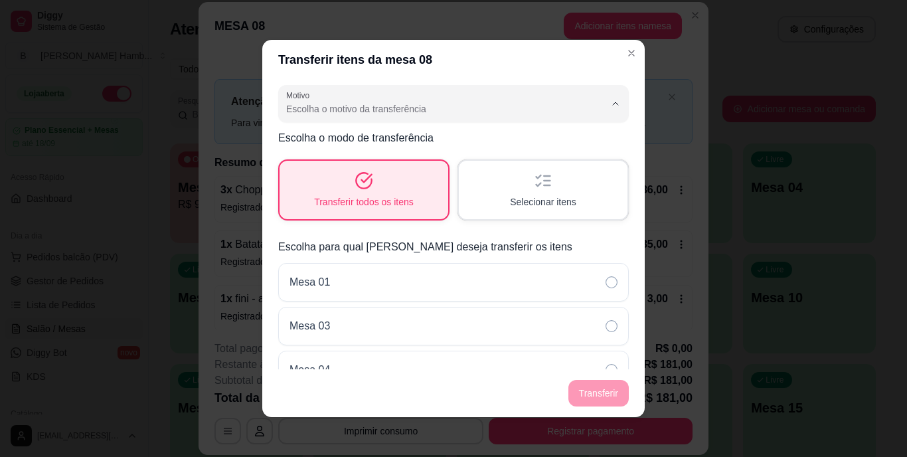
click at [389, 163] on span "Mudança de mesa" at bounding box center [437, 162] width 294 height 13
type input "TABLE_TRANSFER"
select select "TABLE_TRANSFER"
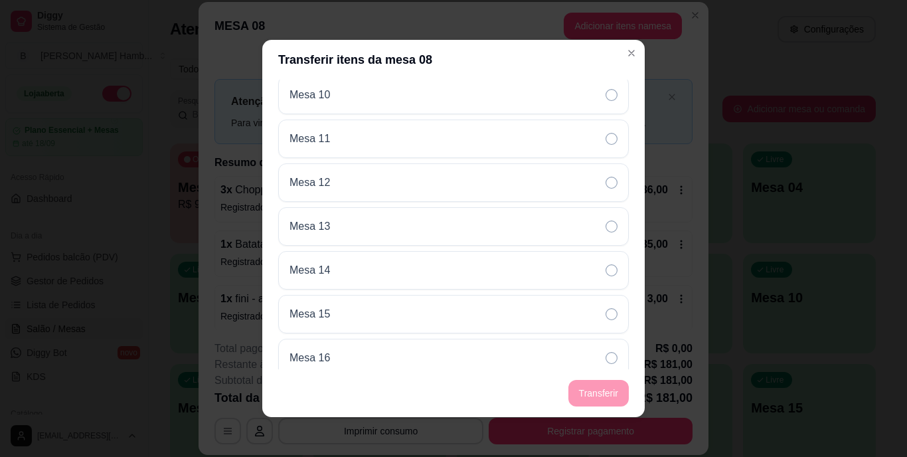
scroll to position [492, 0]
click at [416, 307] on div "Mesa 15" at bounding box center [453, 316] width 351 height 39
click at [575, 390] on button "Transferir" at bounding box center [598, 393] width 59 height 26
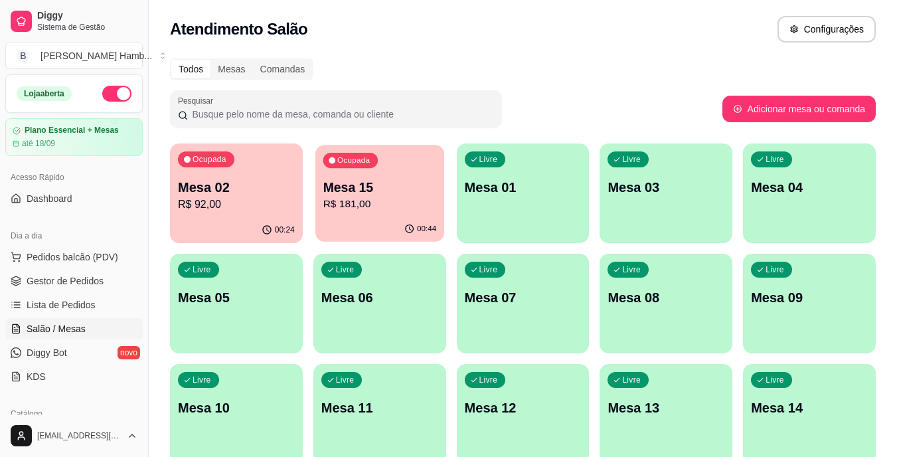
click at [405, 193] on p "Mesa 15" at bounding box center [380, 188] width 114 height 18
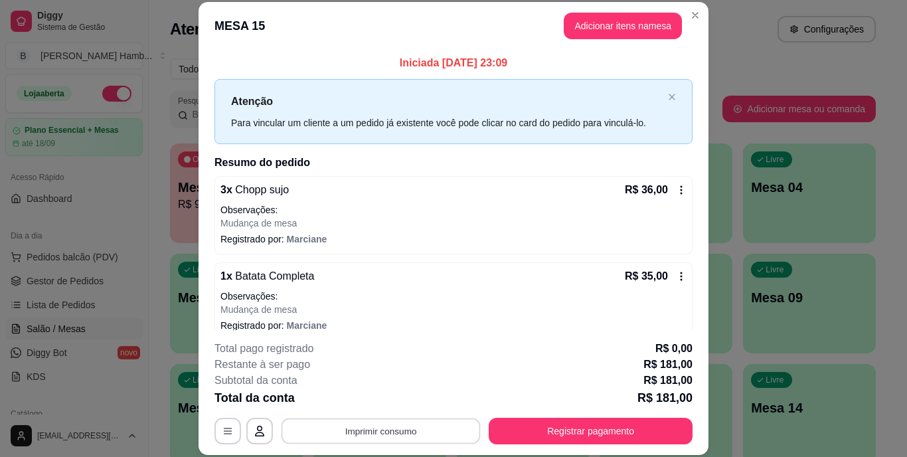
click at [325, 426] on button "Imprimir consumo" at bounding box center [380, 431] width 199 height 26
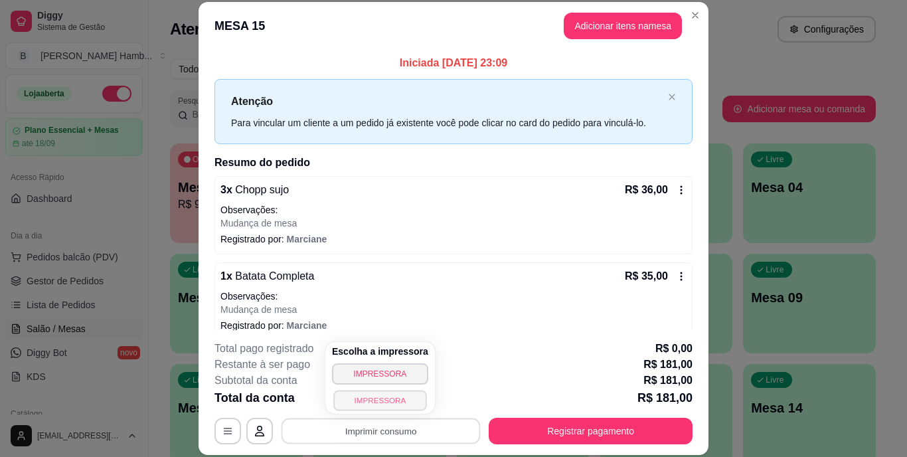
click at [353, 396] on button "IMPRESSORA" at bounding box center [379, 400] width 93 height 21
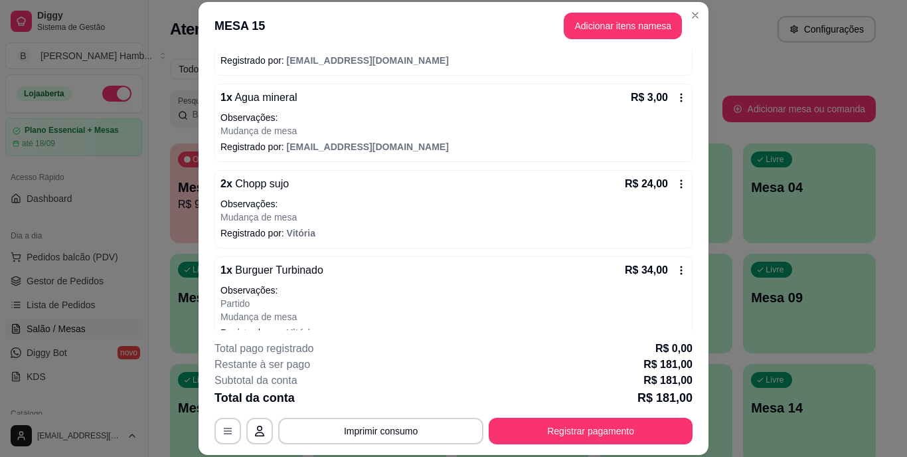
scroll to position [560, 0]
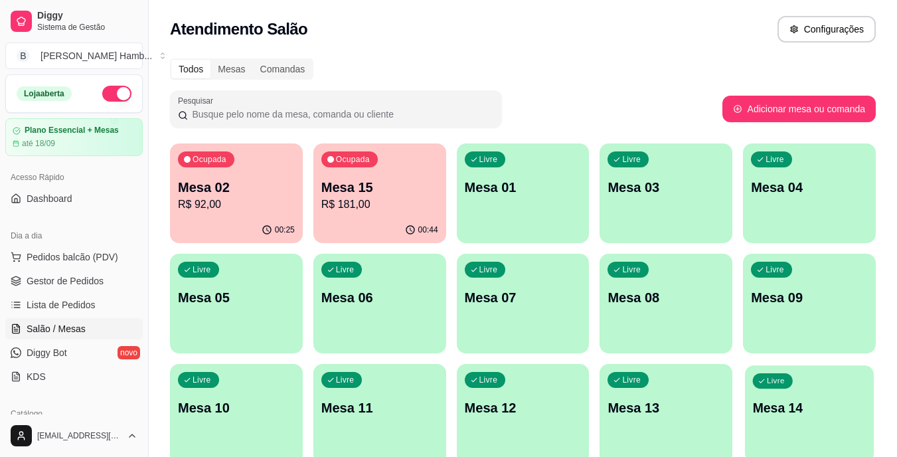
click at [769, 388] on div "Livre Mesa 14" at bounding box center [809, 405] width 129 height 81
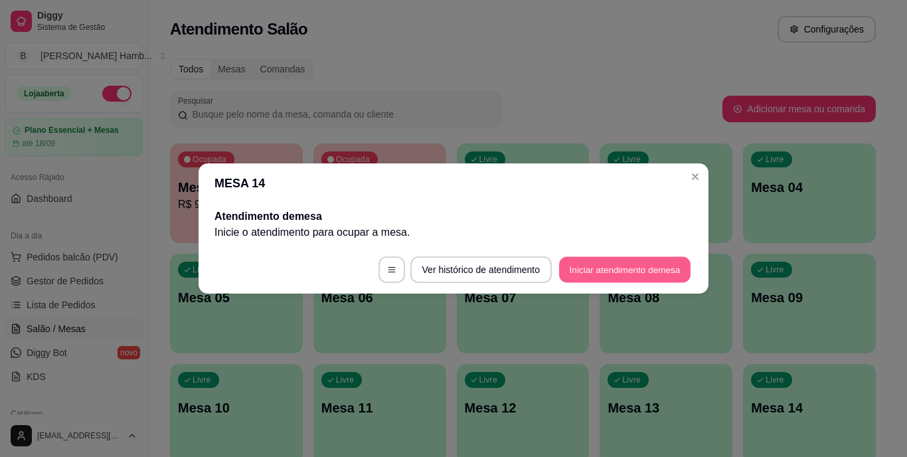
click at [583, 264] on button "Iniciar atendimento de mesa" at bounding box center [624, 270] width 131 height 26
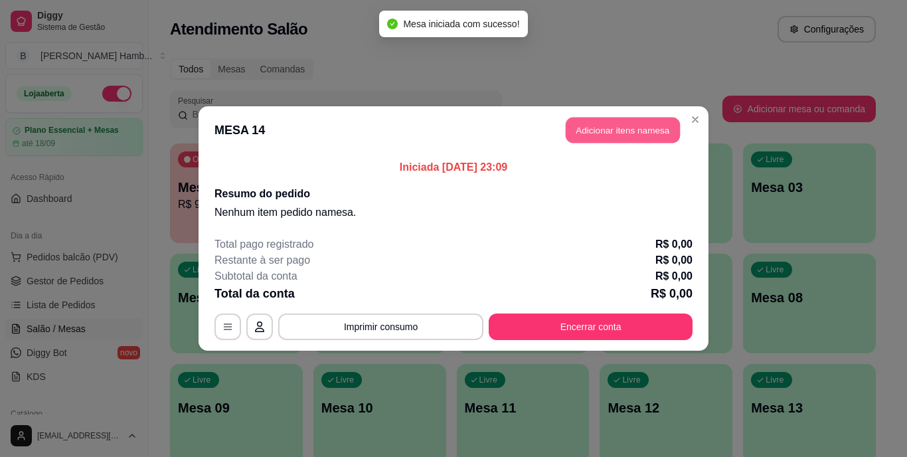
click at [603, 139] on button "Adicionar itens na mesa" at bounding box center [623, 131] width 114 height 26
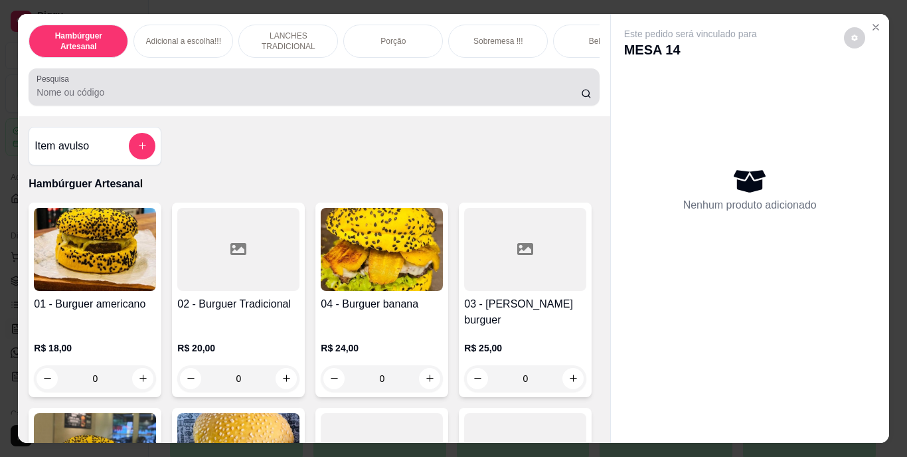
click at [524, 99] on input "Pesquisa" at bounding box center [309, 92] width 544 height 13
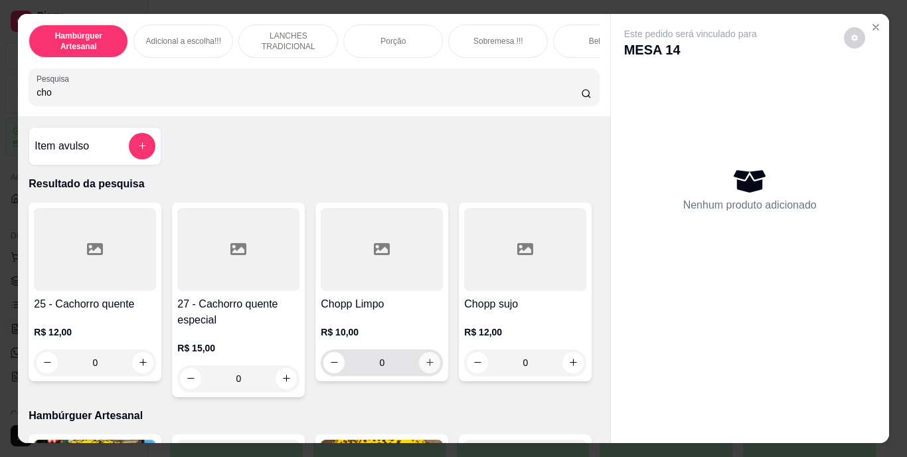
type input "cho"
click at [425, 362] on icon "increase-product-quantity" at bounding box center [430, 362] width 10 height 10
type input "1"
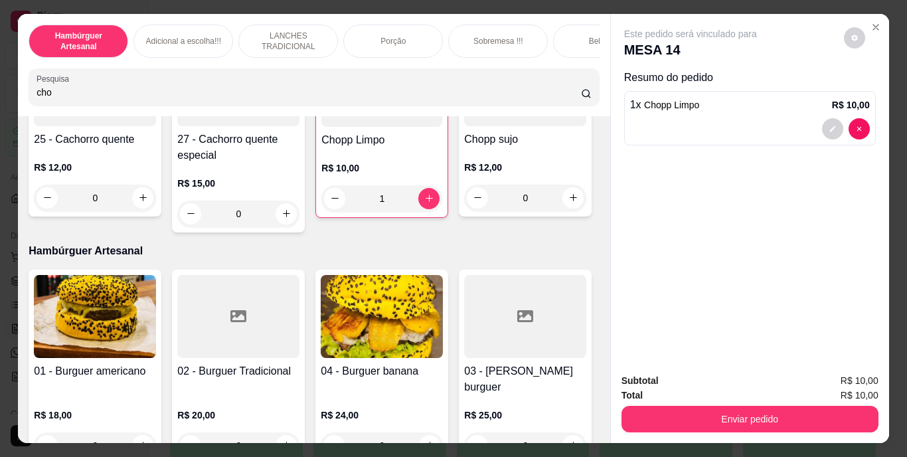
scroll to position [181, 0]
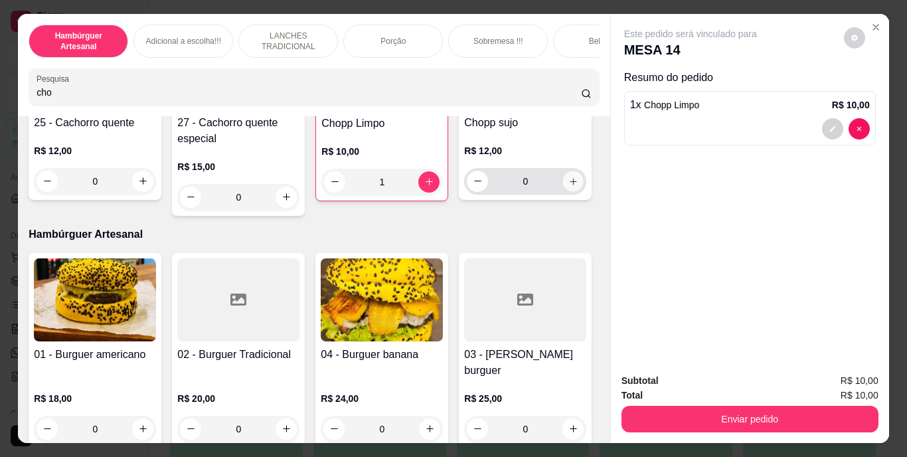
click at [568, 186] on icon "increase-product-quantity" at bounding box center [573, 181] width 10 height 10
type input "1"
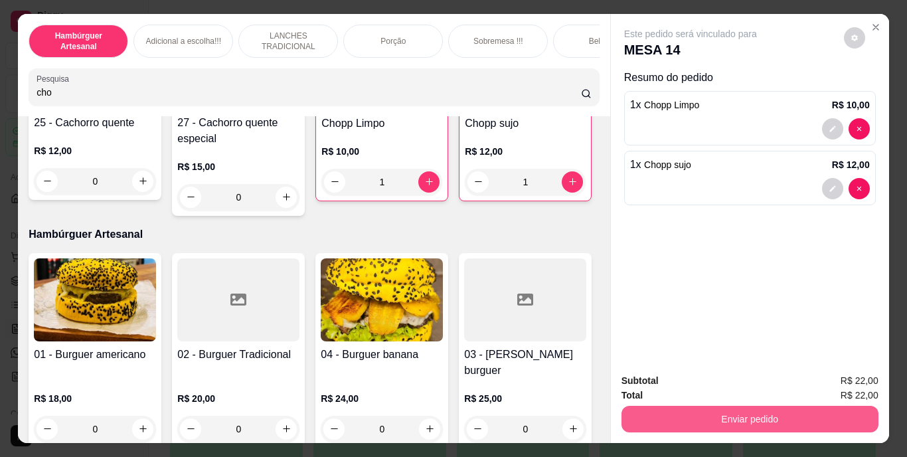
click at [660, 417] on button "Enviar pedido" at bounding box center [749, 419] width 257 height 27
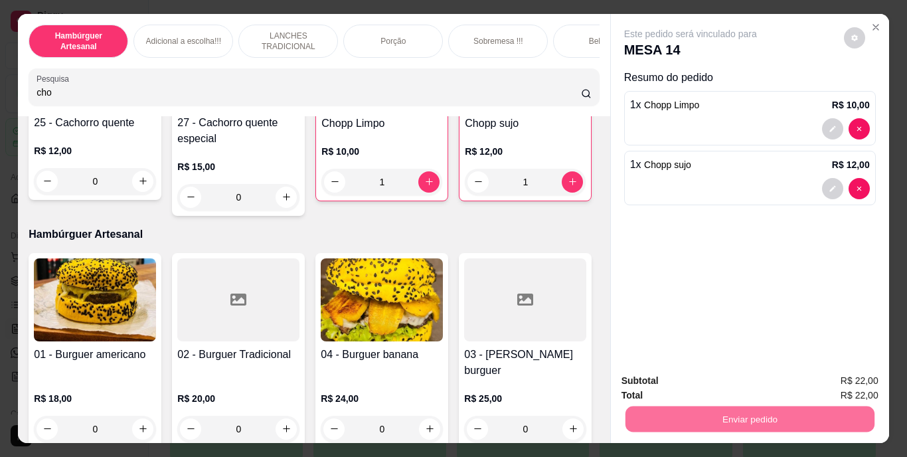
click at [660, 371] on button "Não registrar e enviar pedido" at bounding box center [706, 381] width 134 height 25
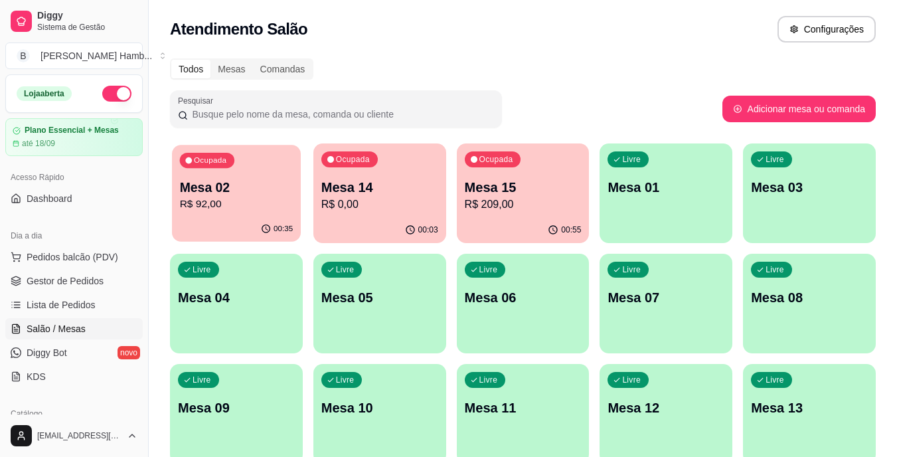
click at [250, 215] on div "Ocupada Mesa 02 R$ 92,00" at bounding box center [236, 181] width 129 height 72
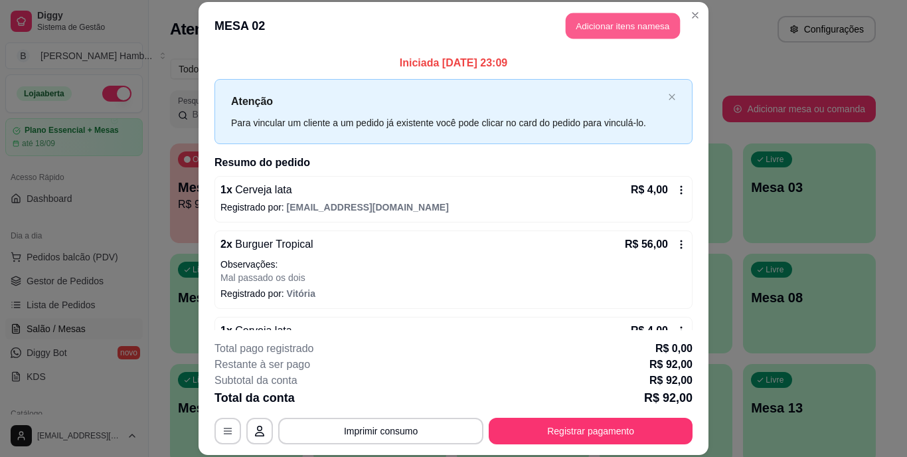
click at [638, 23] on button "Adicionar itens na mesa" at bounding box center [623, 26] width 114 height 26
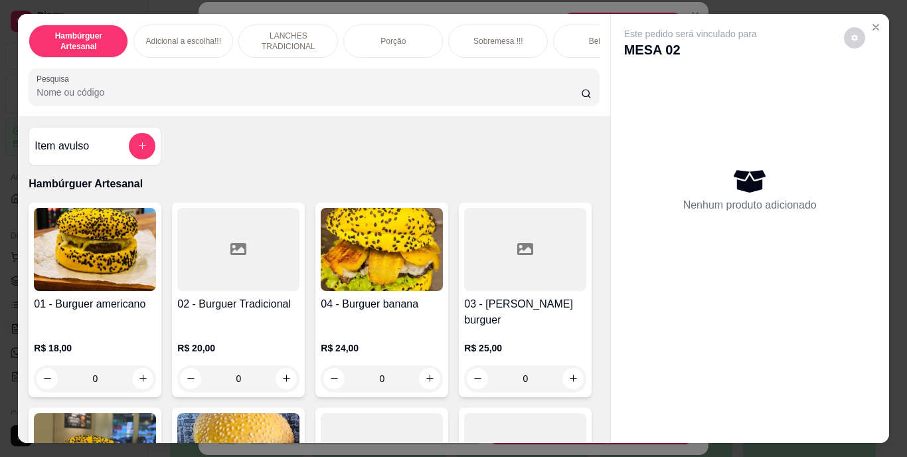
click at [457, 96] on input "Pesquisa" at bounding box center [309, 92] width 544 height 13
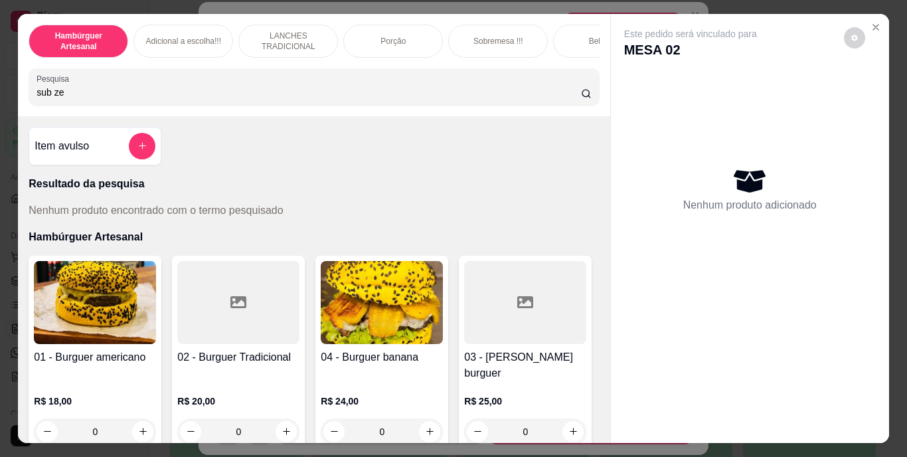
click at [414, 99] on input "sub ze" at bounding box center [309, 92] width 544 height 13
type input "s"
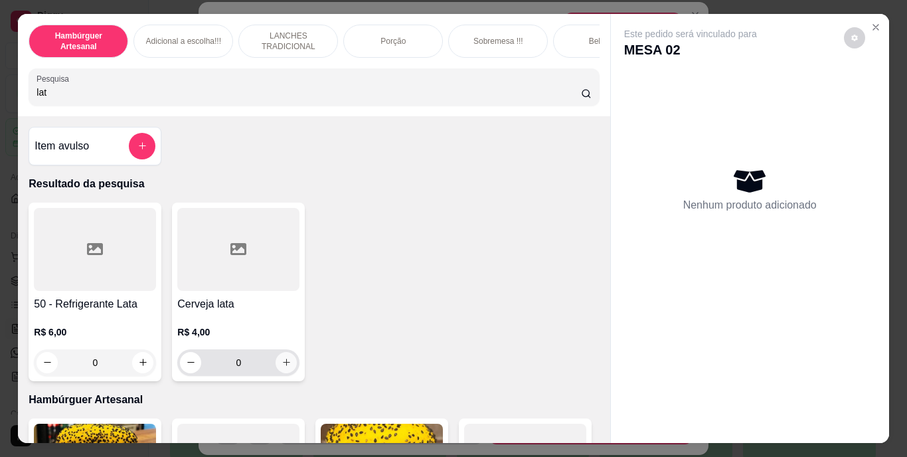
type input "lat"
click at [276, 362] on button "increase-product-quantity" at bounding box center [286, 362] width 21 height 21
type input "1"
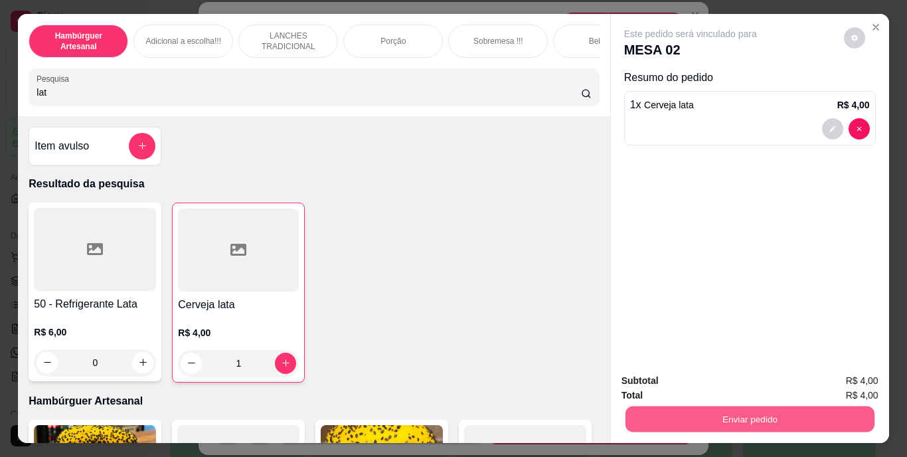
click at [712, 406] on button "Enviar pedido" at bounding box center [749, 419] width 249 height 26
click at [749, 380] on button "Não registrar e enviar pedido" at bounding box center [706, 381] width 134 height 25
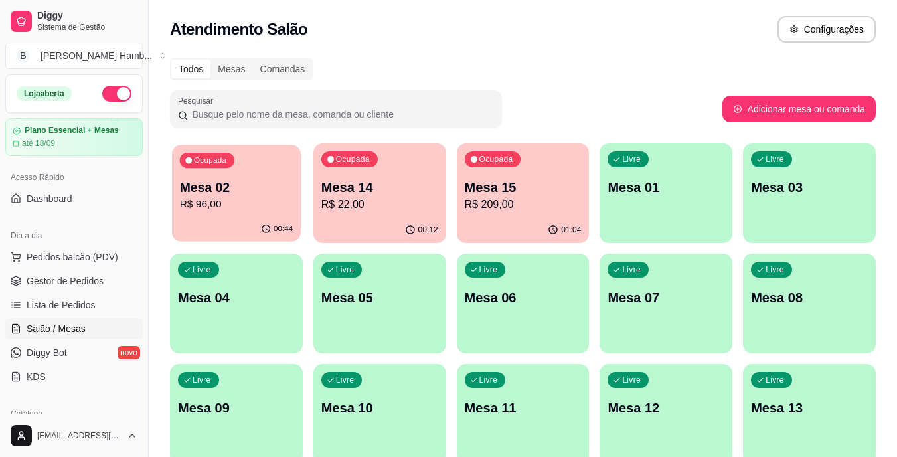
click at [269, 196] on div "Mesa 02 R$ 96,00" at bounding box center [237, 195] width 114 height 33
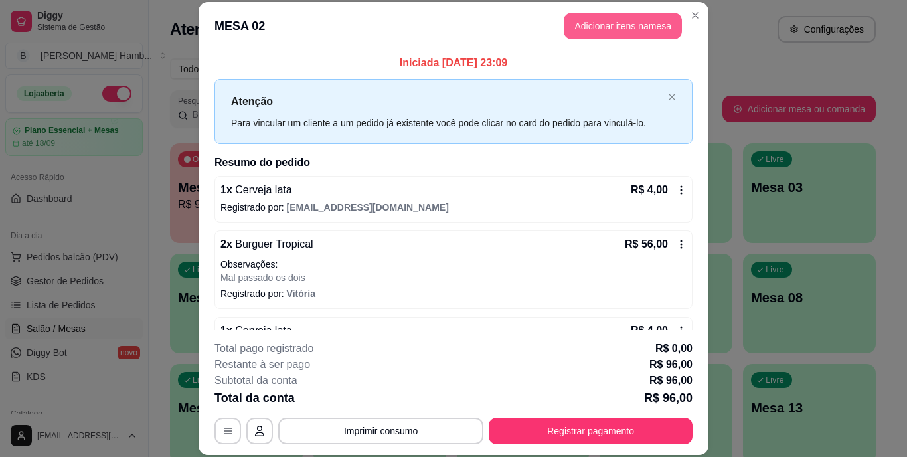
click at [595, 26] on button "Adicionar itens na mesa" at bounding box center [623, 26] width 118 height 27
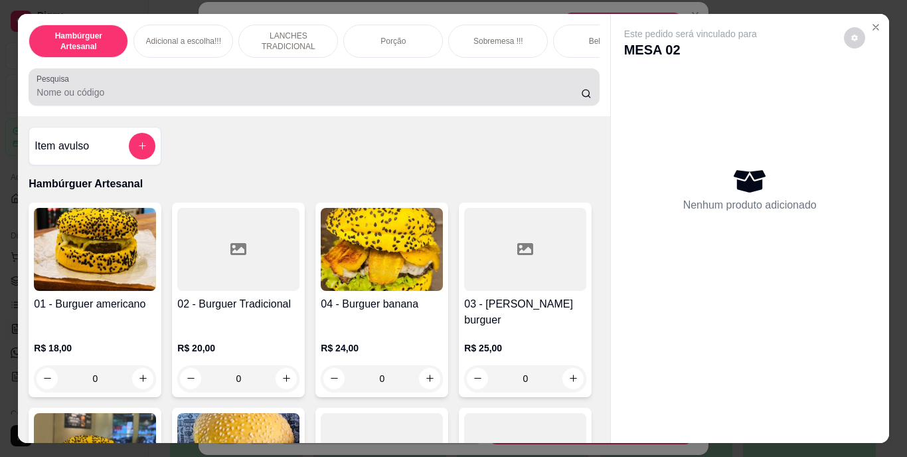
click at [507, 82] on div at bounding box center [314, 87] width 554 height 27
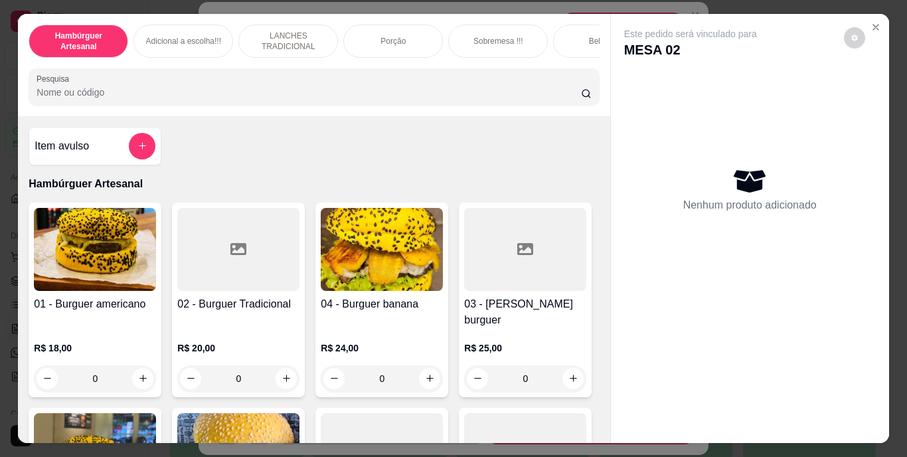
type input "c"
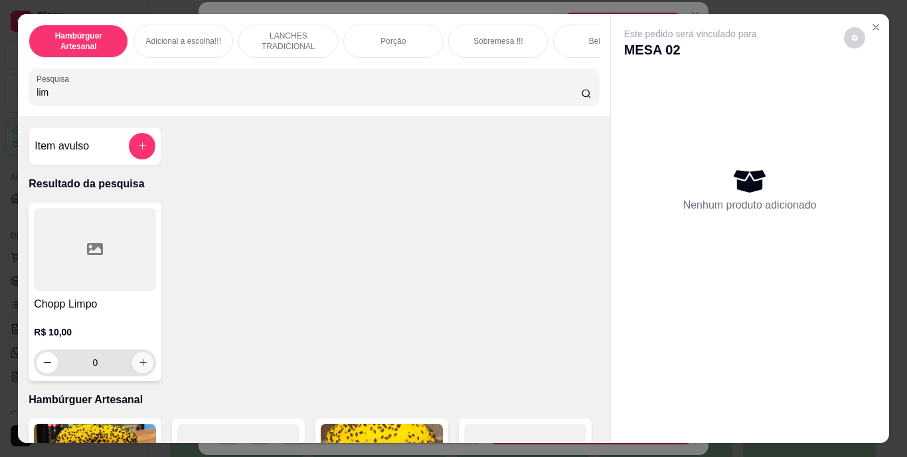
type input "lim"
click at [143, 366] on icon "increase-product-quantity" at bounding box center [143, 362] width 10 height 10
type input "1"
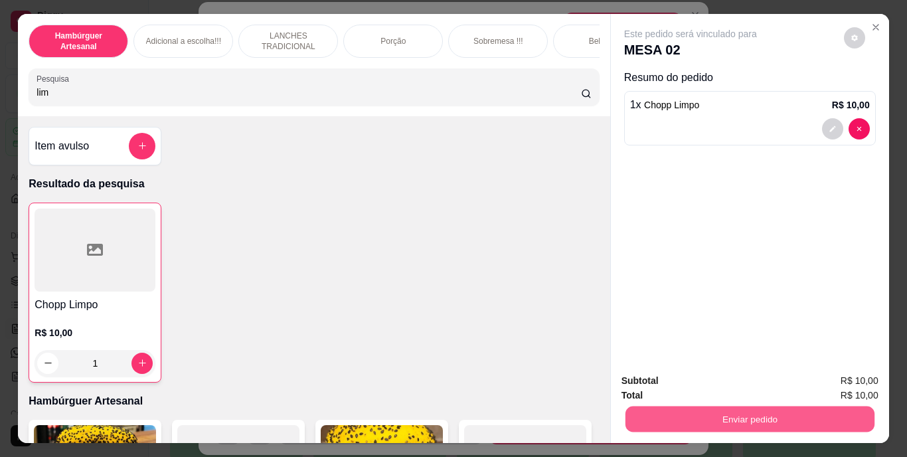
click at [637, 412] on button "Enviar pedido" at bounding box center [749, 419] width 249 height 26
click at [647, 383] on button "Não registrar e enviar pedido" at bounding box center [706, 381] width 134 height 25
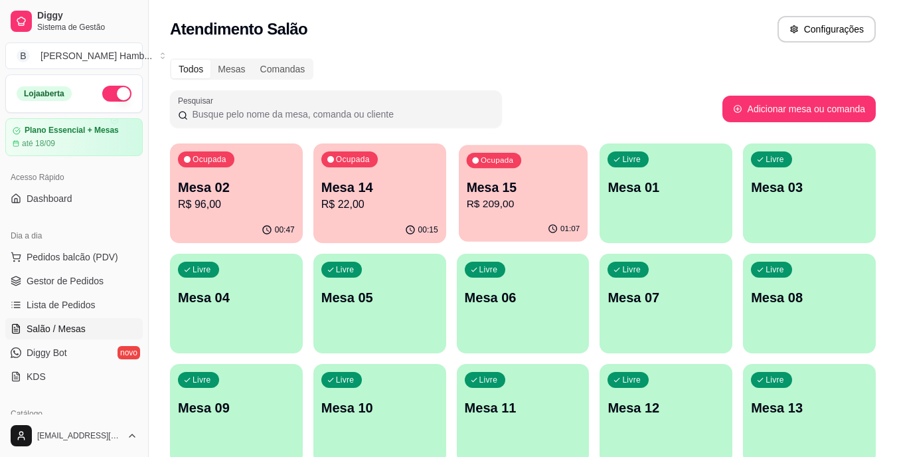
click at [480, 208] on p "R$ 209,00" at bounding box center [523, 203] width 114 height 15
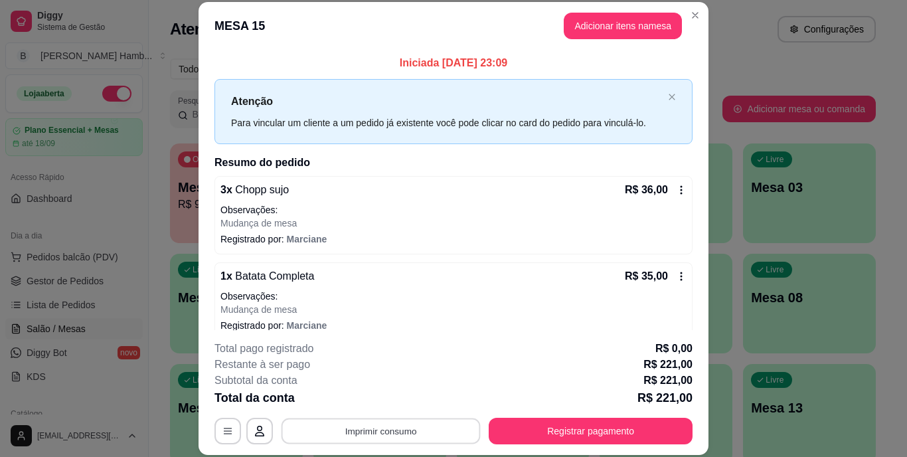
click at [390, 436] on button "Imprimir consumo" at bounding box center [380, 431] width 199 height 26
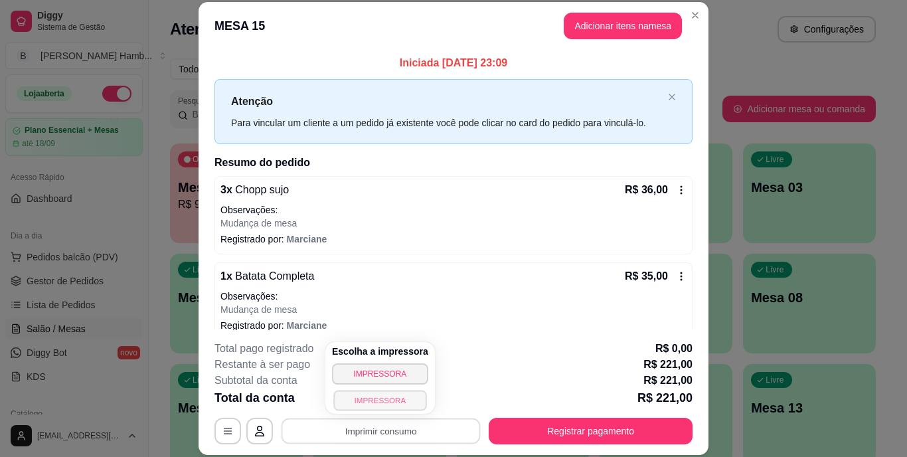
click at [396, 400] on button "IMPRESSORA" at bounding box center [379, 400] width 93 height 21
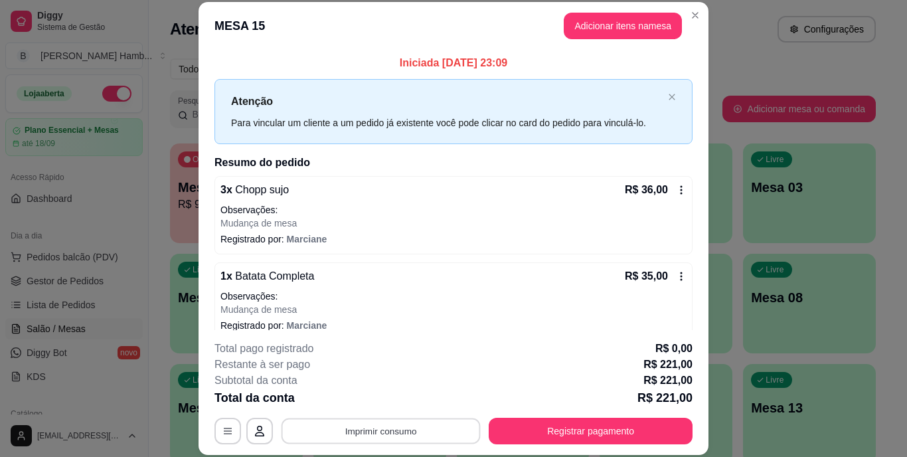
click at [390, 426] on button "Imprimir consumo" at bounding box center [380, 431] width 199 height 26
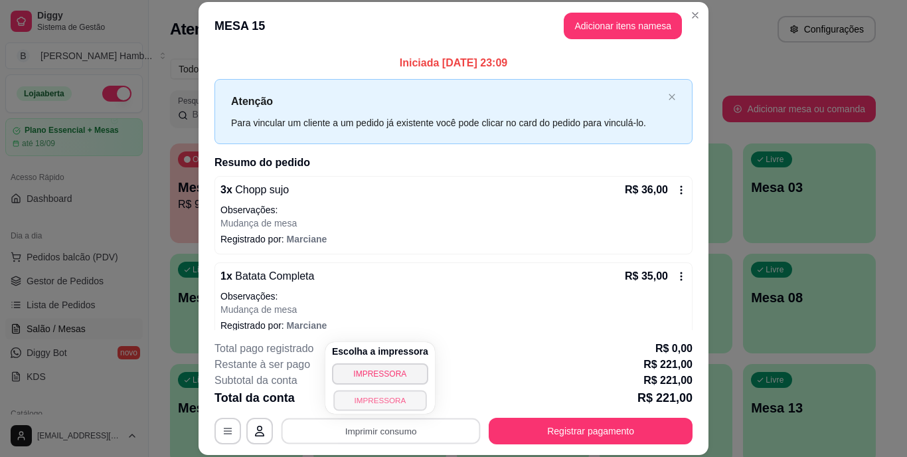
click at [374, 394] on button "IMPRESSORA" at bounding box center [379, 400] width 93 height 21
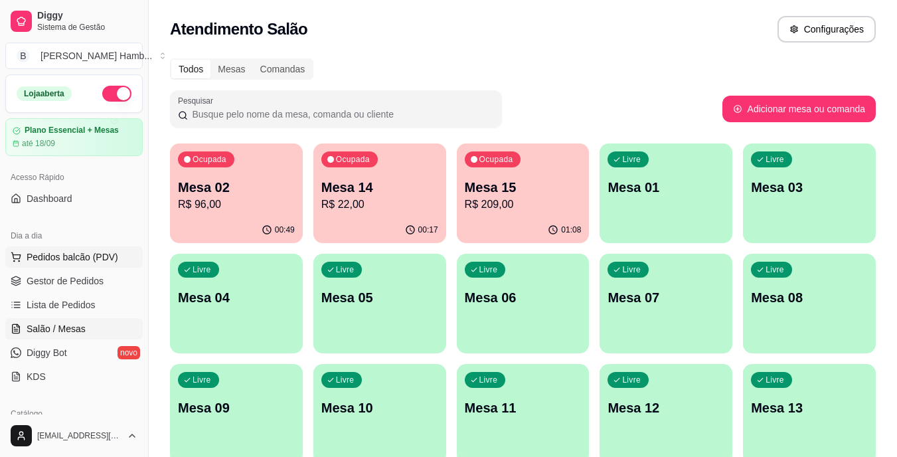
click at [119, 253] on button "Pedidos balcão (PDV)" at bounding box center [73, 256] width 137 height 21
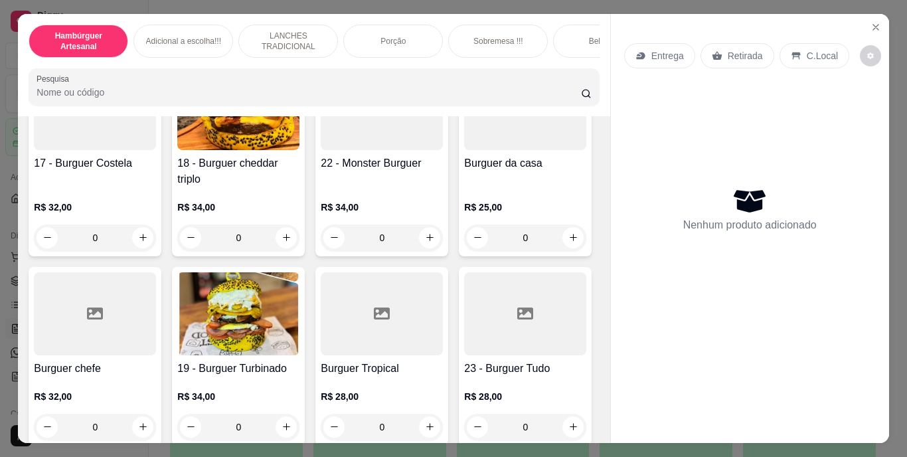
scroll to position [996, 0]
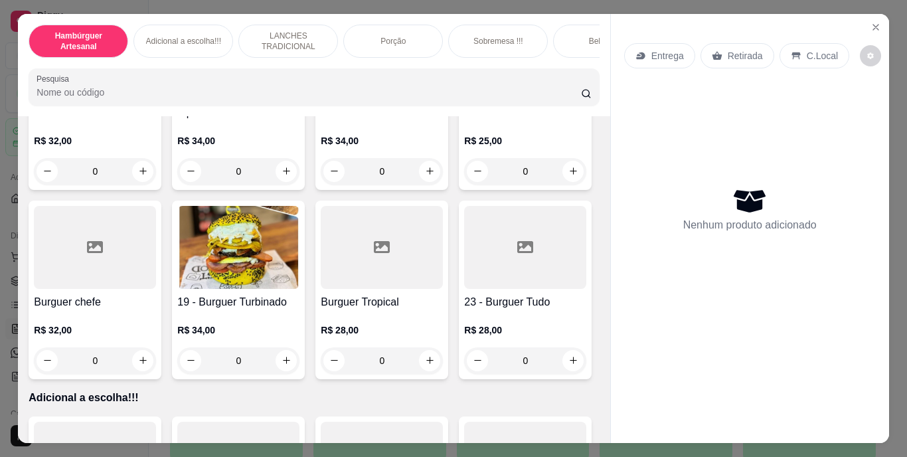
type input "1"
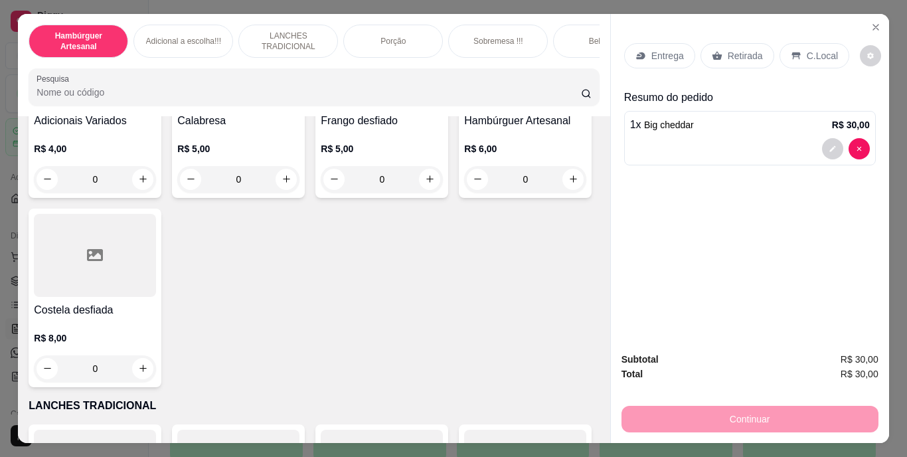
scroll to position [1527, 0]
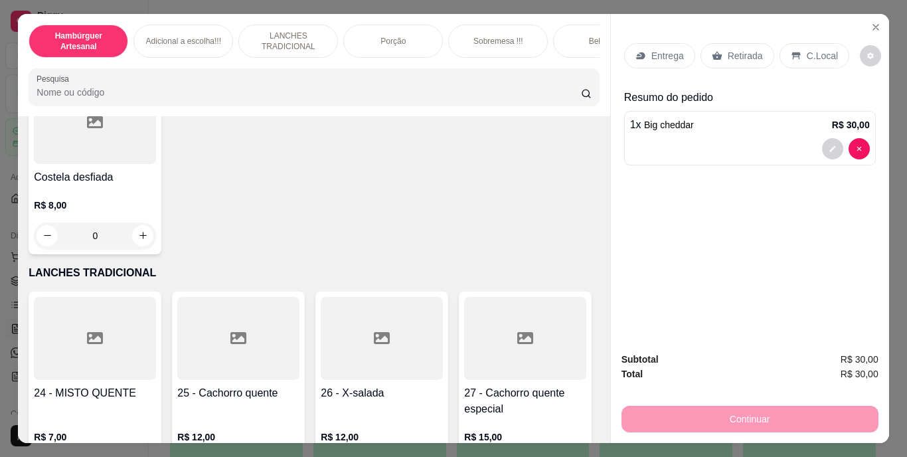
click at [140, 60] on div "0" at bounding box center [95, 46] width 122 height 27
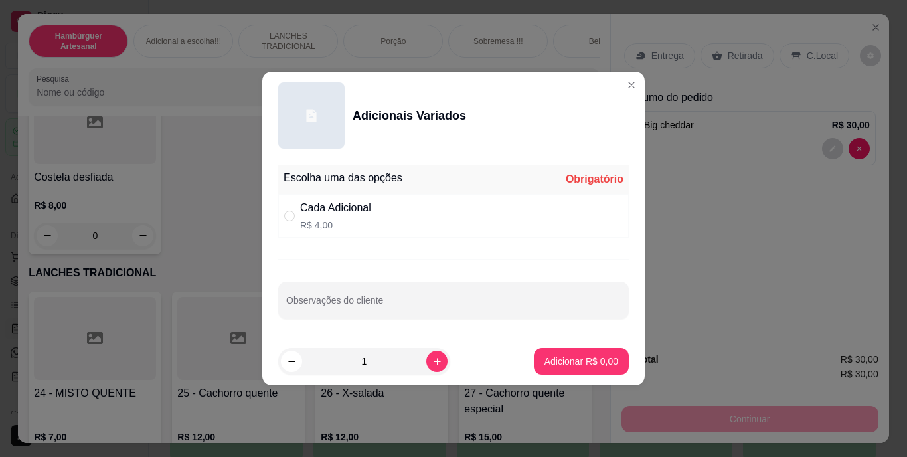
click at [402, 211] on div "Cada Adicional R$ 4,00" at bounding box center [453, 216] width 351 height 44
radio input "true"
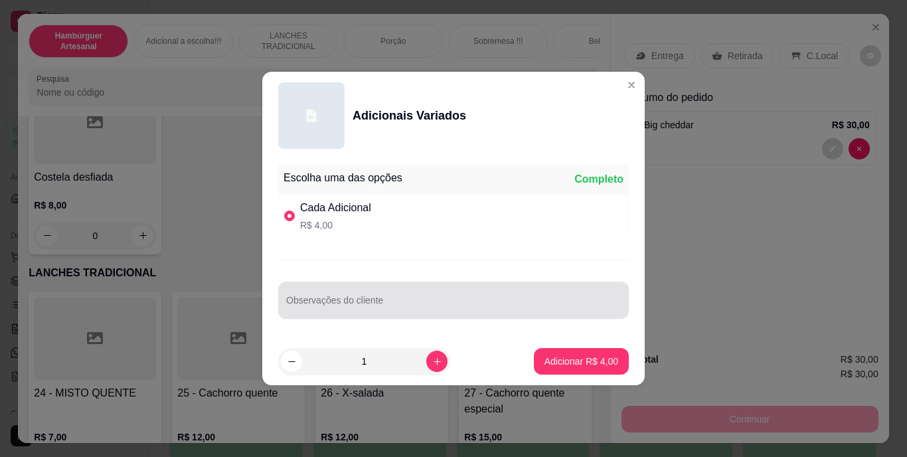
click at [404, 300] on input "Observações do cliente" at bounding box center [453, 305] width 335 height 13
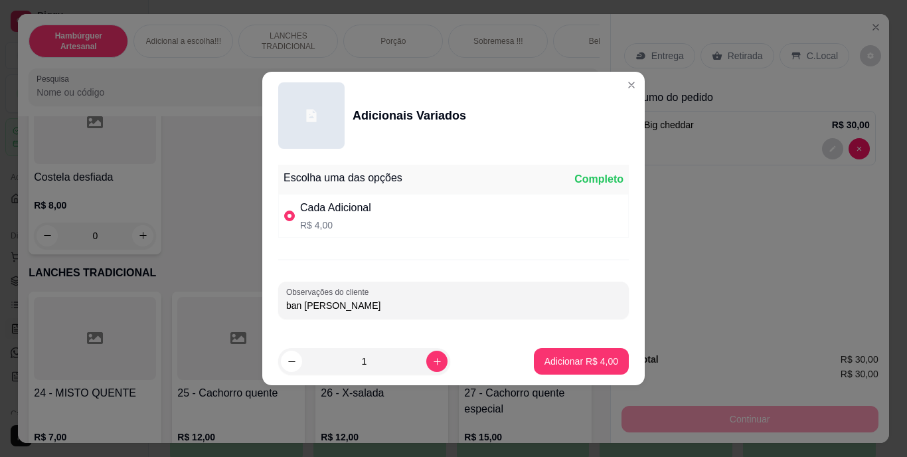
click at [301, 307] on input "ban ana" at bounding box center [453, 305] width 335 height 13
click at [318, 304] on input "ba ana" at bounding box center [453, 305] width 335 height 13
type input "banana"
click at [538, 351] on button "Adicionar R$ 4,00" at bounding box center [581, 362] width 92 height 26
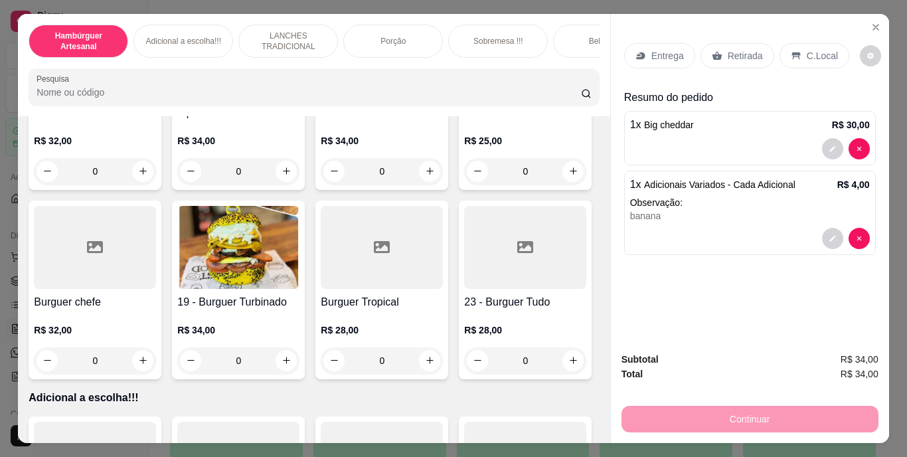
scroll to position [993, 0]
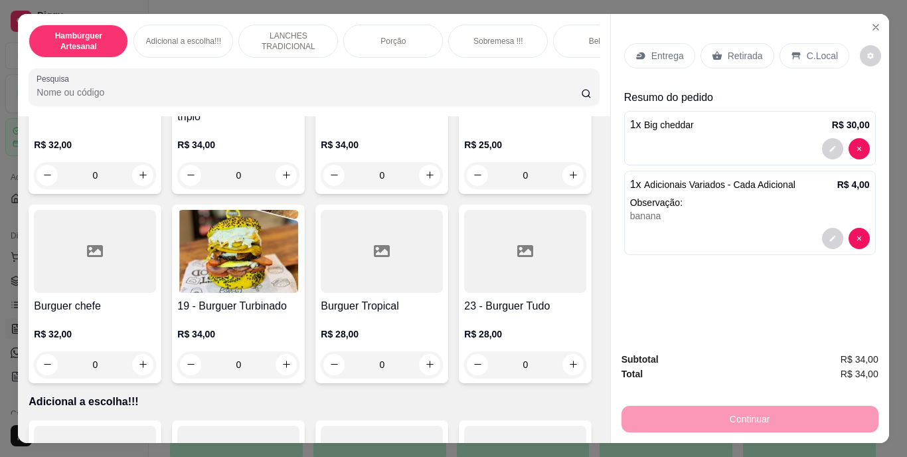
type input "2"
click at [824, 138] on button "decrease-product-quantity" at bounding box center [832, 148] width 21 height 21
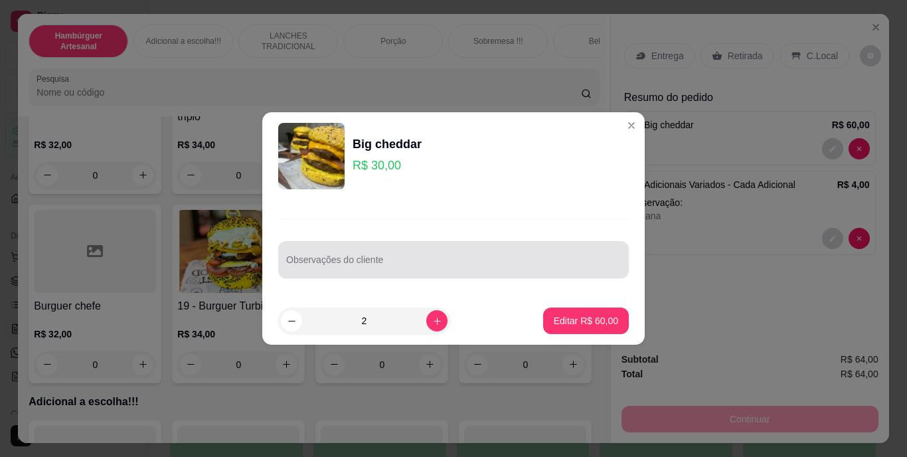
click at [513, 248] on div at bounding box center [453, 259] width 335 height 27
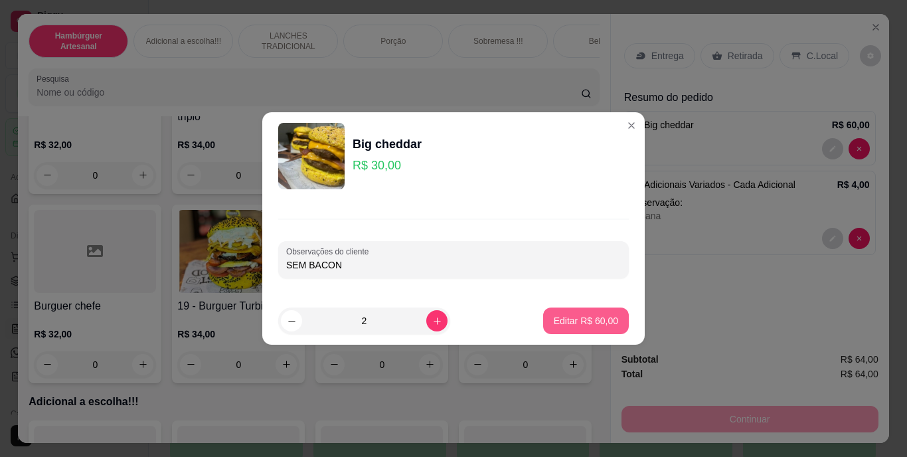
type input "SEM BACON"
click at [558, 313] on button "Editar R$ 60,00" at bounding box center [585, 321] width 83 height 26
type input "0"
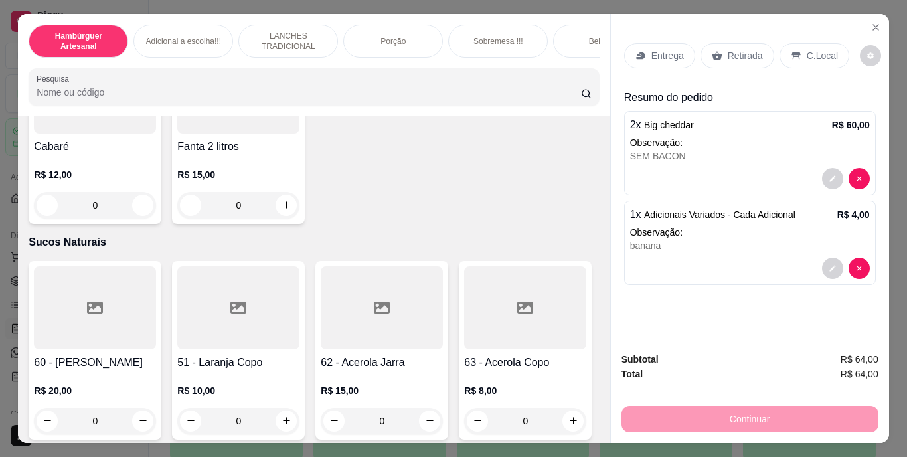
scroll to position [3971, 0]
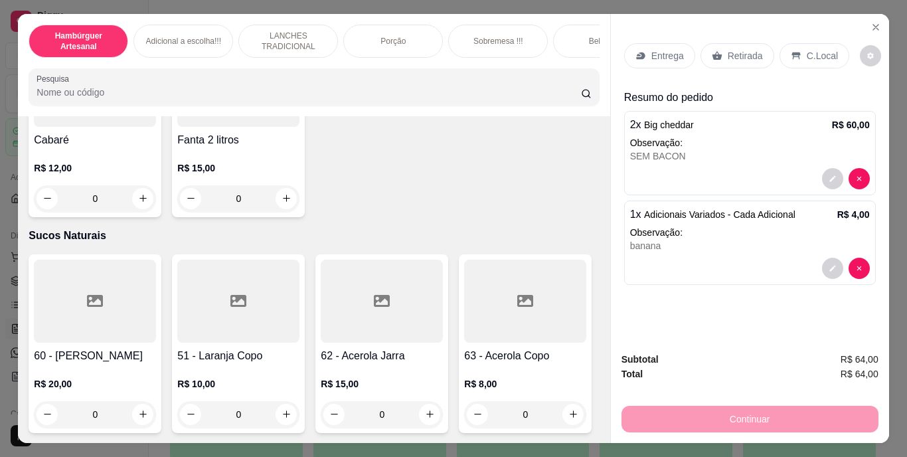
type input "1"
click at [750, 50] on p "Retirada" at bounding box center [745, 55] width 35 height 13
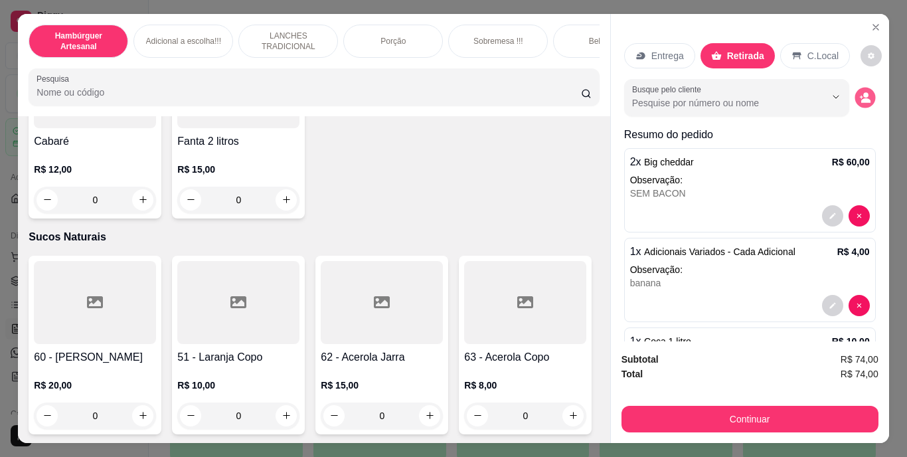
click at [854, 93] on button "decrease-product-quantity" at bounding box center [864, 97] width 21 height 21
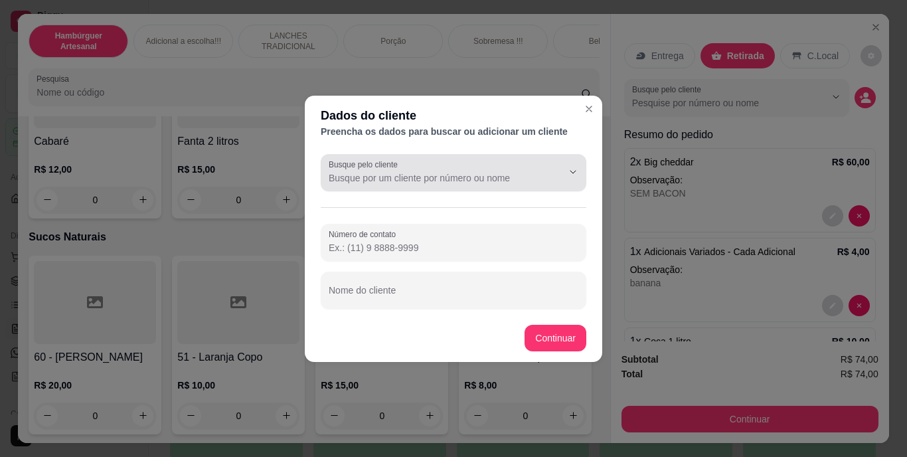
click at [550, 171] on icon "Show suggestions" at bounding box center [554, 172] width 11 height 11
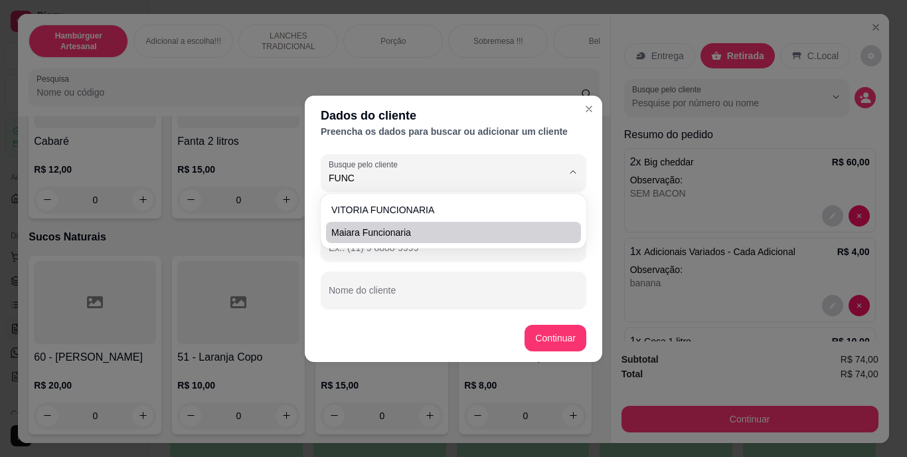
click at [546, 234] on span "maiara funcionaria" at bounding box center [446, 232] width 231 height 13
type input "maiara funcionaria"
type input "(69) 9 9380-1859"
type input "maiara funcionaria"
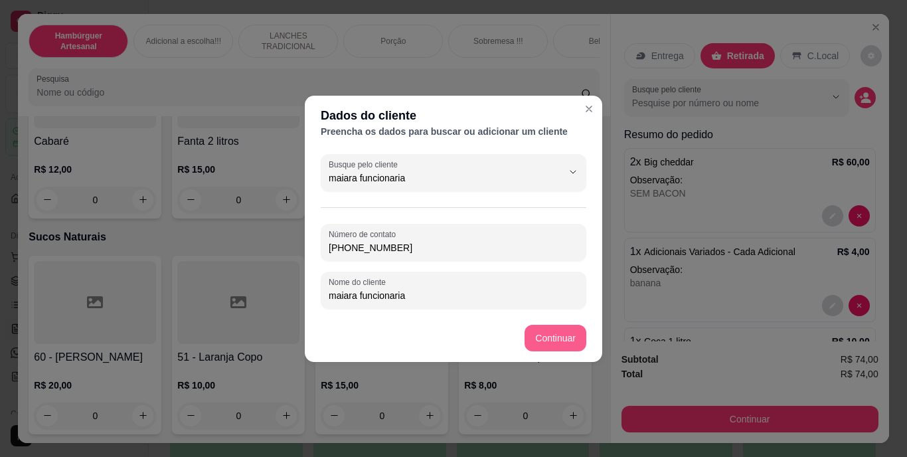
type input "maiara funcionaria"
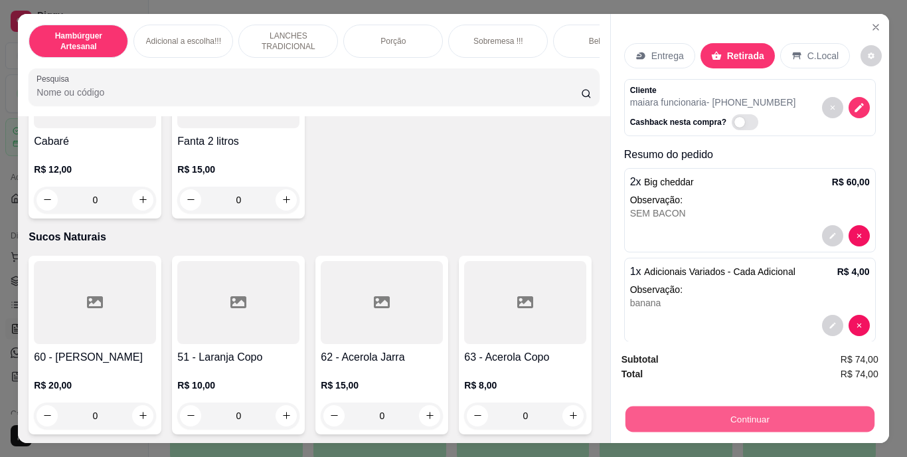
click at [698, 420] on button "Continuar" at bounding box center [749, 419] width 249 height 26
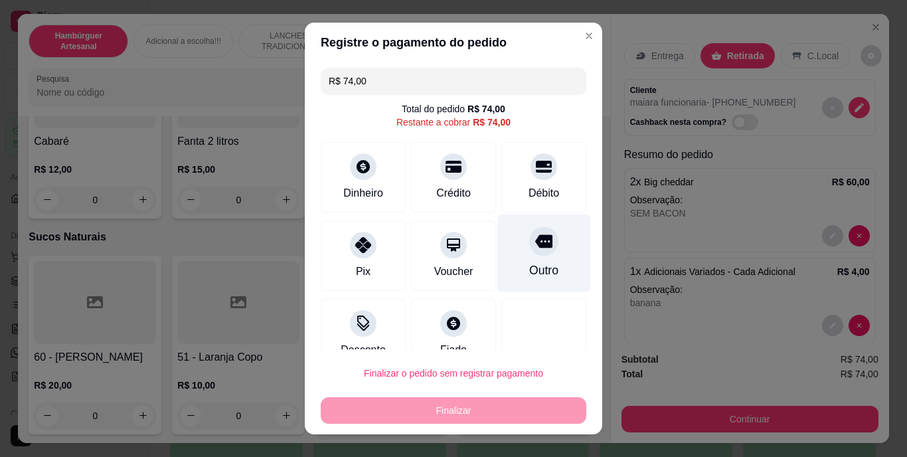
click at [529, 270] on div "Outro" at bounding box center [543, 270] width 29 height 17
type input "R$ 0,00"
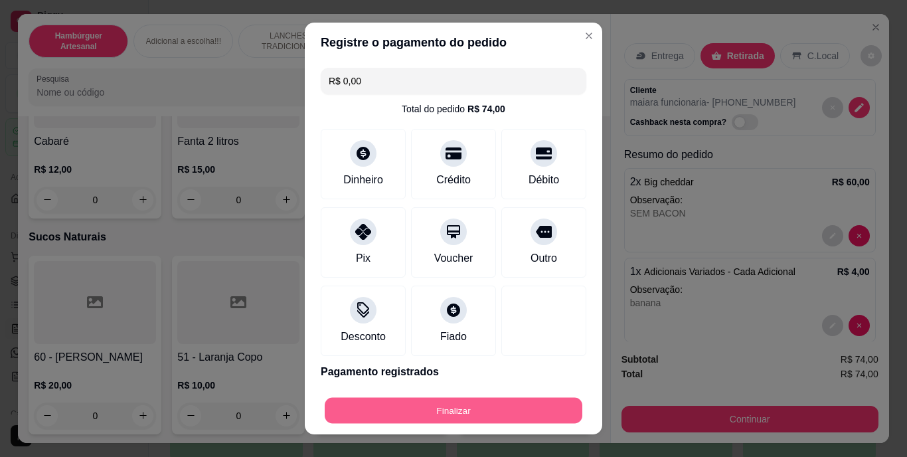
click at [477, 401] on button "Finalizar" at bounding box center [454, 410] width 258 height 26
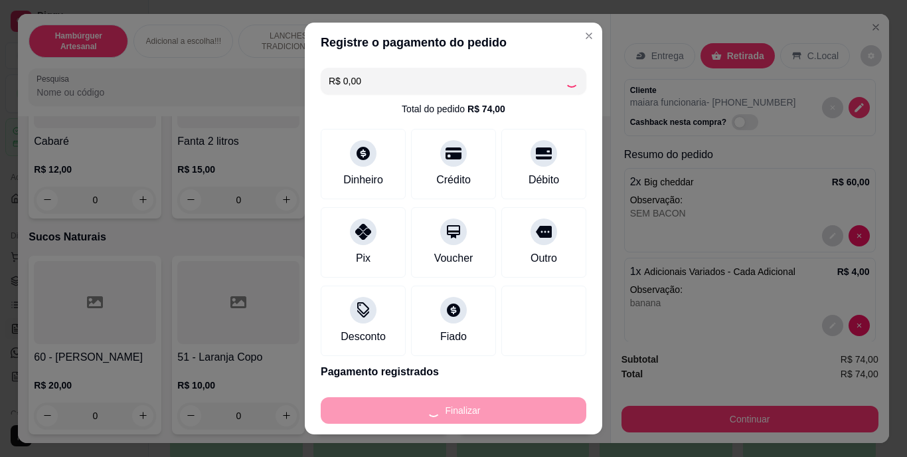
type input "0"
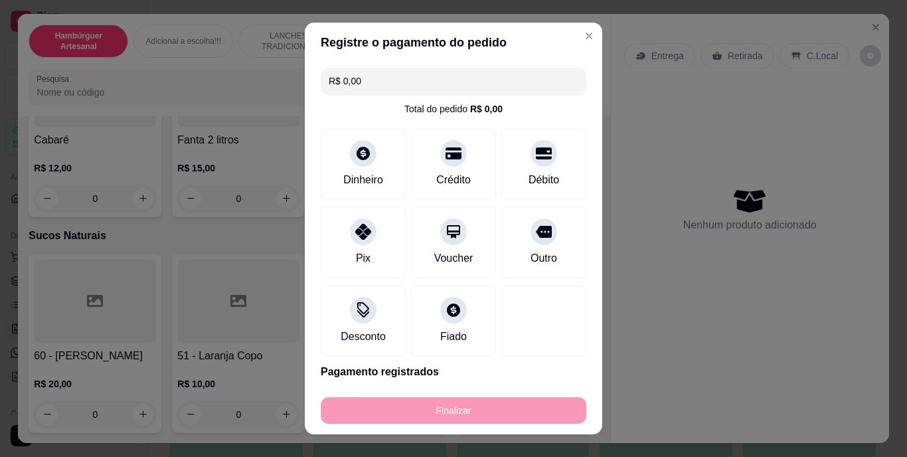
type input "-R$ 74,00"
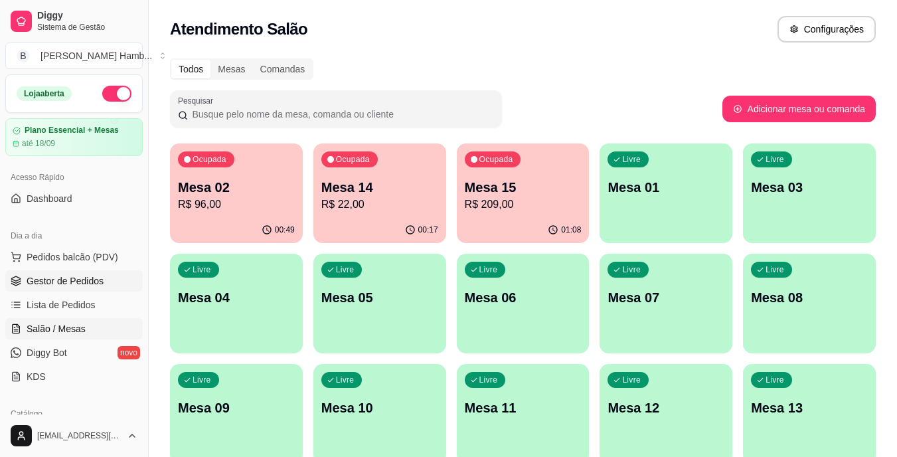
click at [127, 285] on link "Gestor de Pedidos" at bounding box center [73, 280] width 137 height 21
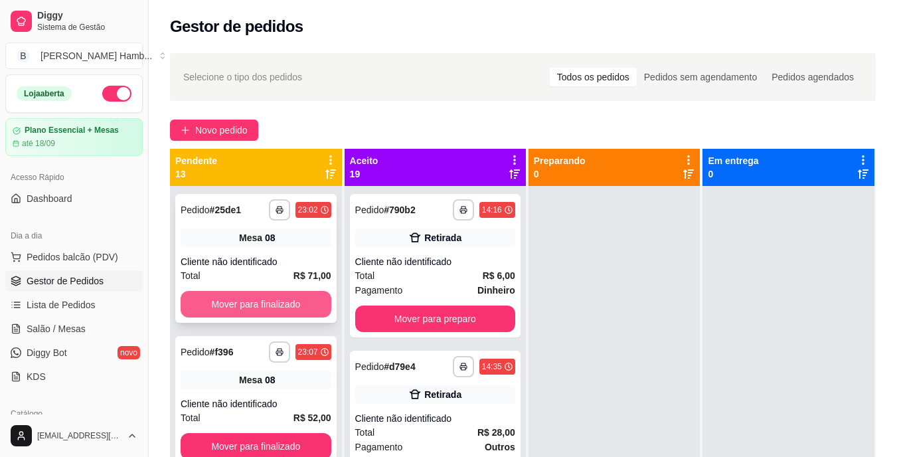
click at [254, 299] on button "Mover para finalizado" at bounding box center [256, 304] width 151 height 27
click at [254, 300] on button "Mover para finalizado" at bounding box center [256, 304] width 151 height 27
click at [254, 300] on button "Mover para finalizado" at bounding box center [256, 304] width 146 height 26
click at [253, 300] on button "Mover para finalizado" at bounding box center [256, 304] width 146 height 26
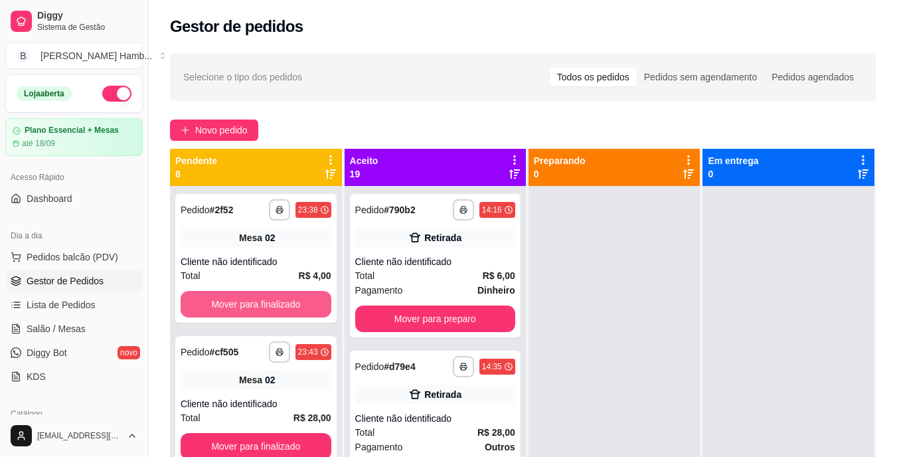
click at [253, 300] on button "Mover para finalizado" at bounding box center [256, 304] width 151 height 27
click at [253, 300] on button "Mover para finalizado" at bounding box center [256, 304] width 146 height 26
click at [253, 301] on button "Mover para finalizado" at bounding box center [256, 304] width 146 height 26
click at [253, 301] on button "Mover para finalizado" at bounding box center [256, 304] width 151 height 27
click at [253, 301] on button "Mover para finalizado" at bounding box center [256, 304] width 146 height 26
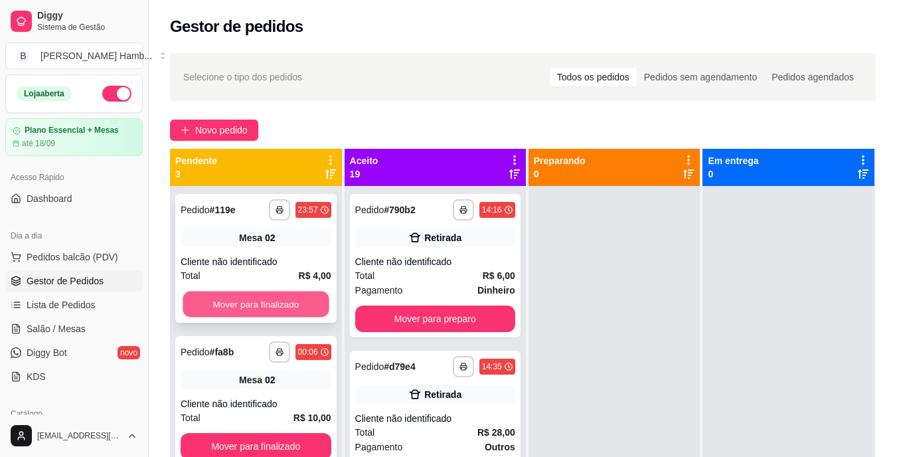
click at [233, 304] on button "Mover para finalizado" at bounding box center [256, 304] width 146 height 26
click at [233, 304] on div "Mover para finalizado" at bounding box center [256, 304] width 151 height 27
click at [233, 305] on button "Mover para finalizado" at bounding box center [256, 304] width 146 height 26
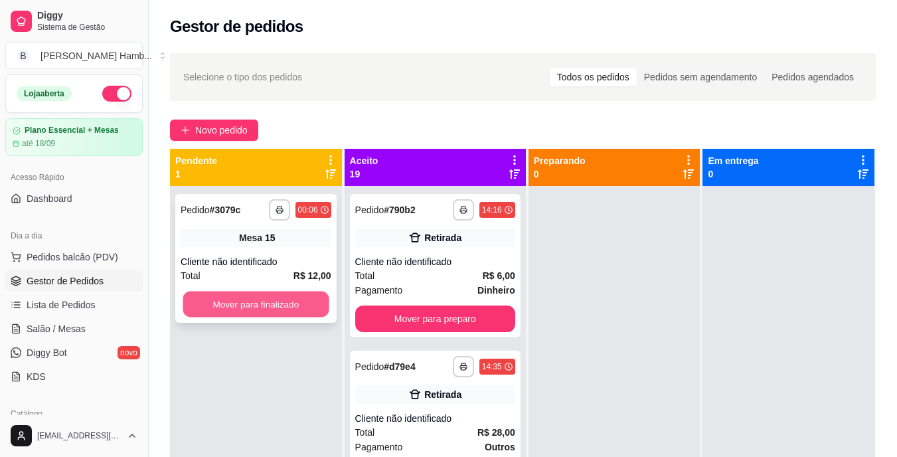
click at [235, 305] on button "Mover para finalizado" at bounding box center [256, 304] width 146 height 26
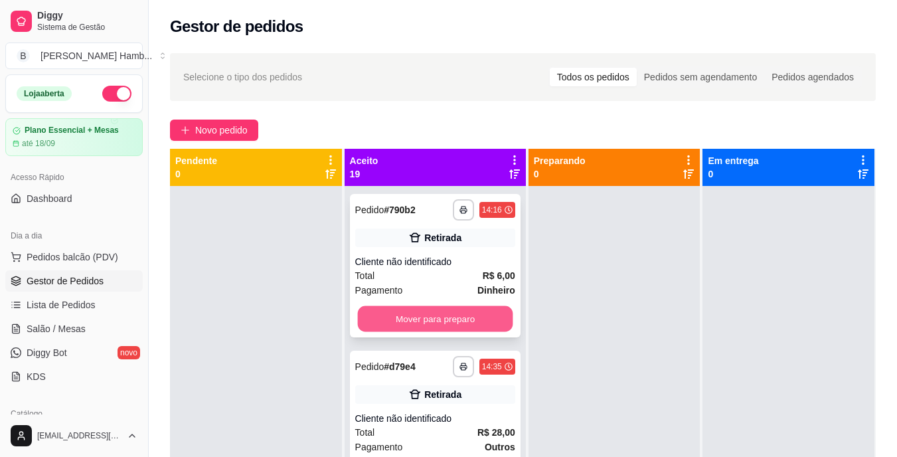
click at [428, 312] on button "Mover para preparo" at bounding box center [434, 319] width 155 height 26
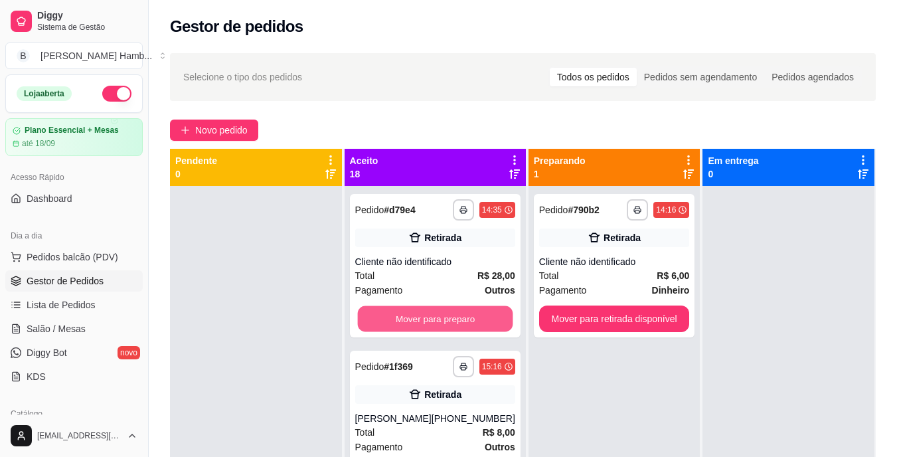
click at [430, 311] on button "Mover para preparo" at bounding box center [434, 319] width 155 height 26
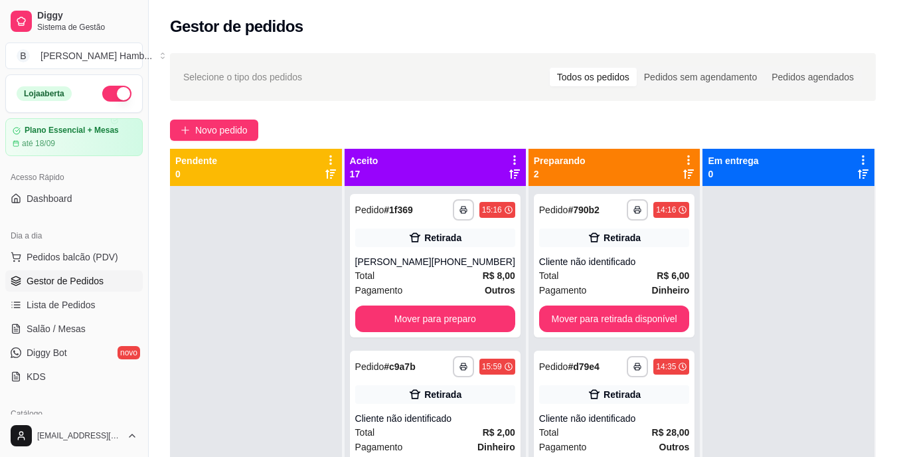
click at [430, 311] on div "**********" at bounding box center [435, 265] width 171 height 143
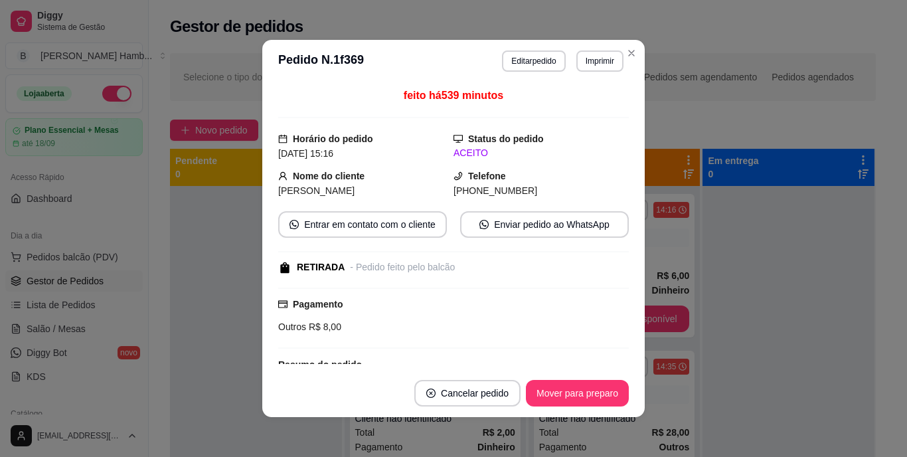
drag, startPoint x: 445, startPoint y: 337, endPoint x: 465, endPoint y: 354, distance: 26.8
click at [465, 354] on div "feito há 539 minutos Horário do pedido 05/09/2025 15:16 Status do pedido ACEITO…" at bounding box center [453, 226] width 351 height 276
click at [549, 392] on button "Mover para preparo" at bounding box center [577, 393] width 103 height 27
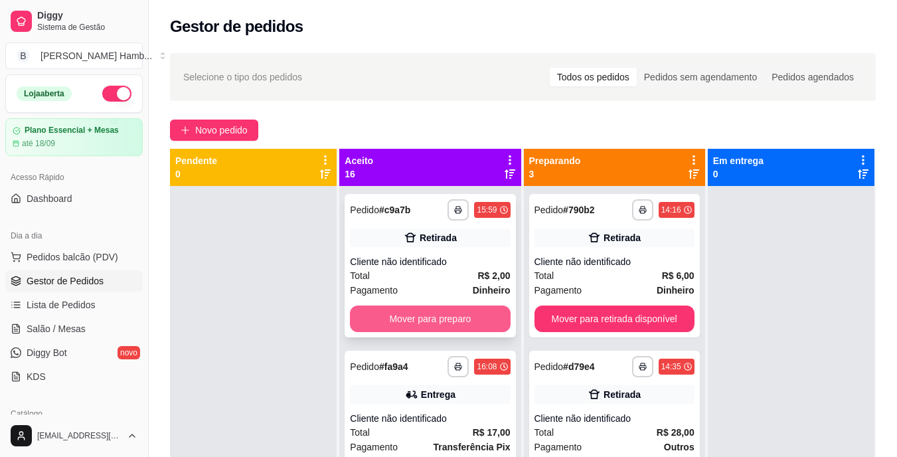
click at [467, 307] on button "Mover para preparo" at bounding box center [430, 318] width 160 height 27
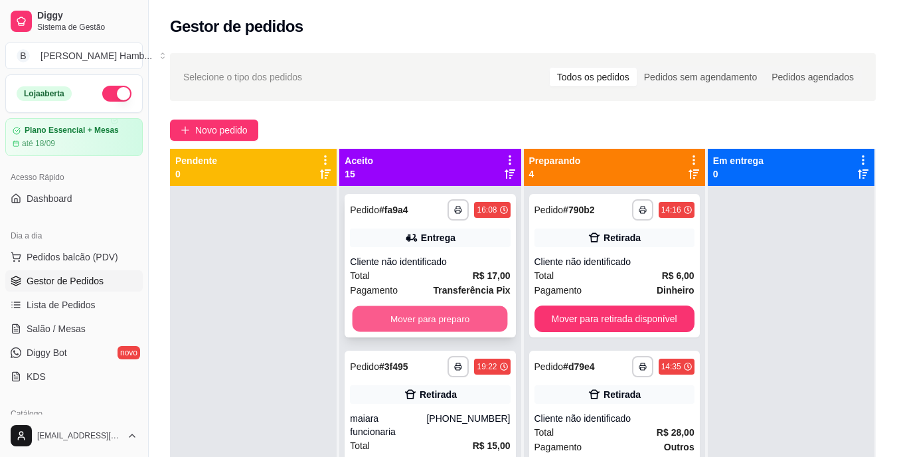
click at [467, 309] on button "Mover para preparo" at bounding box center [430, 319] width 155 height 26
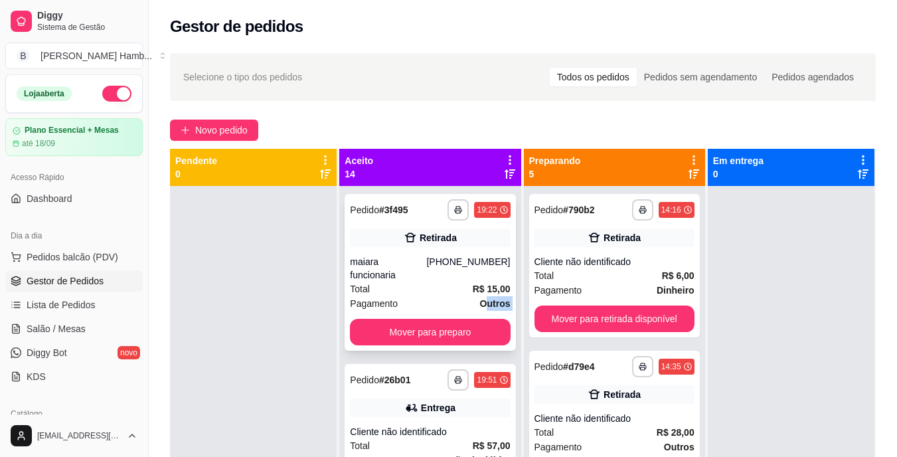
drag, startPoint x: 467, startPoint y: 309, endPoint x: 467, endPoint y: 324, distance: 14.6
click at [467, 324] on div "**********" at bounding box center [430, 272] width 171 height 157
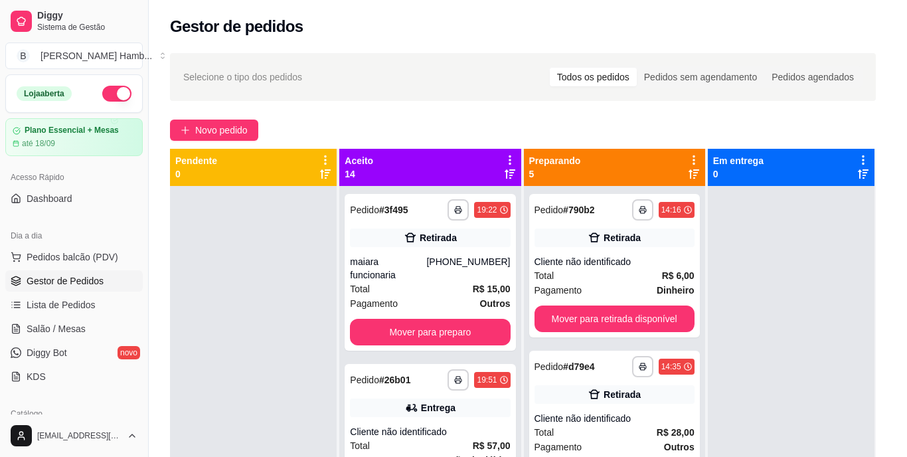
click at [467, 325] on div "Pagamento Outros R$ 15,00" at bounding box center [452, 347] width 351 height 61
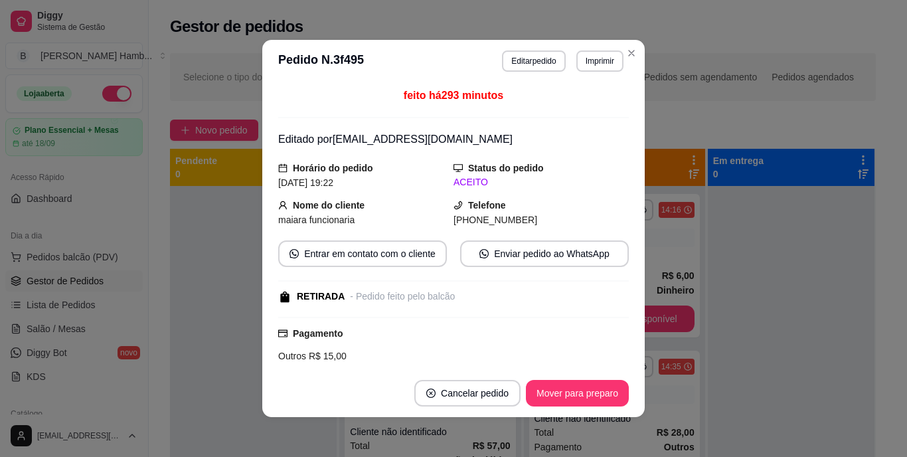
drag, startPoint x: 629, startPoint y: 364, endPoint x: 661, endPoint y: 363, distance: 31.9
click at [659, 363] on div "**********" at bounding box center [453, 228] width 907 height 457
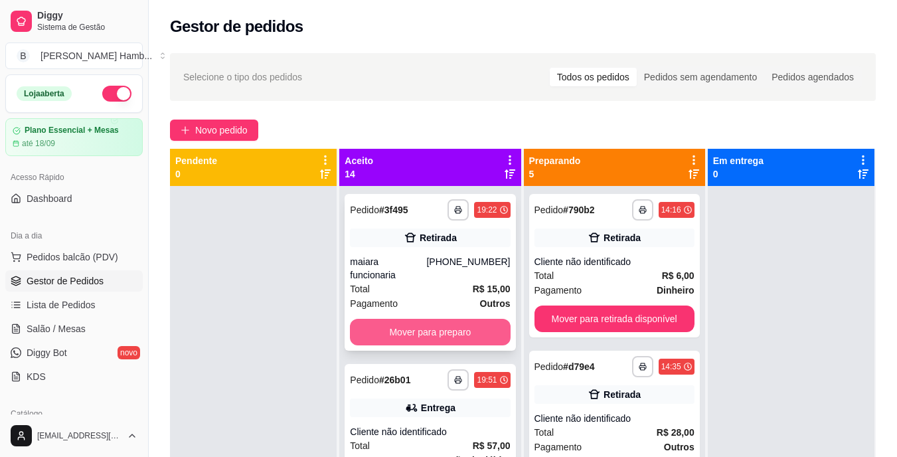
click at [482, 329] on button "Mover para preparo" at bounding box center [430, 332] width 160 height 27
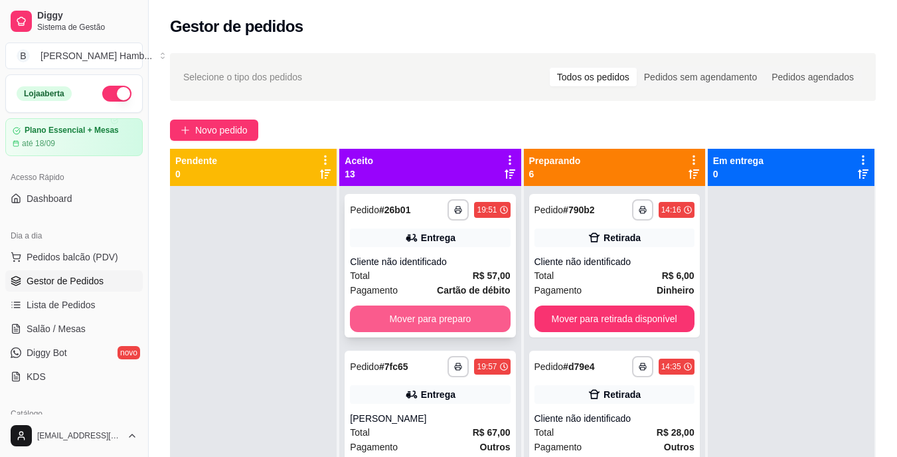
click at [469, 325] on button "Mover para preparo" at bounding box center [430, 318] width 160 height 27
click at [469, 325] on button "Mover para preparo" at bounding box center [430, 319] width 155 height 26
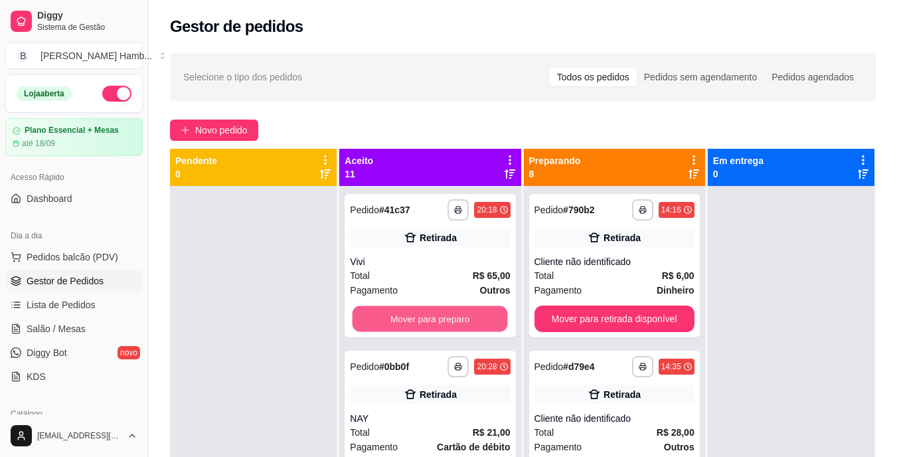
click at [469, 325] on button "Mover para preparo" at bounding box center [430, 319] width 155 height 26
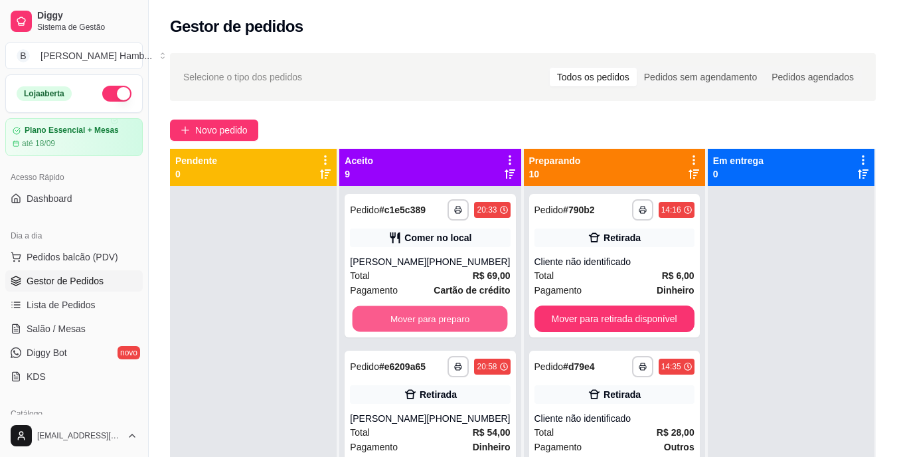
click at [469, 325] on button "Mover para preparo" at bounding box center [430, 319] width 155 height 26
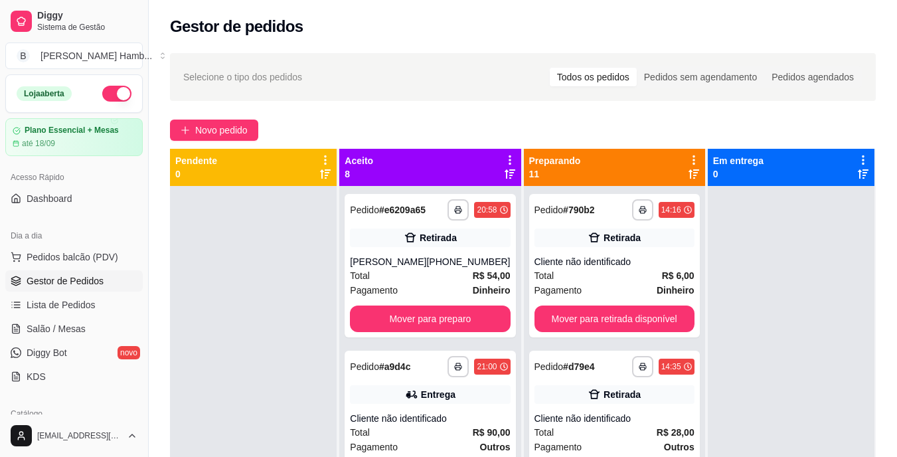
click at [469, 325] on div "**********" at bounding box center [430, 265] width 171 height 143
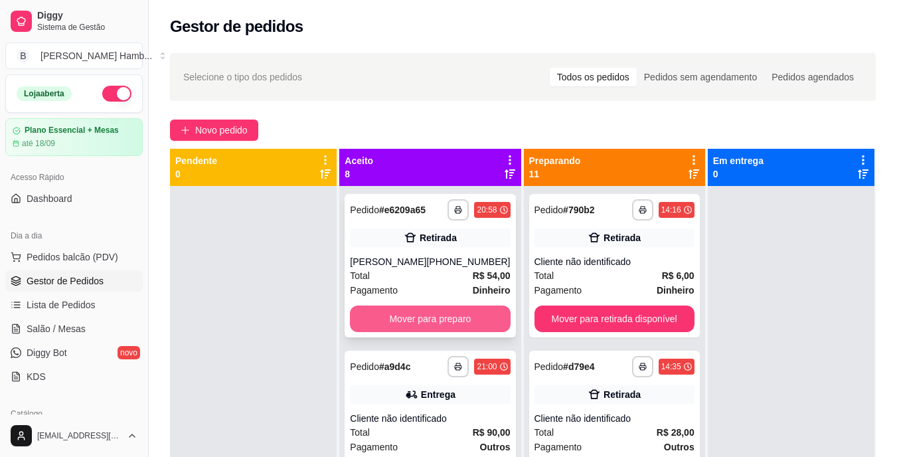
click at [402, 332] on button "Mover para preparo" at bounding box center [430, 318] width 160 height 27
click at [411, 327] on button "Mover para preparo" at bounding box center [430, 319] width 155 height 26
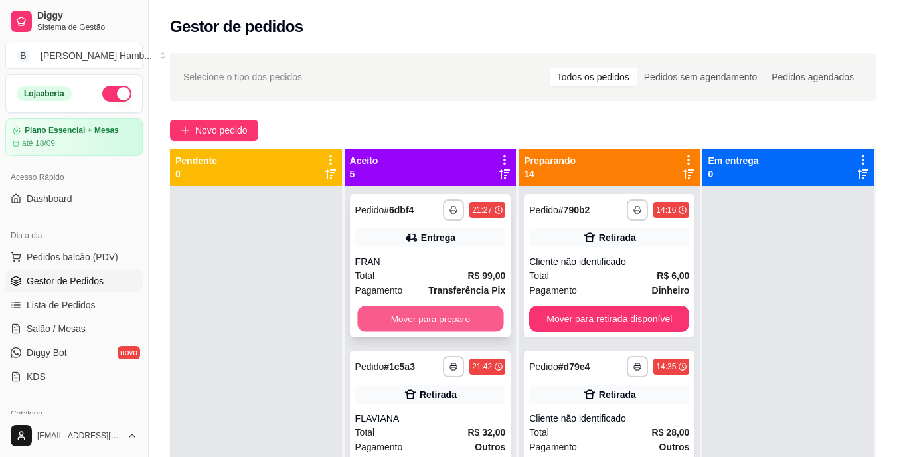
click at [411, 327] on button "Mover para preparo" at bounding box center [430, 319] width 146 height 26
click at [412, 326] on button "Mover para preparo" at bounding box center [430, 319] width 146 height 26
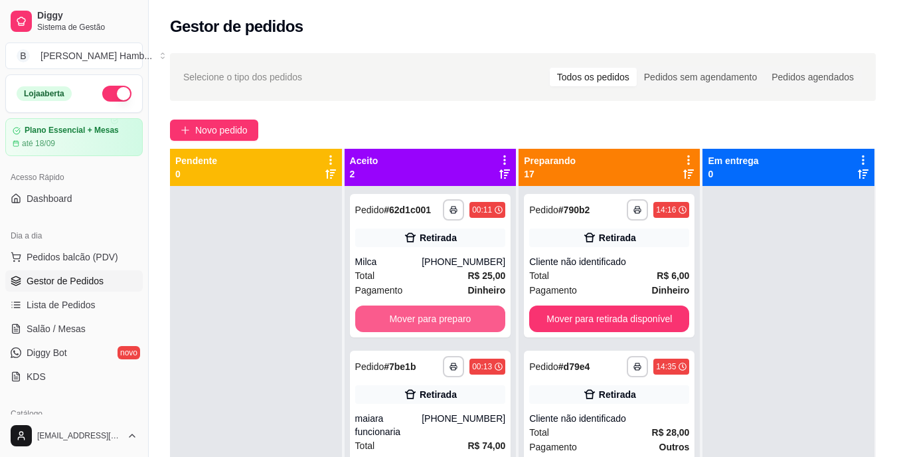
click at [412, 325] on button "Mover para preparo" at bounding box center [430, 318] width 151 height 27
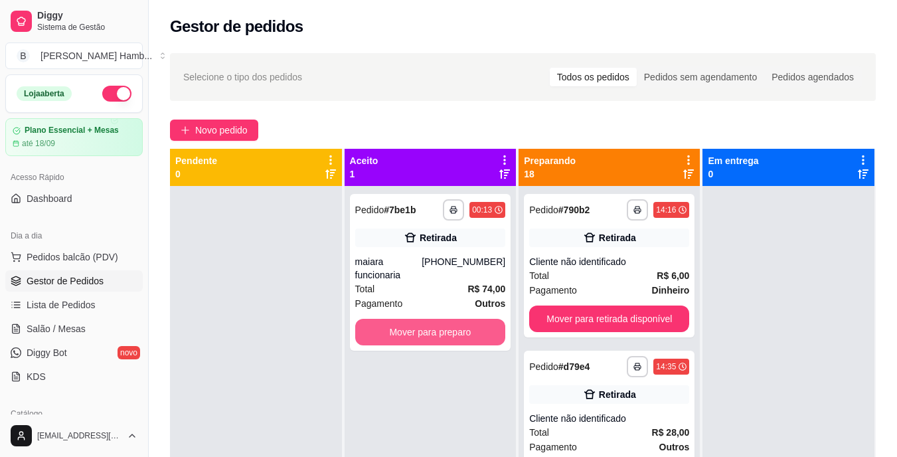
click at [412, 325] on button "Mover para preparo" at bounding box center [430, 332] width 151 height 27
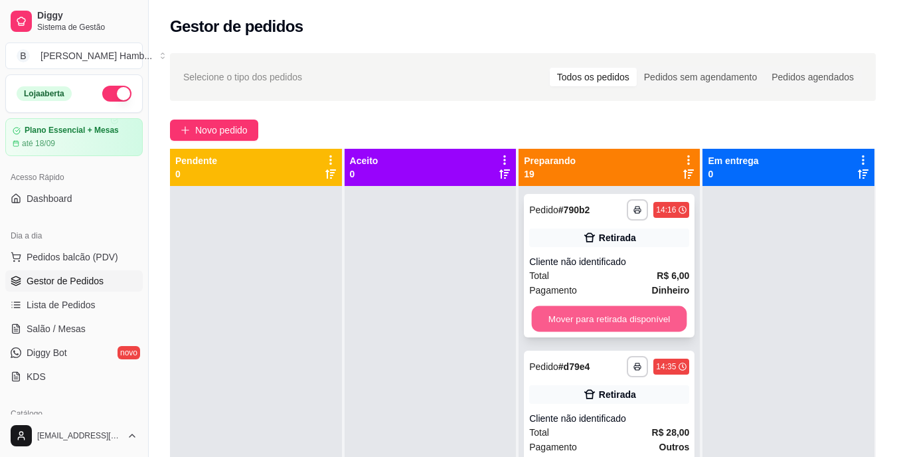
click at [554, 323] on button "Mover para retirada disponível" at bounding box center [609, 319] width 155 height 26
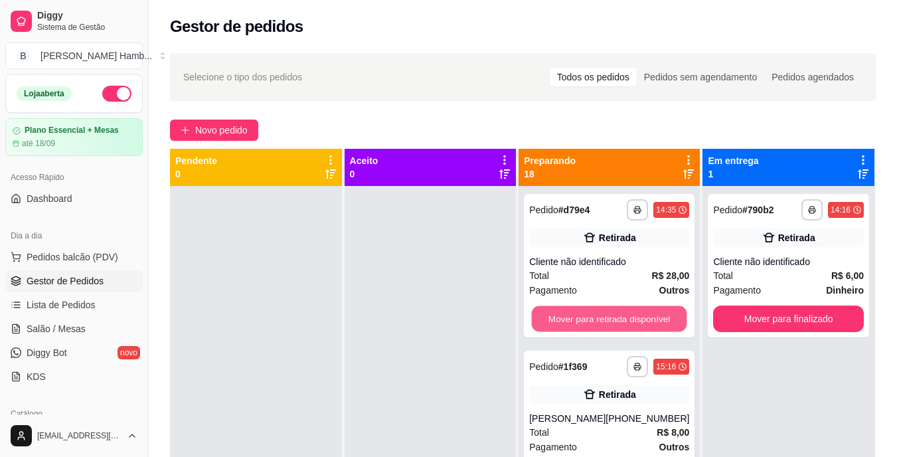
click at [554, 323] on button "Mover para retirada disponível" at bounding box center [609, 319] width 155 height 26
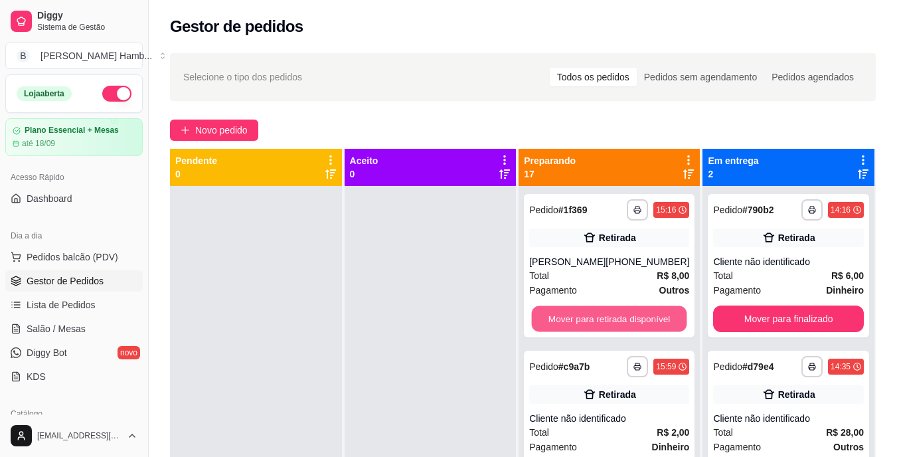
click at [554, 323] on button "Mover para retirada disponível" at bounding box center [609, 319] width 155 height 26
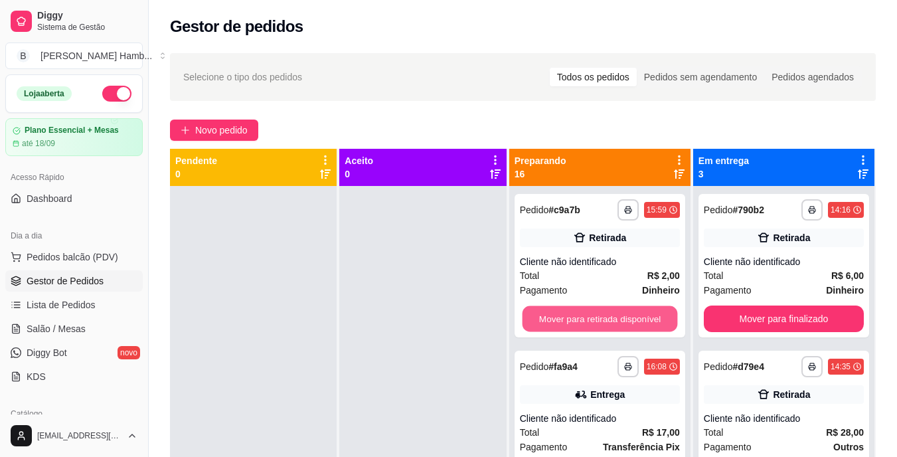
click at [554, 323] on button "Mover para retirada disponível" at bounding box center [599, 319] width 155 height 26
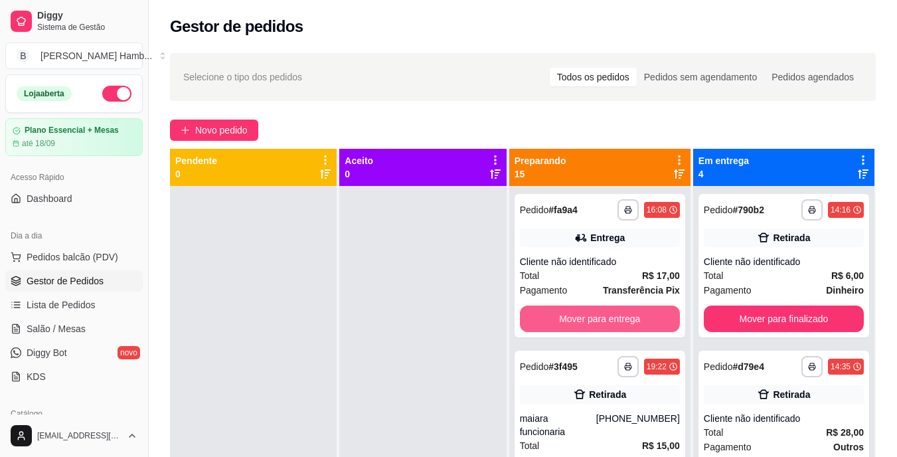
click at [554, 323] on button "Mover para entrega" at bounding box center [600, 318] width 160 height 27
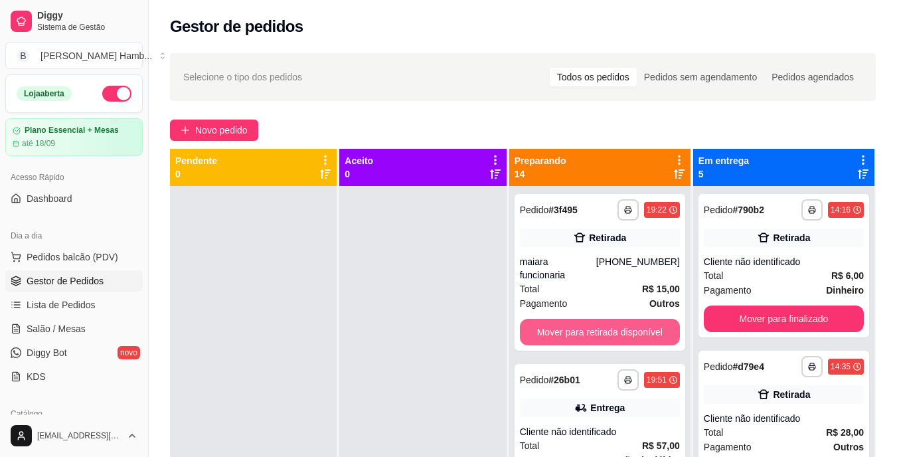
click at [554, 321] on button "Mover para retirada disponível" at bounding box center [600, 332] width 160 height 27
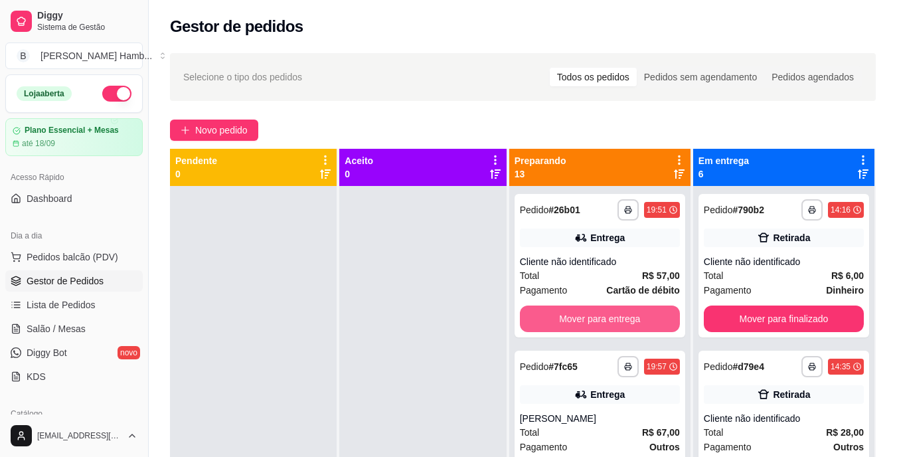
click at [553, 318] on button "Mover para entrega" at bounding box center [600, 318] width 160 height 27
click at [553, 318] on button "Mover para entrega" at bounding box center [599, 319] width 155 height 26
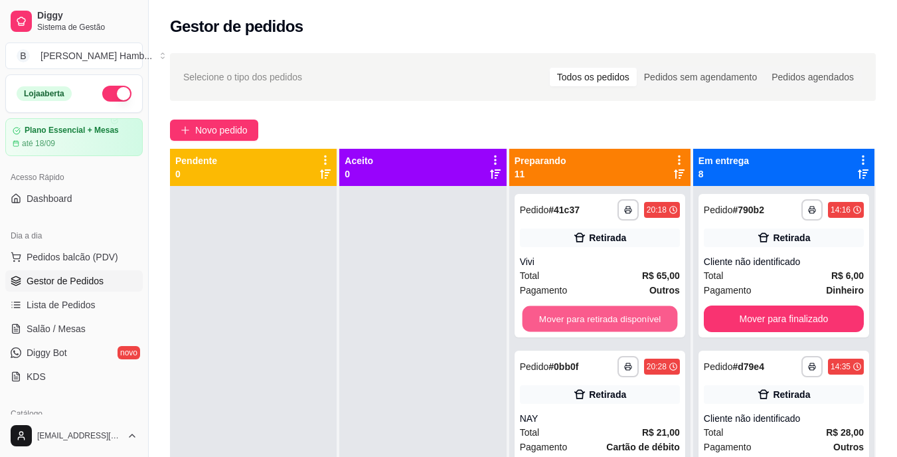
click at [553, 318] on button "Mover para retirada disponível" at bounding box center [599, 319] width 155 height 26
click at [553, 317] on button "Mover para retirada disponível" at bounding box center [599, 319] width 155 height 26
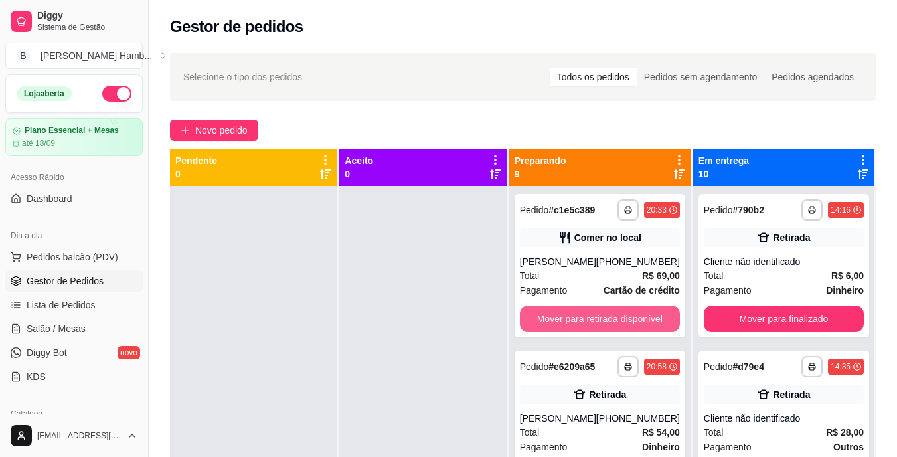
click at [553, 317] on button "Mover para retirada disponível" at bounding box center [600, 318] width 160 height 27
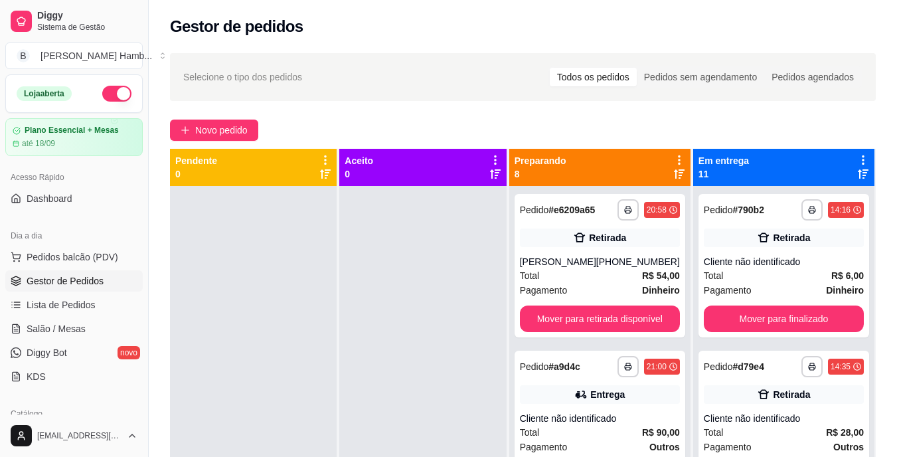
click at [553, 317] on div "**********" at bounding box center [599, 265] width 171 height 143
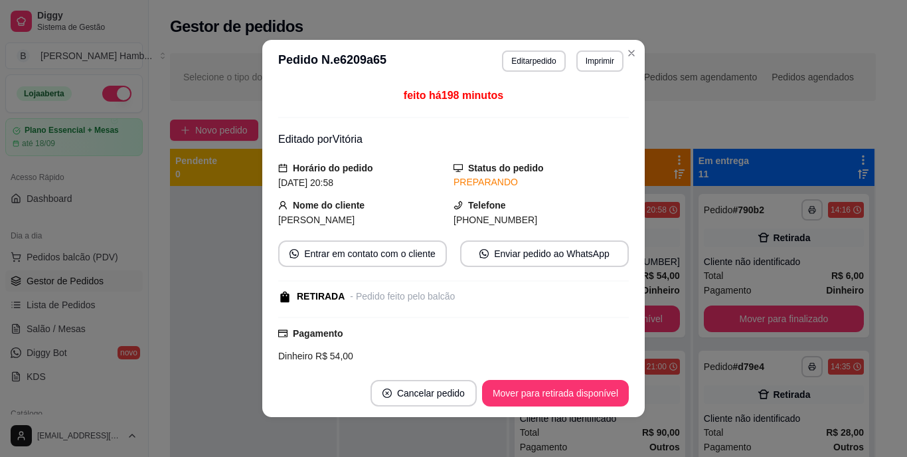
scroll to position [208, 0]
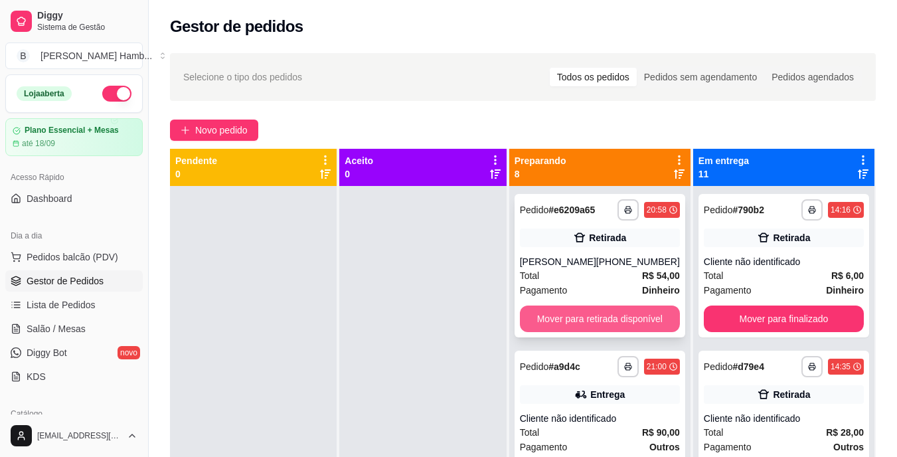
click at [664, 329] on button "Mover para retirada disponível" at bounding box center [600, 318] width 160 height 27
click at [641, 325] on button "Mover para entrega" at bounding box center [600, 318] width 160 height 27
click at [624, 314] on button "Mover para entrega" at bounding box center [599, 319] width 155 height 26
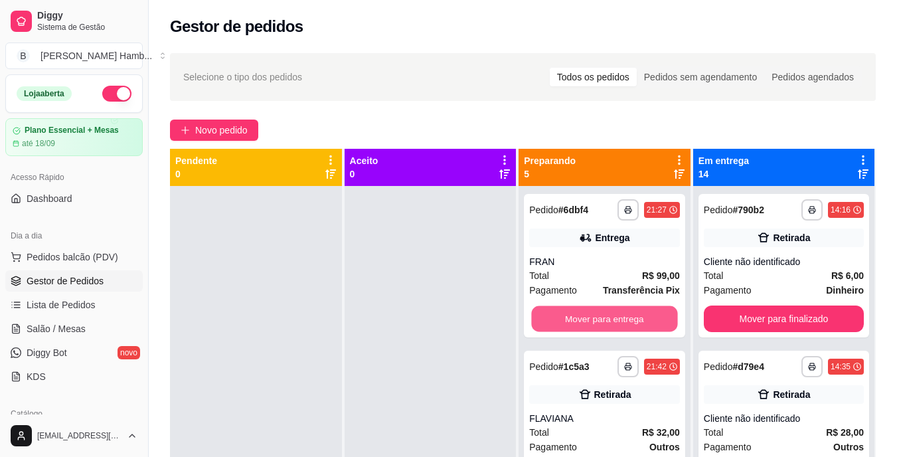
click at [624, 314] on button "Mover para entrega" at bounding box center [605, 319] width 146 height 26
click at [631, 321] on button "Mover para retirada disponível" at bounding box center [605, 319] width 146 height 26
click at [631, 321] on button "Mover para retirada disponível" at bounding box center [604, 318] width 151 height 27
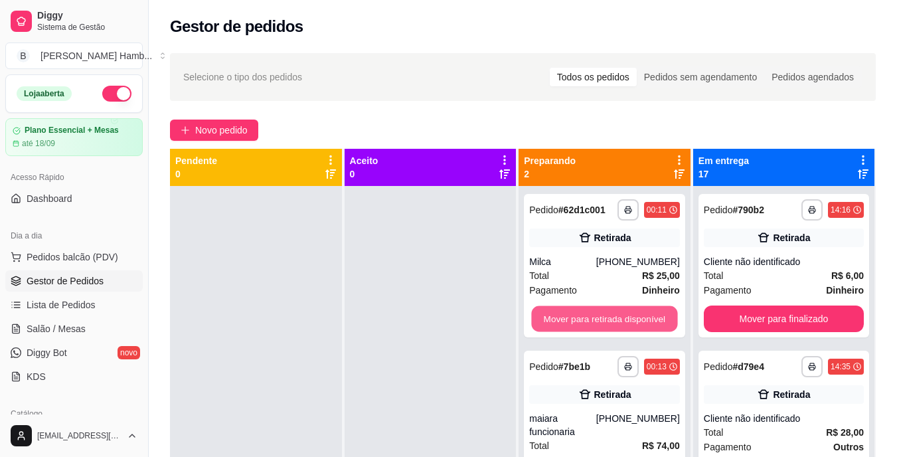
click at [631, 321] on button "Mover para retirada disponível" at bounding box center [605, 319] width 146 height 26
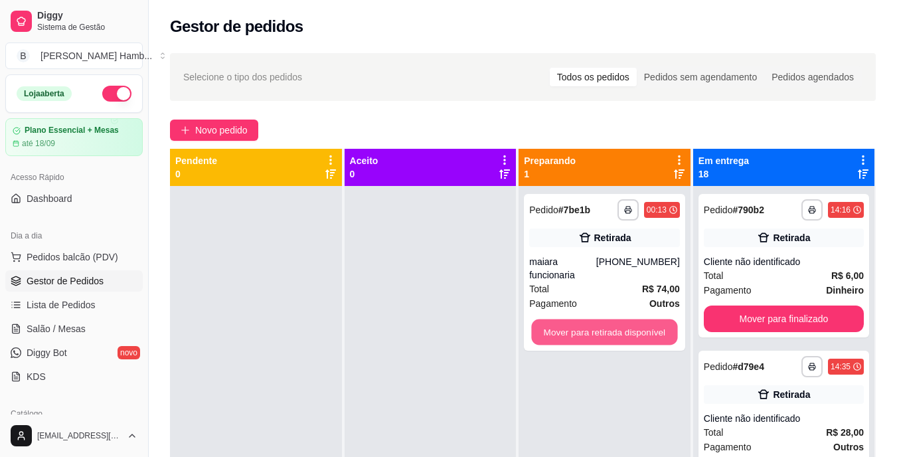
click at [631, 321] on button "Mover para retirada disponível" at bounding box center [605, 332] width 146 height 26
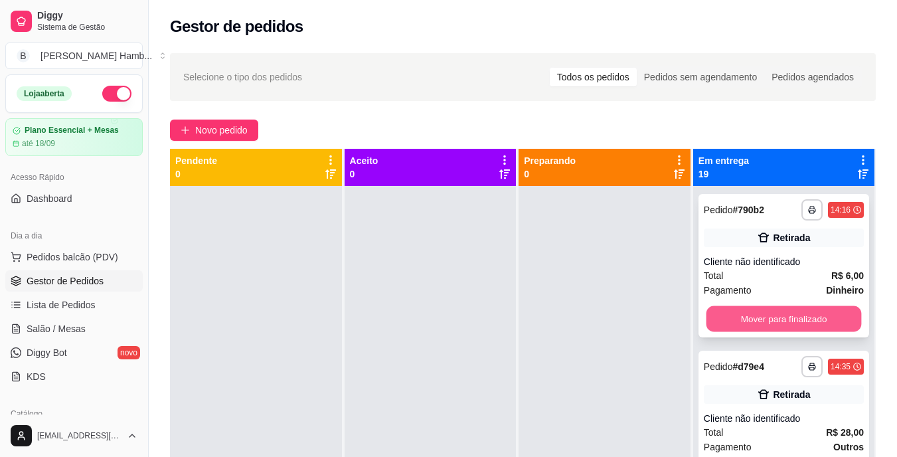
click at [728, 308] on button "Mover para finalizado" at bounding box center [783, 319] width 155 height 26
click at [731, 312] on button "Mover para finalizado" at bounding box center [783, 319] width 155 height 26
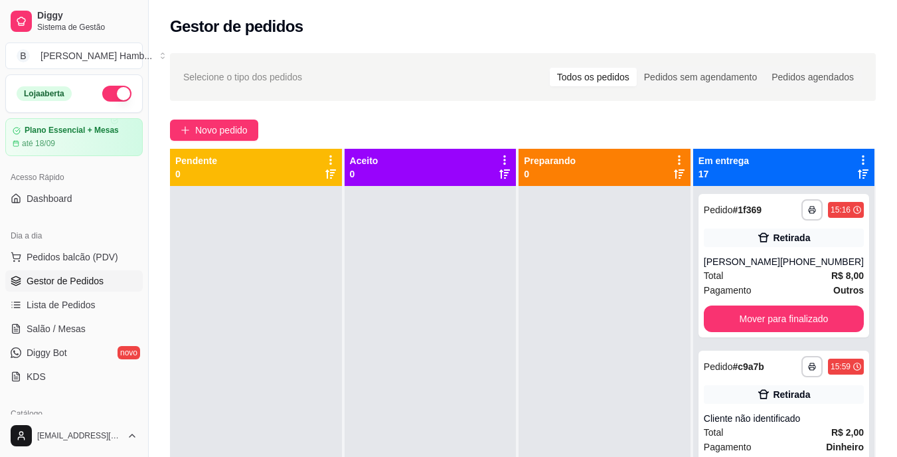
click at [731, 312] on div "**********" at bounding box center [783, 265] width 171 height 143
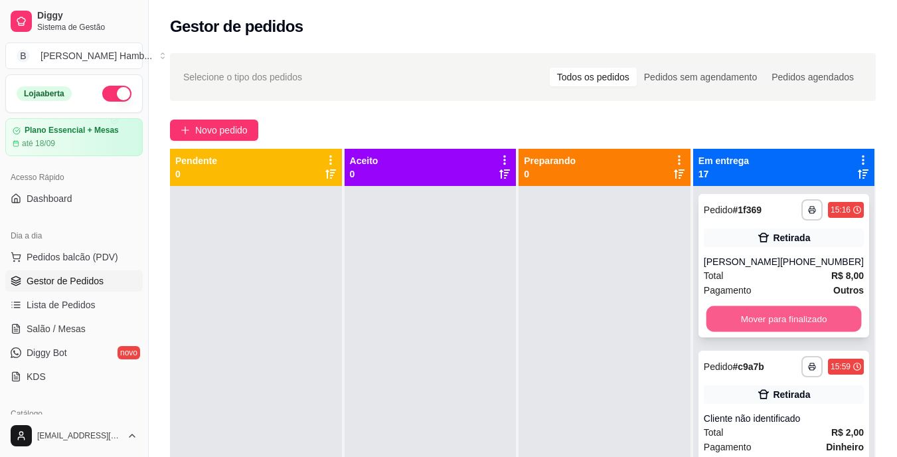
click at [806, 329] on button "Mover para finalizado" at bounding box center [783, 319] width 155 height 26
click at [805, 328] on button "Mover para finalizado" at bounding box center [783, 319] width 155 height 26
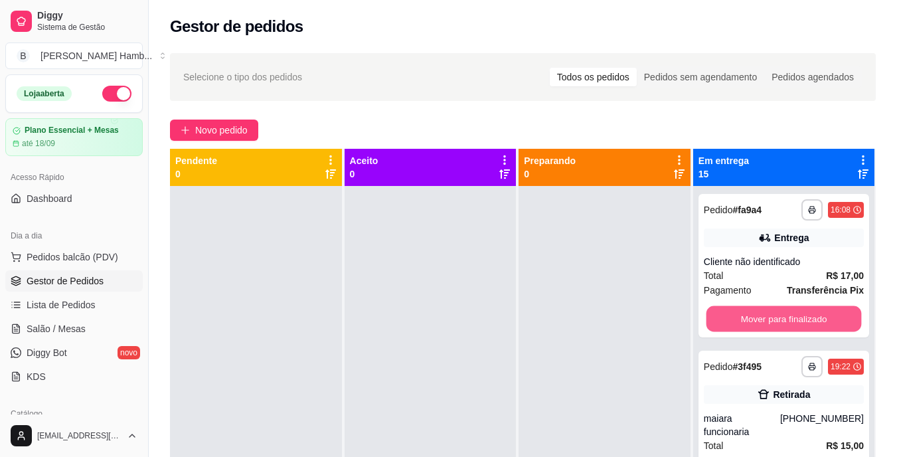
click at [799, 315] on button "Mover para finalizado" at bounding box center [783, 319] width 155 height 26
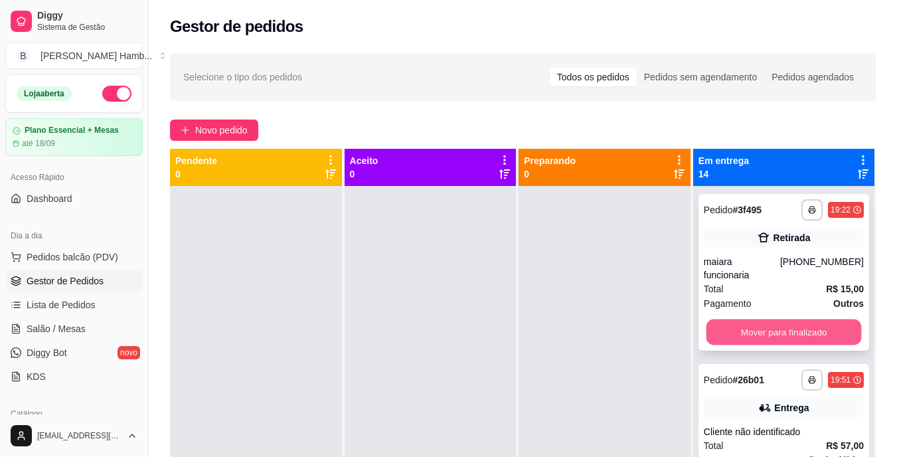
click at [803, 341] on button "Mover para finalizado" at bounding box center [783, 332] width 155 height 26
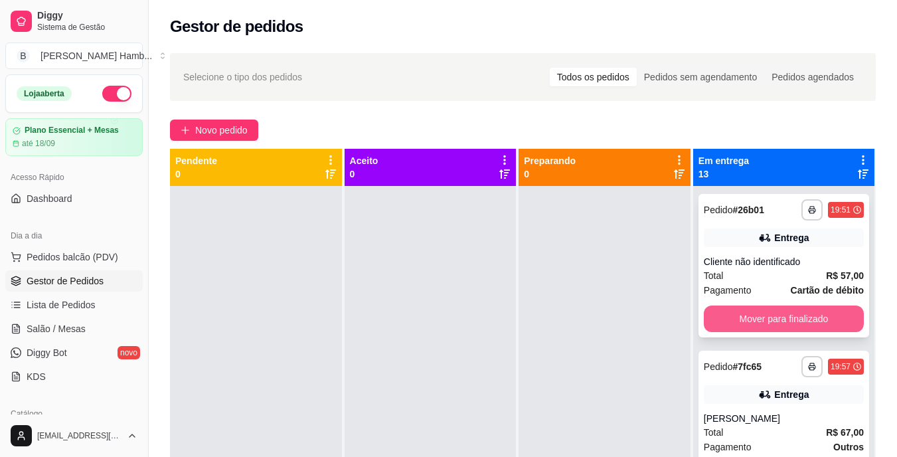
click at [796, 320] on button "Mover para finalizado" at bounding box center [784, 318] width 160 height 27
click at [798, 309] on button "Mover para finalizado" at bounding box center [783, 319] width 155 height 26
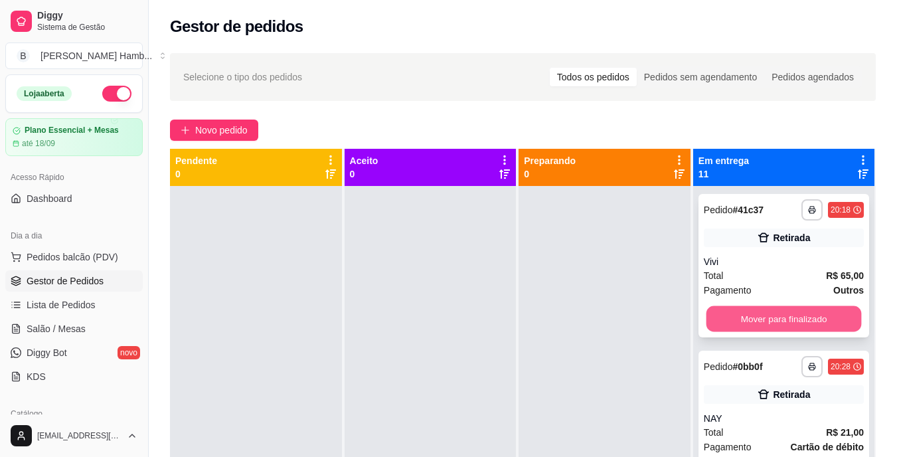
click at [799, 313] on button "Mover para finalizado" at bounding box center [783, 319] width 155 height 26
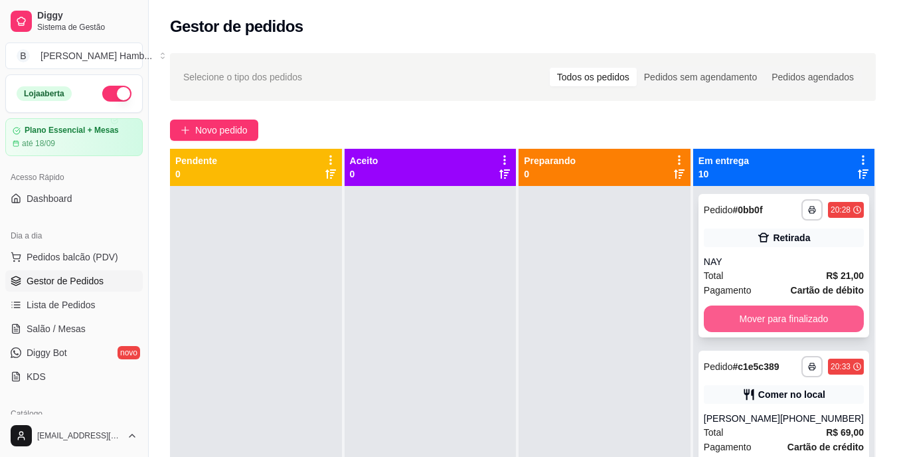
click at [782, 316] on button "Mover para finalizado" at bounding box center [784, 318] width 160 height 27
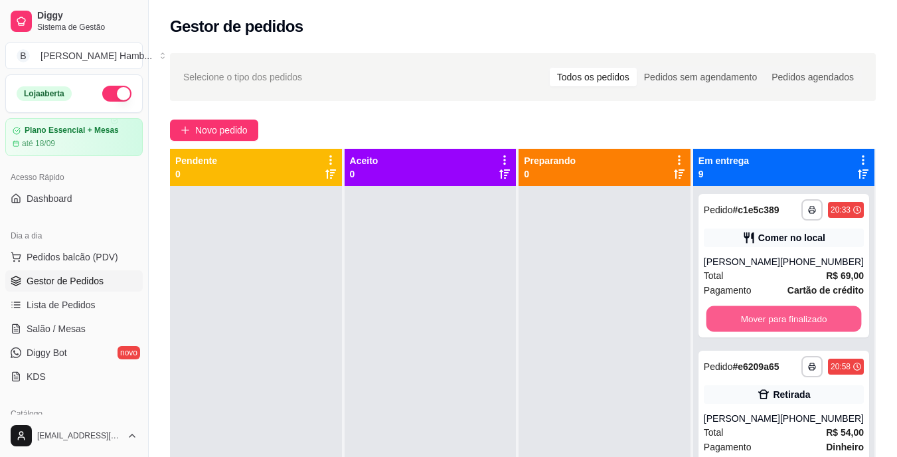
click at [782, 316] on button "Mover para finalizado" at bounding box center [783, 319] width 155 height 26
click at [783, 325] on button "Mover para finalizado" at bounding box center [783, 319] width 155 height 26
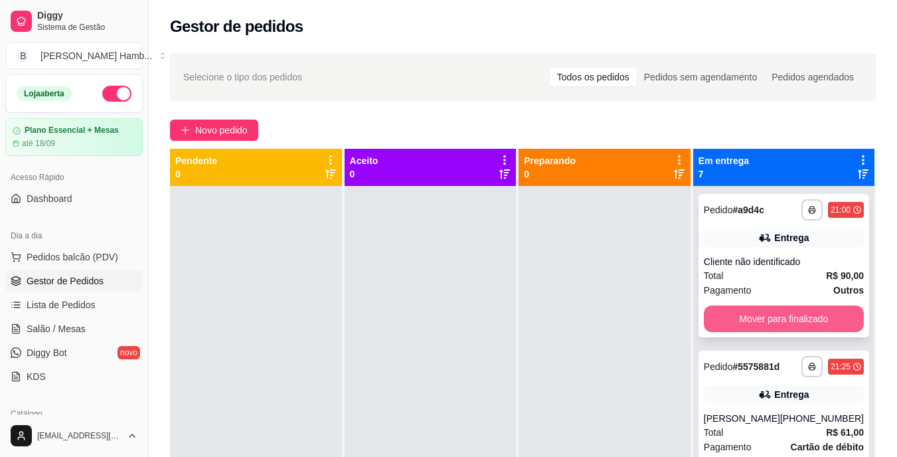
click at [780, 323] on button "Mover para finalizado" at bounding box center [784, 318] width 160 height 27
click at [750, 317] on button "Mover para finalizado" at bounding box center [784, 318] width 160 height 27
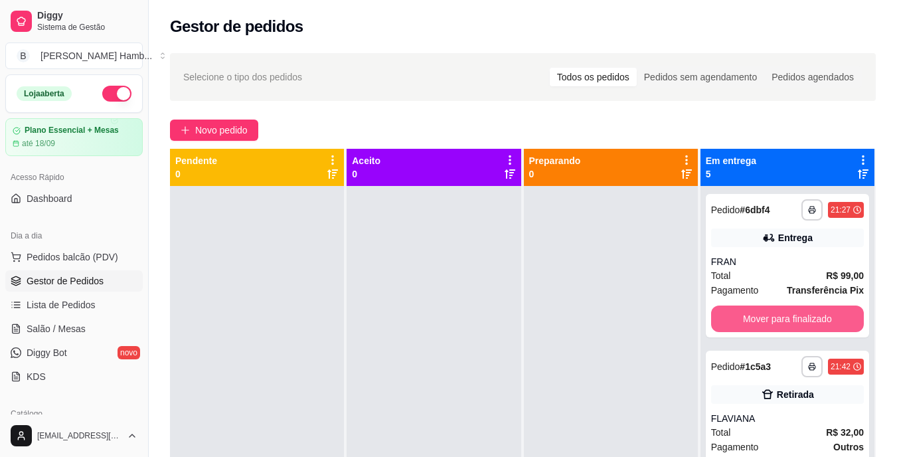
click at [750, 317] on button "Mover para finalizado" at bounding box center [787, 318] width 153 height 27
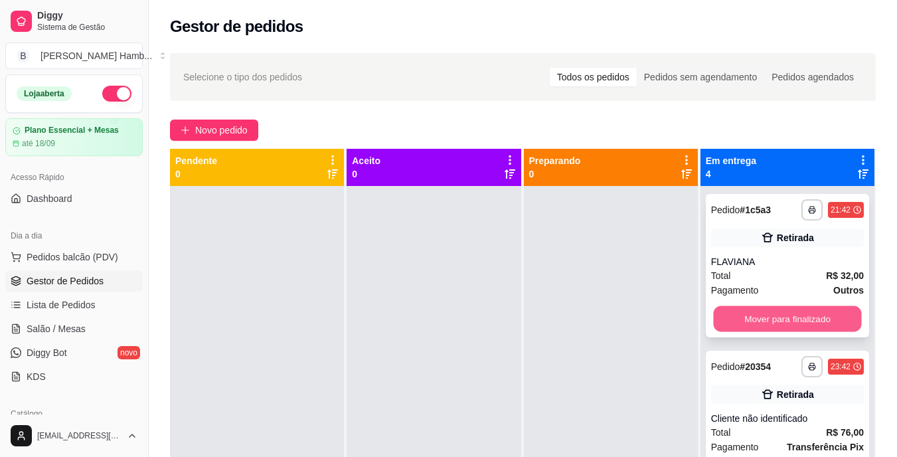
click at [749, 315] on button "Mover para finalizado" at bounding box center [787, 319] width 148 height 26
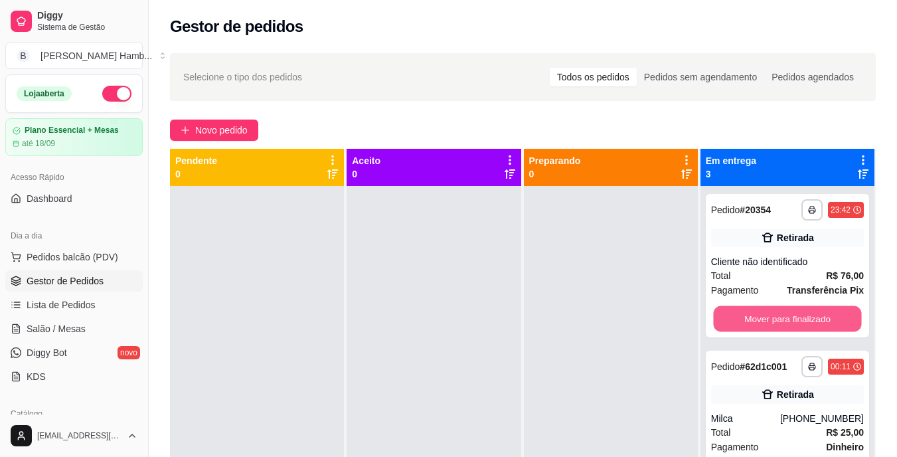
click at [749, 315] on button "Mover para finalizado" at bounding box center [787, 319] width 148 height 26
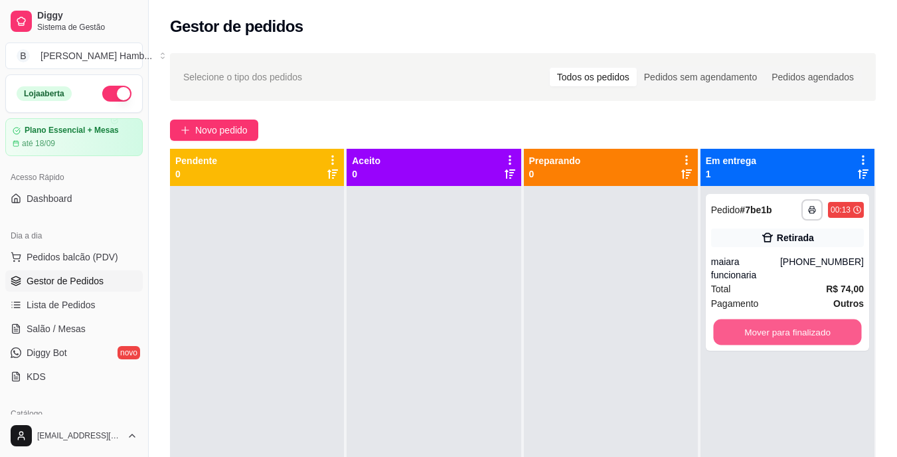
click at [749, 319] on button "Mover para finalizado" at bounding box center [787, 332] width 148 height 26
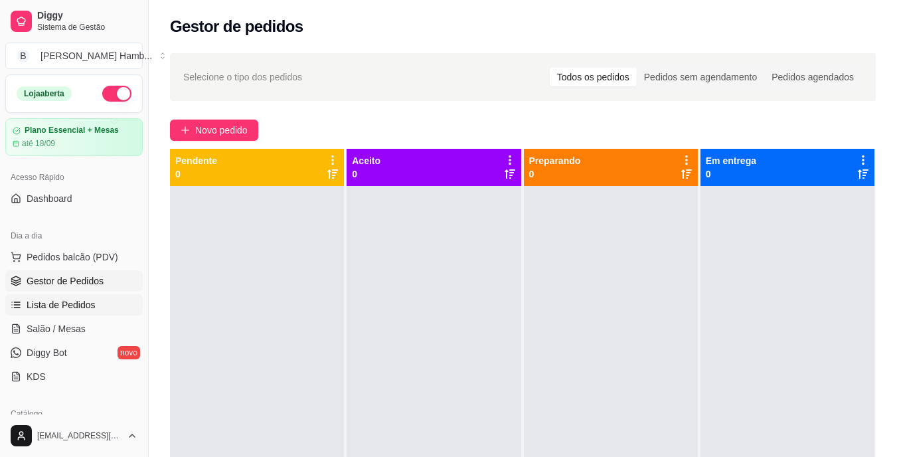
click at [111, 303] on link "Lista de Pedidos" at bounding box center [73, 304] width 137 height 21
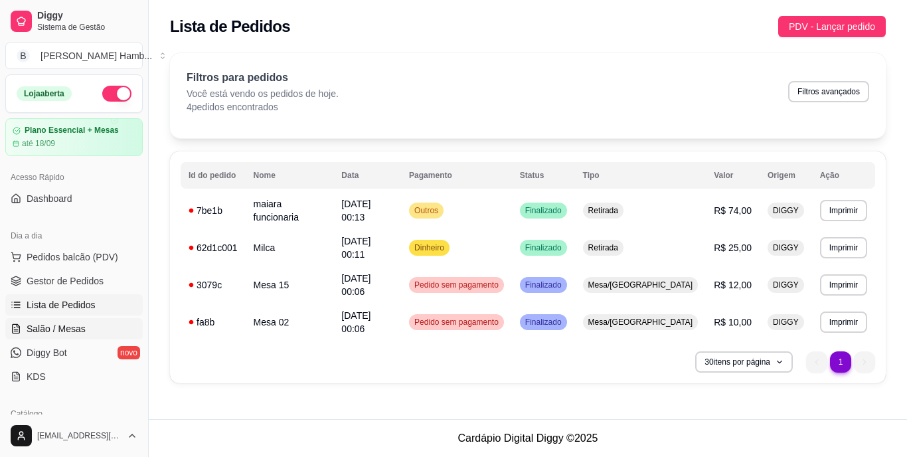
click at [96, 327] on link "Salão / Mesas" at bounding box center [73, 328] width 137 height 21
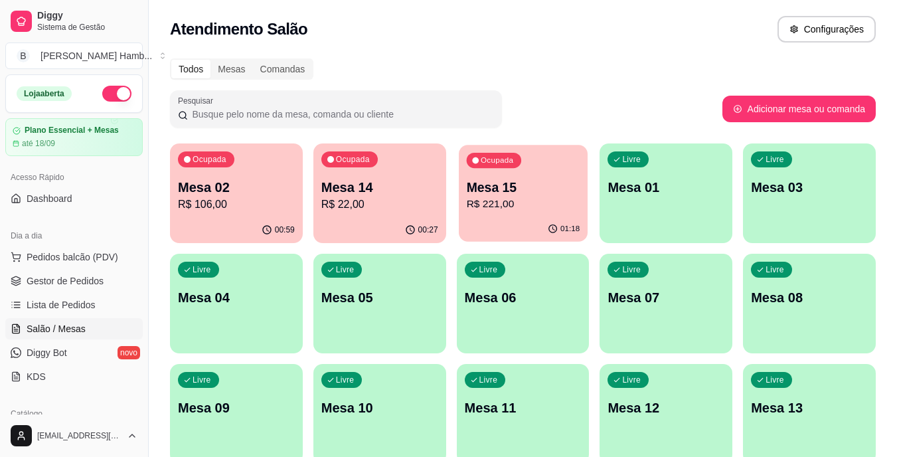
click at [494, 196] on div "Ocupada Mesa 15 R$ 221,00" at bounding box center [523, 181] width 129 height 72
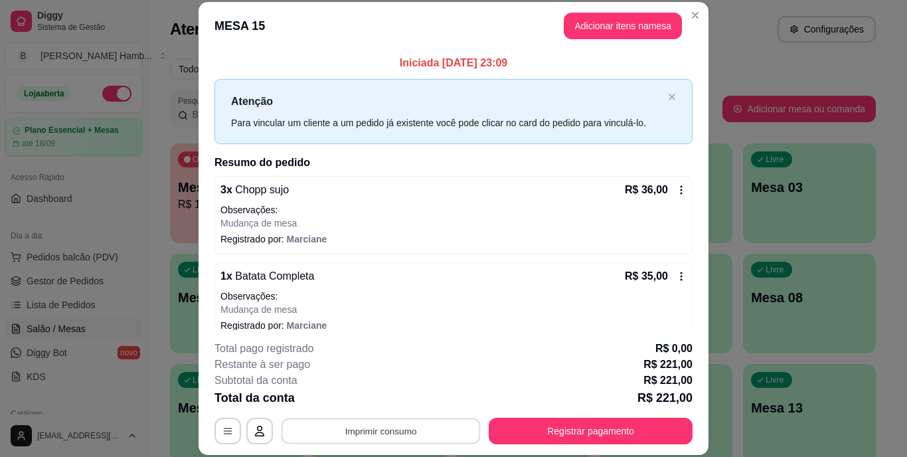
click at [382, 426] on button "Imprimir consumo" at bounding box center [380, 431] width 199 height 26
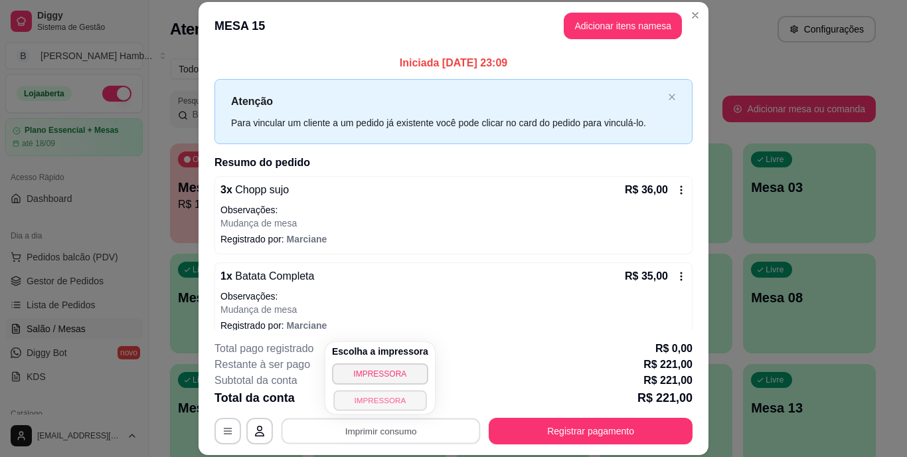
click at [369, 396] on button "IMPRESSORA" at bounding box center [379, 400] width 93 height 21
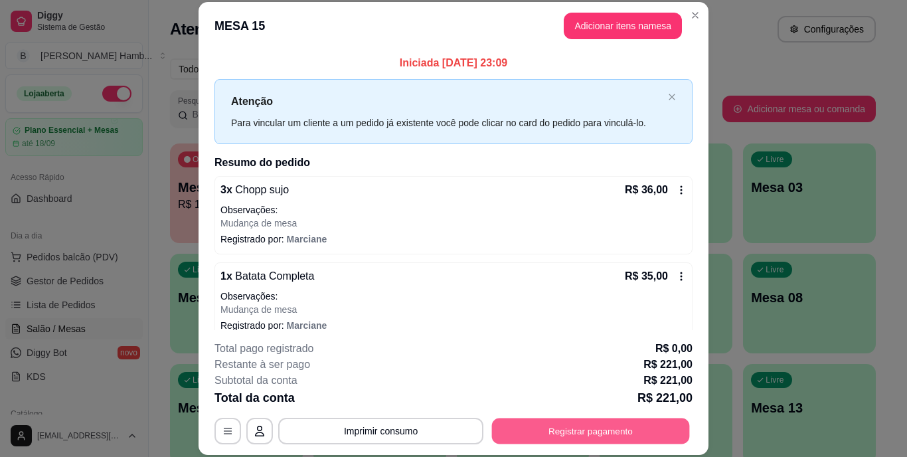
click at [515, 418] on button "Registrar pagamento" at bounding box center [591, 431] width 198 height 26
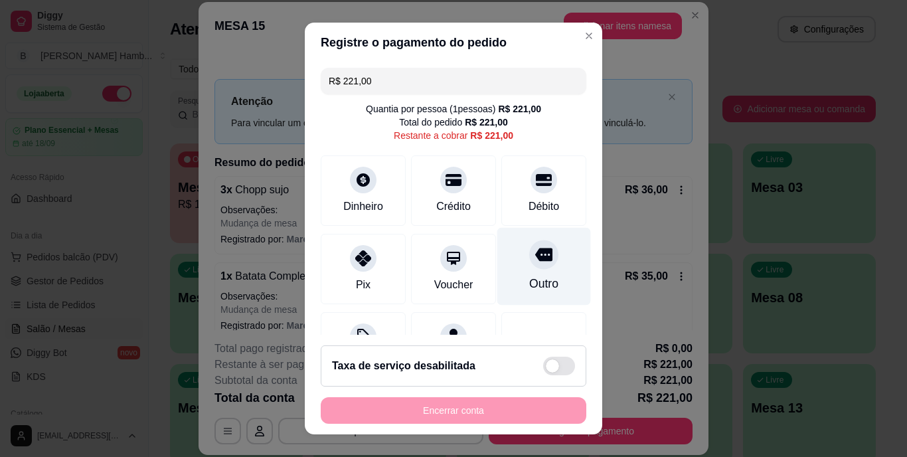
click at [529, 283] on div "Outro" at bounding box center [543, 283] width 29 height 17
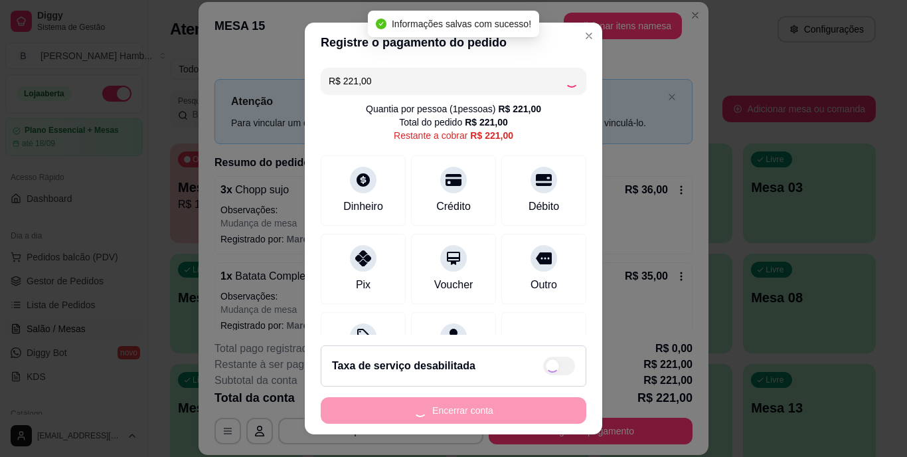
type input "R$ 0,00"
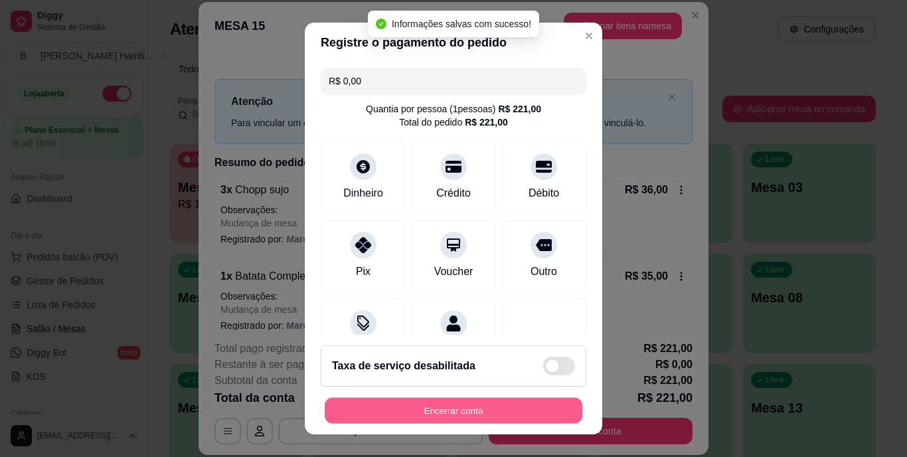
click at [485, 406] on button "Encerrar conta" at bounding box center [454, 410] width 258 height 26
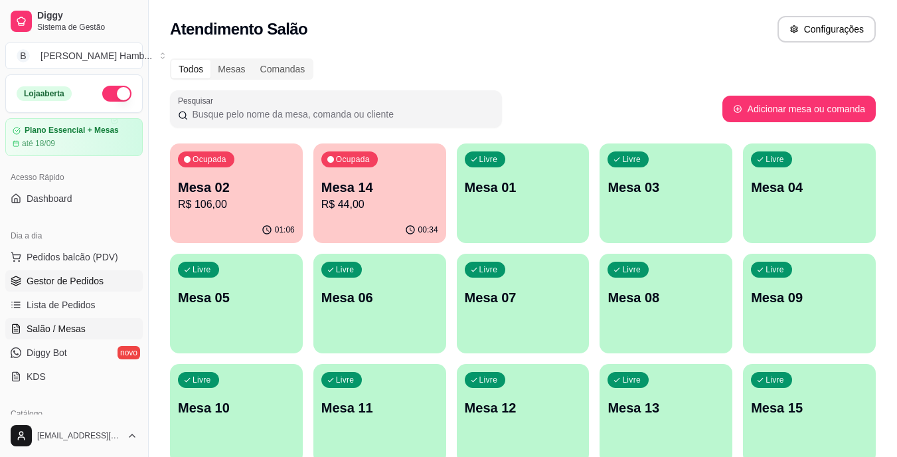
click at [129, 284] on link "Gestor de Pedidos" at bounding box center [73, 280] width 137 height 21
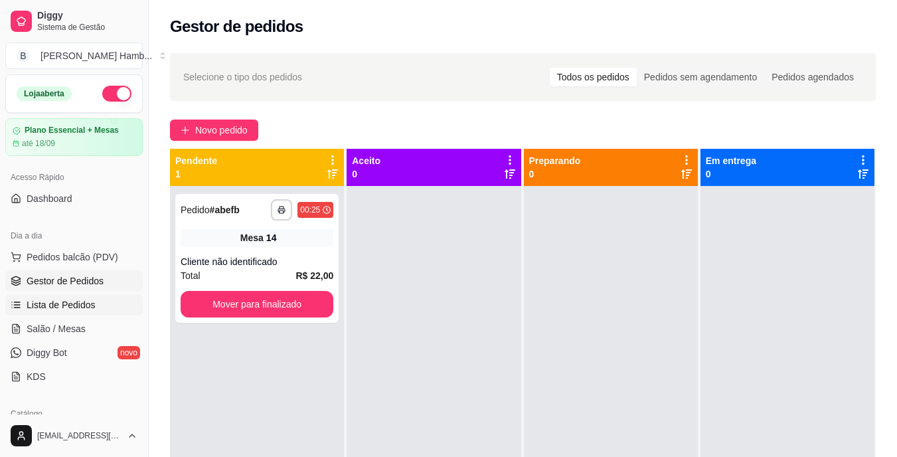
click at [98, 299] on link "Lista de Pedidos" at bounding box center [73, 304] width 137 height 21
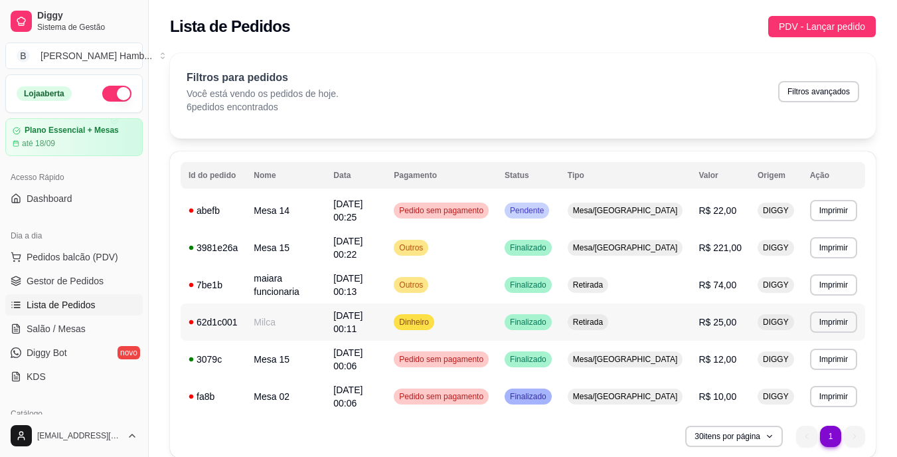
click at [285, 306] on td "Milca" at bounding box center [286, 321] width 80 height 37
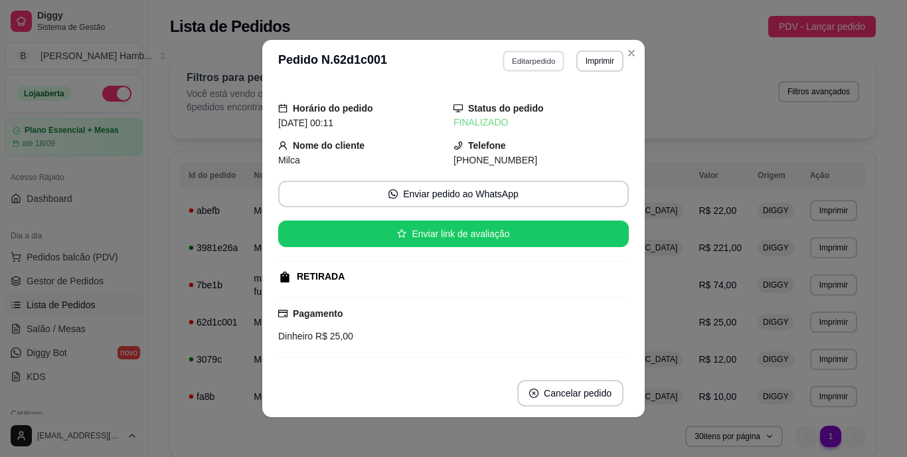
click at [515, 66] on button "Editar pedido" at bounding box center [534, 60] width 62 height 21
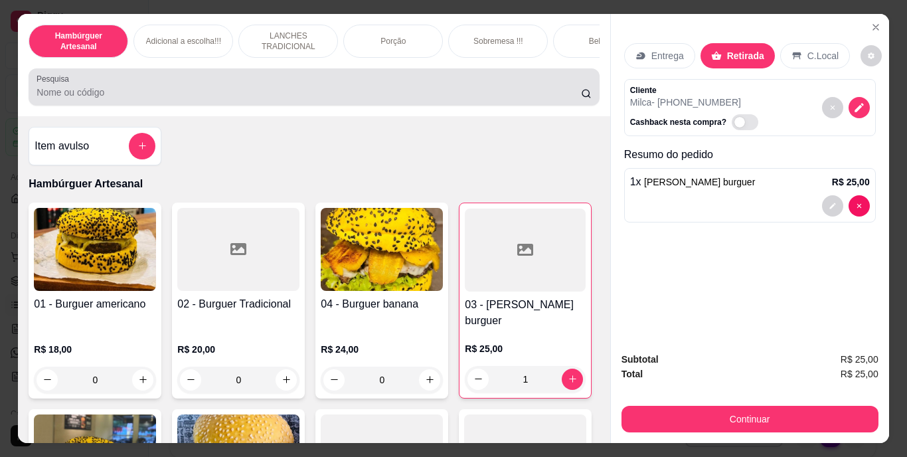
click at [509, 94] on input "Pesquisa" at bounding box center [309, 92] width 544 height 13
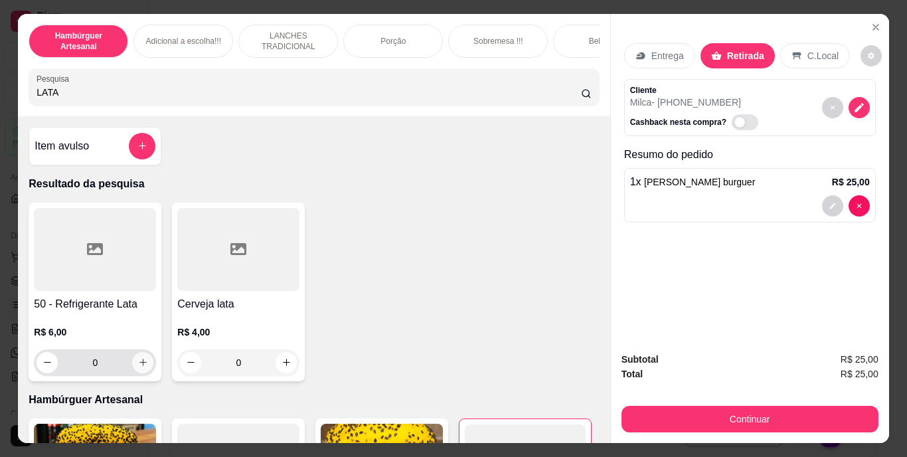
type input "LATA"
click at [136, 360] on button "increase-product-quantity" at bounding box center [143, 362] width 21 height 21
type input "1"
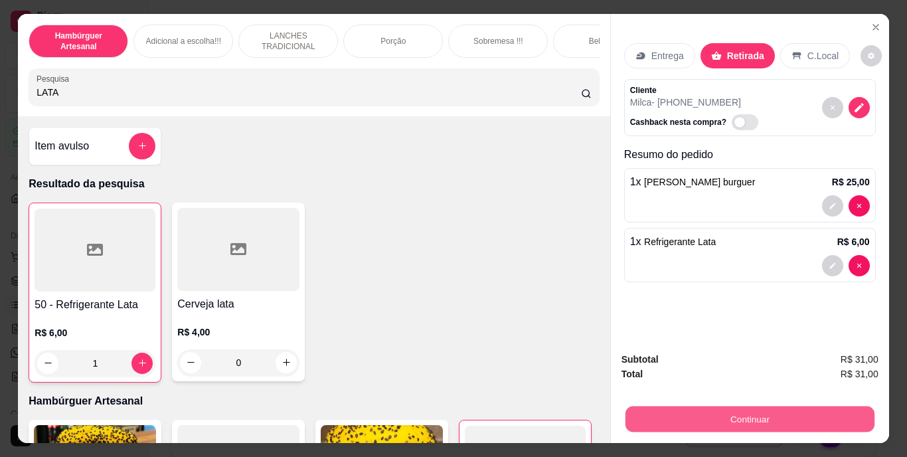
click at [696, 406] on button "Continuar" at bounding box center [749, 419] width 249 height 26
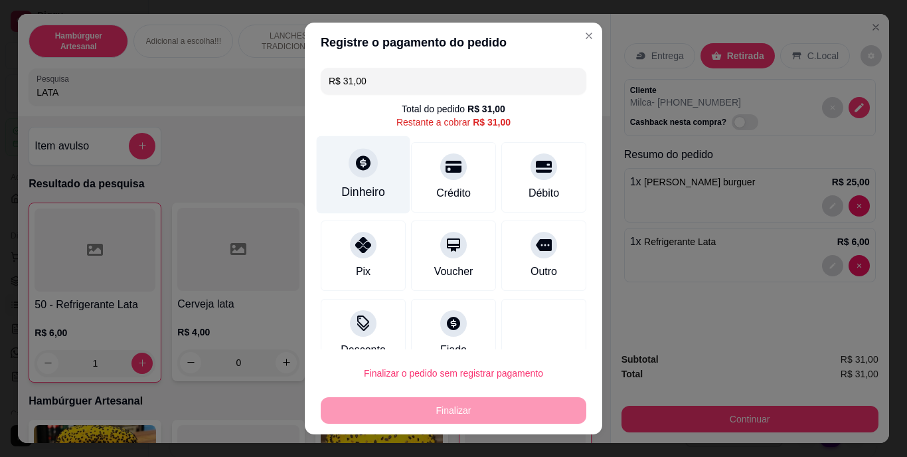
click at [356, 191] on div "Dinheiro" at bounding box center [363, 192] width 44 height 17
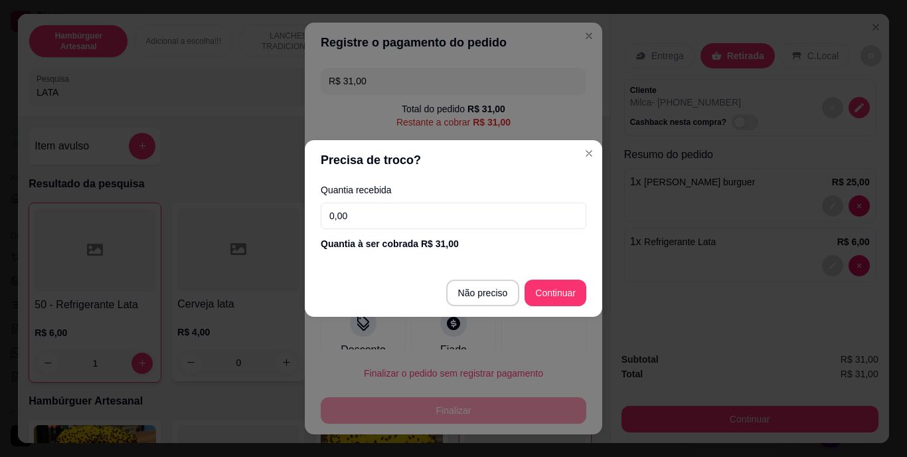
click at [463, 208] on input "0,00" at bounding box center [454, 215] width 266 height 27
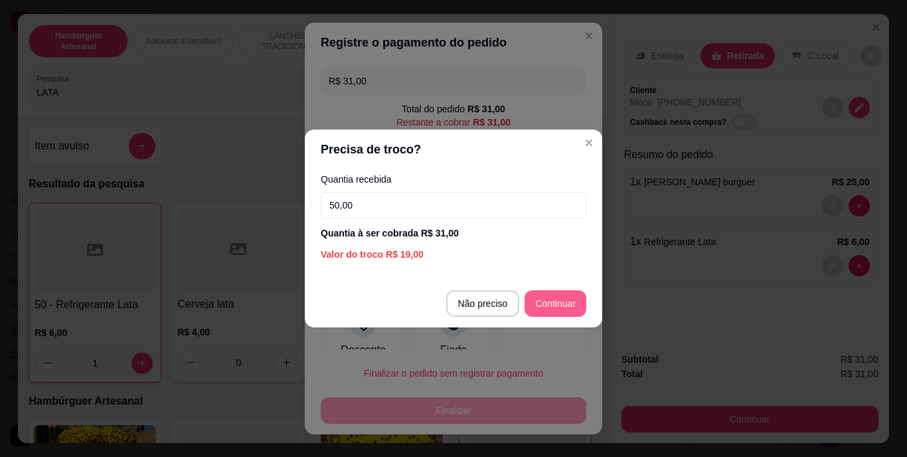
type input "50,00"
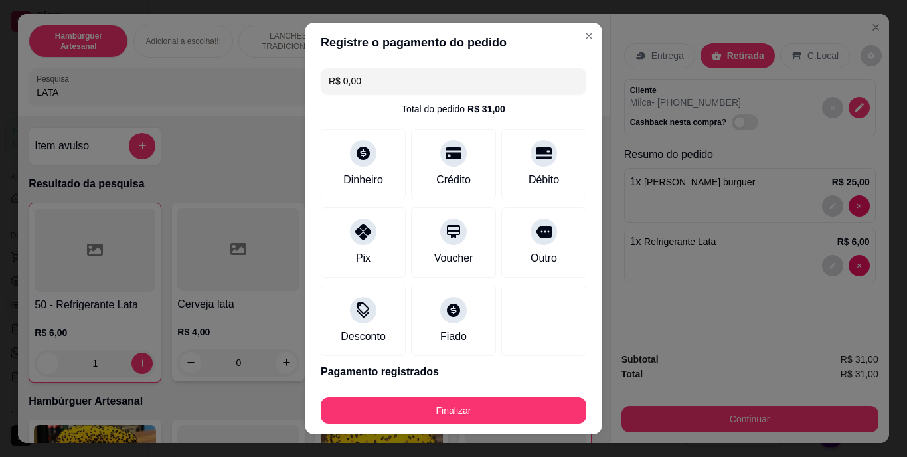
type input "R$ 0,00"
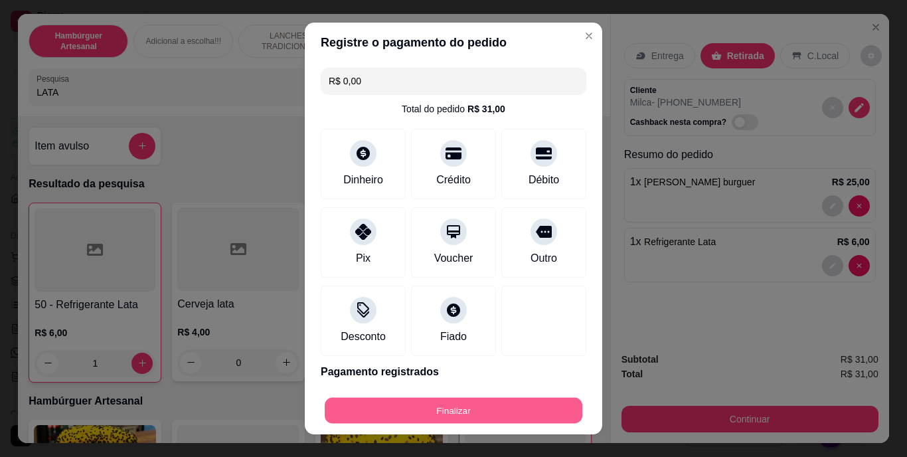
click at [512, 408] on button "Finalizar" at bounding box center [454, 410] width 258 height 26
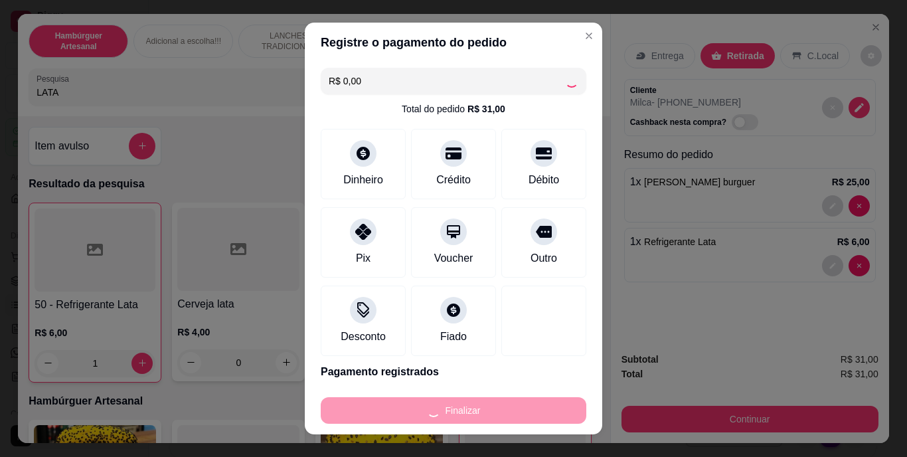
type input "0"
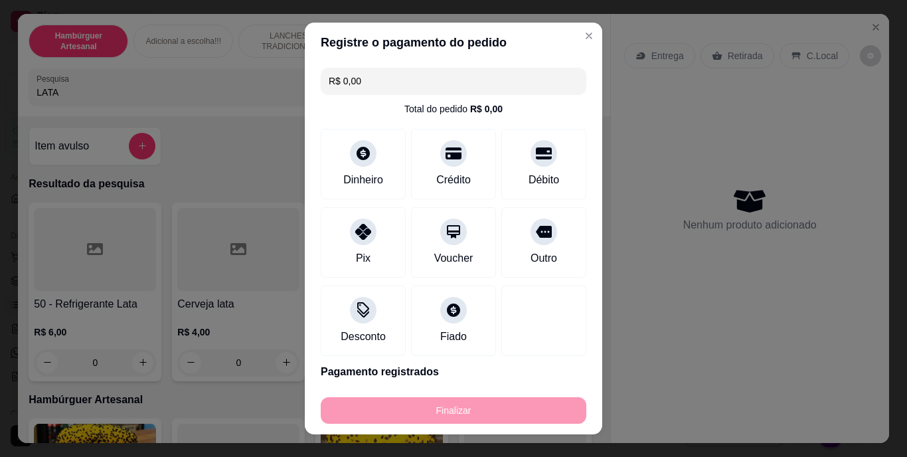
type input "-R$ 31,00"
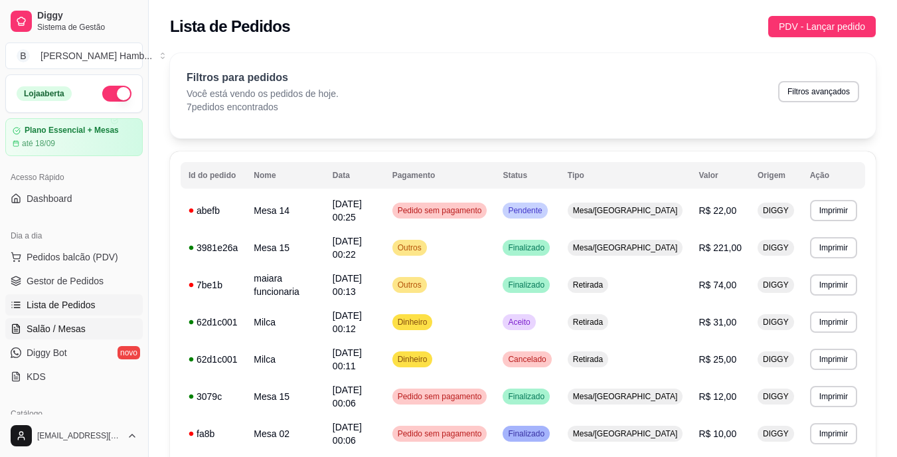
click at [81, 324] on span "Salão / Mesas" at bounding box center [56, 328] width 59 height 13
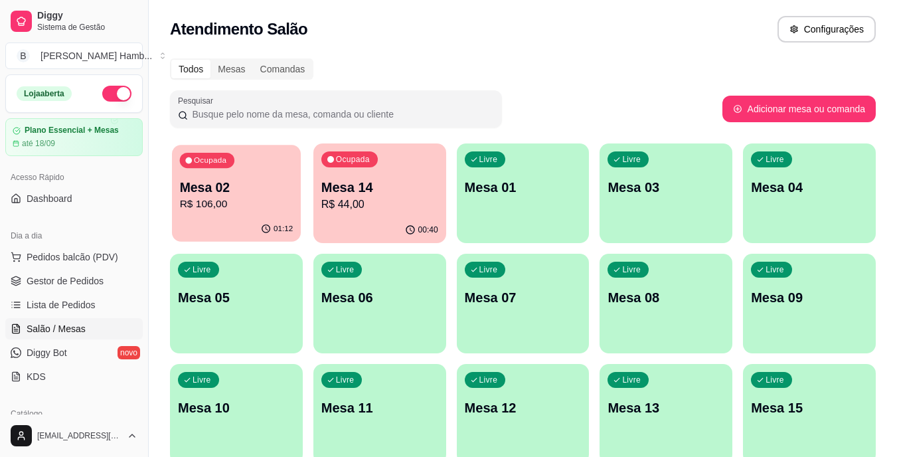
click at [256, 189] on p "Mesa 02" at bounding box center [237, 188] width 114 height 18
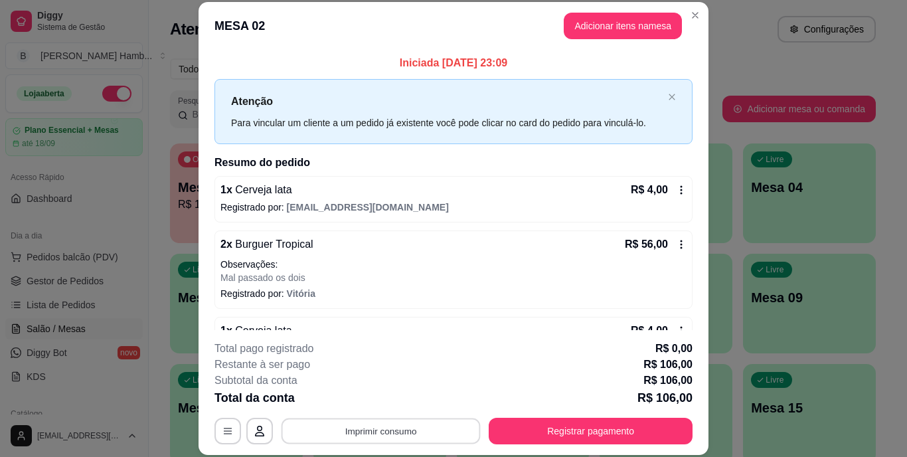
click at [432, 432] on button "Imprimir consumo" at bounding box center [380, 431] width 199 height 26
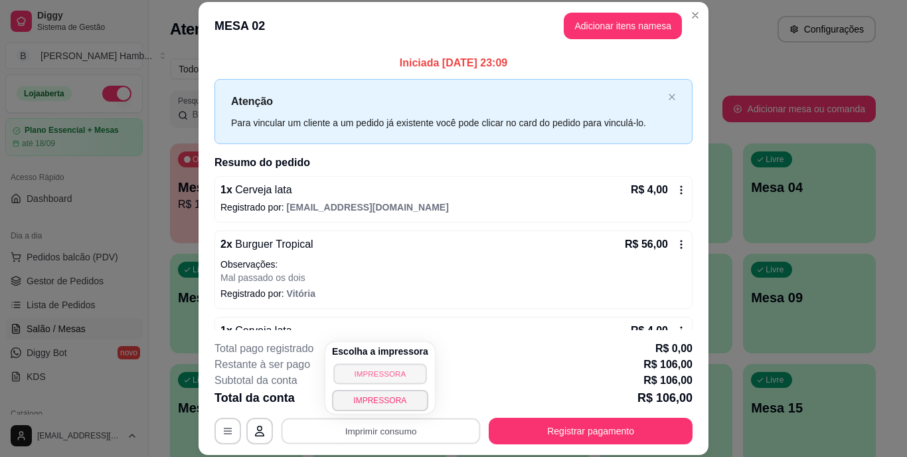
click at [376, 378] on button "IMPRESSORA" at bounding box center [379, 373] width 93 height 21
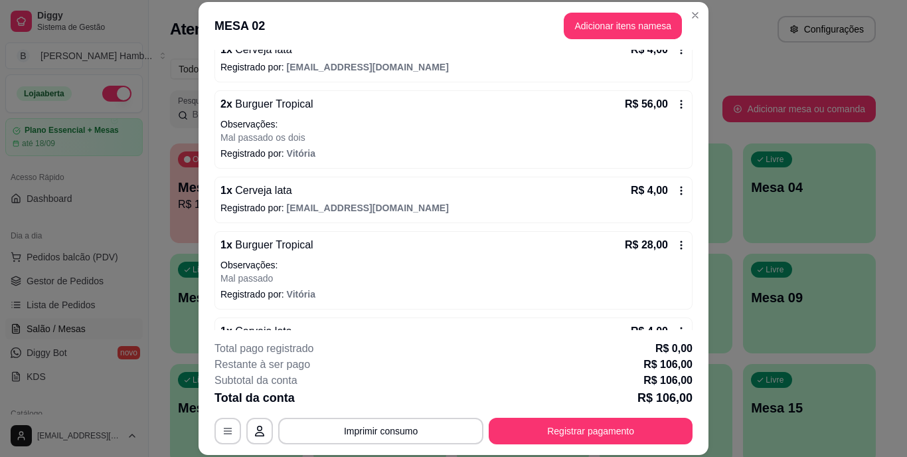
scroll to position [151, 0]
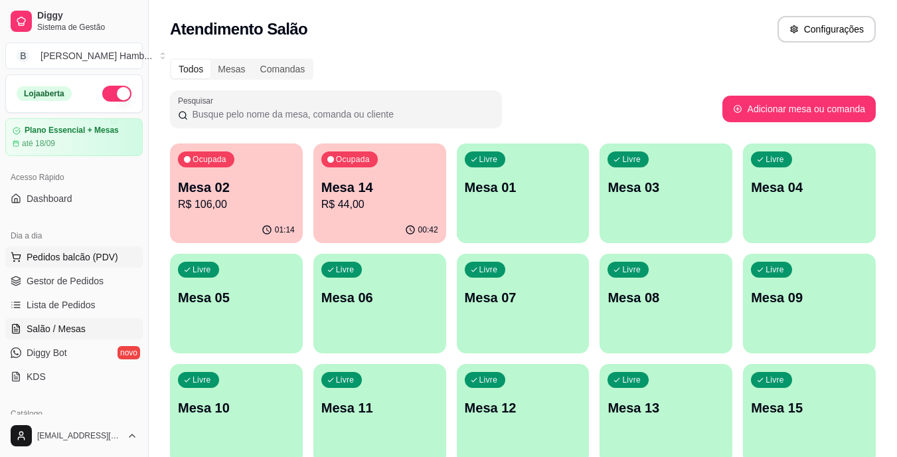
click at [78, 254] on span "Pedidos balcão (PDV)" at bounding box center [73, 256] width 92 height 13
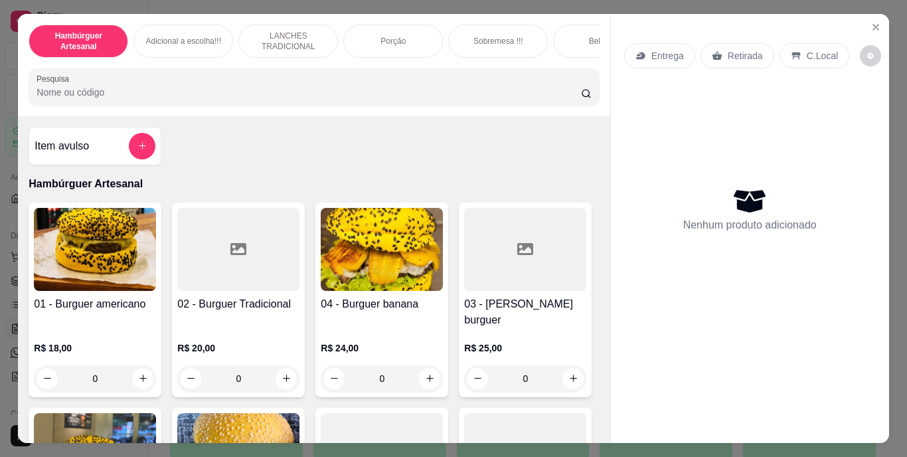
scroll to position [182, 0]
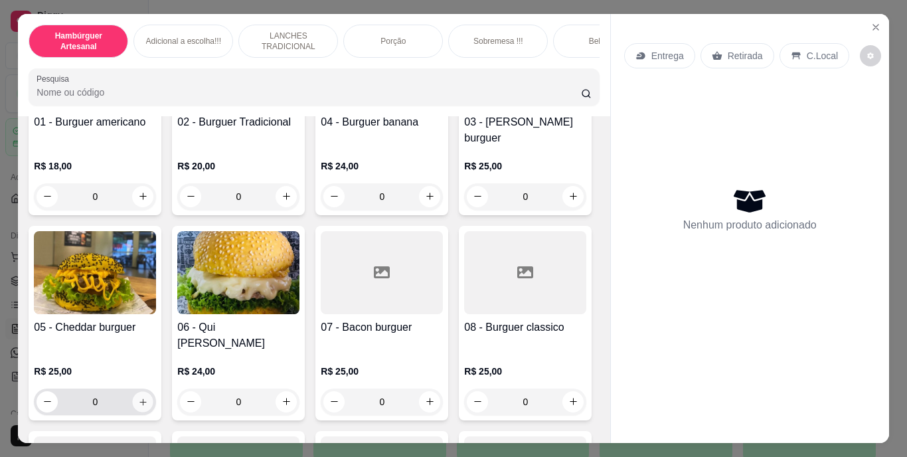
click at [148, 396] on icon "increase-product-quantity" at bounding box center [143, 401] width 10 height 10
type input "1"
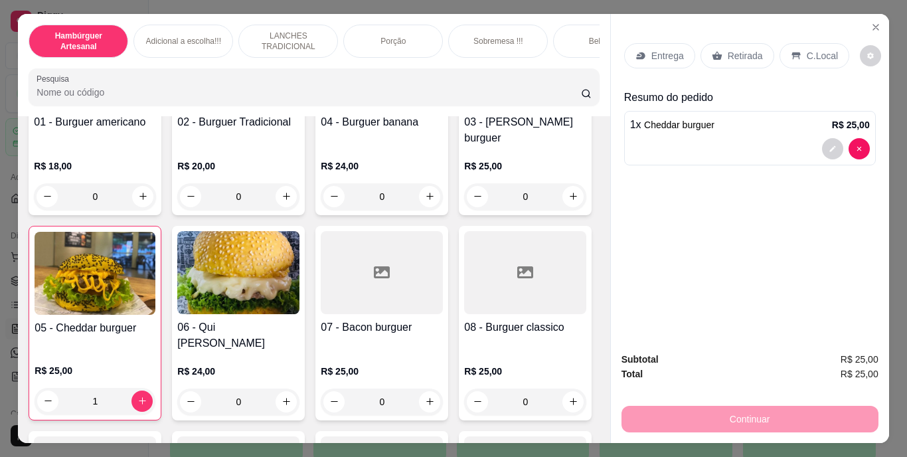
click at [728, 50] on p "Retirada" at bounding box center [745, 55] width 35 height 13
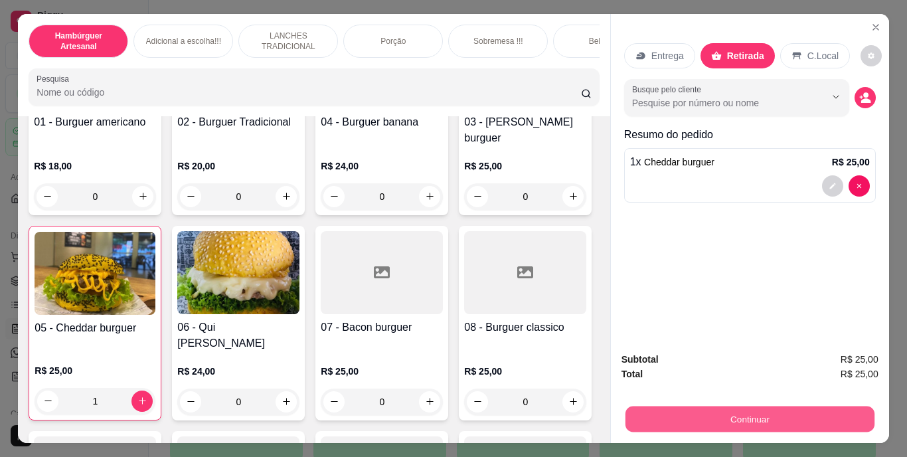
click at [710, 406] on button "Continuar" at bounding box center [749, 419] width 249 height 26
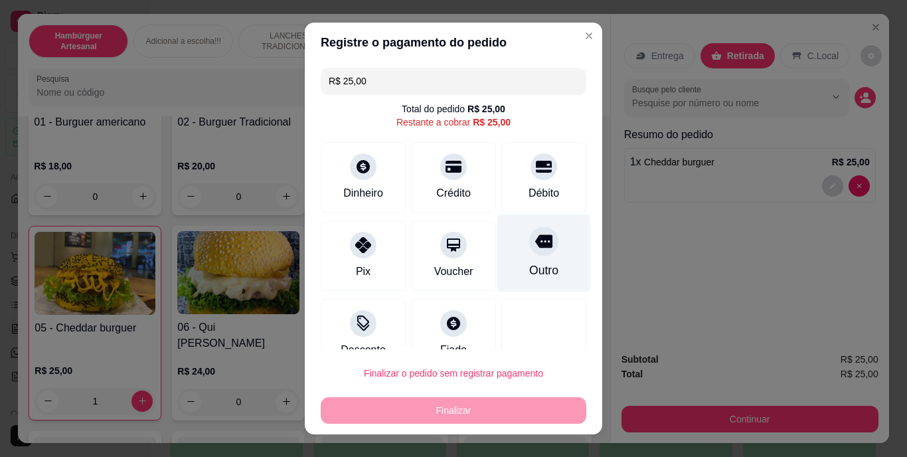
click at [529, 264] on div "Outro" at bounding box center [543, 270] width 29 height 17
type input "R$ 0,00"
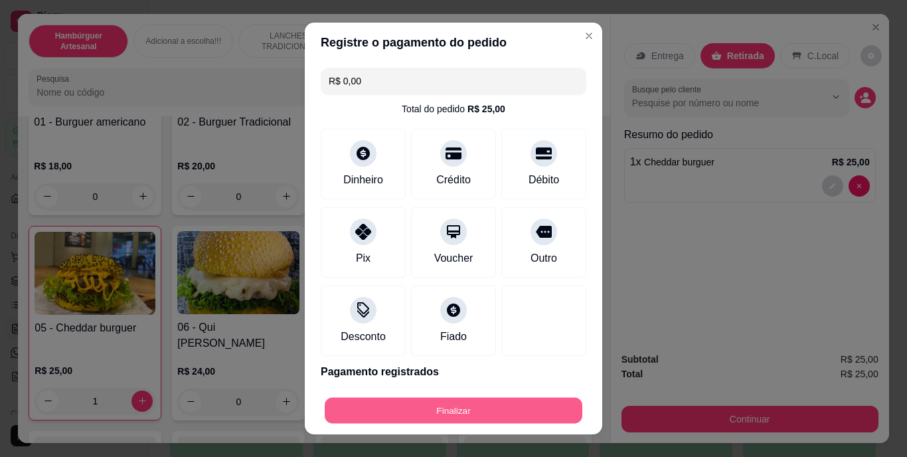
click at [504, 402] on button "Finalizar" at bounding box center [454, 410] width 258 height 26
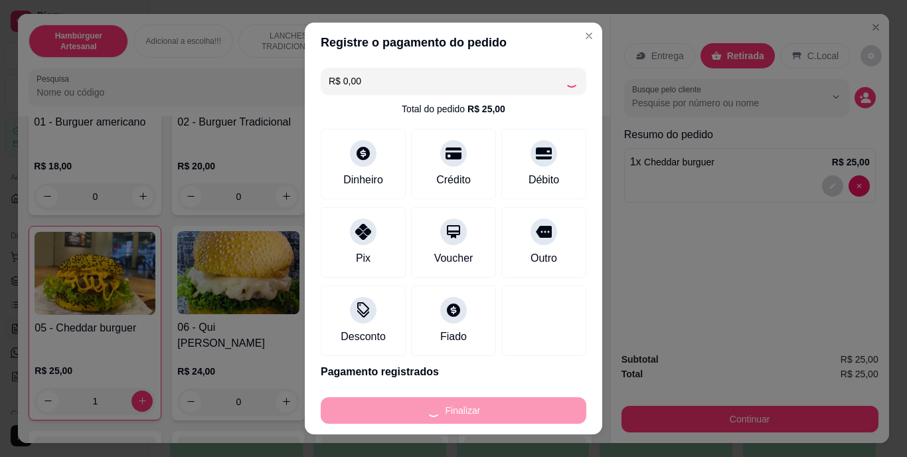
type input "0"
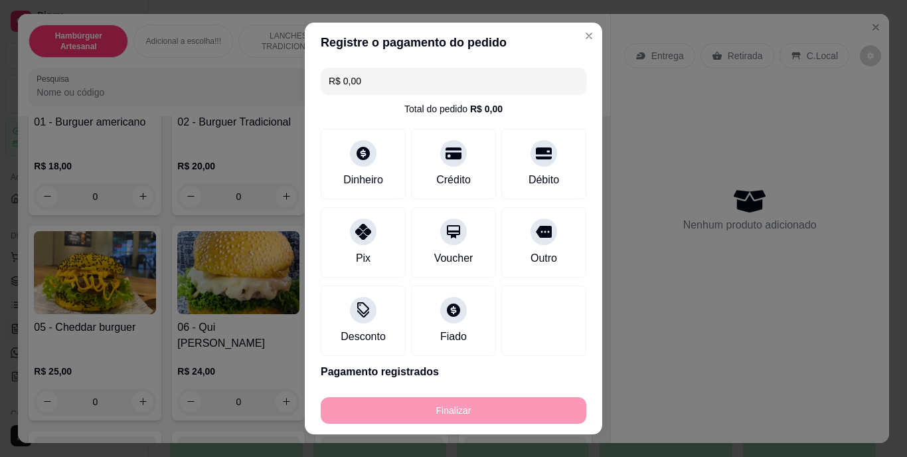
type input "-R$ 25,00"
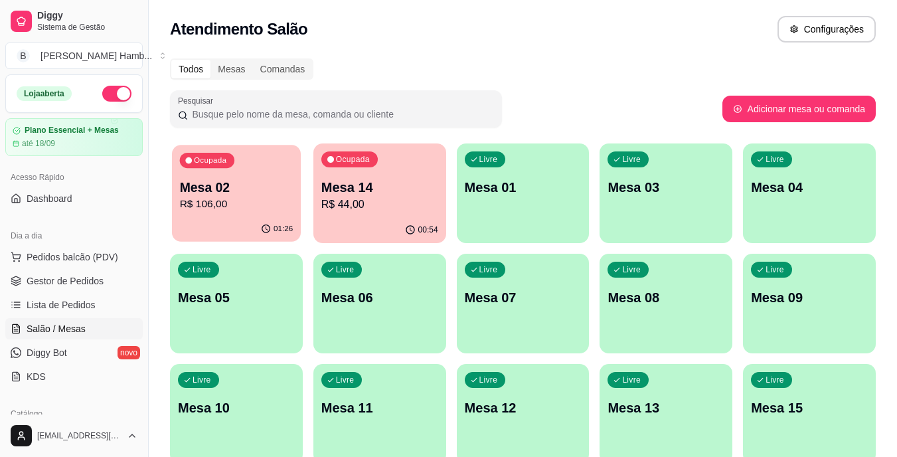
click at [249, 204] on p "R$ 106,00" at bounding box center [237, 203] width 114 height 15
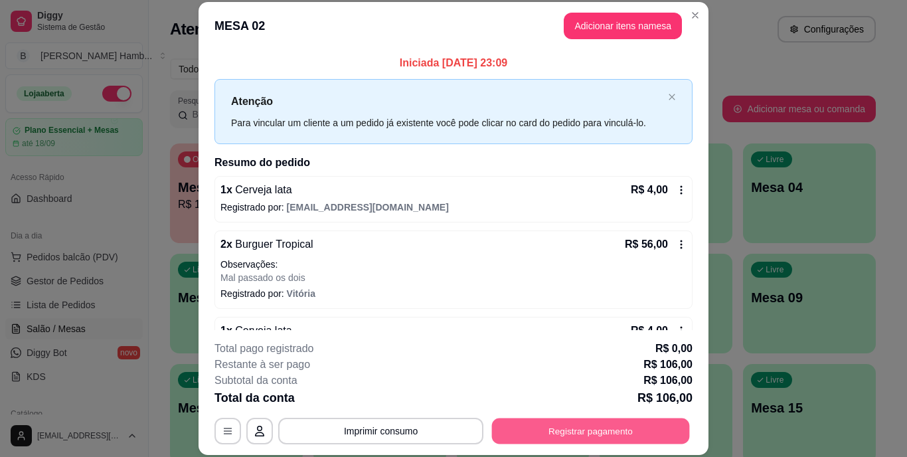
click at [548, 436] on button "Registrar pagamento" at bounding box center [591, 431] width 198 height 26
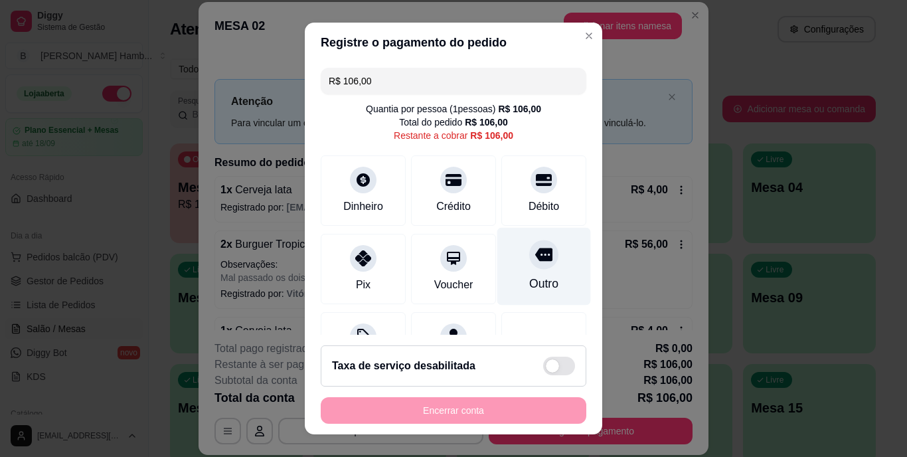
click at [529, 266] on div at bounding box center [543, 254] width 29 height 29
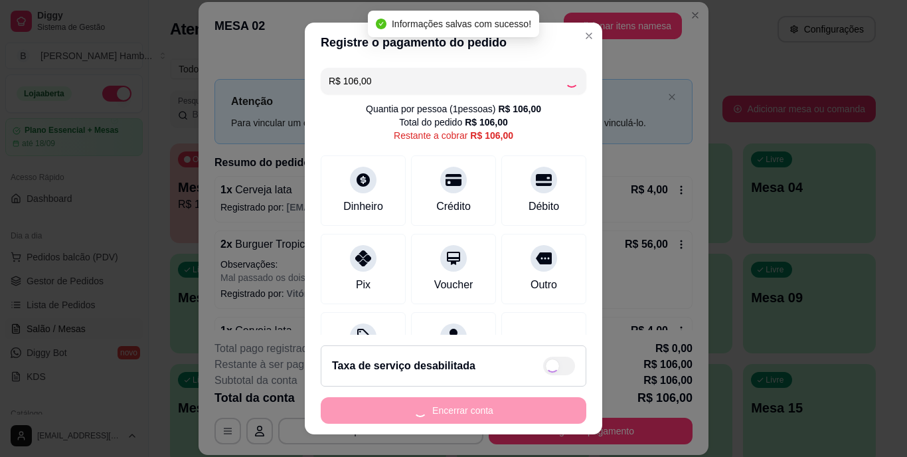
type input "R$ 0,00"
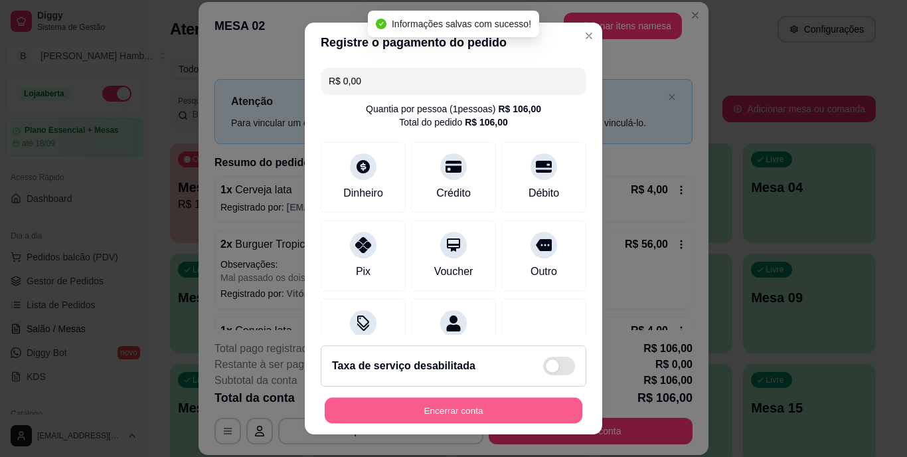
click at [453, 411] on button "Encerrar conta" at bounding box center [454, 410] width 258 height 26
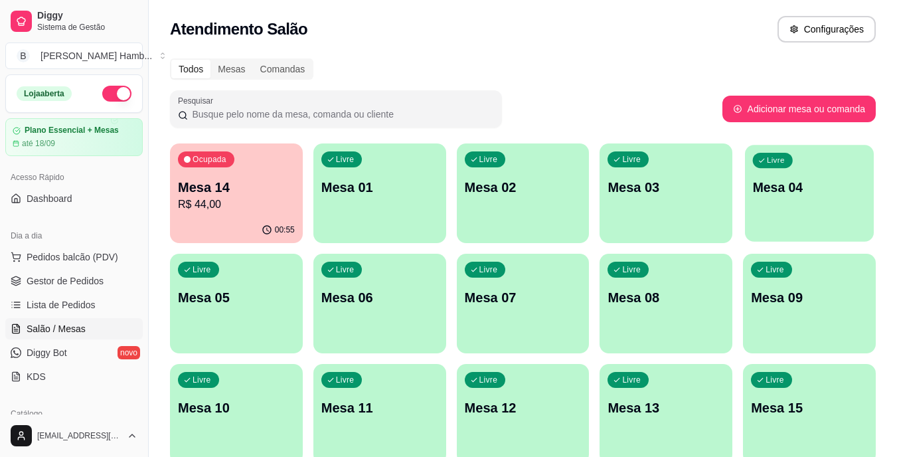
click at [791, 166] on div "Livre Mesa 04" at bounding box center [809, 185] width 129 height 81
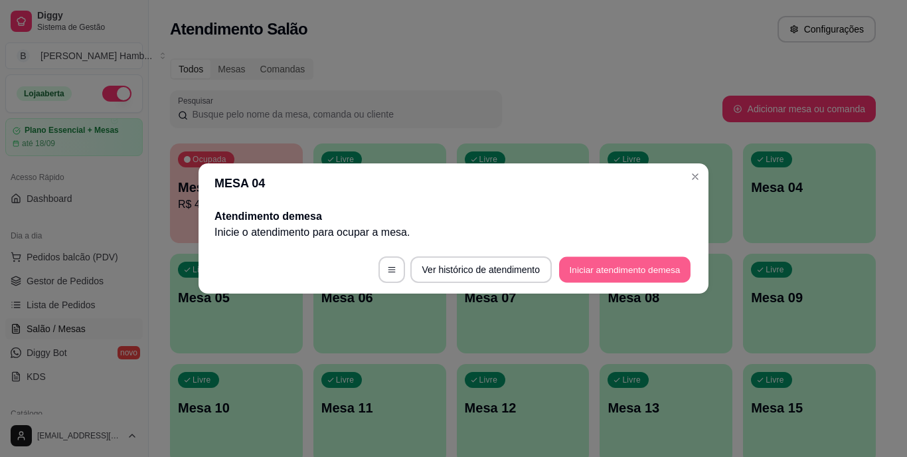
click at [638, 266] on button "Iniciar atendimento de mesa" at bounding box center [624, 270] width 131 height 26
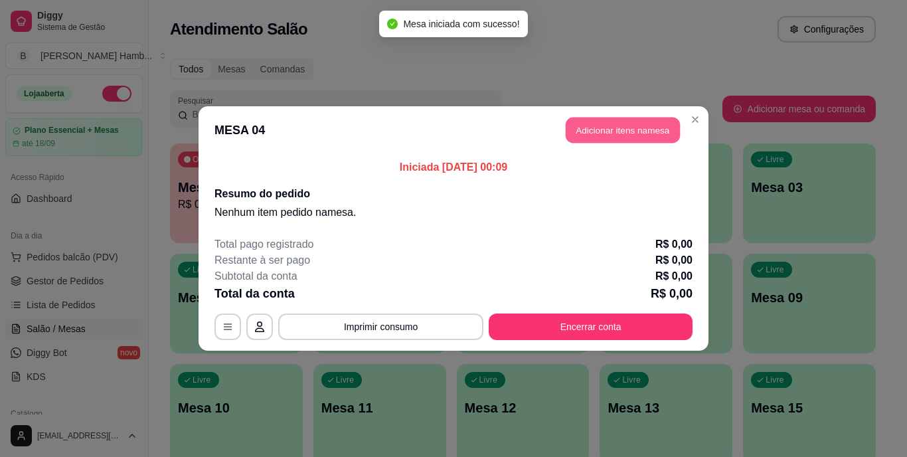
click at [649, 134] on button "Adicionar itens na mesa" at bounding box center [623, 131] width 114 height 26
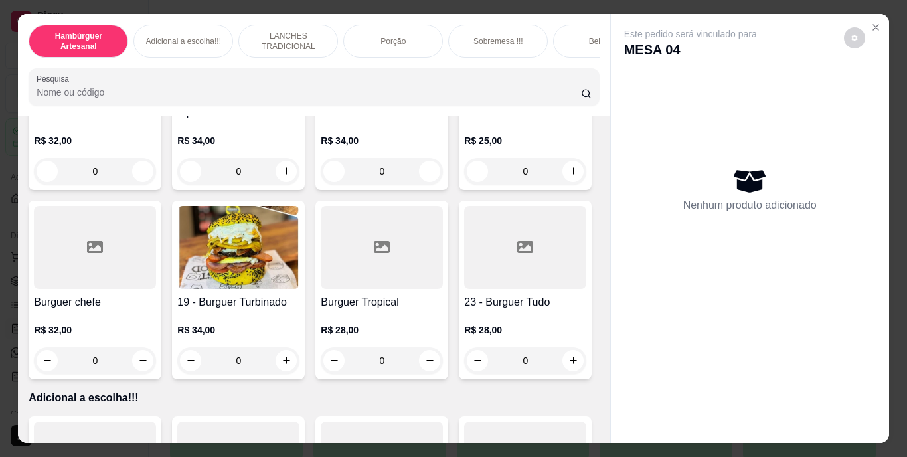
scroll to position [797, 0]
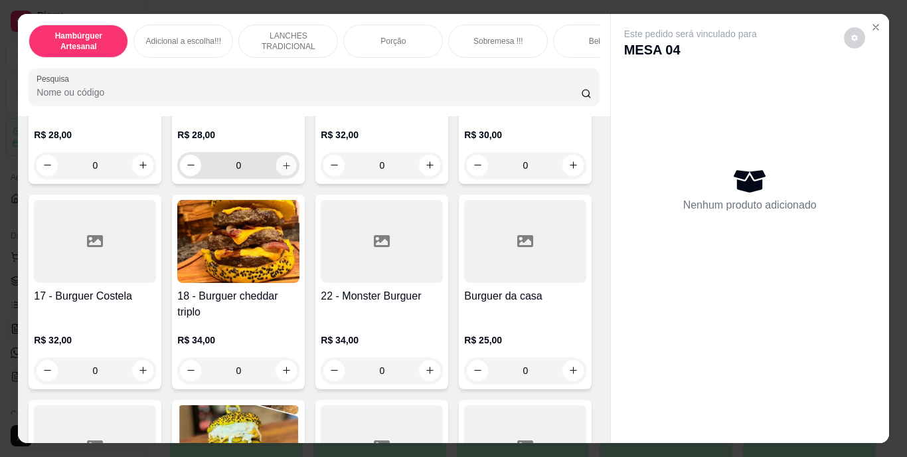
click at [289, 175] on button "increase-product-quantity" at bounding box center [286, 165] width 21 height 21
type input "1"
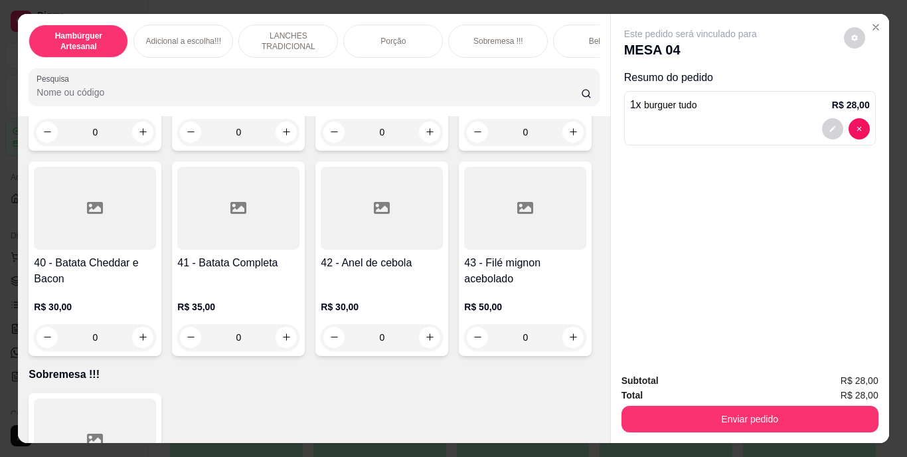
scroll to position [2523, 0]
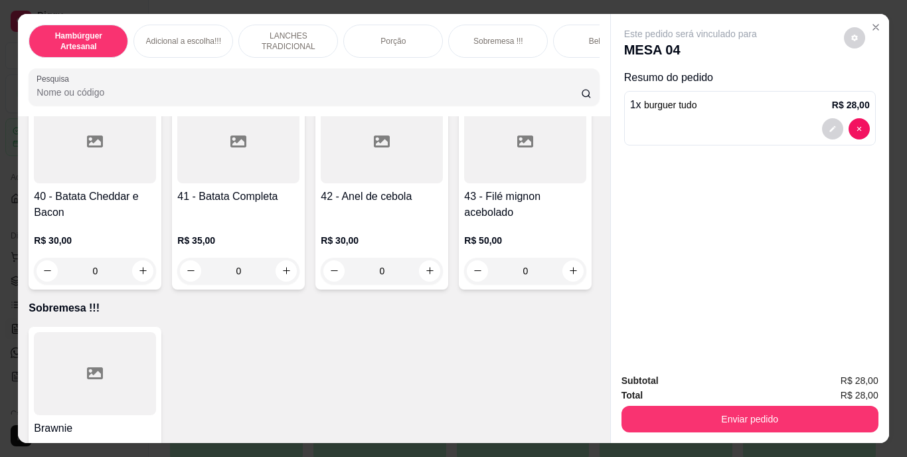
type input "1"
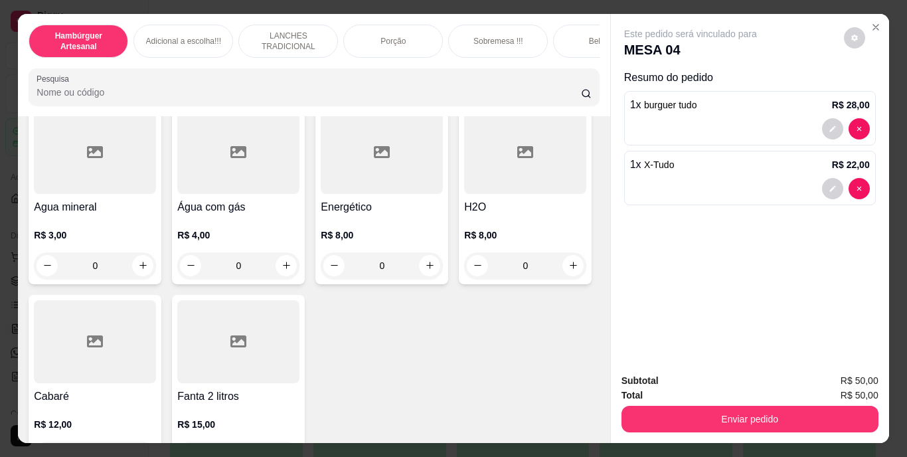
scroll to position [3784, 0]
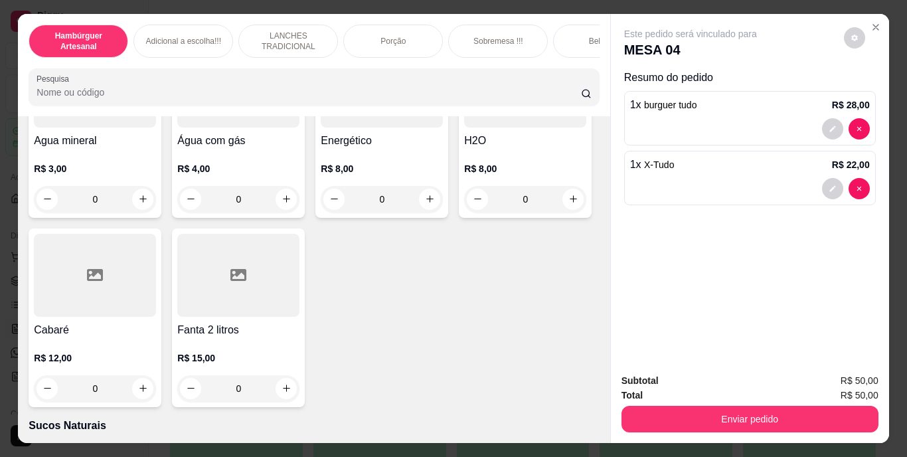
type input "1"
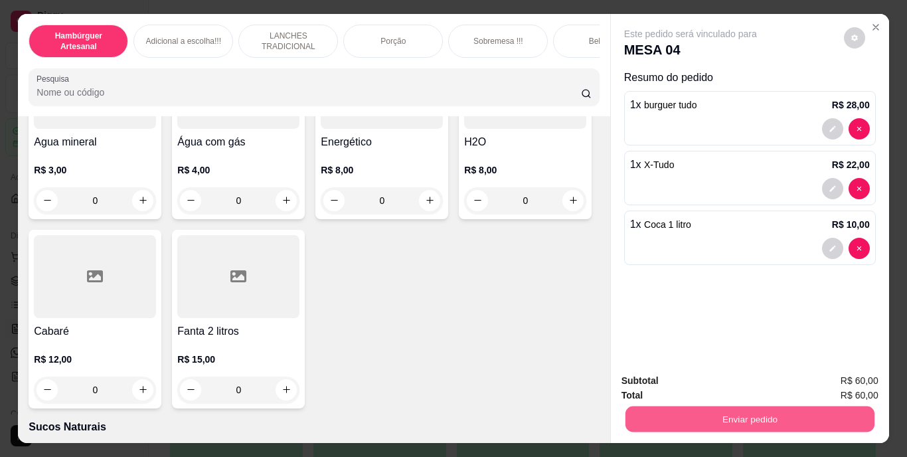
click at [712, 418] on button "Enviar pedido" at bounding box center [749, 419] width 249 height 26
click at [716, 408] on button "Enviar pedido" at bounding box center [749, 419] width 257 height 27
click at [668, 380] on button "Não registrar e enviar pedido" at bounding box center [706, 381] width 134 height 25
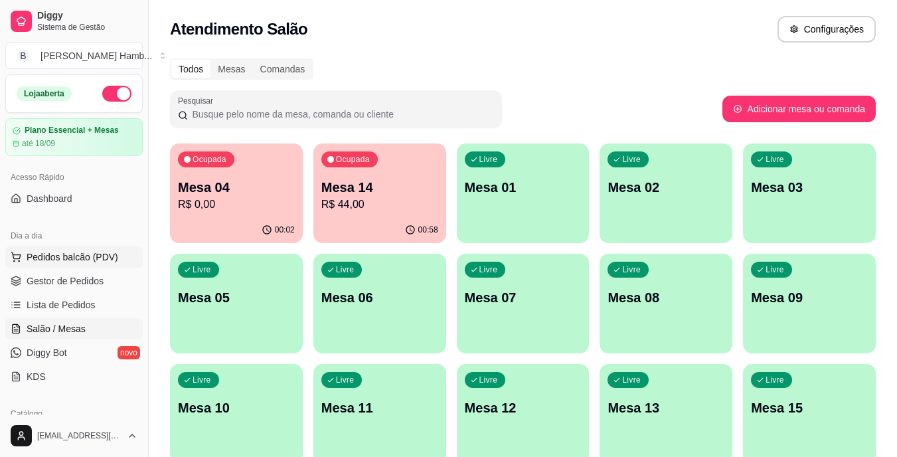
click at [112, 254] on span "Pedidos balcão (PDV)" at bounding box center [73, 256] width 92 height 13
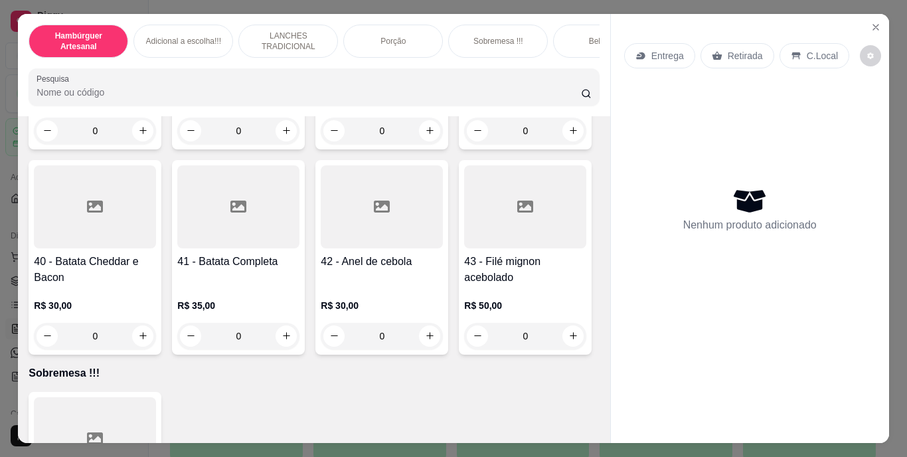
scroll to position [2523, 0]
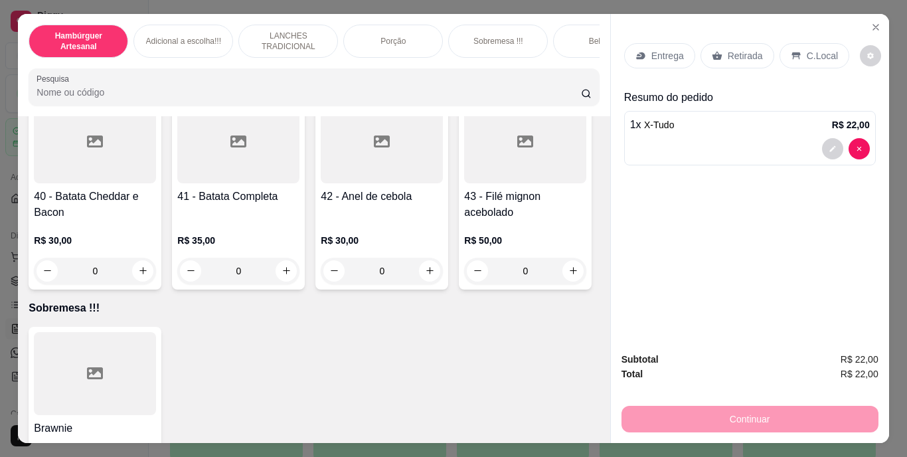
type input "2"
click at [661, 54] on p "Entrega" at bounding box center [667, 55] width 33 height 13
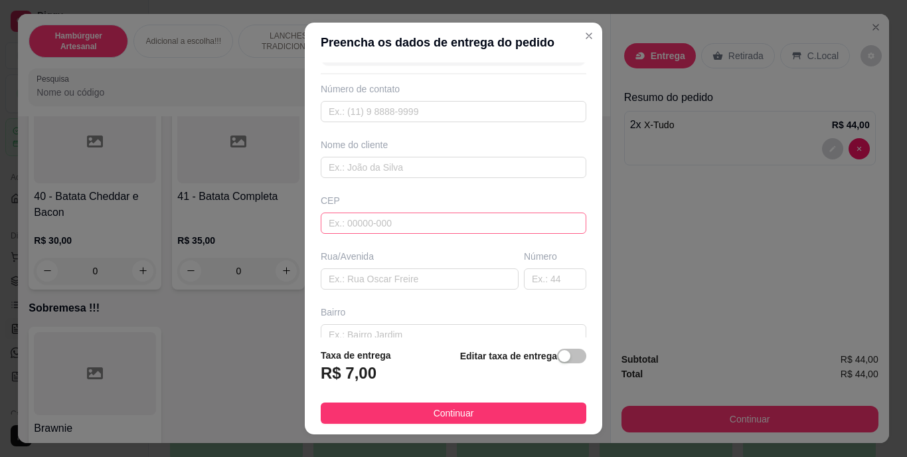
scroll to position [0, 0]
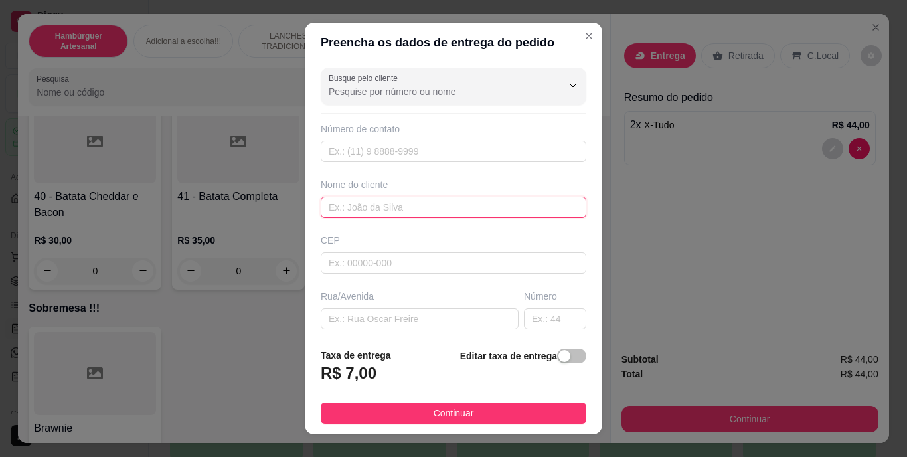
drag, startPoint x: 414, startPoint y: 201, endPoint x: 413, endPoint y: 218, distance: 16.6
click at [414, 207] on input "text" at bounding box center [454, 206] width 266 height 21
click at [412, 212] on input "text" at bounding box center [454, 206] width 266 height 21
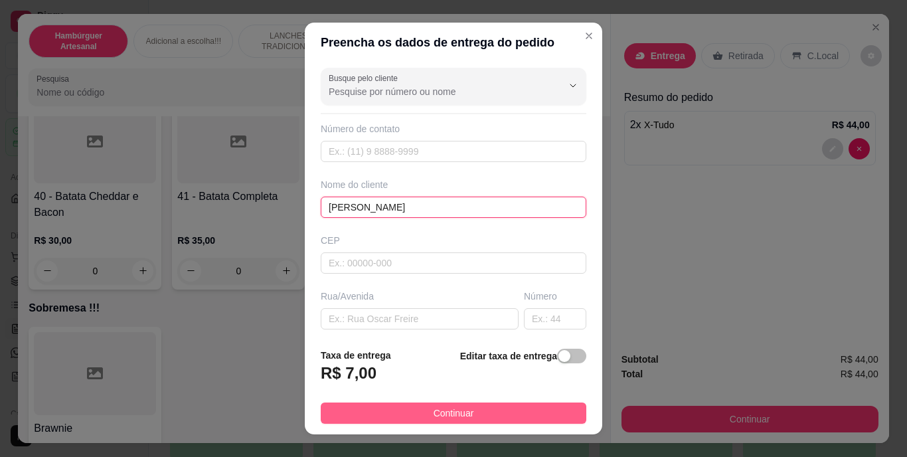
type input "[PERSON_NAME]"
click at [505, 413] on button "Continuar" at bounding box center [454, 412] width 266 height 21
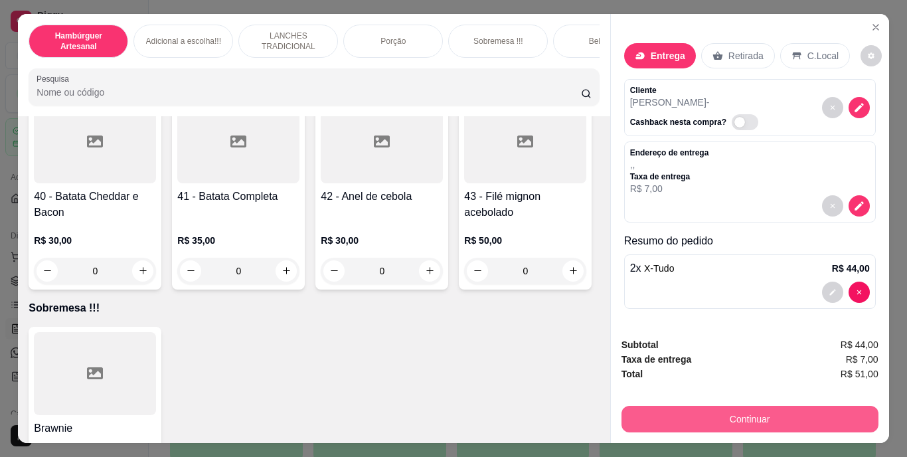
click at [643, 420] on button "Continuar" at bounding box center [749, 419] width 257 height 27
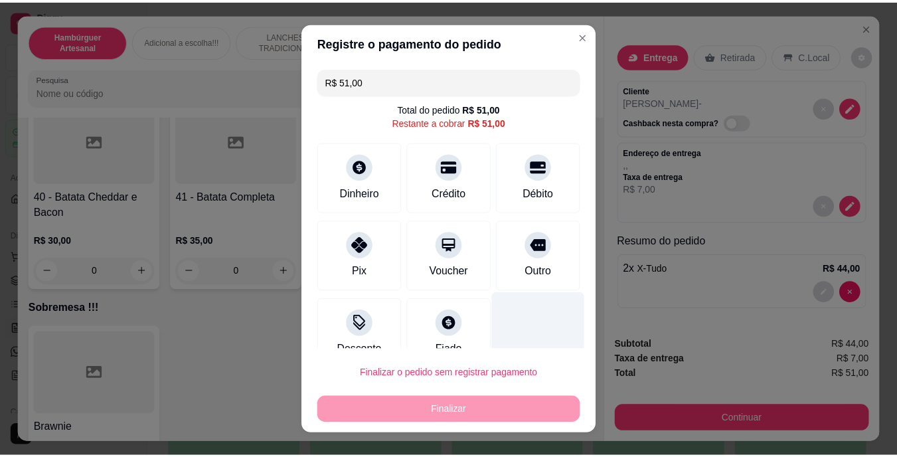
scroll to position [25, 0]
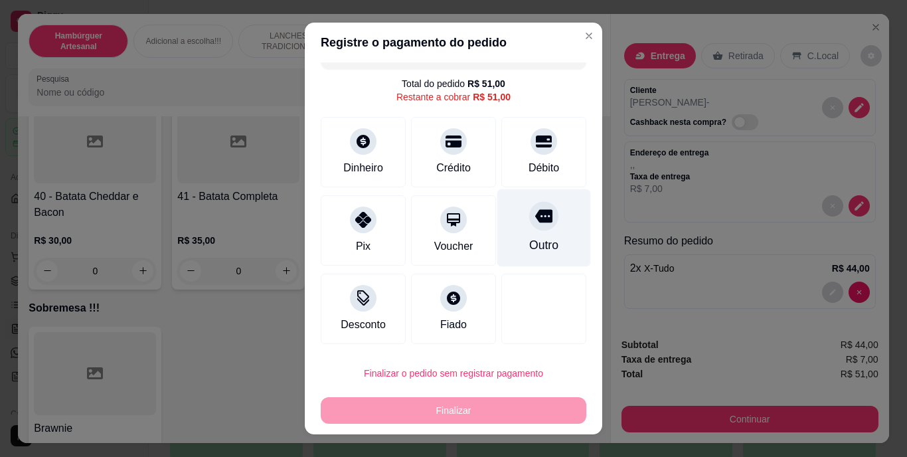
click at [522, 232] on div "Outro" at bounding box center [544, 228] width 94 height 78
type input "R$ 0,00"
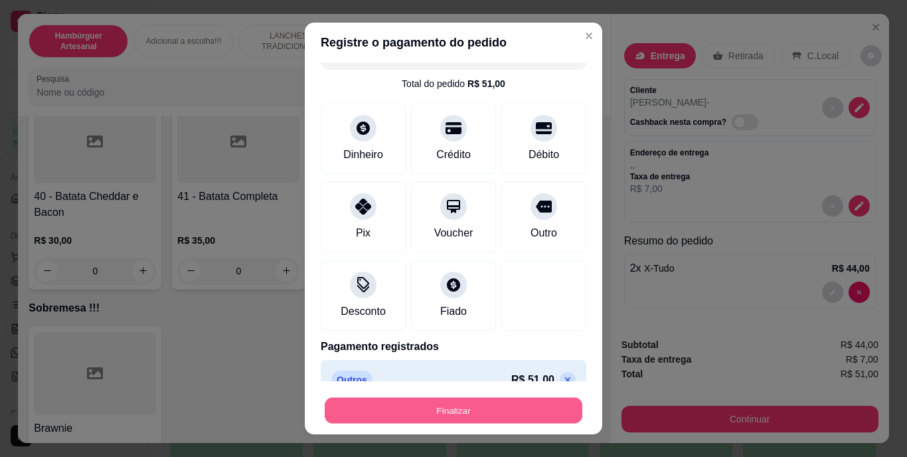
click at [457, 418] on button "Finalizar" at bounding box center [454, 410] width 258 height 26
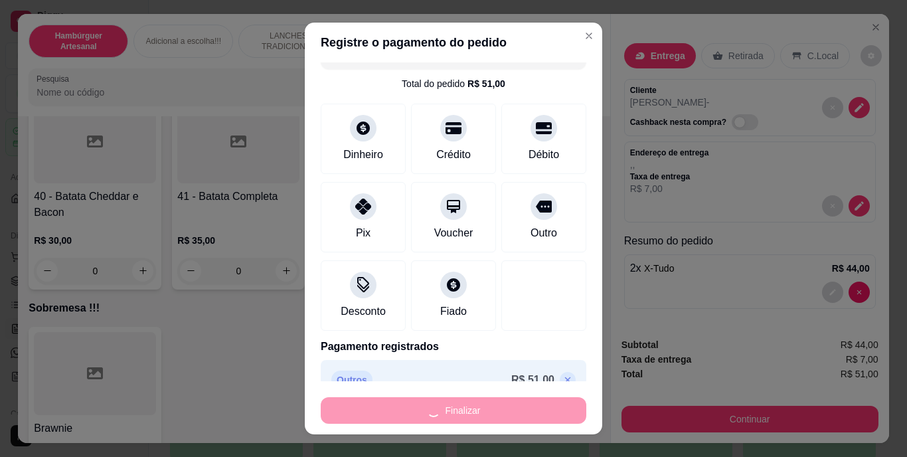
type input "0"
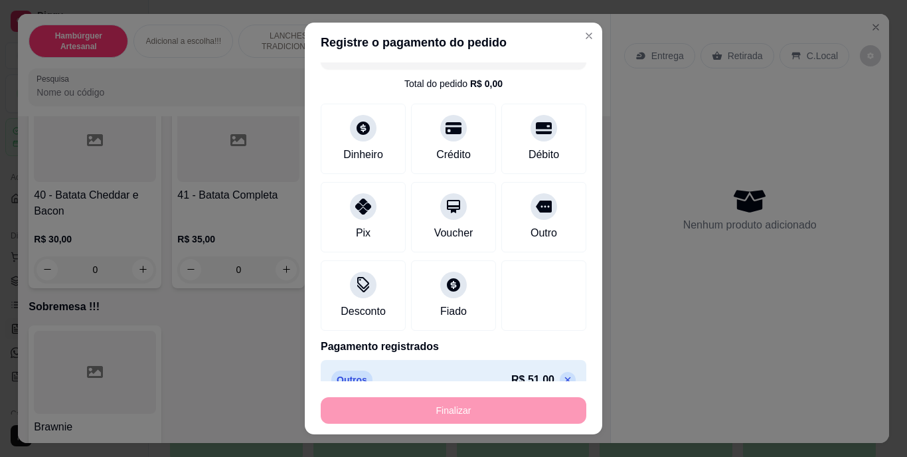
type input "-R$ 51,00"
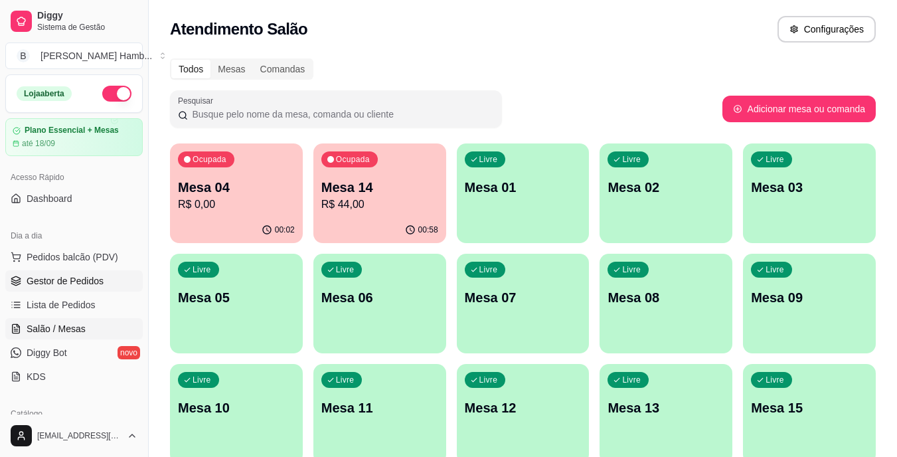
click at [89, 283] on span "Gestor de Pedidos" at bounding box center [65, 280] width 77 height 13
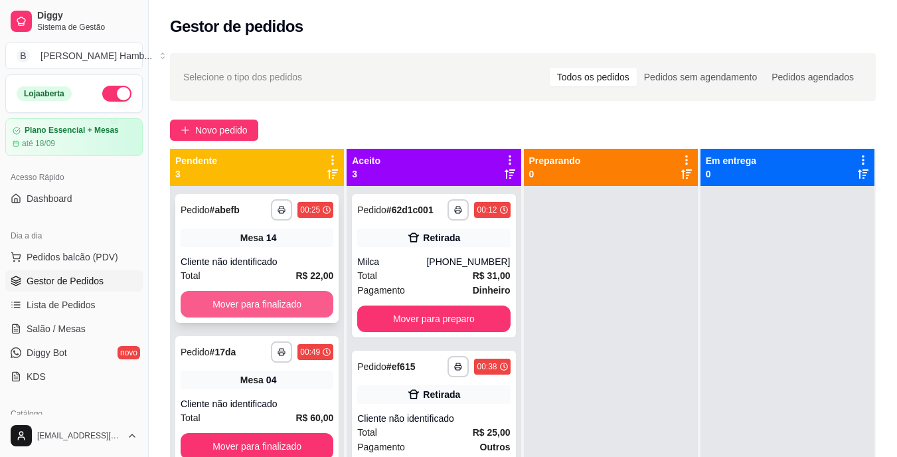
click at [270, 296] on button "Mover para finalizado" at bounding box center [257, 304] width 153 height 27
click at [270, 296] on button "Mover para finalizado" at bounding box center [257, 304] width 148 height 26
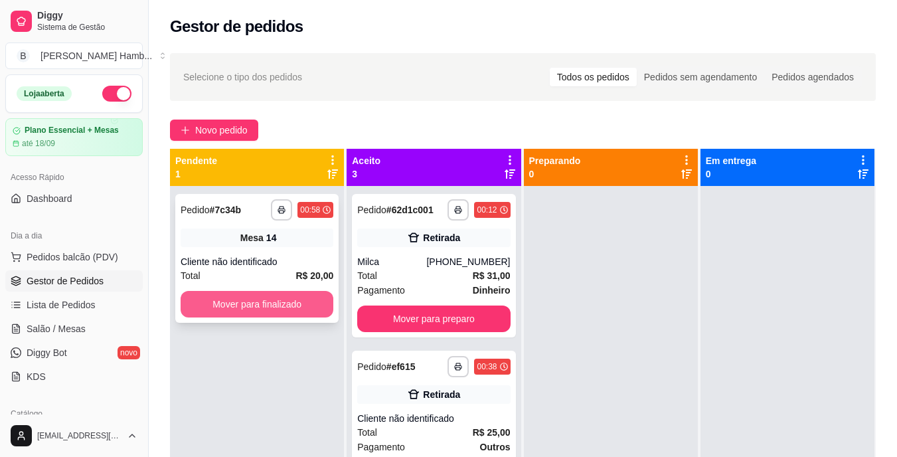
click at [268, 299] on button "Mover para finalizado" at bounding box center [257, 304] width 153 height 27
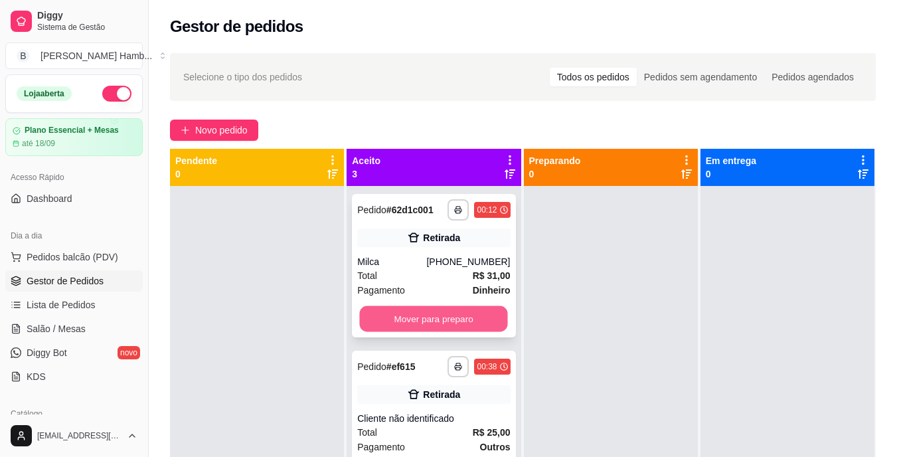
click at [412, 313] on button "Mover para preparo" at bounding box center [434, 319] width 148 height 26
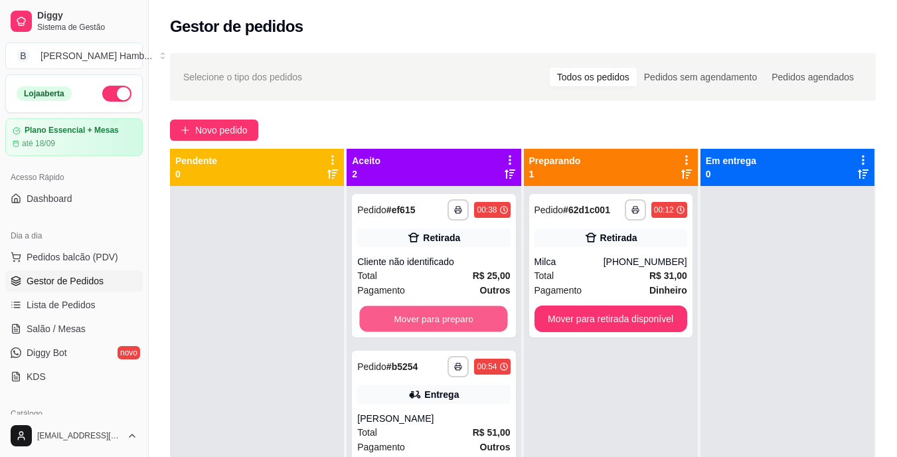
click at [412, 313] on button "Mover para preparo" at bounding box center [434, 319] width 148 height 26
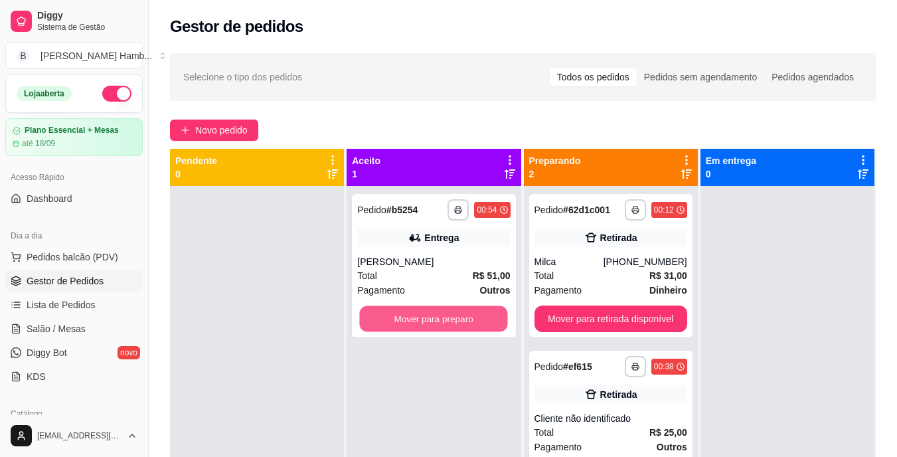
click at [412, 313] on button "Mover para preparo" at bounding box center [434, 319] width 148 height 26
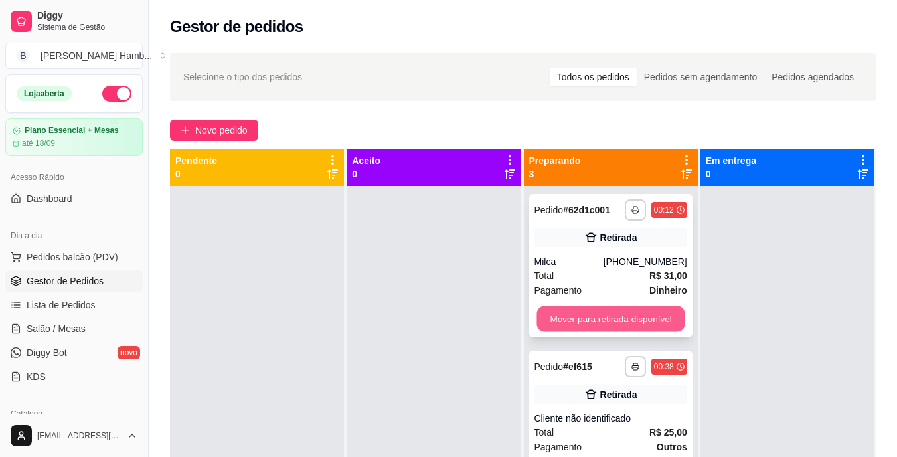
click at [556, 309] on button "Mover para retirada disponível" at bounding box center [610, 319] width 148 height 26
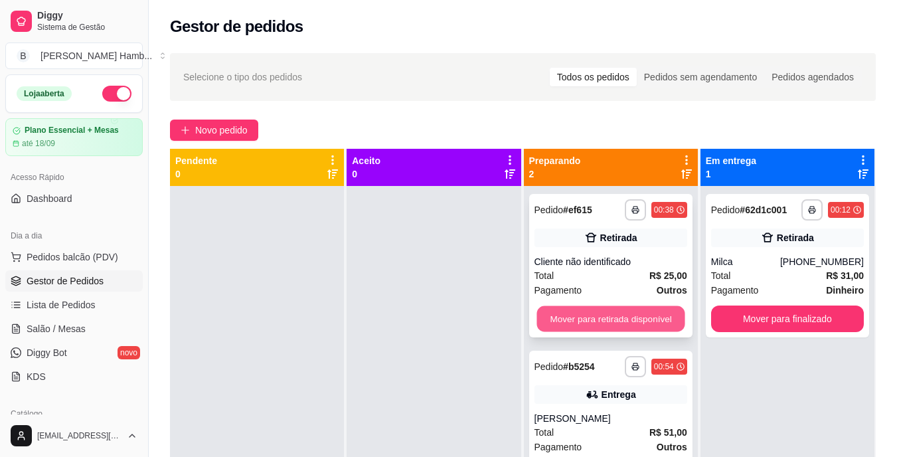
click at [586, 310] on button "Mover para retirada disponível" at bounding box center [610, 319] width 148 height 26
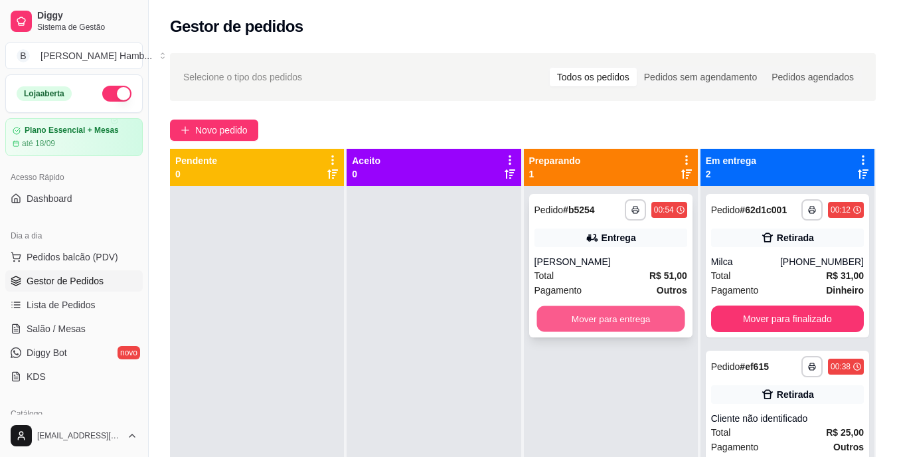
click at [589, 312] on button "Mover para entrega" at bounding box center [610, 319] width 148 height 26
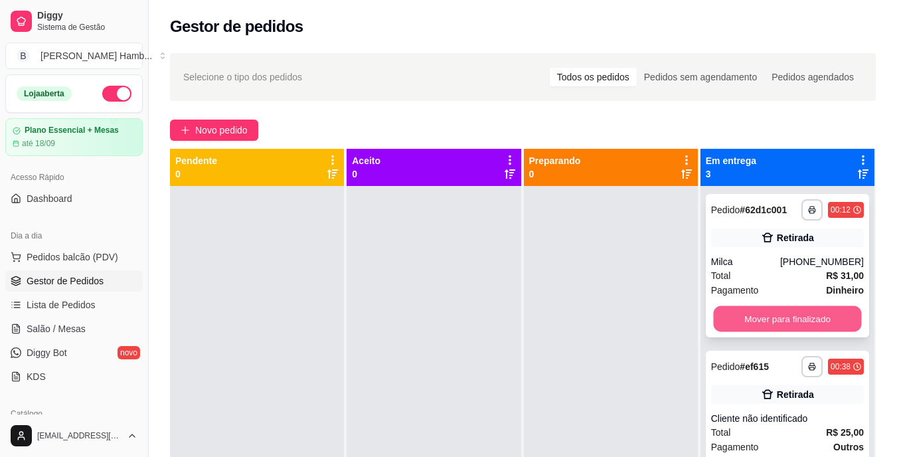
click at [718, 308] on button "Mover para finalizado" at bounding box center [787, 319] width 148 height 26
click at [735, 312] on button "Mover para finalizado" at bounding box center [787, 319] width 148 height 26
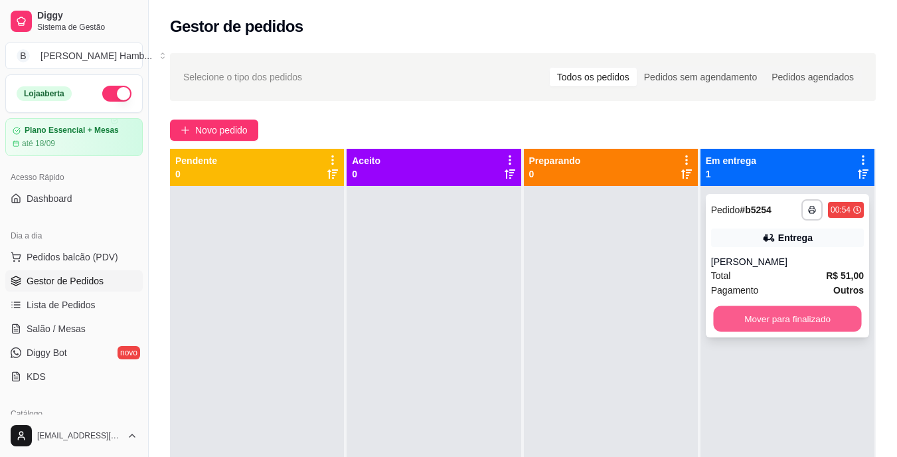
click at [741, 315] on button "Mover para finalizado" at bounding box center [787, 319] width 148 height 26
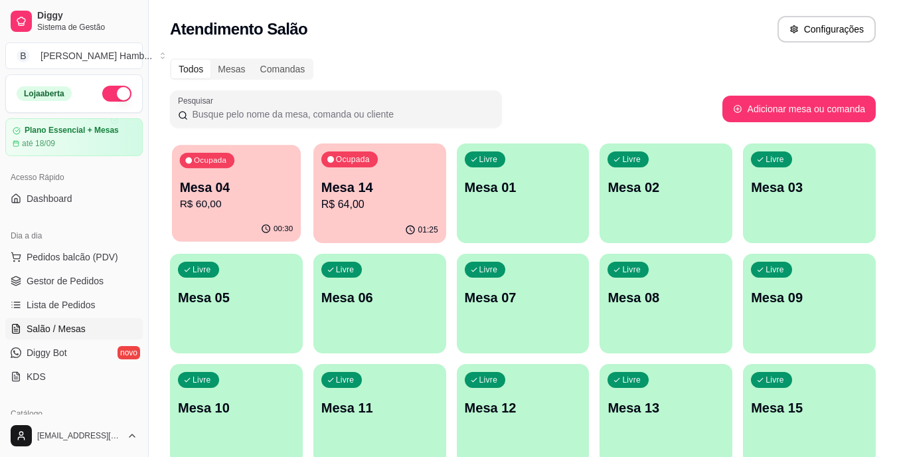
click at [268, 188] on p "Mesa 04" at bounding box center [237, 188] width 114 height 18
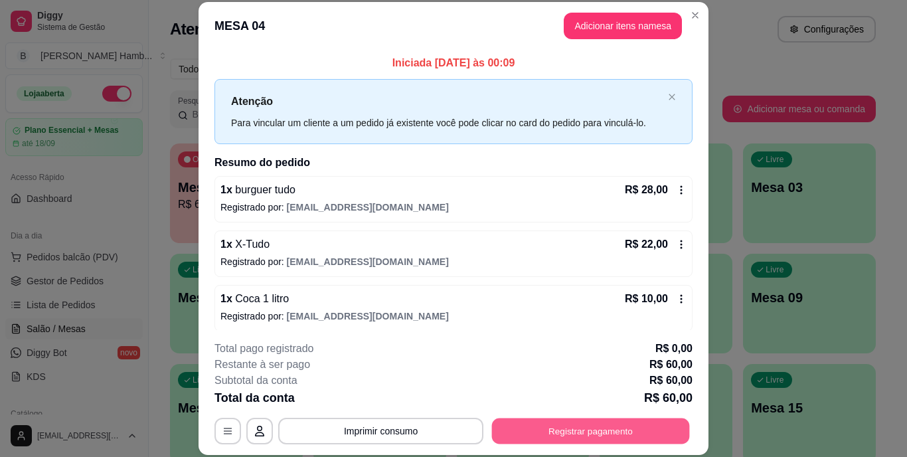
click at [516, 423] on button "Registrar pagamento" at bounding box center [591, 431] width 198 height 26
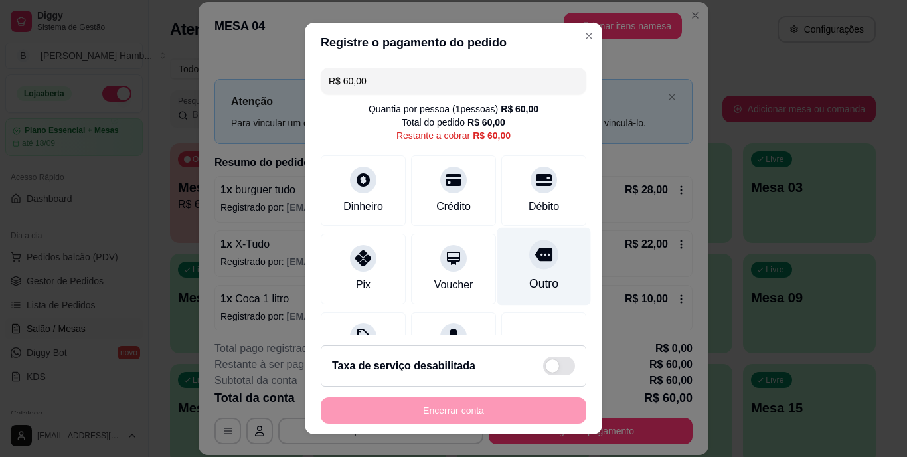
click at [529, 284] on div "Outro" at bounding box center [543, 283] width 29 height 17
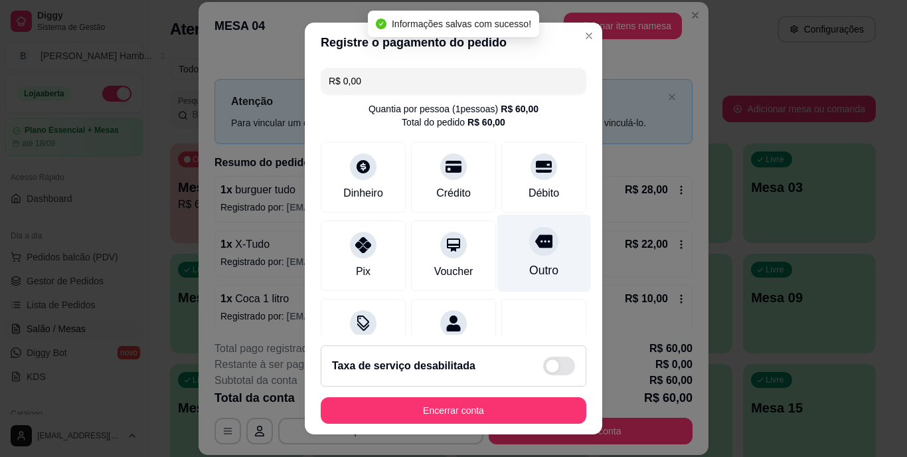
type input "R$ 0,00"
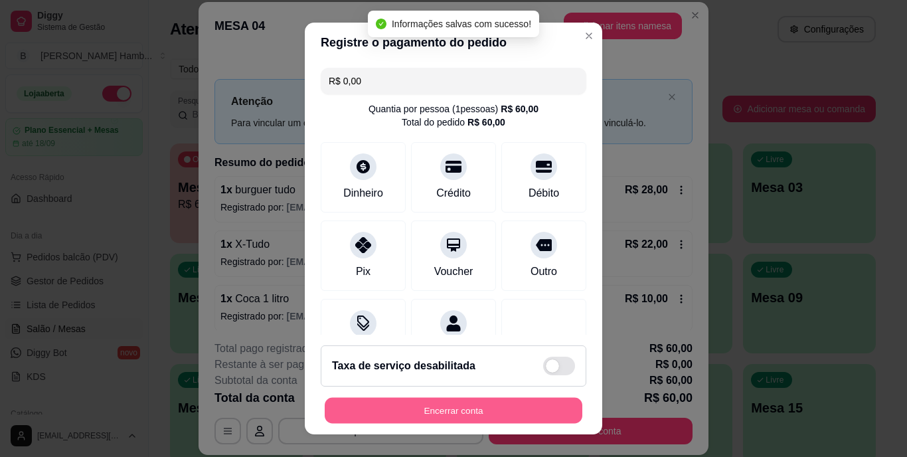
click at [471, 408] on button "Encerrar conta" at bounding box center [454, 410] width 258 height 26
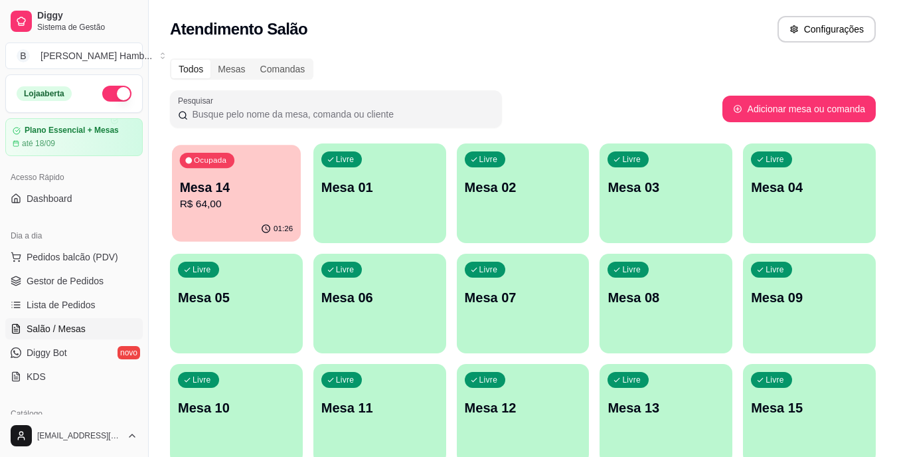
click at [260, 202] on p "R$ 64,00" at bounding box center [237, 203] width 114 height 15
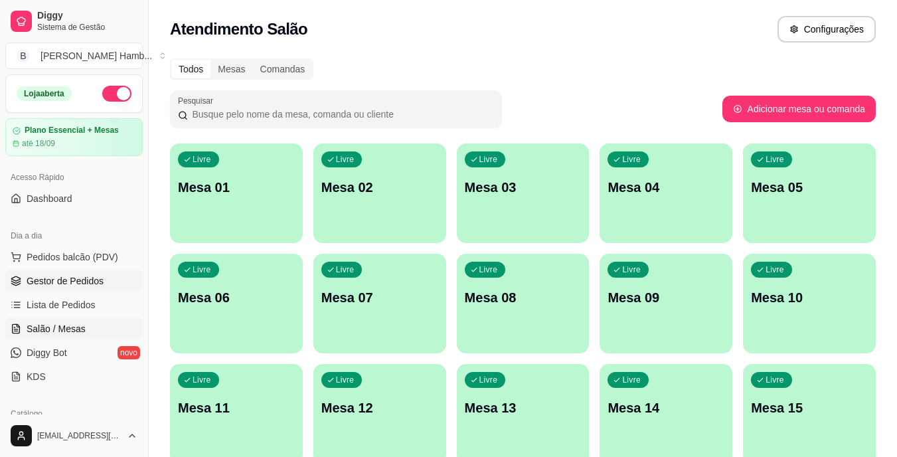
click at [92, 287] on span "Gestor de Pedidos" at bounding box center [65, 280] width 77 height 13
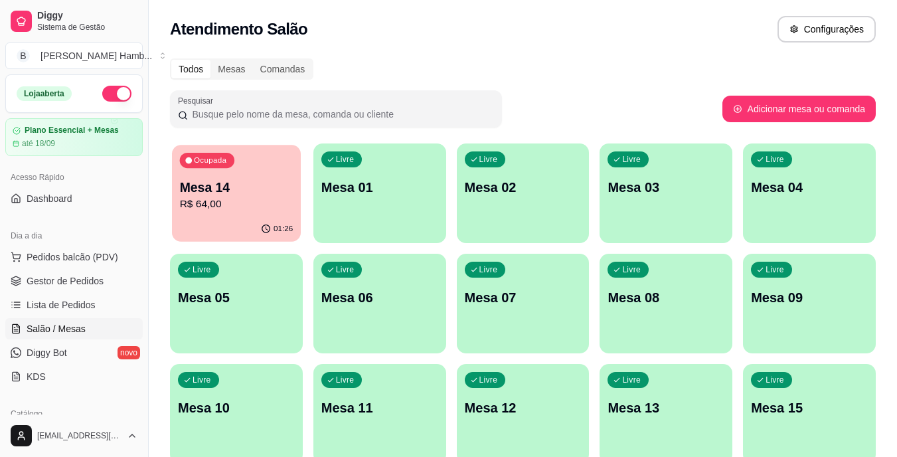
click at [251, 181] on p "Mesa 14" at bounding box center [237, 188] width 114 height 18
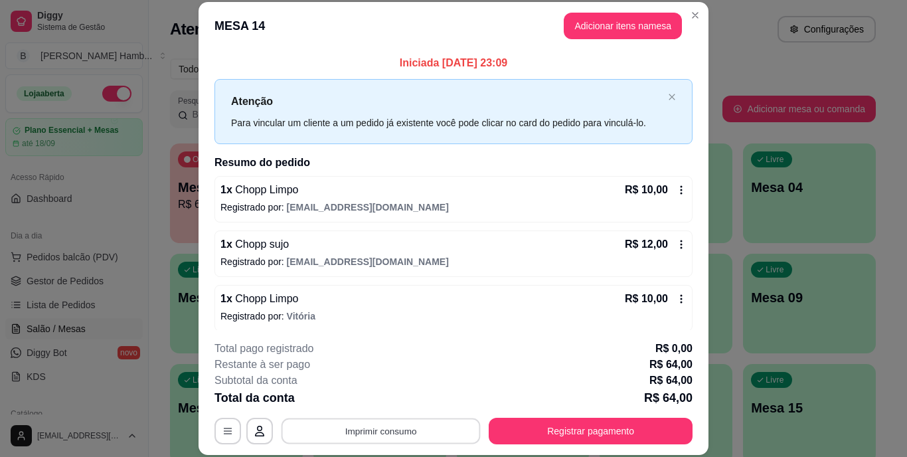
click at [412, 422] on button "Imprimir consumo" at bounding box center [380, 431] width 199 height 26
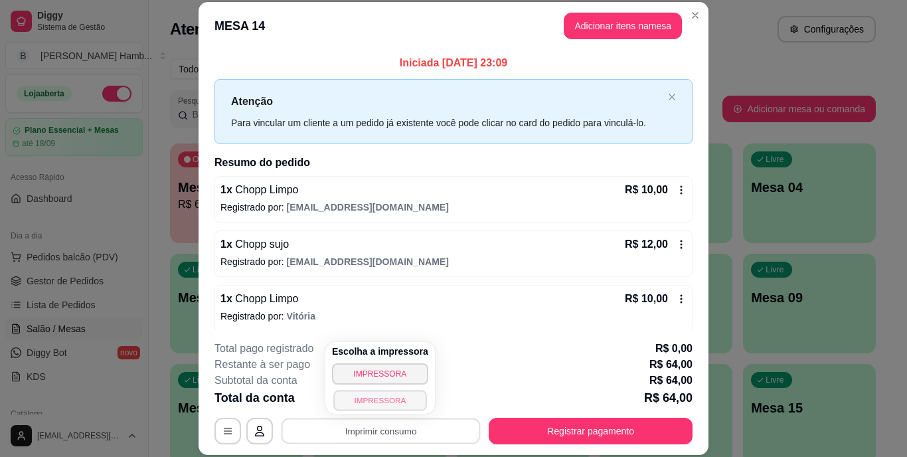
click at [396, 394] on button "IMPRESSORA" at bounding box center [379, 400] width 93 height 21
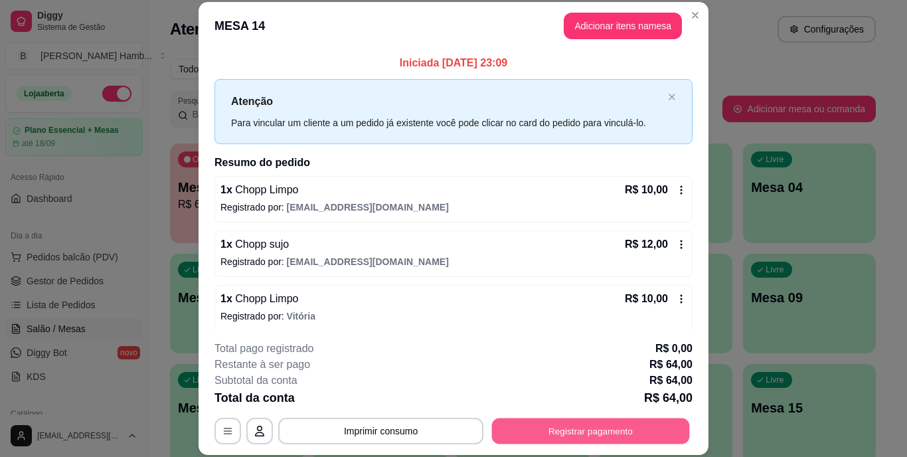
click at [529, 428] on button "Registrar pagamento" at bounding box center [591, 431] width 198 height 26
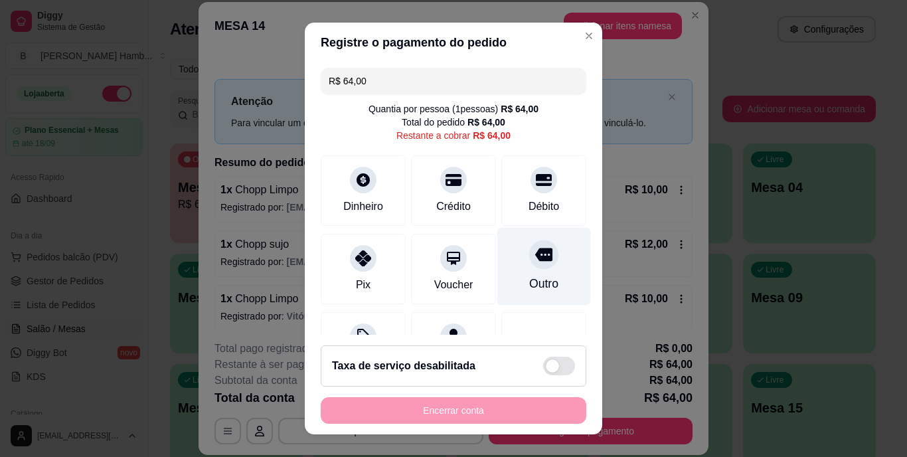
click at [535, 251] on icon at bounding box center [543, 254] width 17 height 13
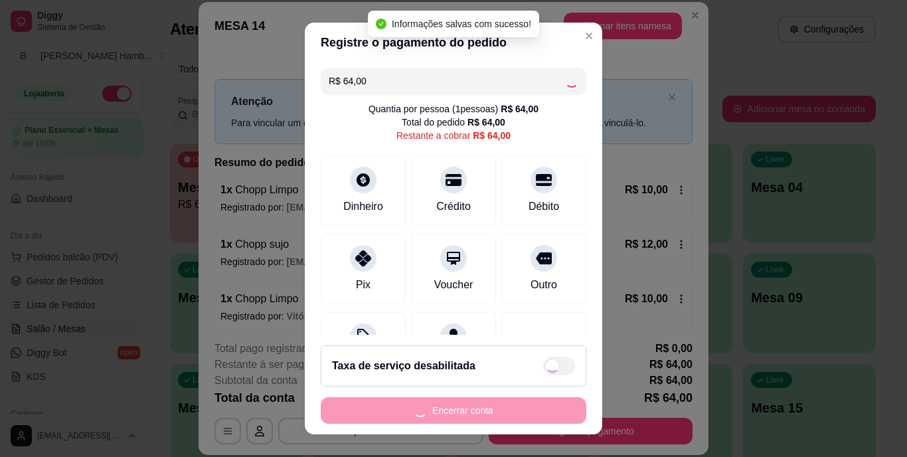
type input "R$ 0,00"
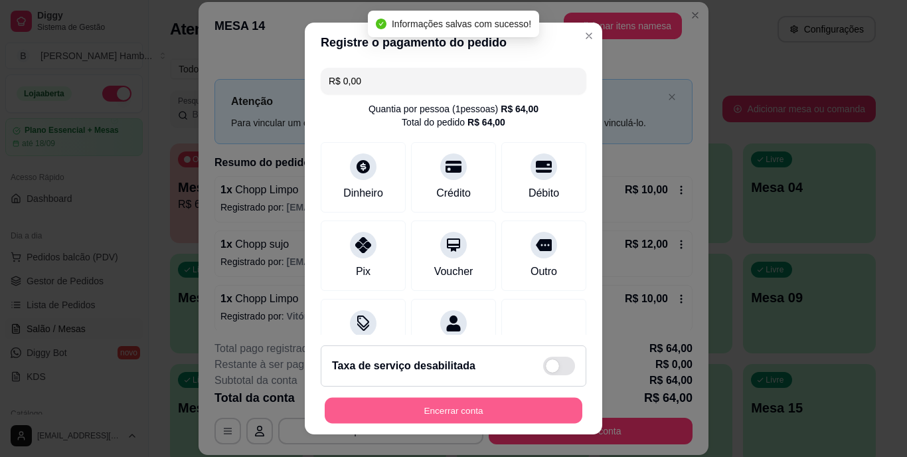
click at [494, 402] on button "Encerrar conta" at bounding box center [454, 410] width 258 height 26
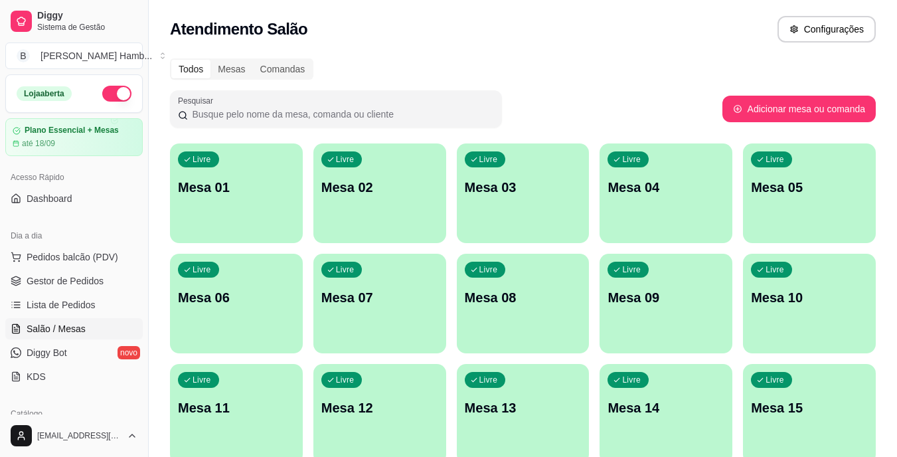
click at [88, 275] on span "Gestor de Pedidos" at bounding box center [65, 280] width 77 height 13
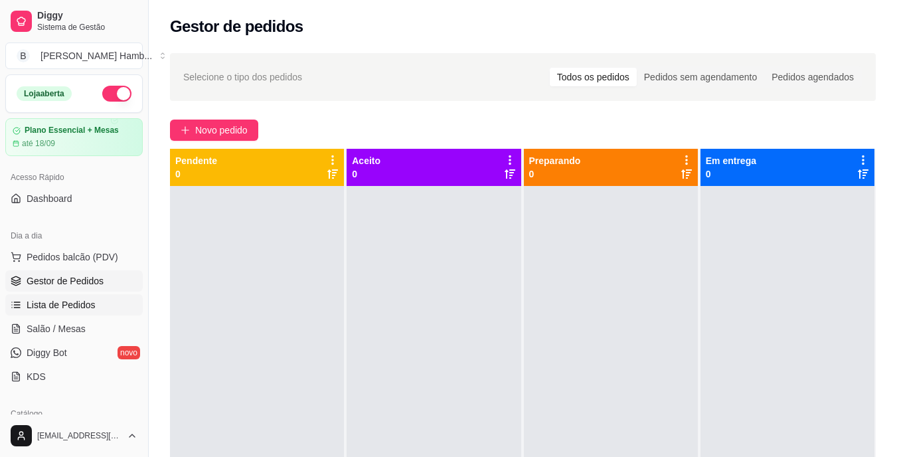
click at [94, 305] on link "Lista de Pedidos" at bounding box center [73, 304] width 137 height 21
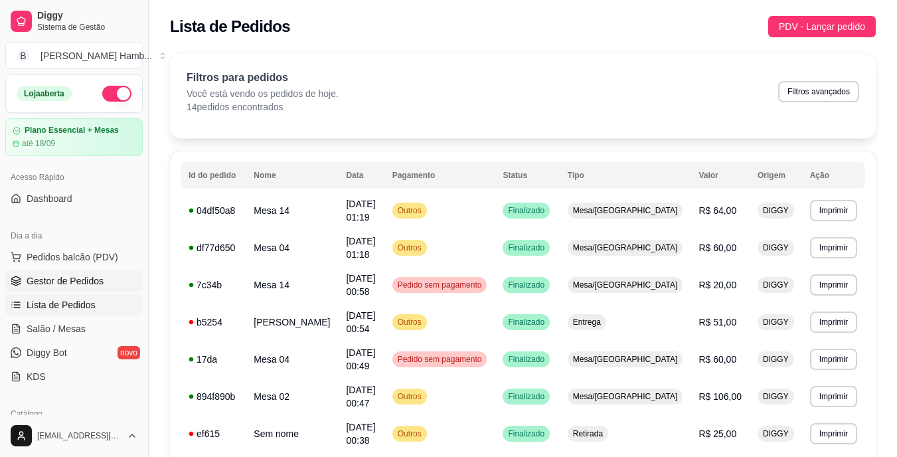
click at [102, 277] on link "Gestor de Pedidos" at bounding box center [73, 280] width 137 height 21
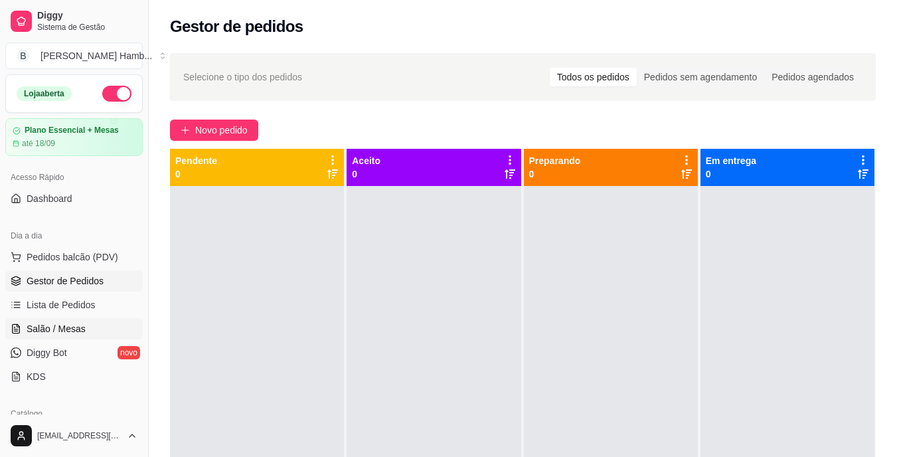
click at [69, 330] on span "Salão / Mesas" at bounding box center [56, 328] width 59 height 13
